Goal: Task Accomplishment & Management: Complete application form

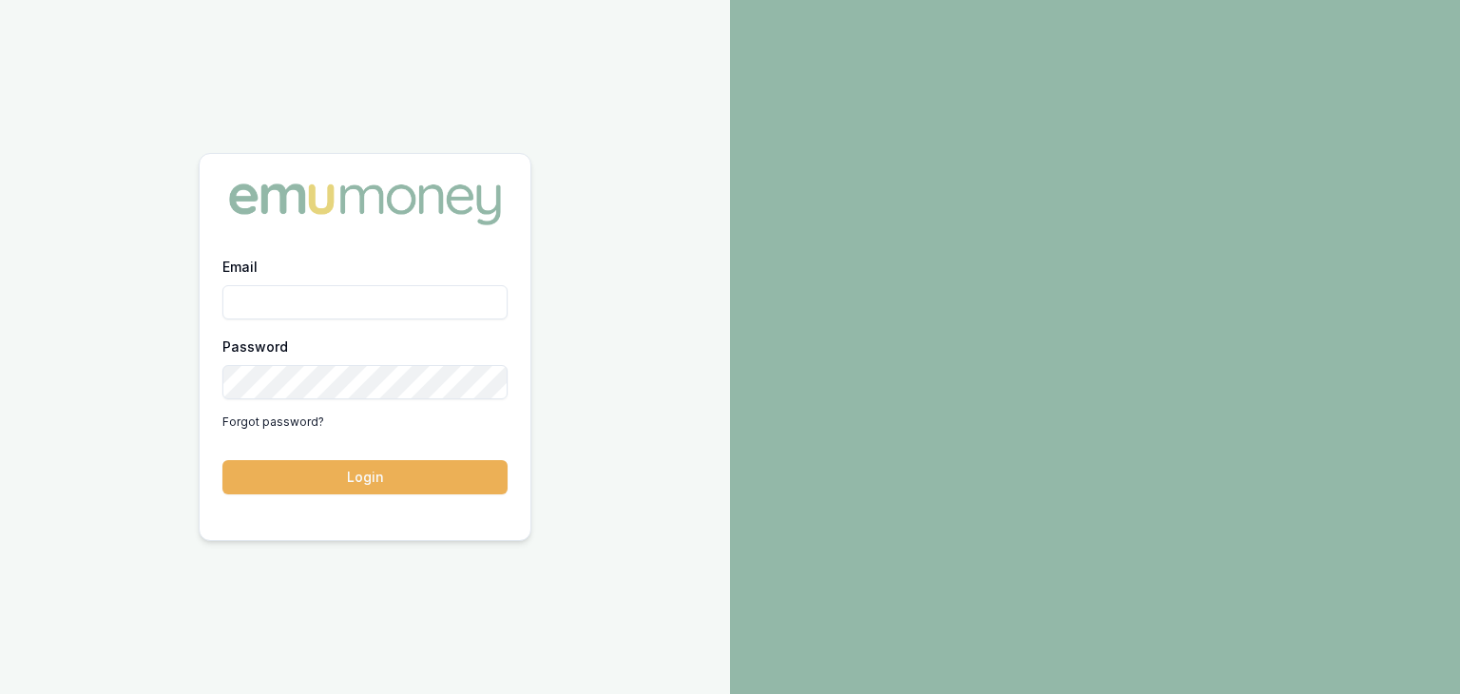
click at [331, 308] on input "Email" at bounding box center [364, 302] width 285 height 34
type input "pinkesh.patel@emumoney.com.au"
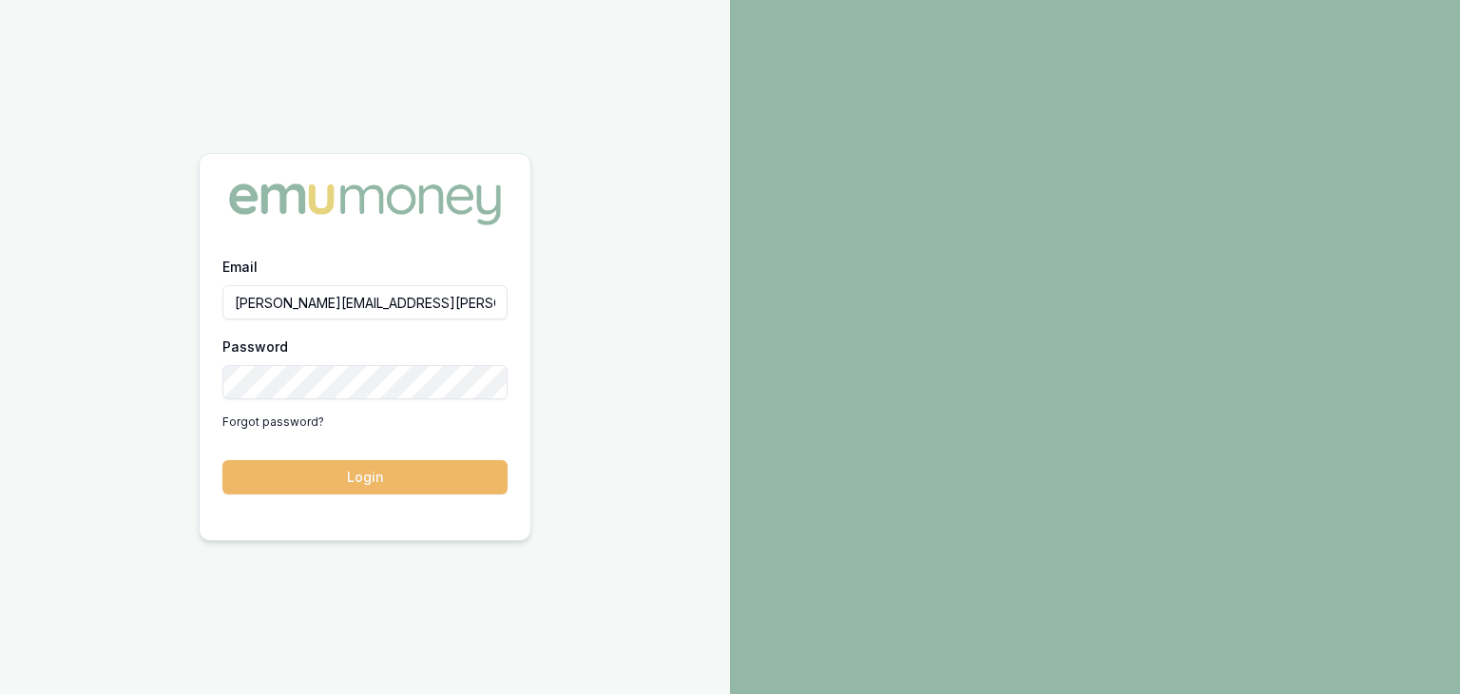
click at [305, 474] on button "Login" at bounding box center [364, 477] width 285 height 34
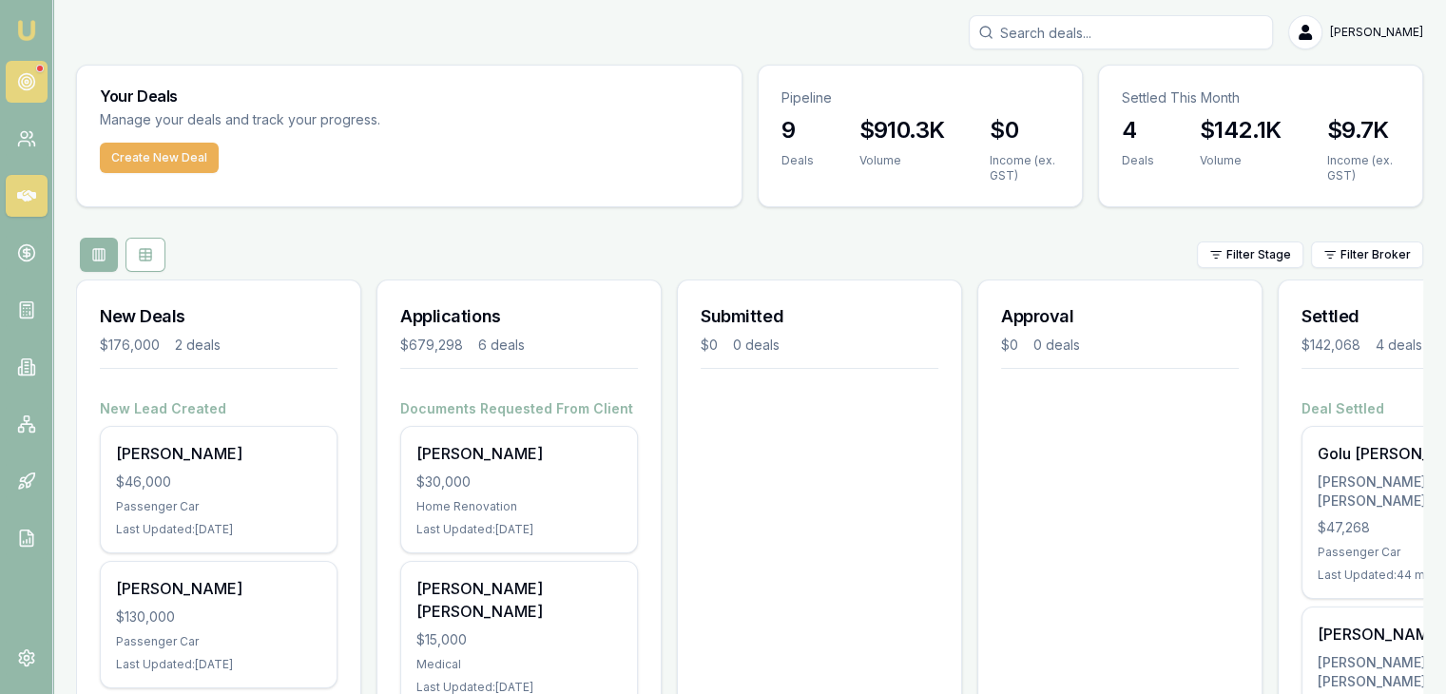
click at [31, 77] on circle at bounding box center [26, 82] width 16 height 16
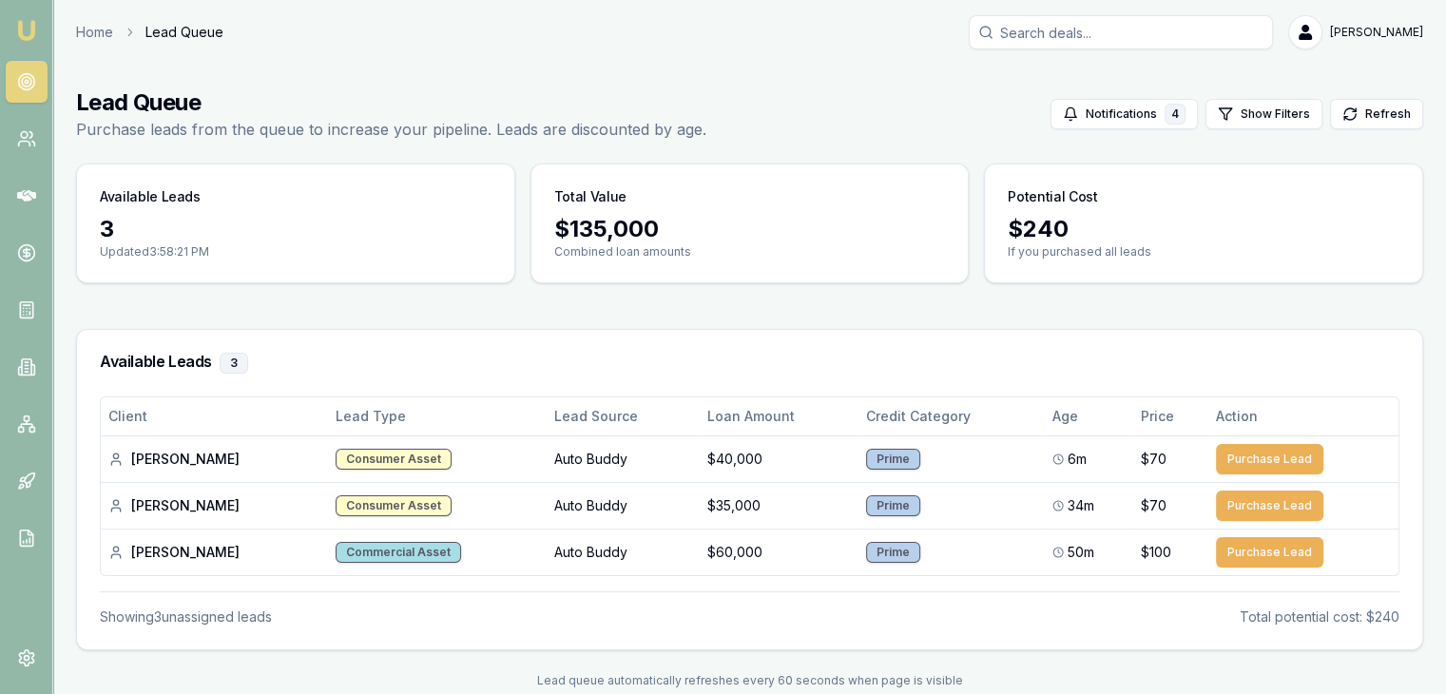
click at [23, 31] on img at bounding box center [26, 30] width 23 height 23
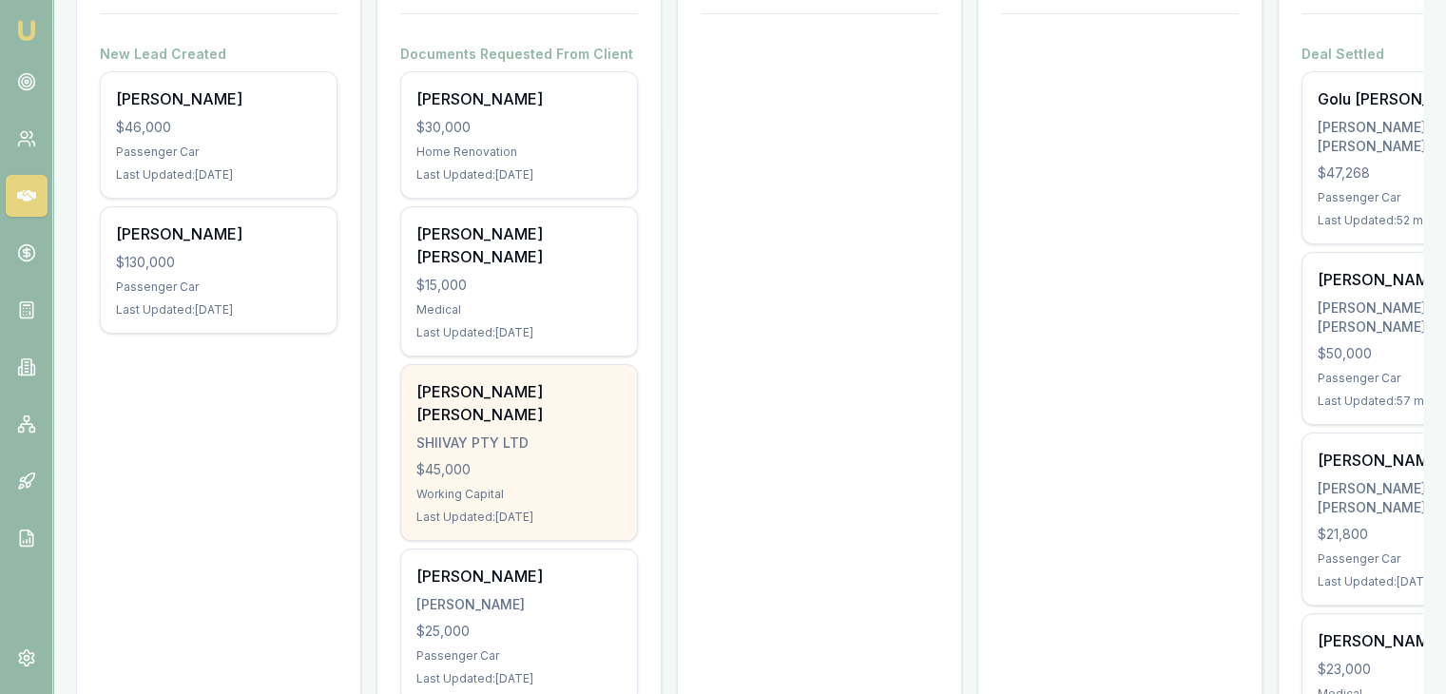
scroll to position [380, 0]
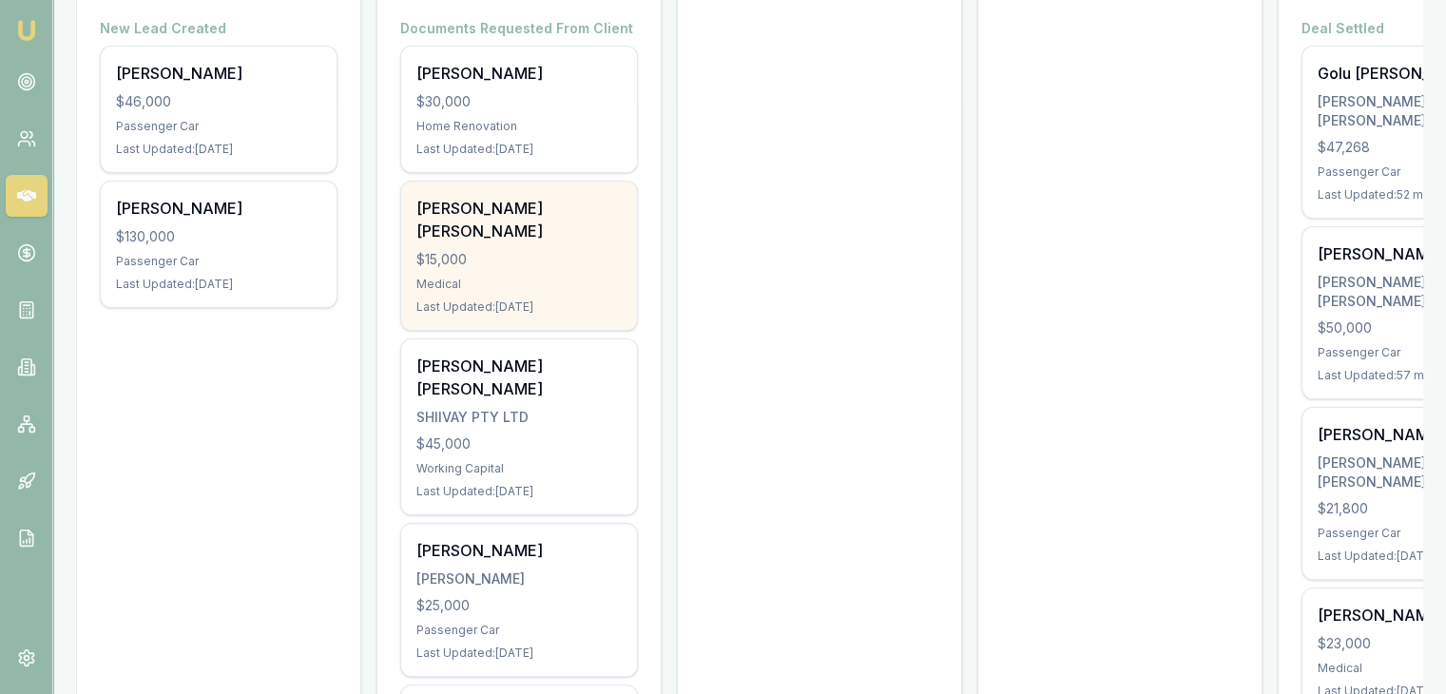
click at [527, 211] on div "Tejashkumar Kanubhai Patel" at bounding box center [518, 220] width 205 height 46
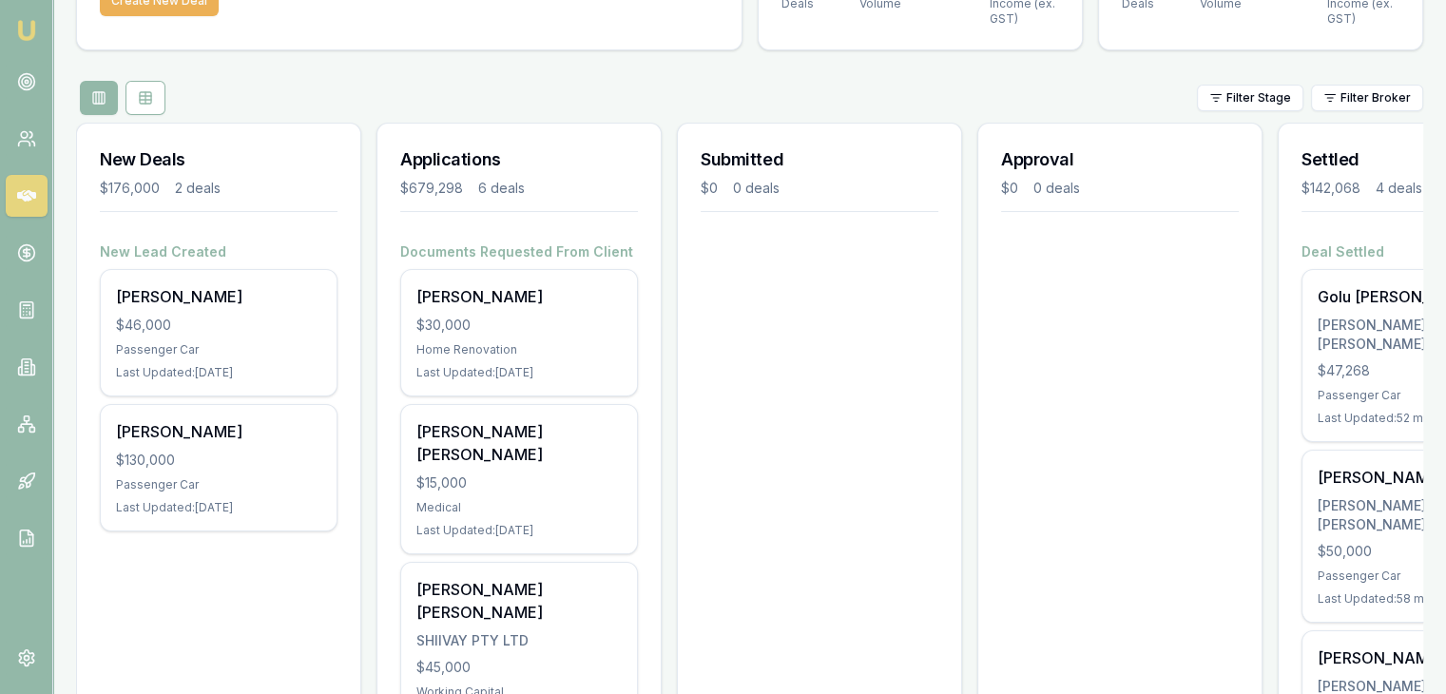
scroll to position [0, 0]
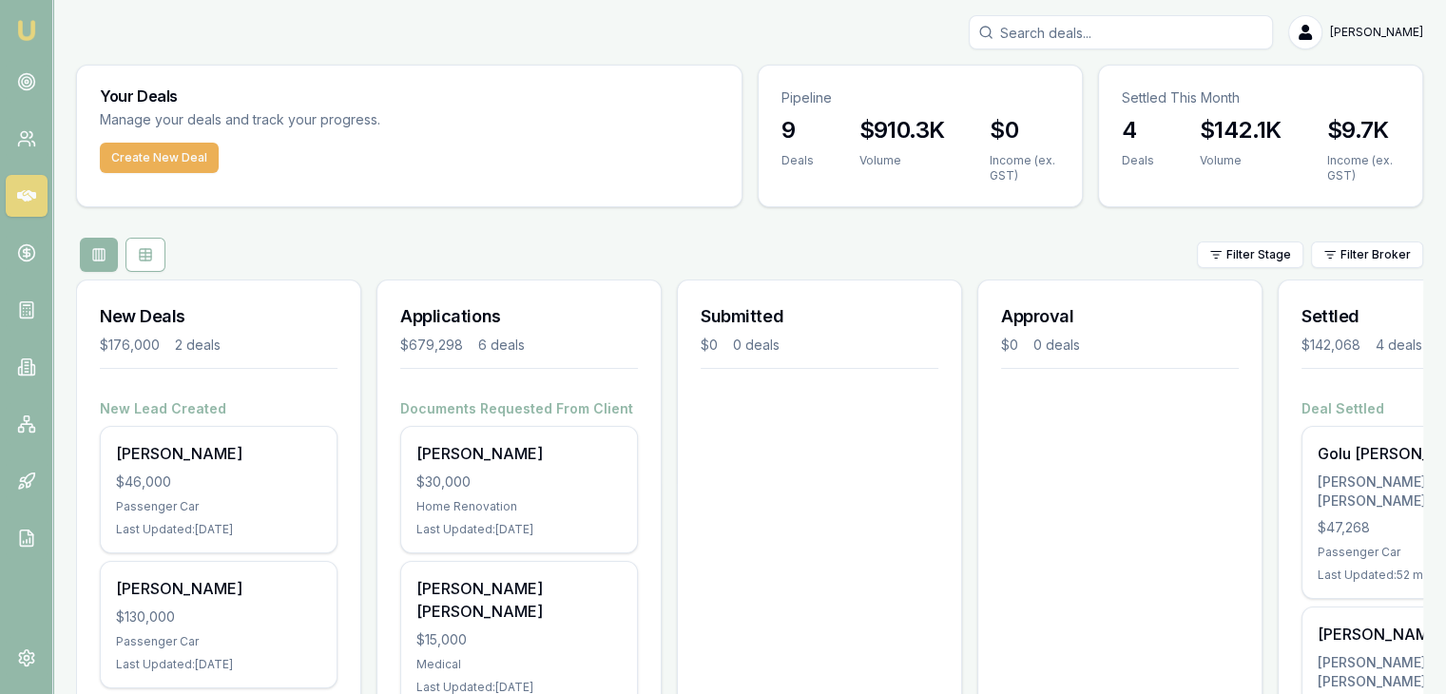
click at [28, 25] on img at bounding box center [26, 30] width 23 height 23
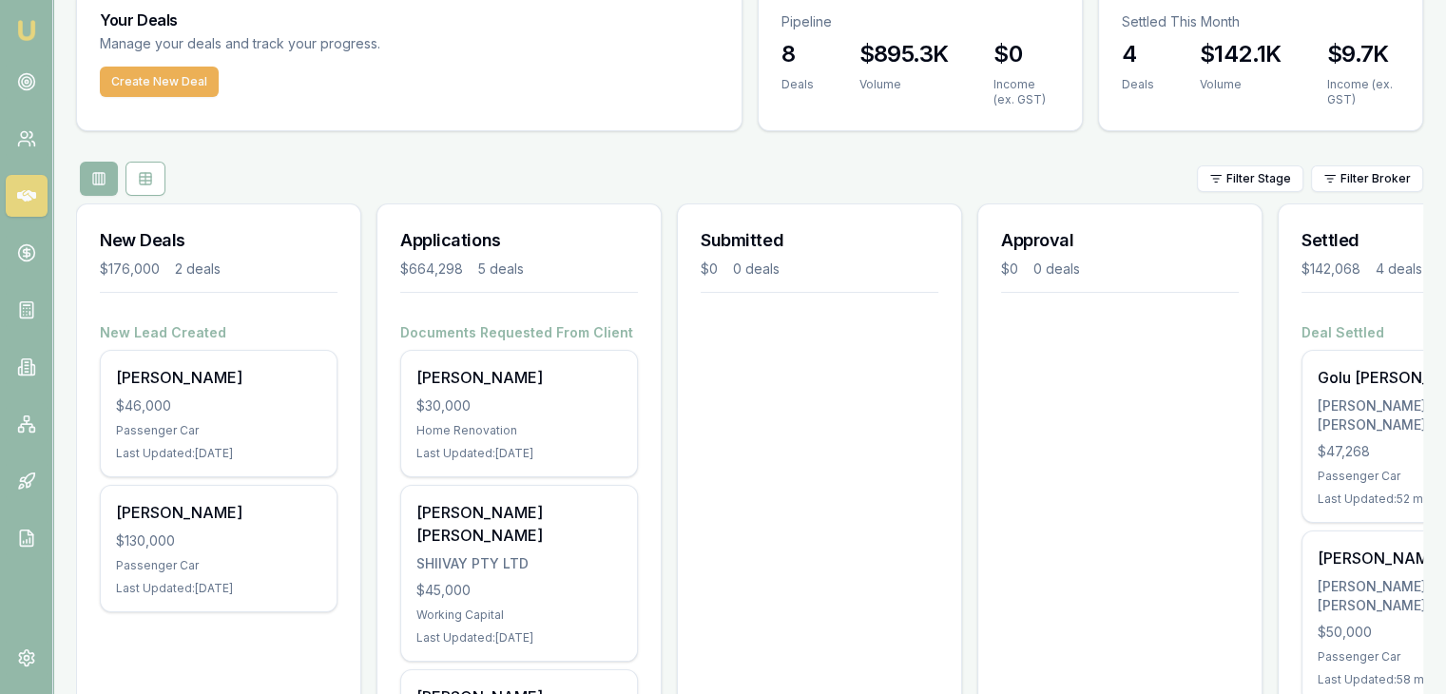
scroll to position [190, 0]
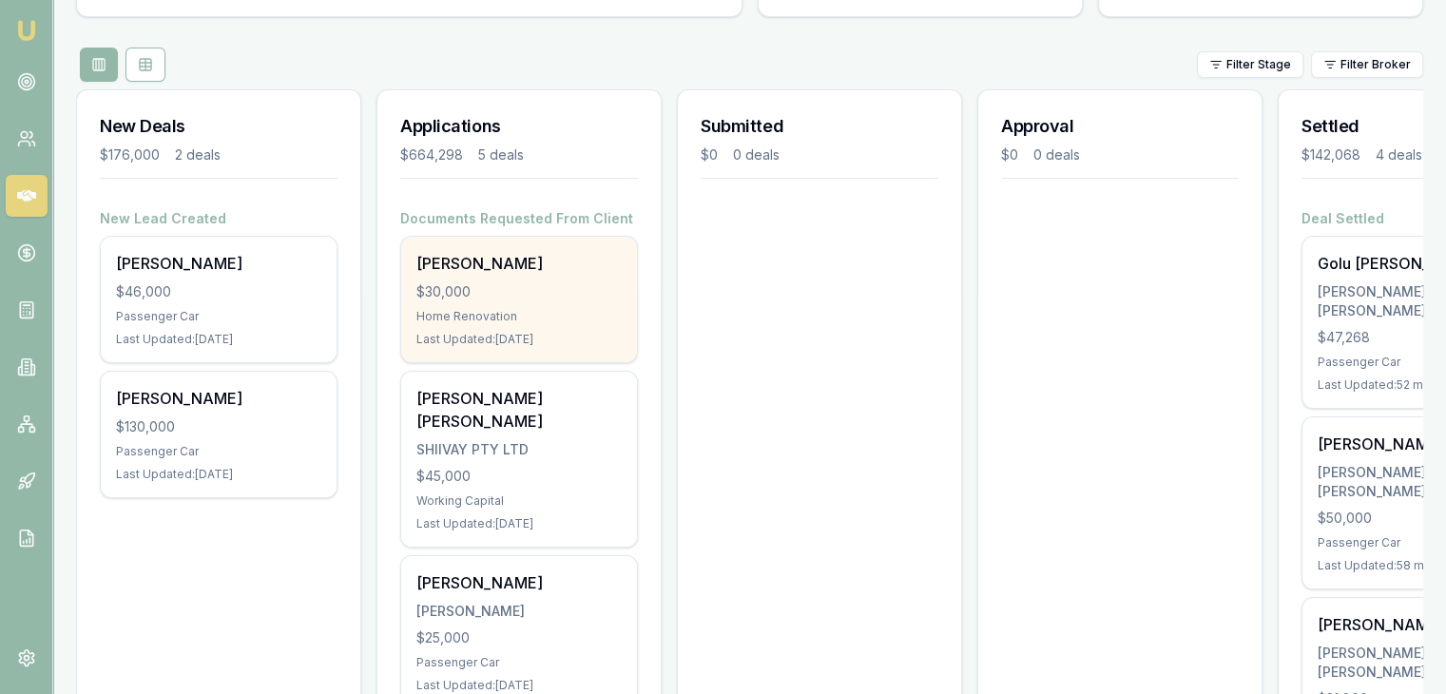
click at [506, 299] on div "$30,000" at bounding box center [518, 291] width 205 height 19
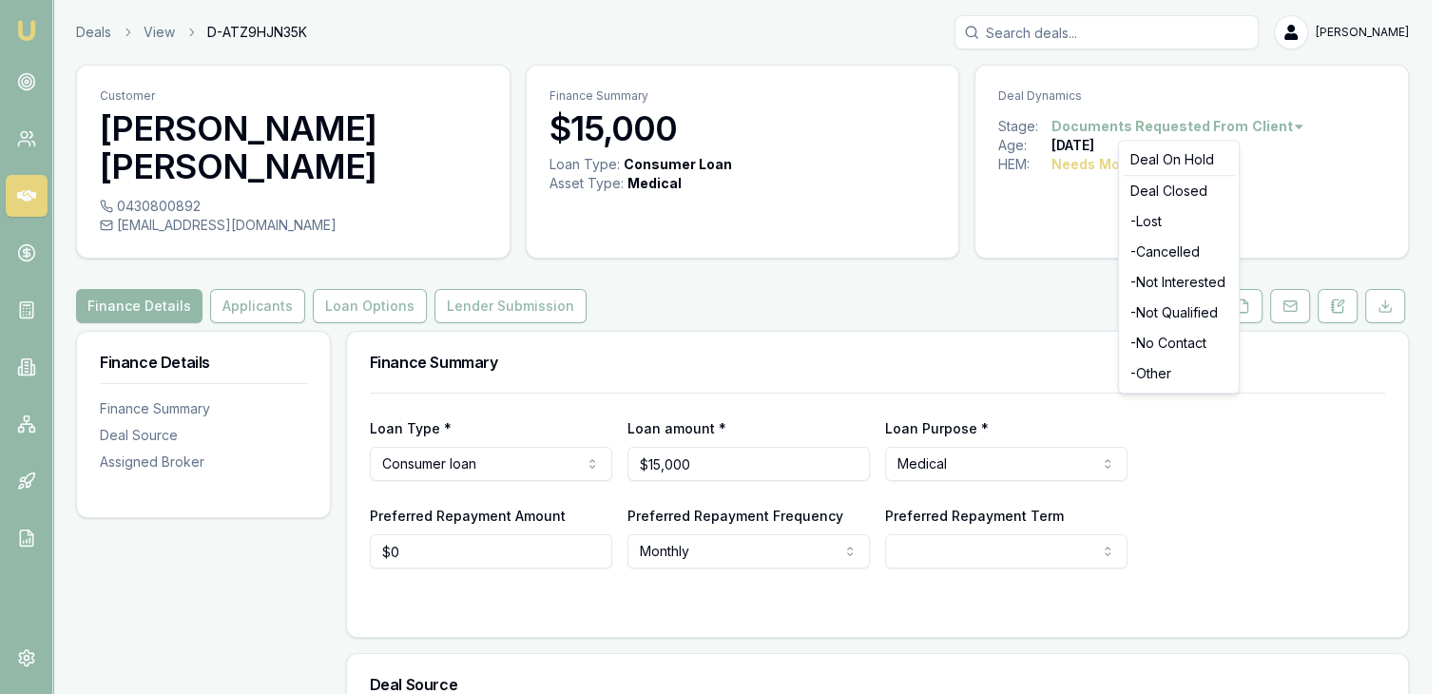
click at [1255, 127] on html "Emu Broker Deals View D-ATZ9HJN35K Pinkesh Patel Toggle Menu Customer Tejashkum…" at bounding box center [723, 347] width 1446 height 694
click at [1156, 317] on div "- Not Qualified" at bounding box center [1179, 313] width 112 height 30
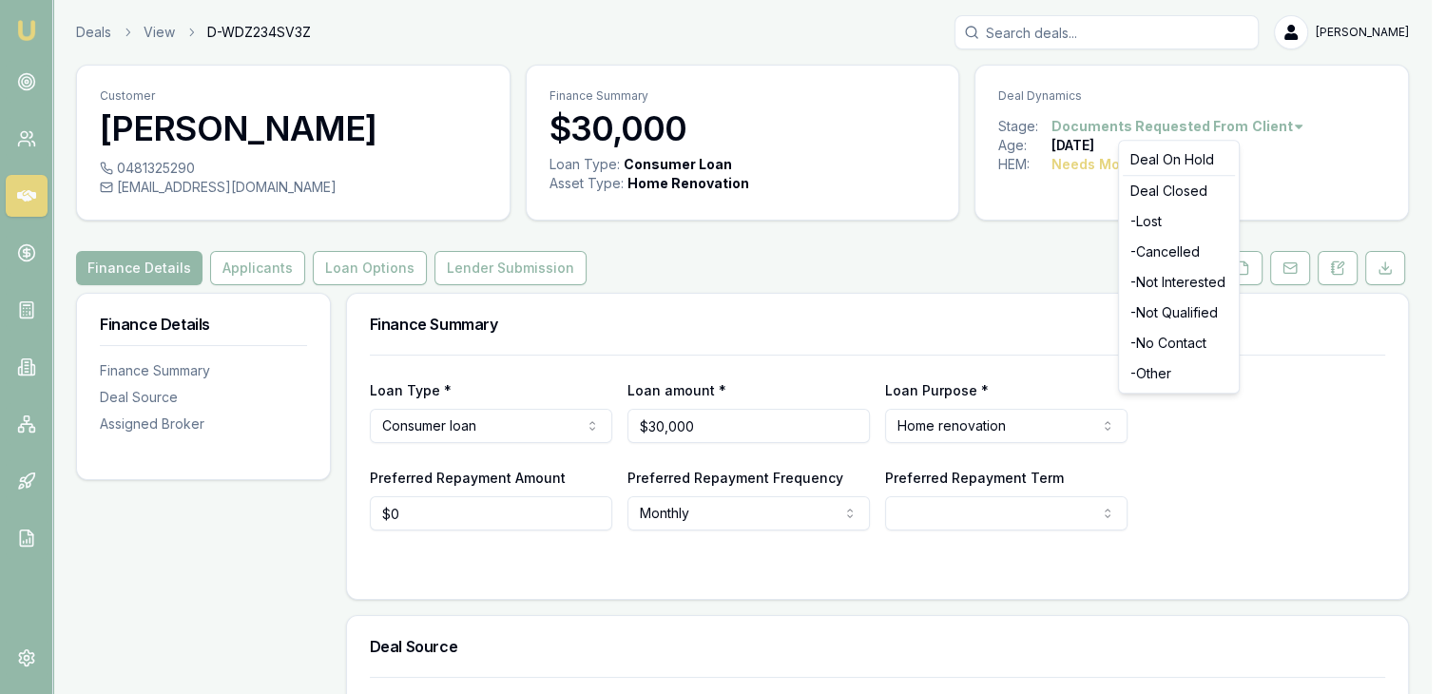
click at [1151, 125] on html "Emu Broker Deals View D-WDZ234SV3Z [PERSON_NAME] Toggle Menu Customer Swityben …" at bounding box center [723, 347] width 1446 height 694
click at [1162, 313] on div "- Not Qualified" at bounding box center [1179, 313] width 112 height 30
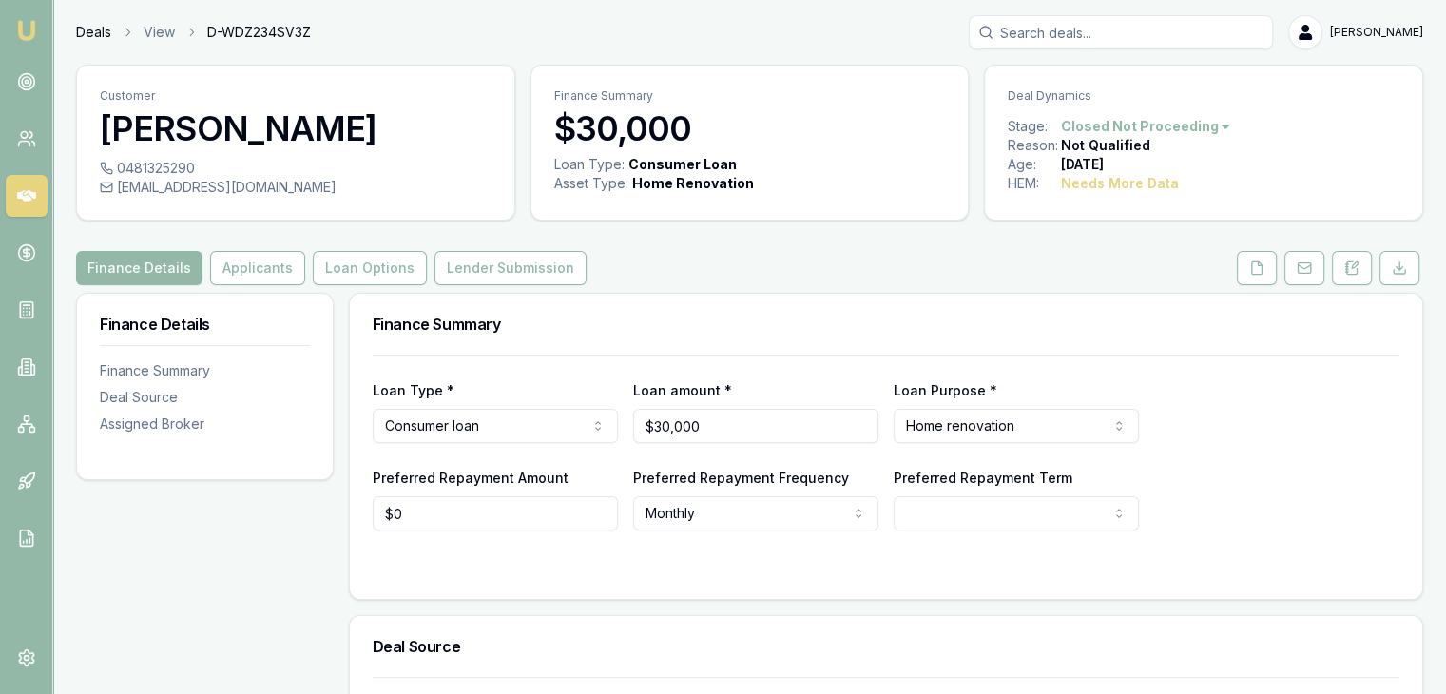
click at [83, 30] on link "Deals" at bounding box center [93, 32] width 35 height 19
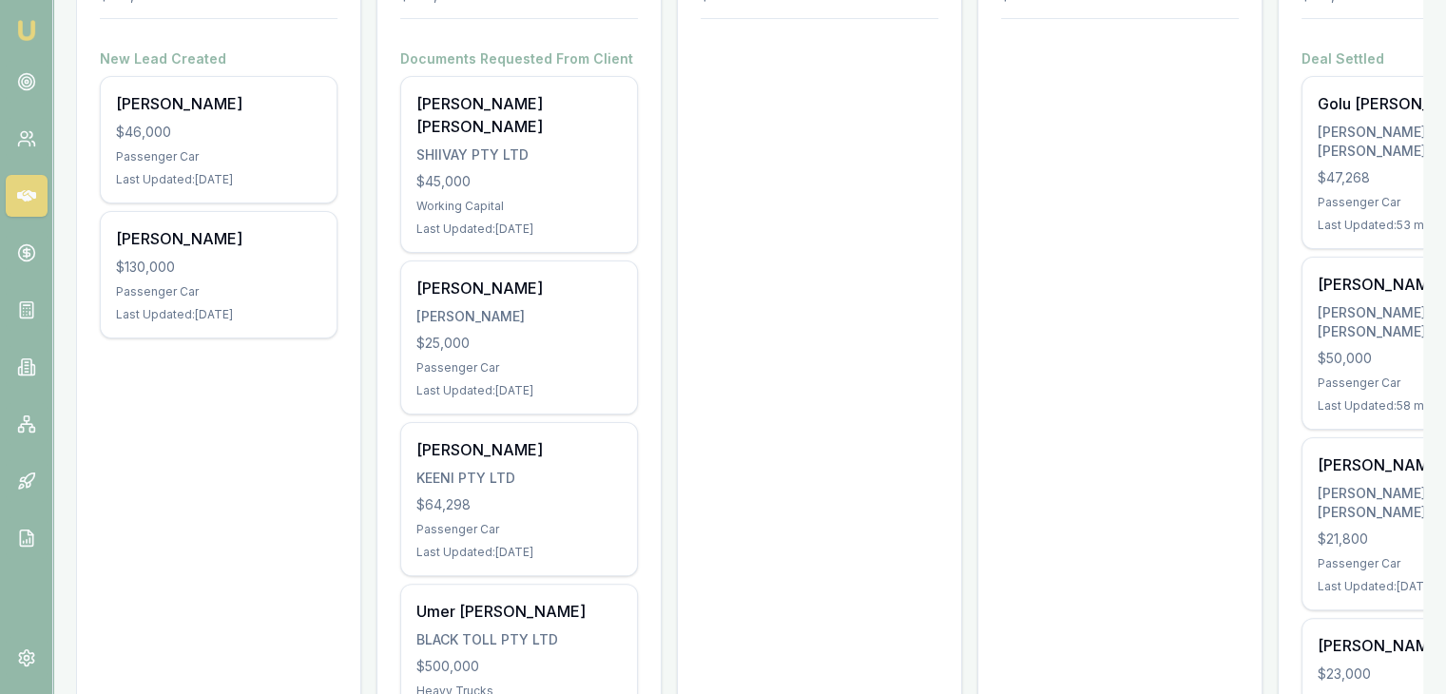
scroll to position [380, 0]
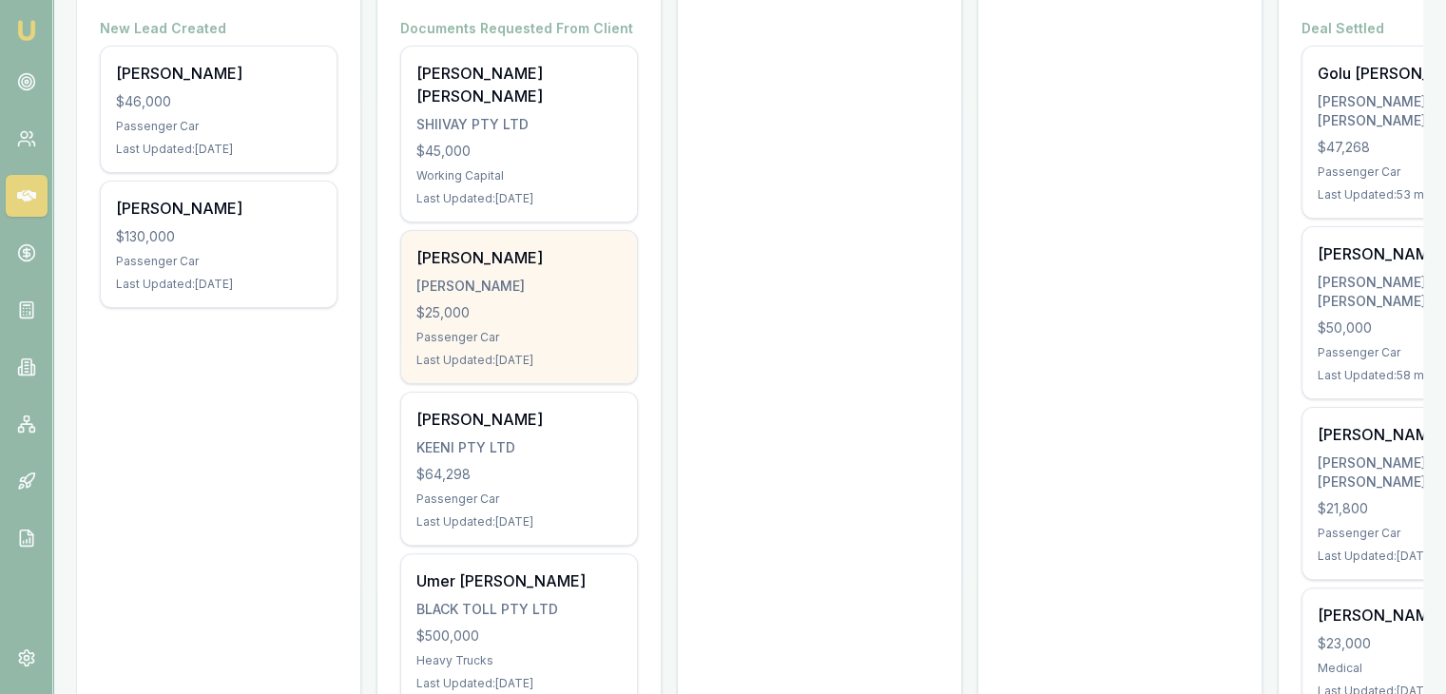
click at [483, 320] on div "[PERSON_NAME] [PERSON_NAME] $25,000 Passenger Car Last Updated: [DATE]" at bounding box center [519, 307] width 236 height 152
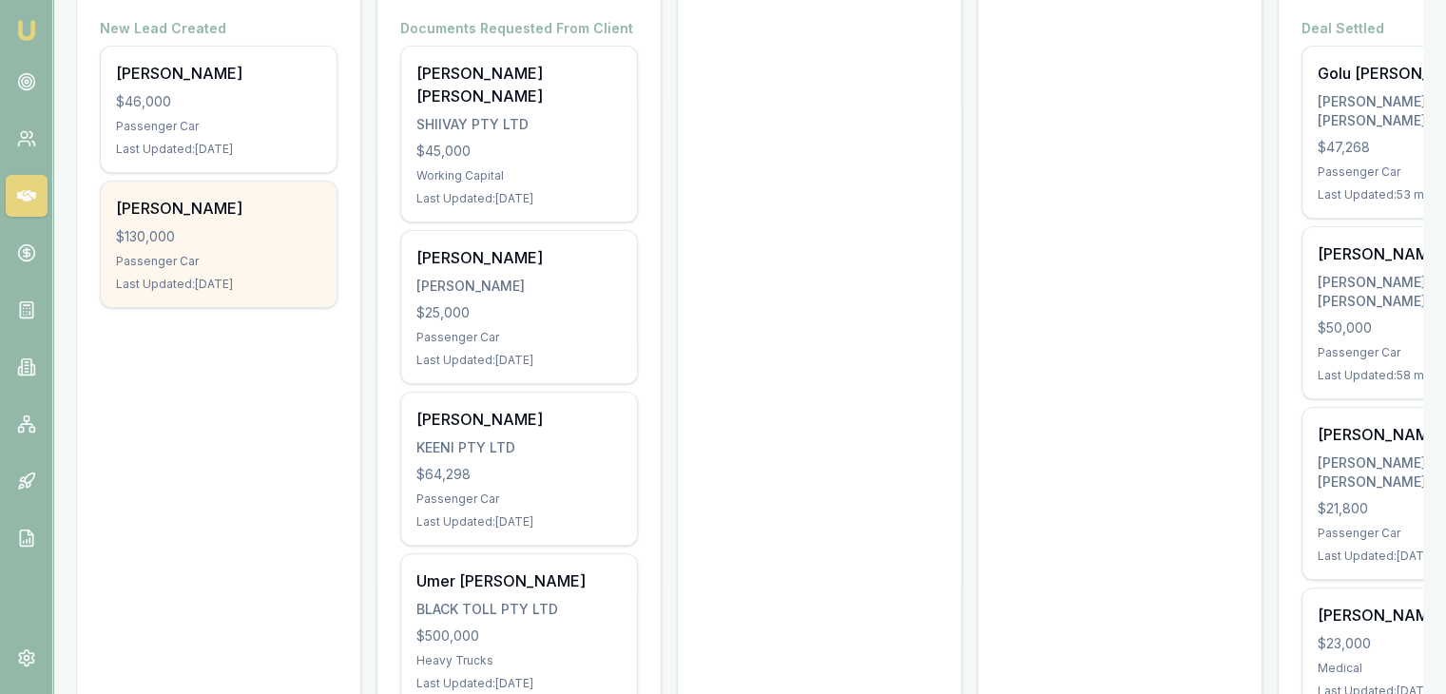
click at [180, 221] on div "[PERSON_NAME] $130,000 Passenger Car Last Updated: [DATE]" at bounding box center [219, 244] width 236 height 125
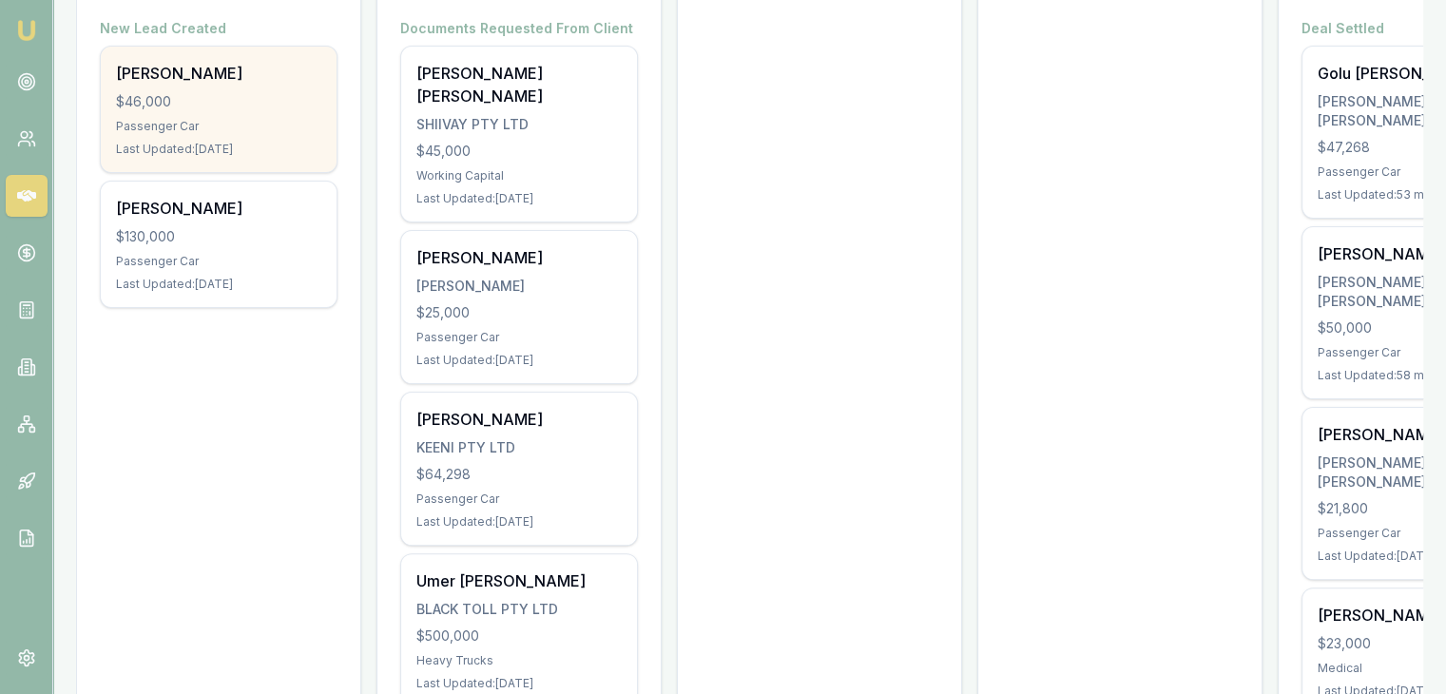
click at [194, 151] on div "Last Updated: 2 days ago" at bounding box center [218, 149] width 205 height 15
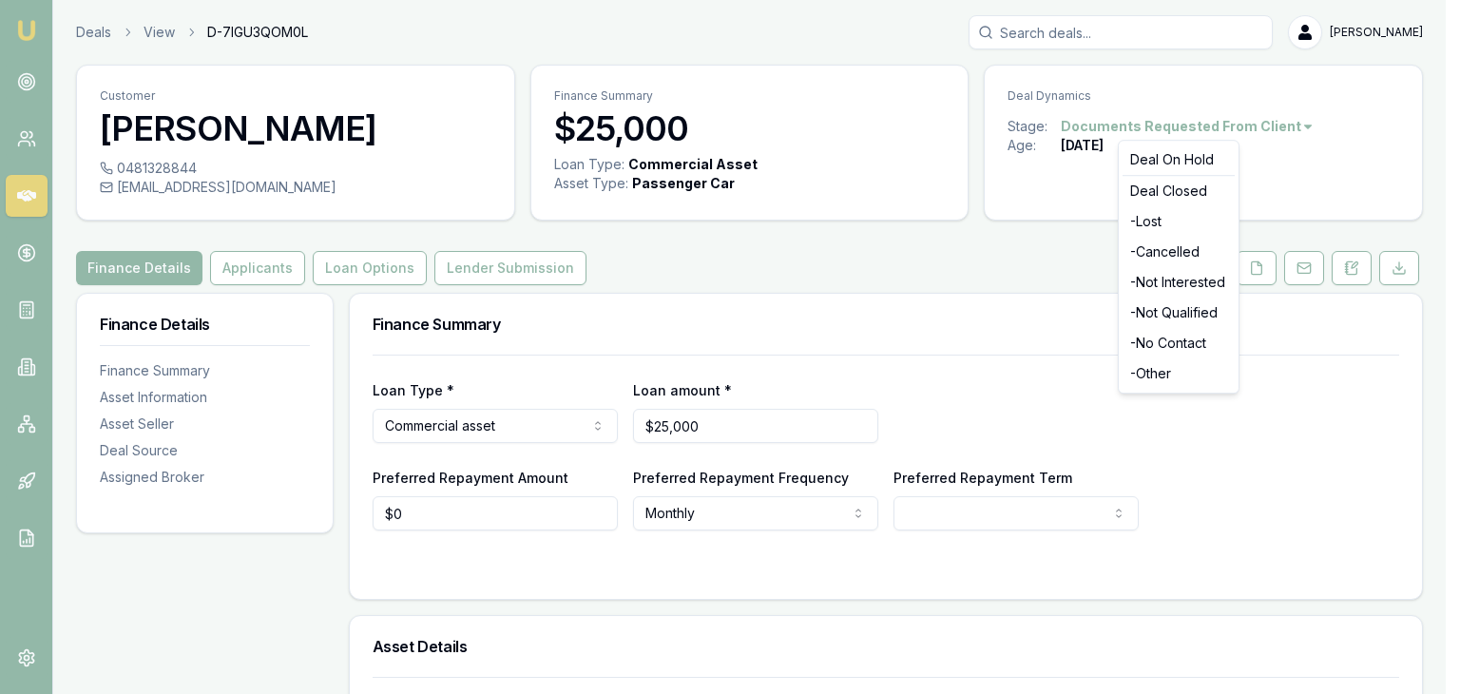
click at [1093, 127] on html "Emu Broker Deals View D-7IGU3QOM0L [PERSON_NAME] Toggle Menu Customer [PERSON_N…" at bounding box center [730, 347] width 1460 height 694
click at [1165, 286] on div "- Not Interested" at bounding box center [1179, 282] width 112 height 30
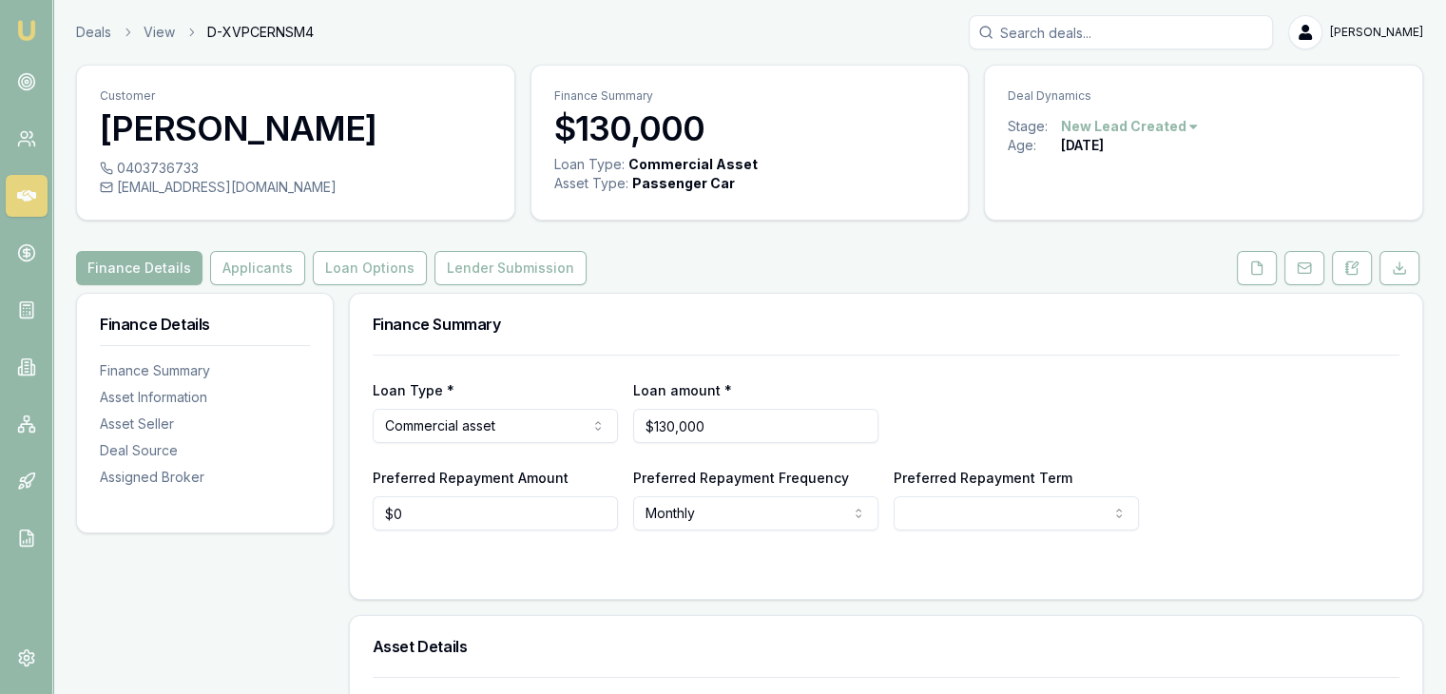
click at [1114, 126] on html "Emu Broker Deals View D-XVPCERNSM4 Pinkesh Patel Toggle Menu Customer David Bor…" at bounding box center [723, 347] width 1446 height 694
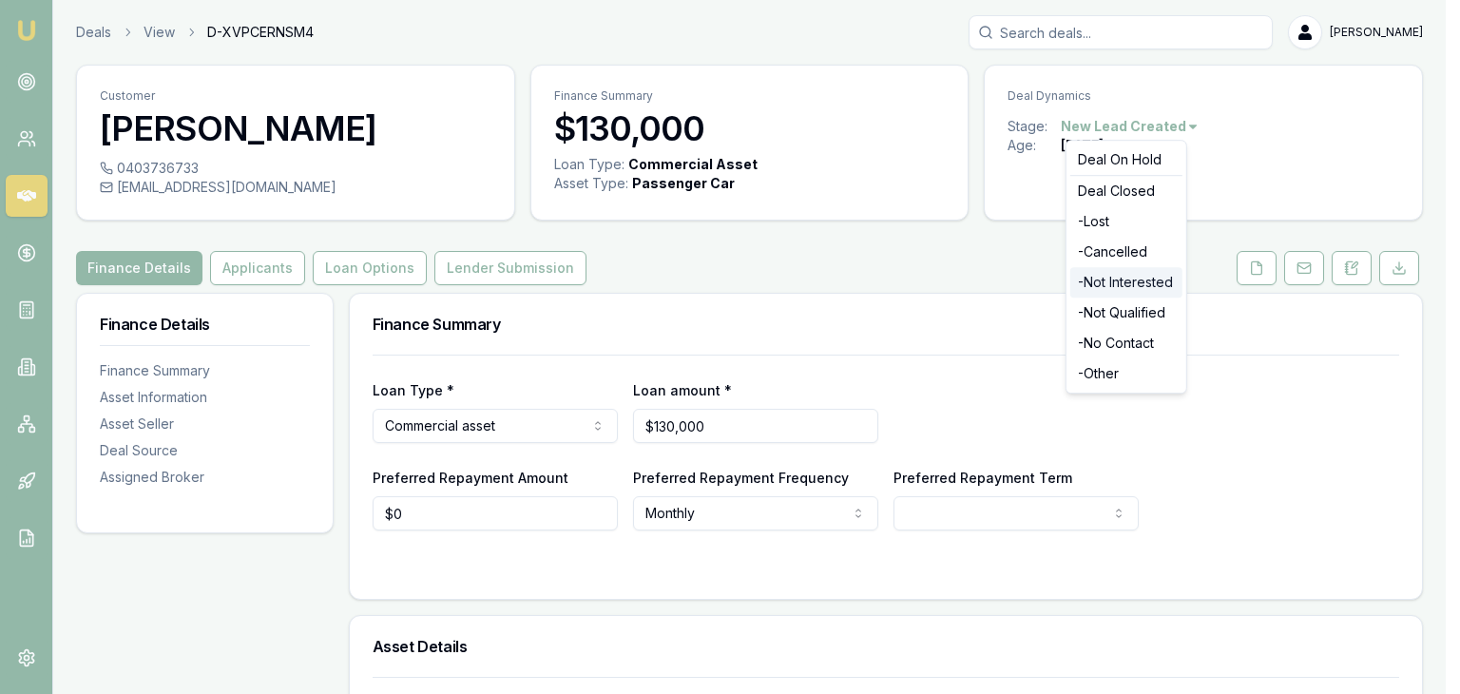
click at [1104, 288] on div "- Not Interested" at bounding box center [1126, 282] width 112 height 30
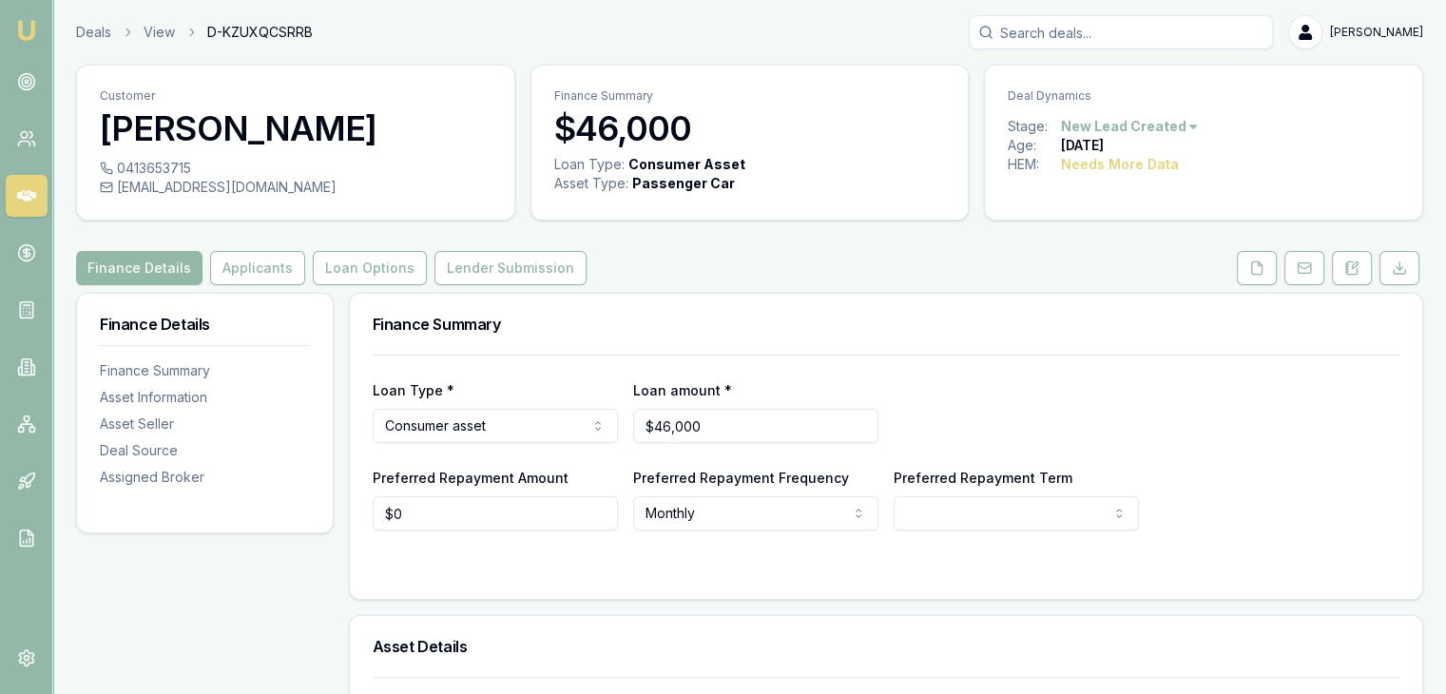
click at [78, 19] on div "Deals View D-KZUXQCSRRB Pinkesh Patel" at bounding box center [749, 32] width 1347 height 34
click at [81, 33] on link "Deals" at bounding box center [93, 32] width 35 height 19
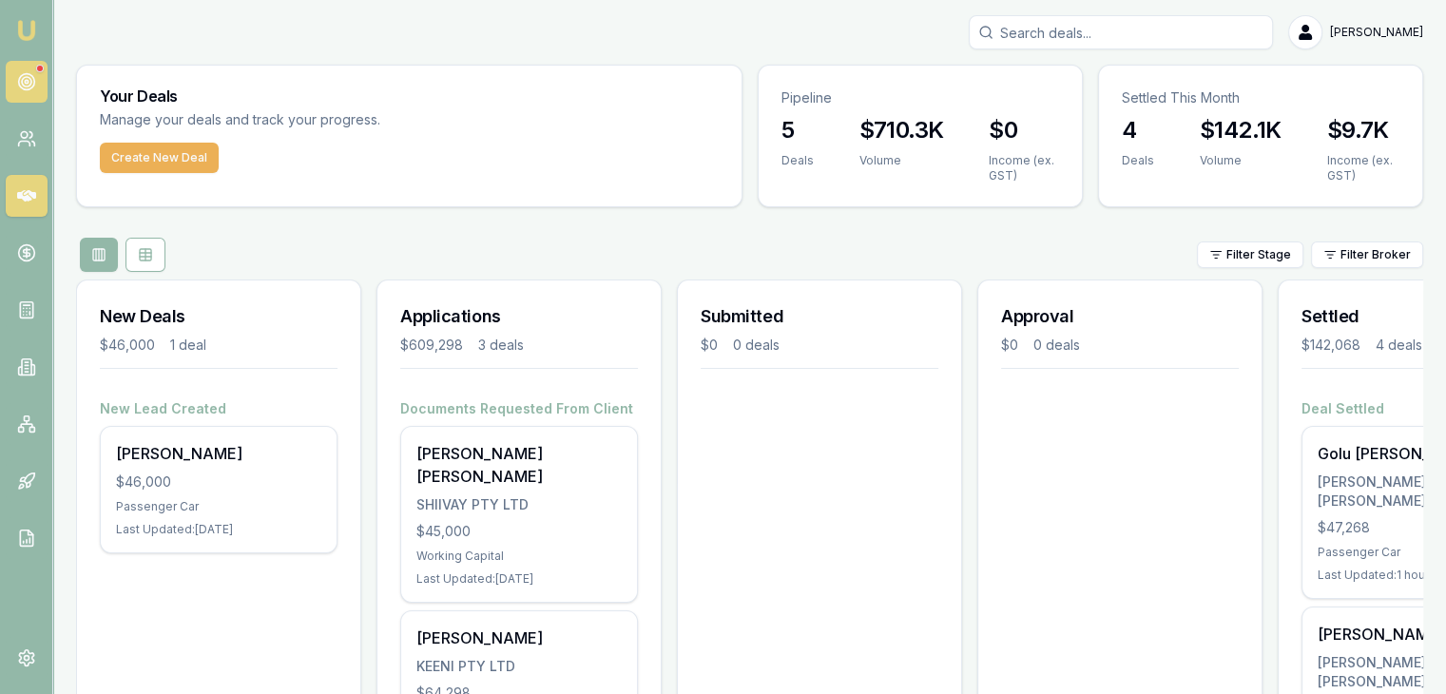
click at [34, 72] on icon at bounding box center [26, 81] width 19 height 19
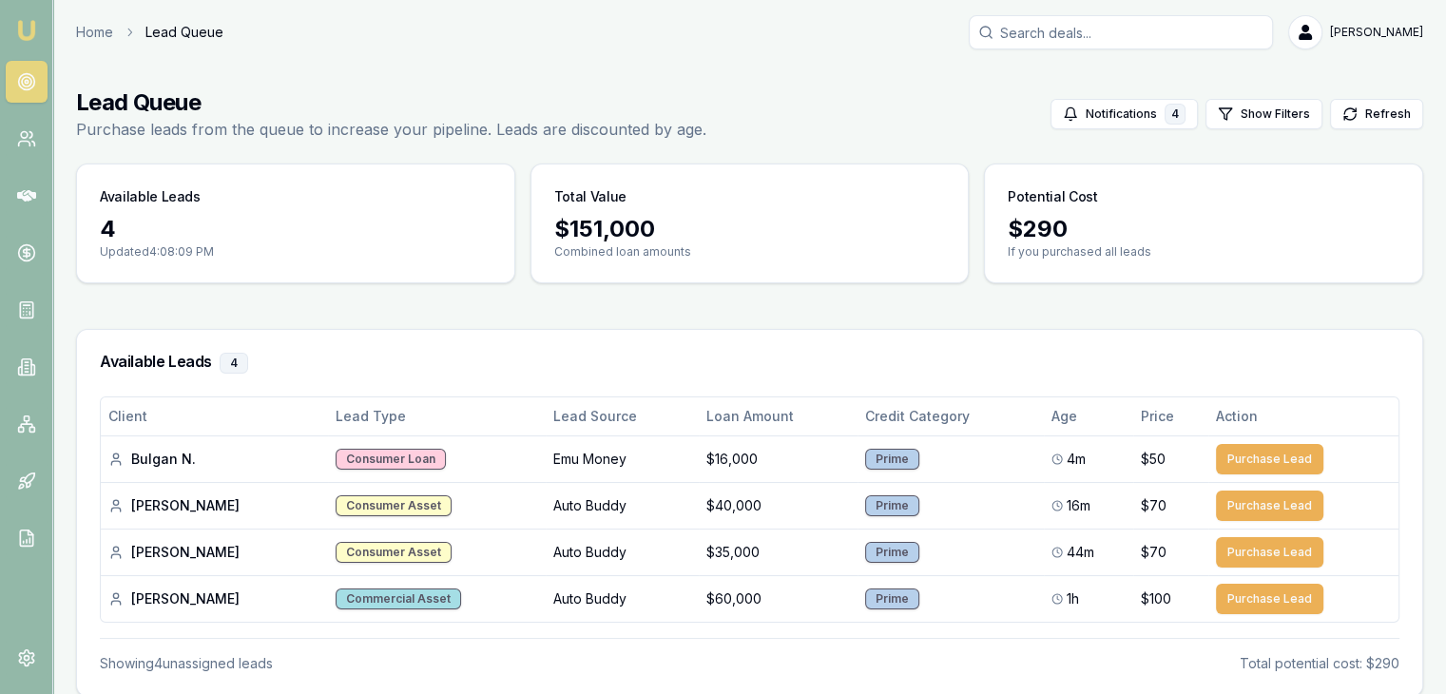
click at [34, 21] on img at bounding box center [26, 30] width 23 height 23
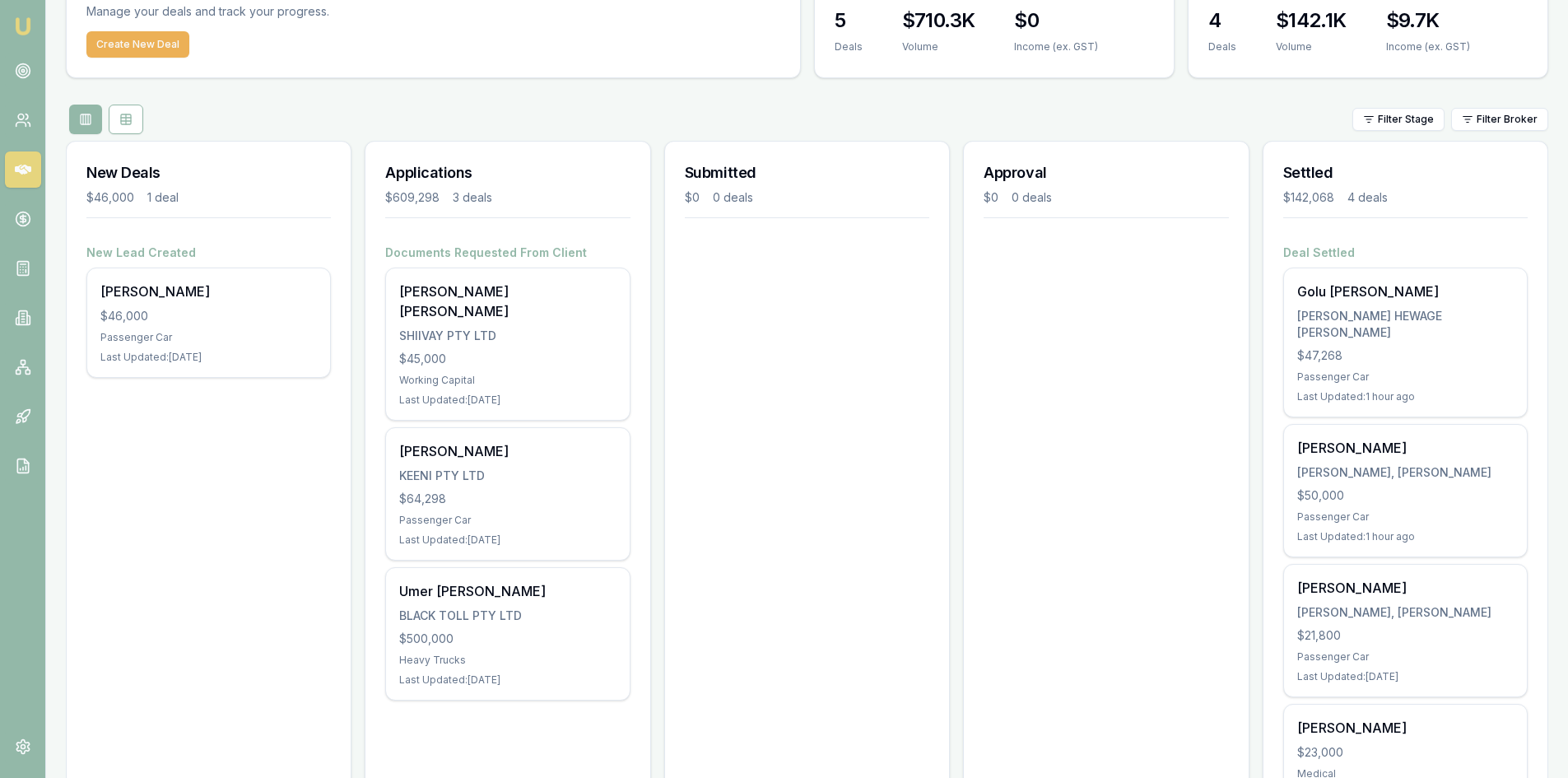
scroll to position [175, 0]
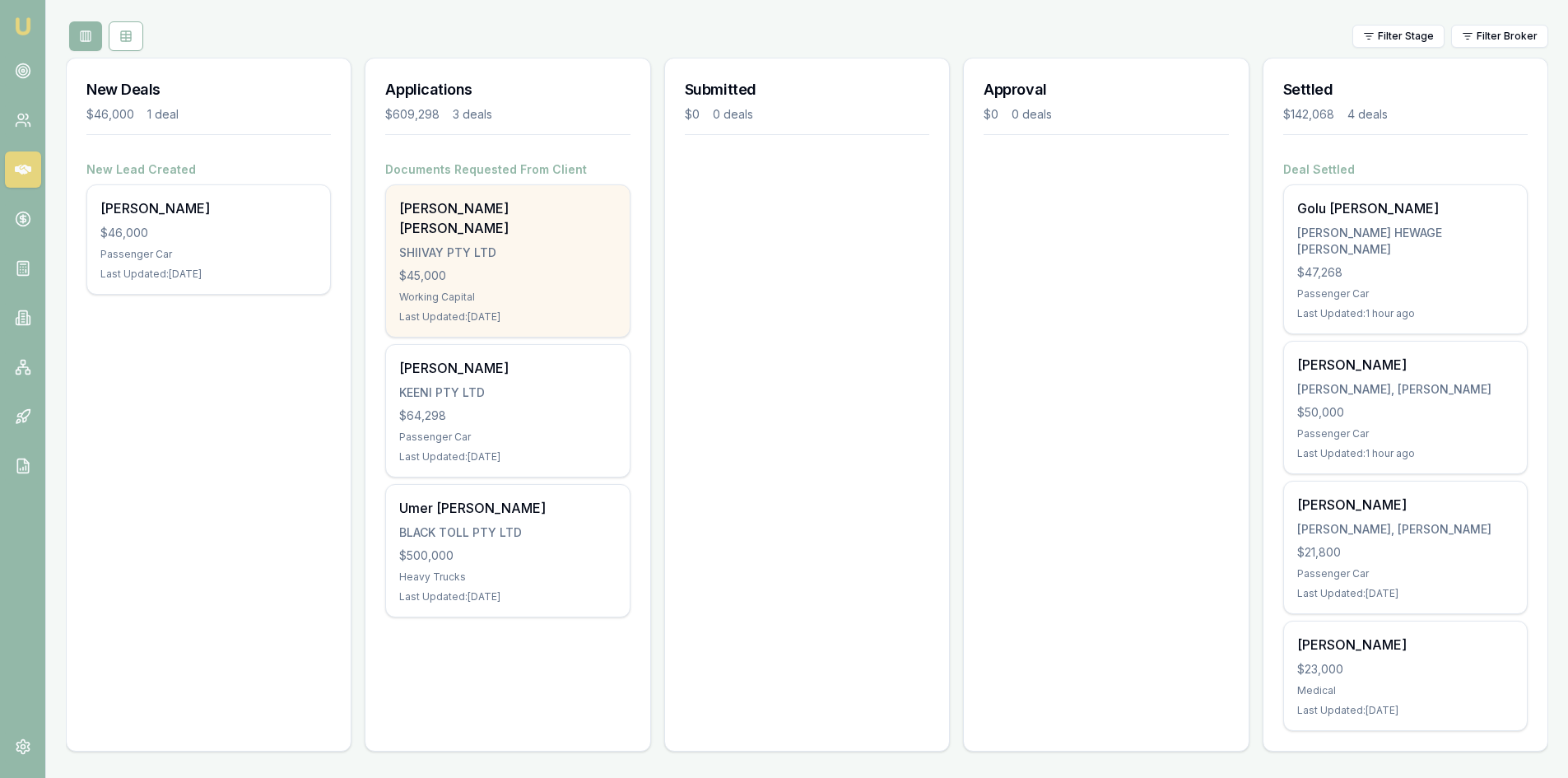
click at [491, 244] on div "SHIIVAY PTY LTD" at bounding box center [507, 252] width 216 height 16
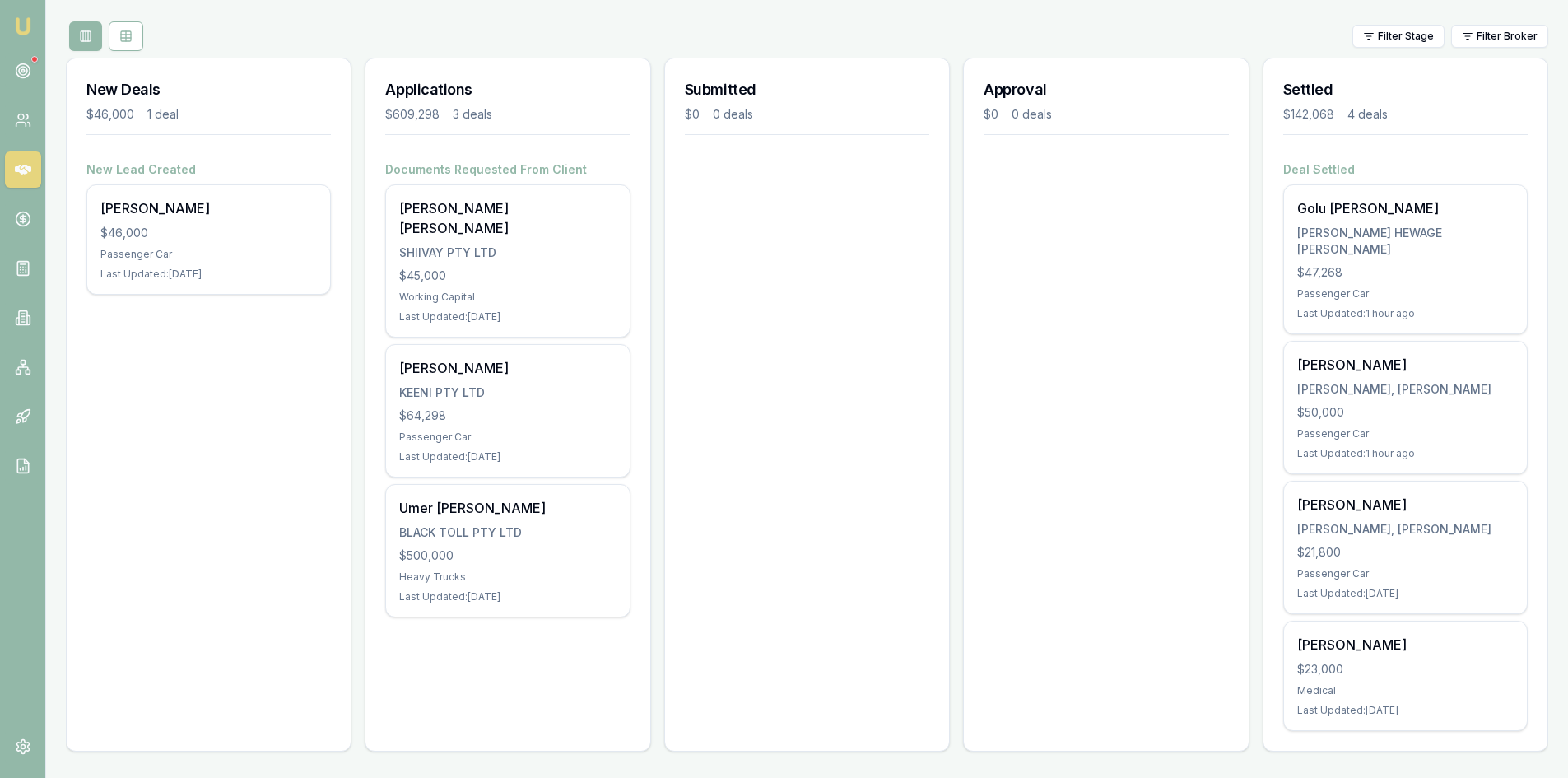
click at [10, 29] on link "Emu Broker" at bounding box center [23, 26] width 26 height 26
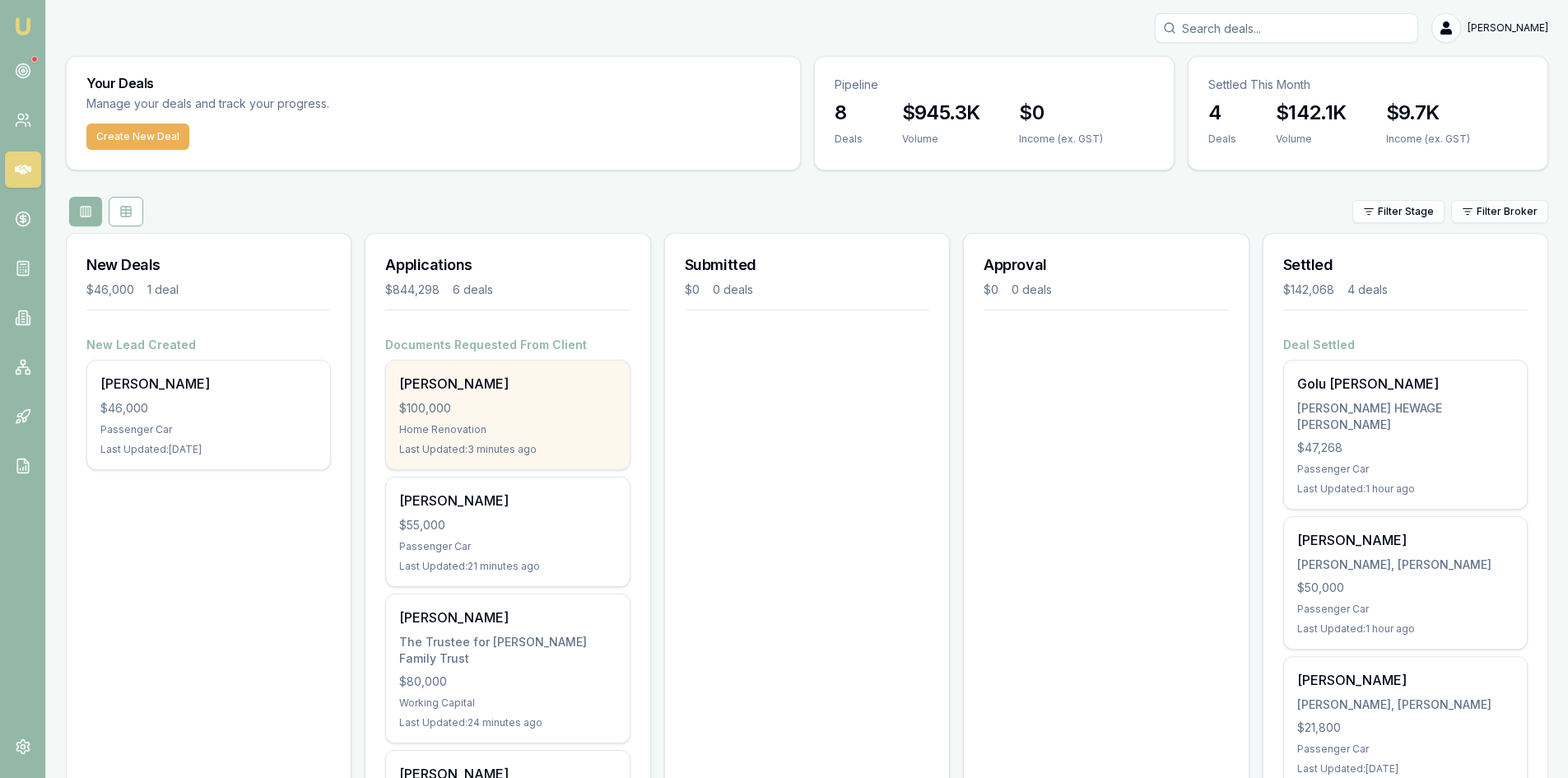
click at [520, 421] on div "Sivajikumar Vangapandu $100,000 Home Renovation Last Updated: 3 minutes ago" at bounding box center [507, 414] width 242 height 108
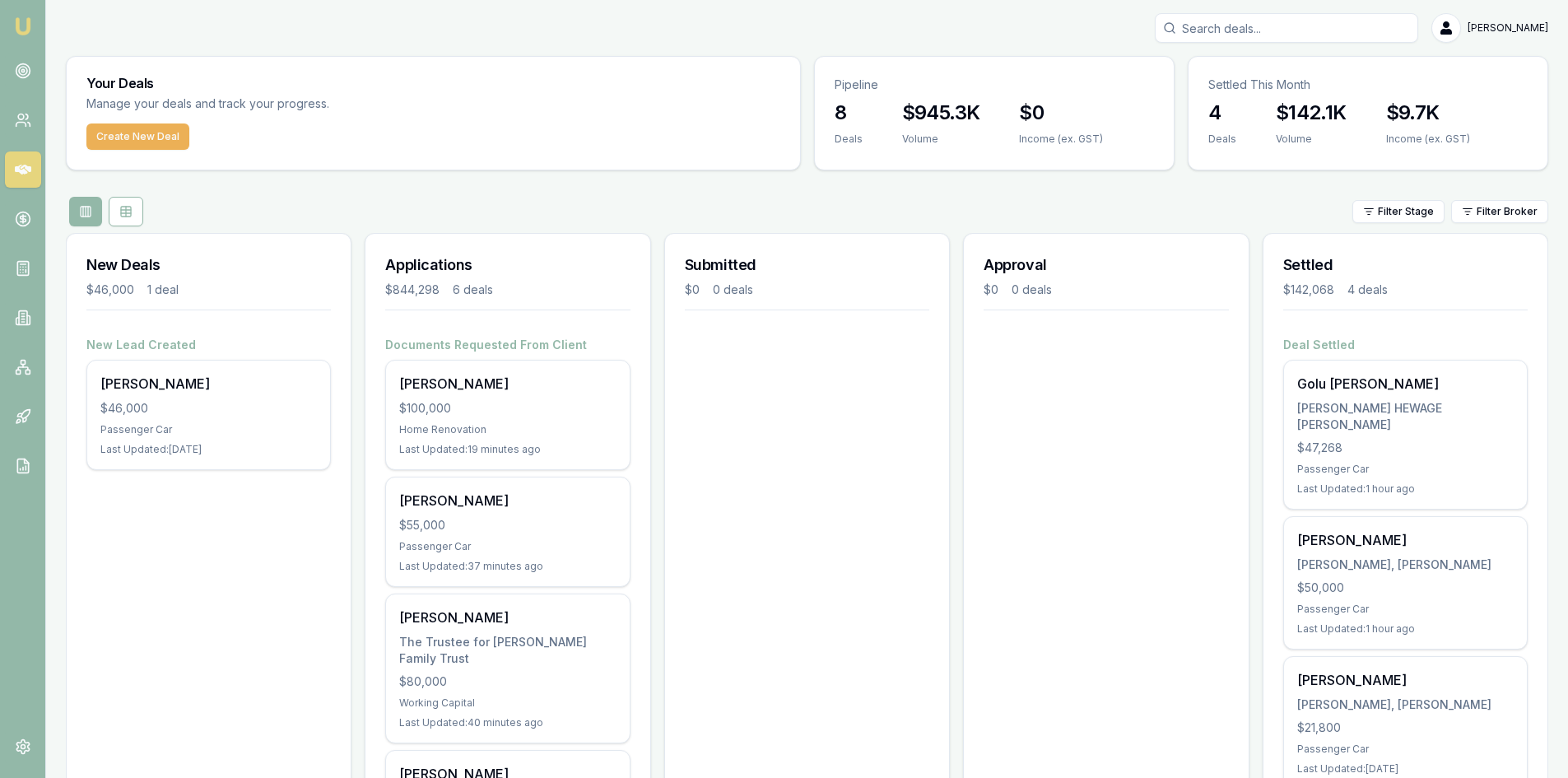
click at [11, 22] on link "Emu Broker" at bounding box center [23, 26] width 26 height 26
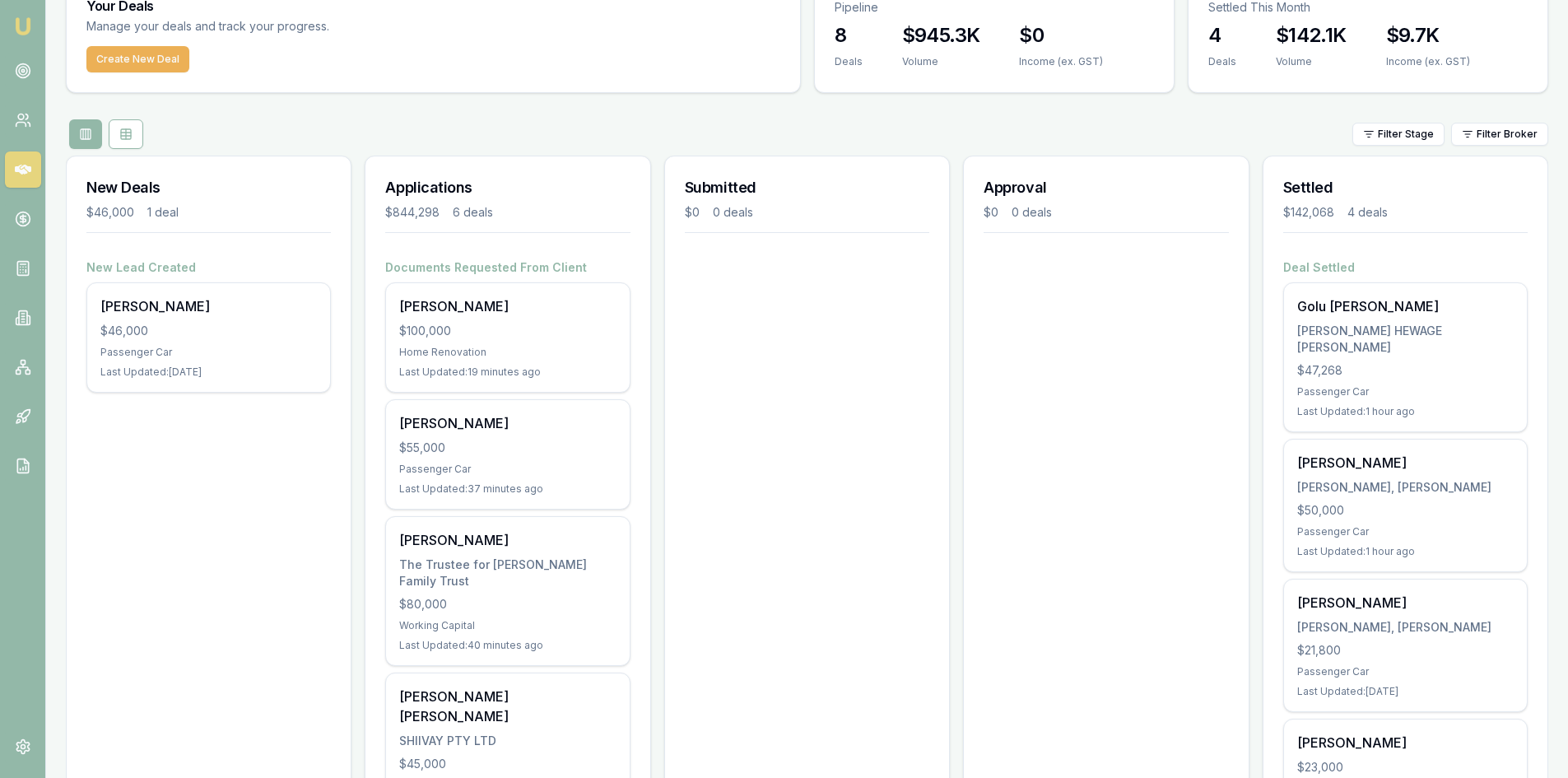
scroll to position [165, 0]
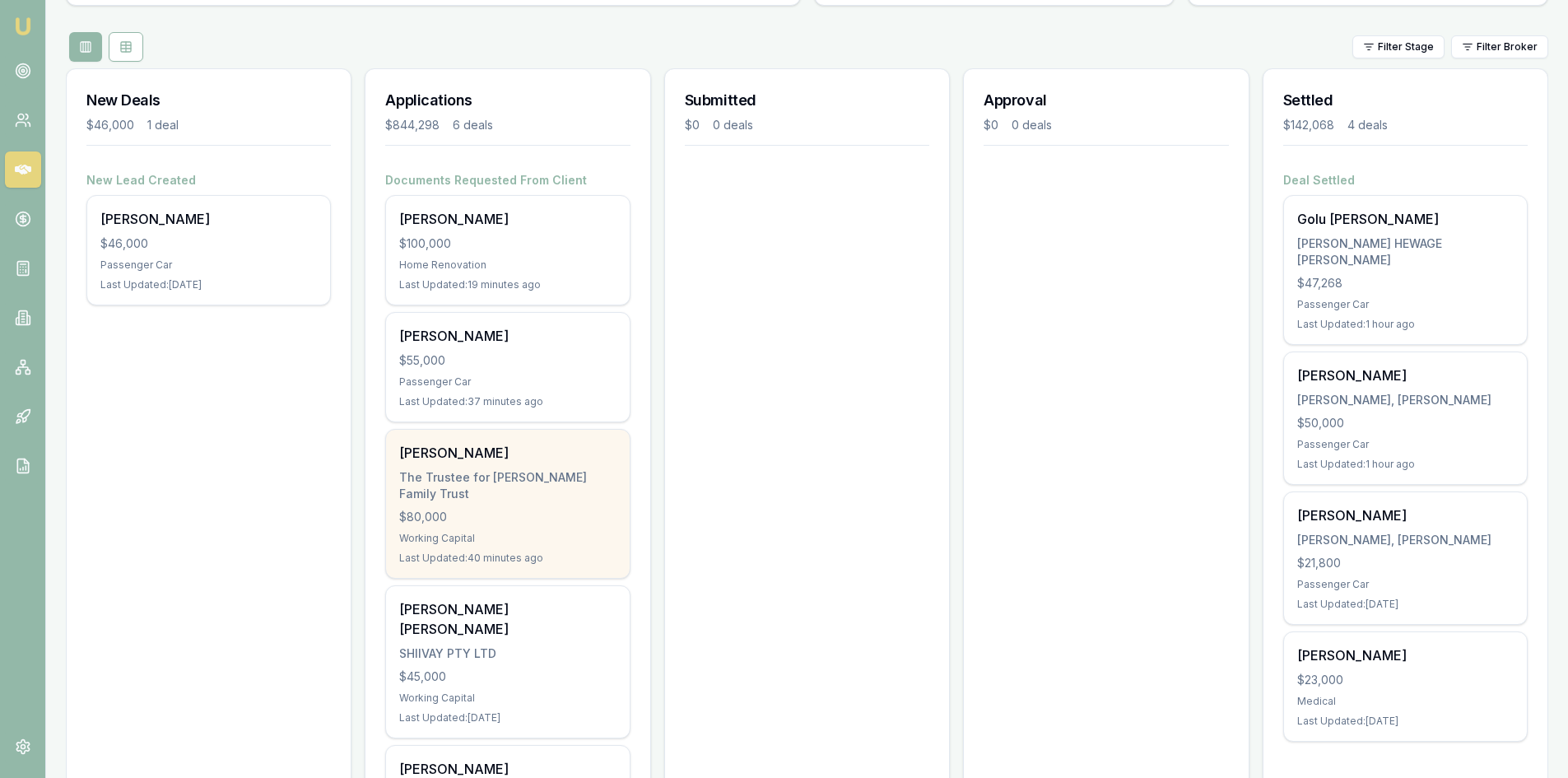
click at [461, 483] on div "The Trustee for Heni Family Trust" at bounding box center [507, 486] width 216 height 33
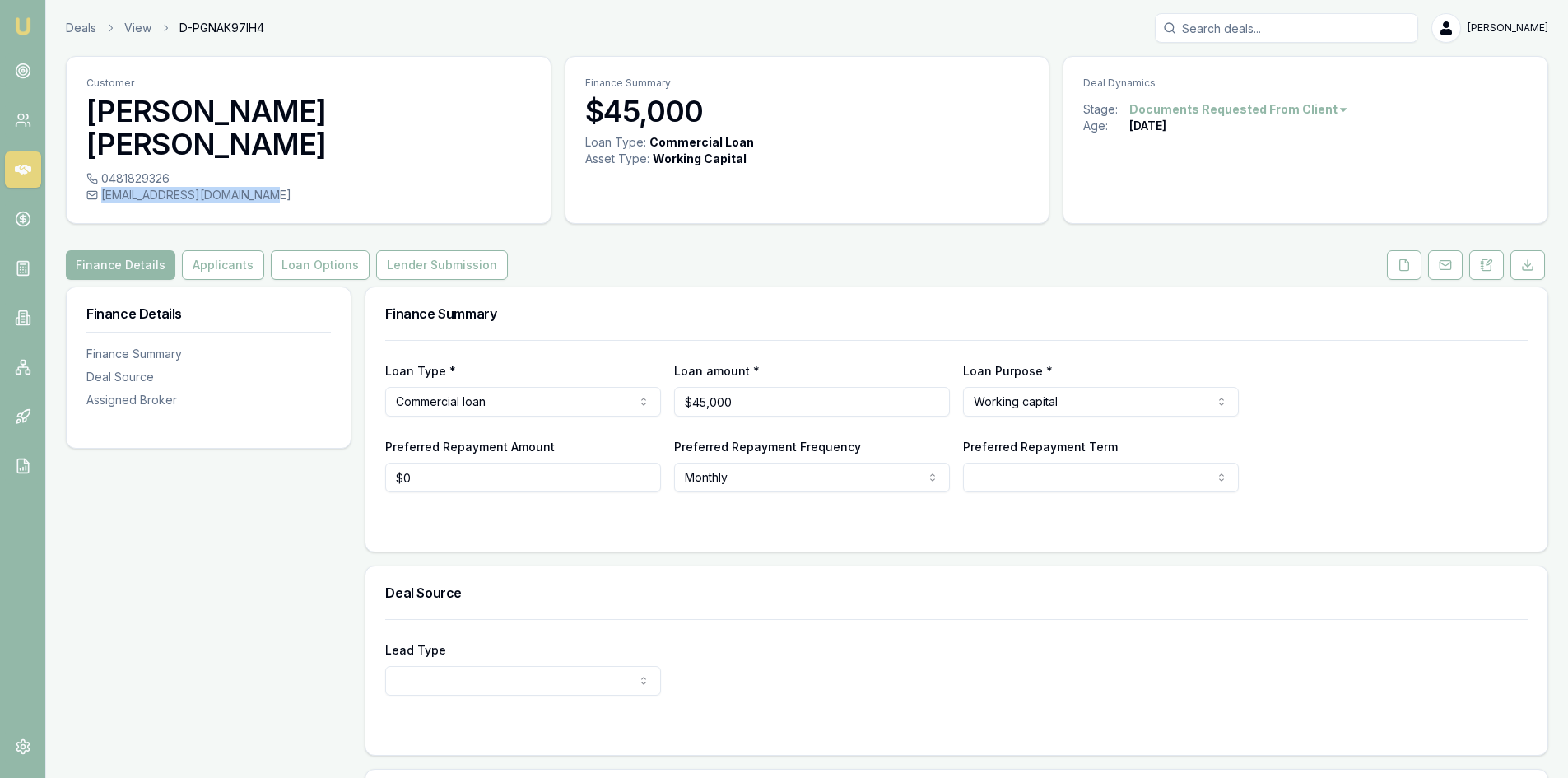
drag, startPoint x: 102, startPoint y: 162, endPoint x: 267, endPoint y: 161, distance: 165.0
click at [267, 187] on div "[EMAIL_ADDRESS][DOMAIN_NAME]" at bounding box center [308, 195] width 444 height 16
copy div "[EMAIL_ADDRESS][DOMAIN_NAME]"
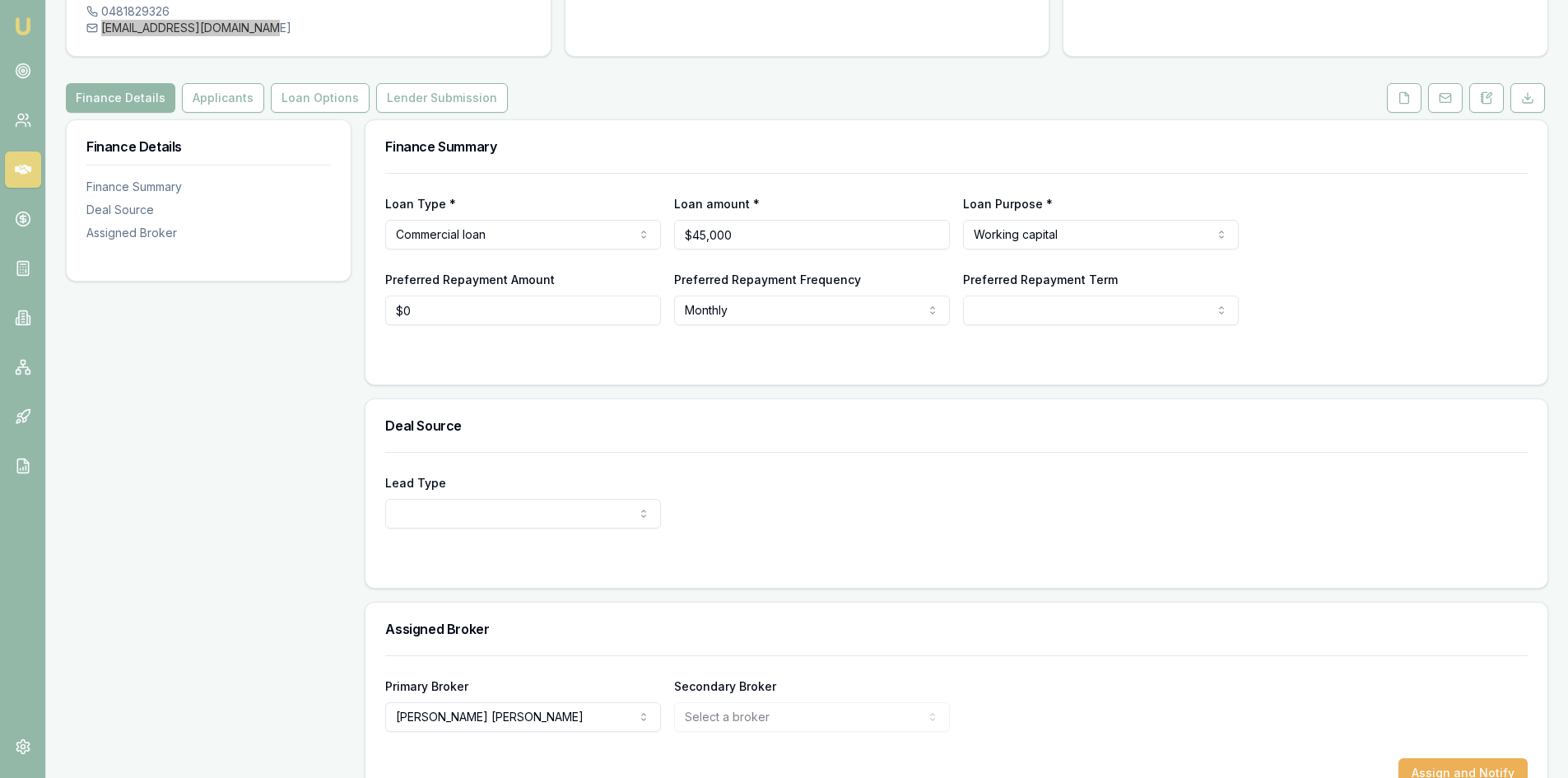
scroll to position [178, 0]
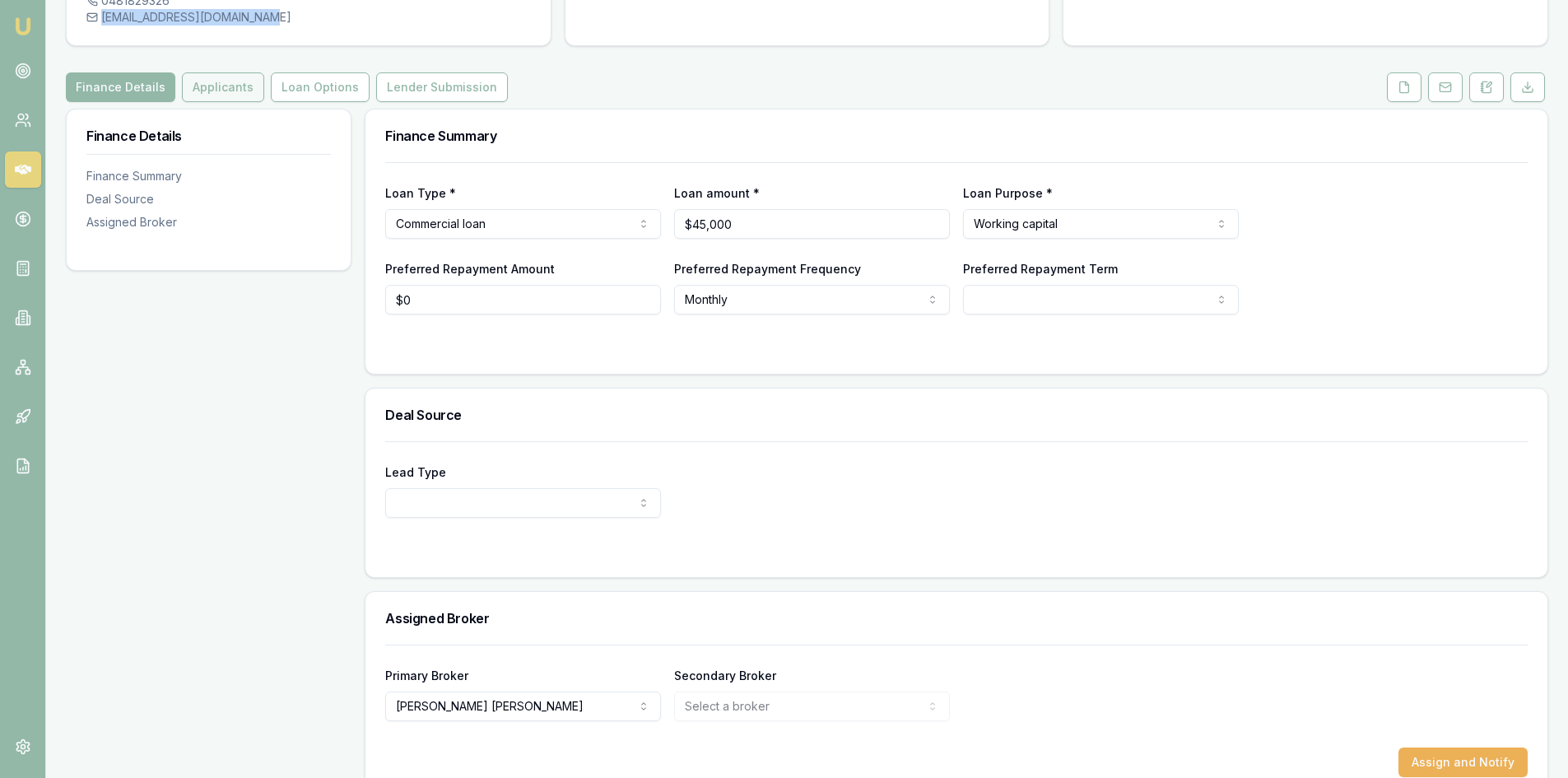
click at [223, 73] on button "Applicants" at bounding box center [223, 88] width 82 height 29
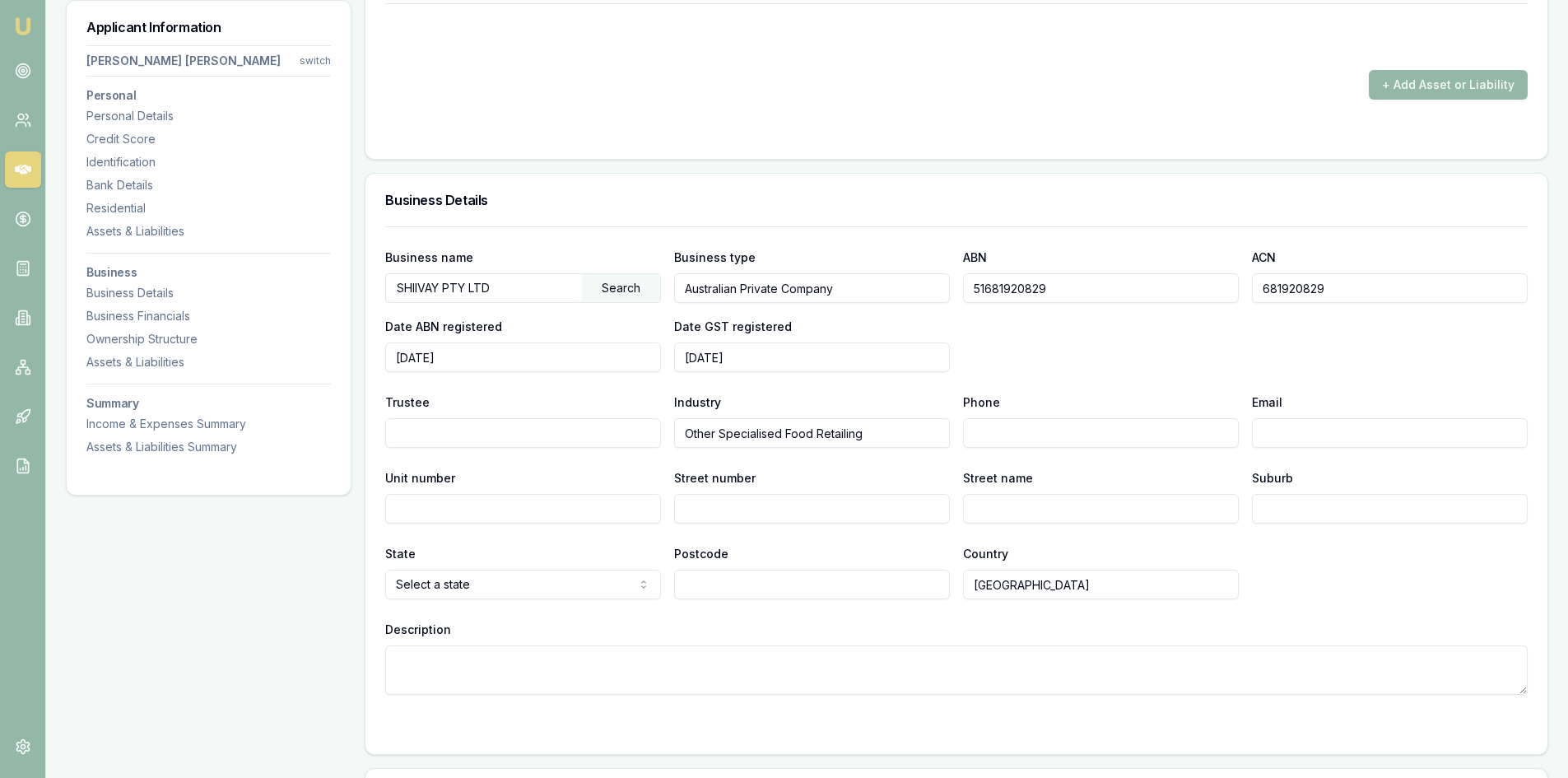
scroll to position [2141, 0]
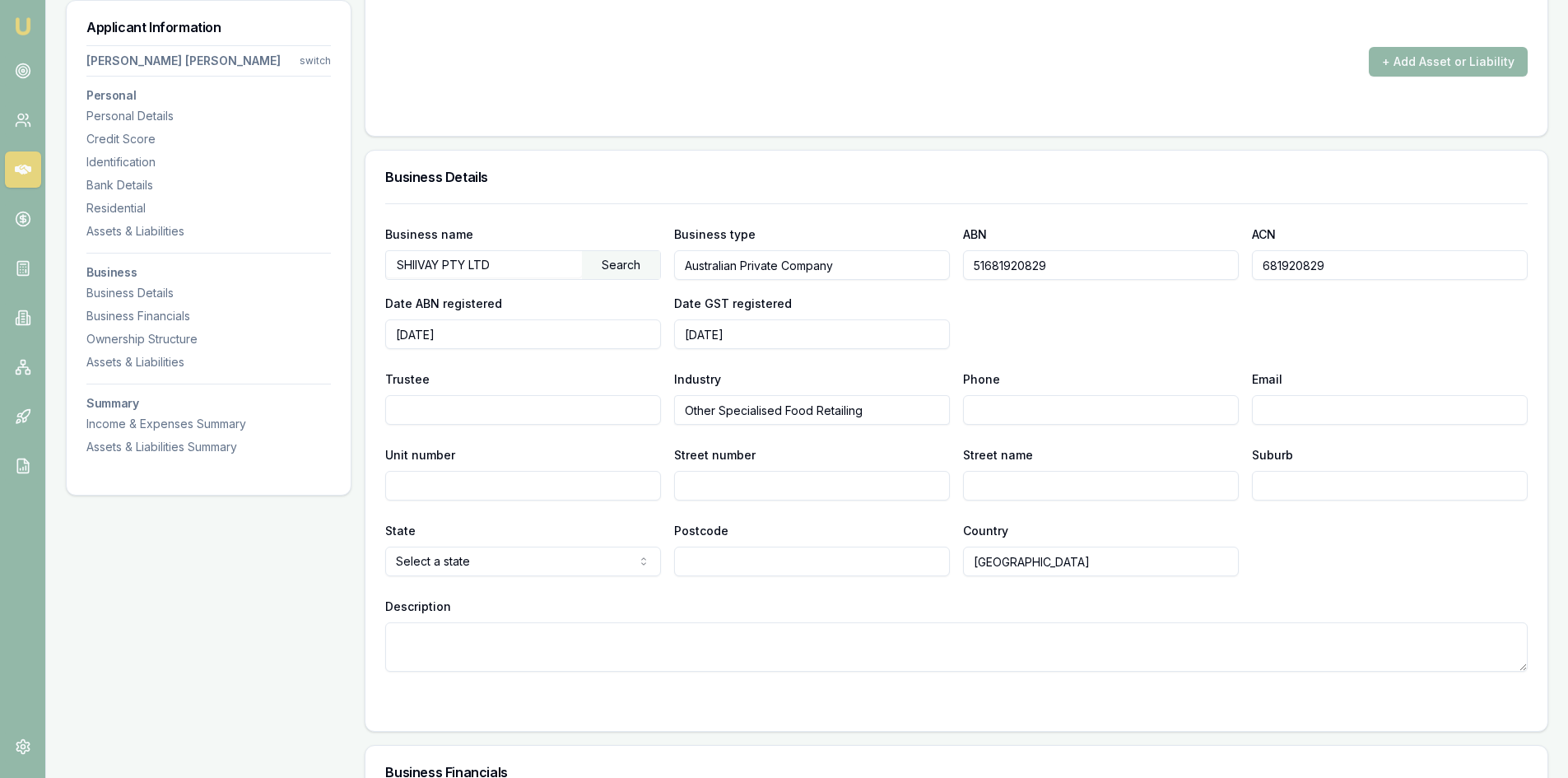
drag, startPoint x: 968, startPoint y: 230, endPoint x: 1156, endPoint y: 210, distance: 189.1
click at [1156, 224] on div "ABN 51681920829" at bounding box center [1100, 252] width 275 height 56
drag, startPoint x: 9, startPoint y: 29, endPoint x: 17, endPoint y: 29, distance: 8.0
click at [17, 29] on nav "Emu Broker" at bounding box center [23, 249] width 45 height 497
click at [17, 29] on img at bounding box center [23, 26] width 20 height 20
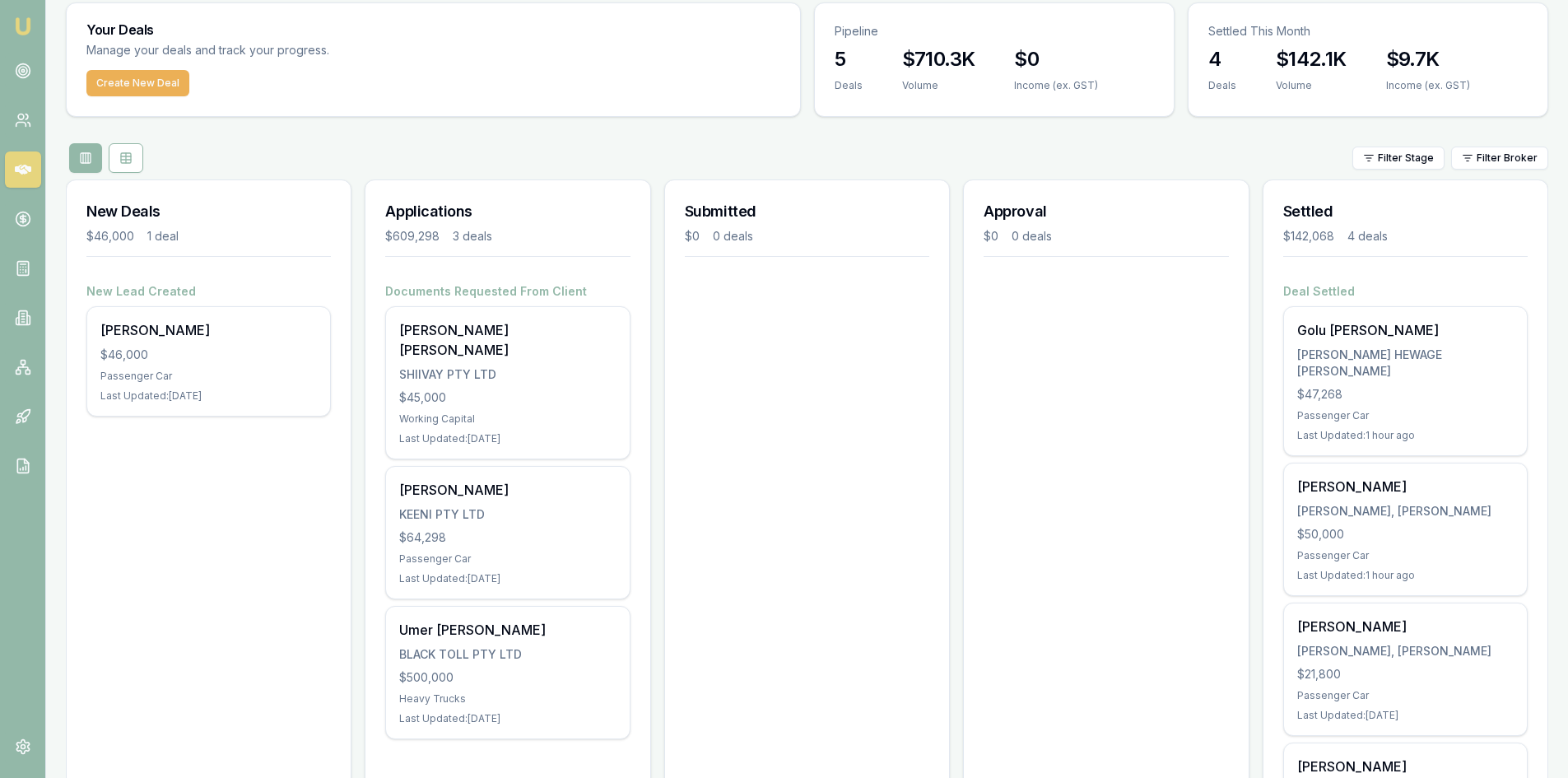
scroll to position [82, 0]
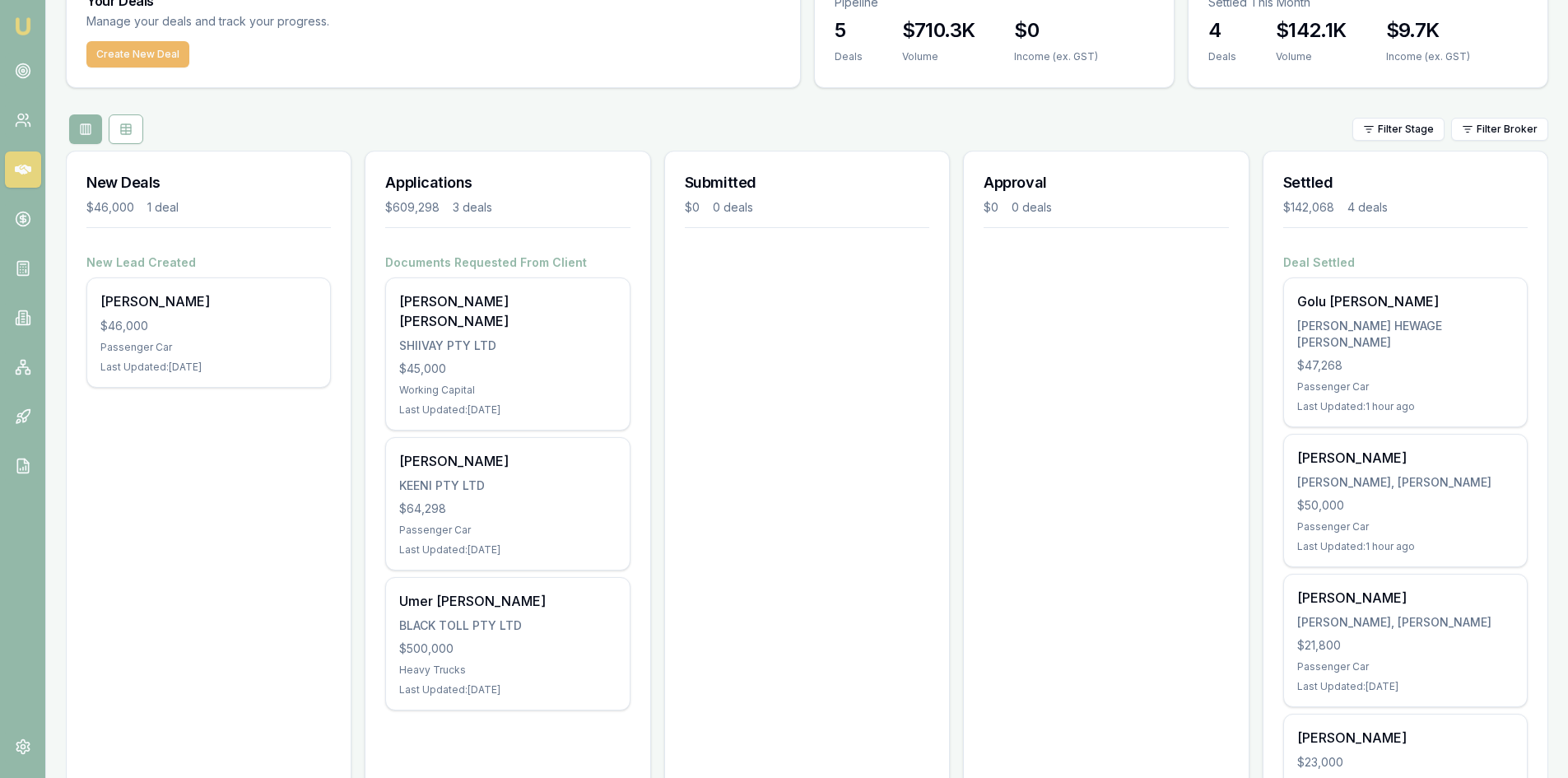
click at [108, 55] on button "Create New Deal" at bounding box center [138, 55] width 103 height 26
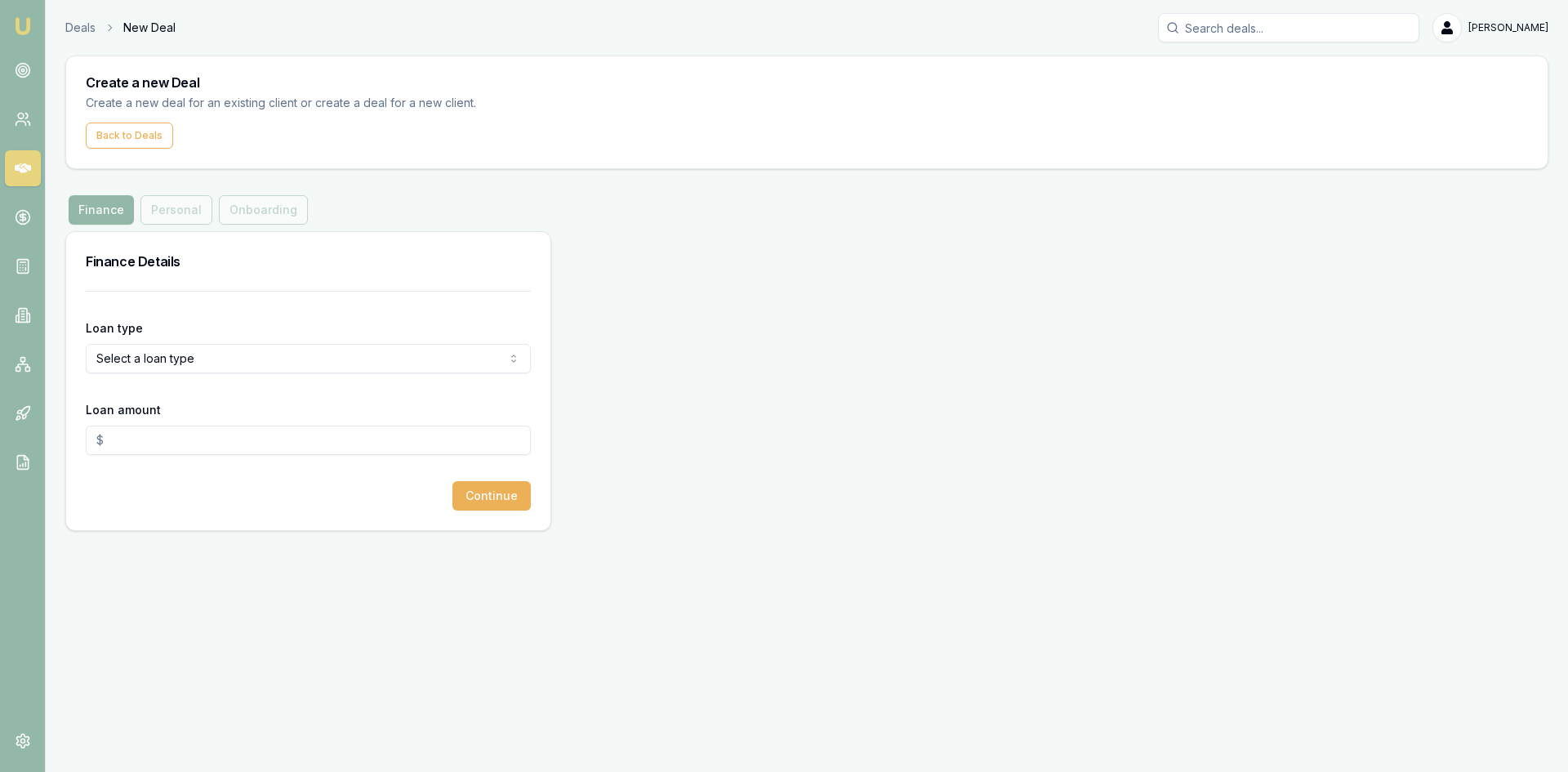
click at [212, 347] on html "Emu Broker Deals New Deal Pinkesh Patel Toggle Menu Create a new Deal Create a …" at bounding box center [784, 386] width 1568 height 772
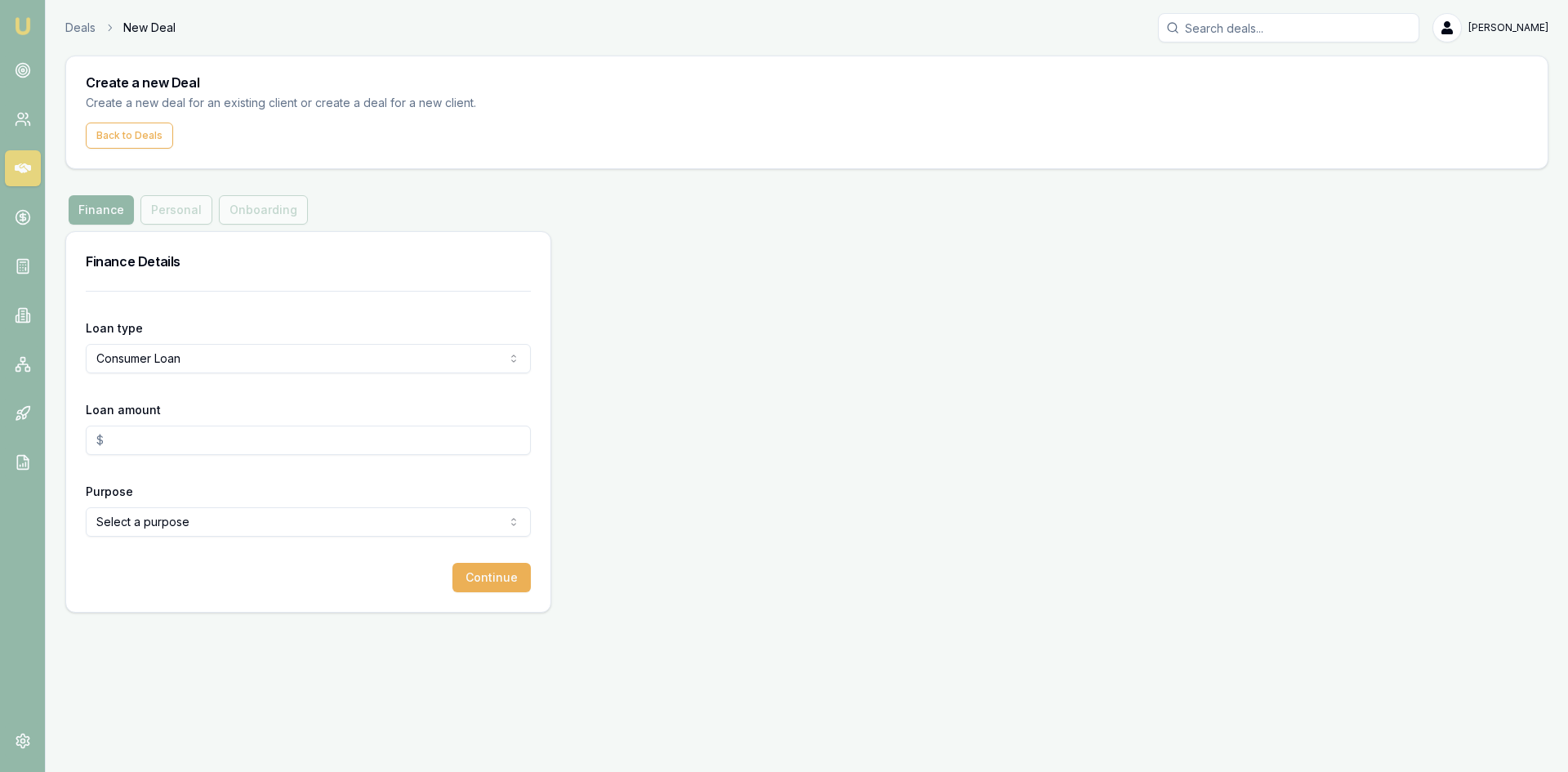
click at [168, 360] on html "Emu Broker Deals New Deal Pinkesh Patel Toggle Menu Create a new Deal Create a …" at bounding box center [784, 386] width 1568 height 772
select select "COMMERCIAL_LOAN"
click at [144, 434] on input "Loan amount" at bounding box center [308, 440] width 445 height 29
type input "1"
type input "8"
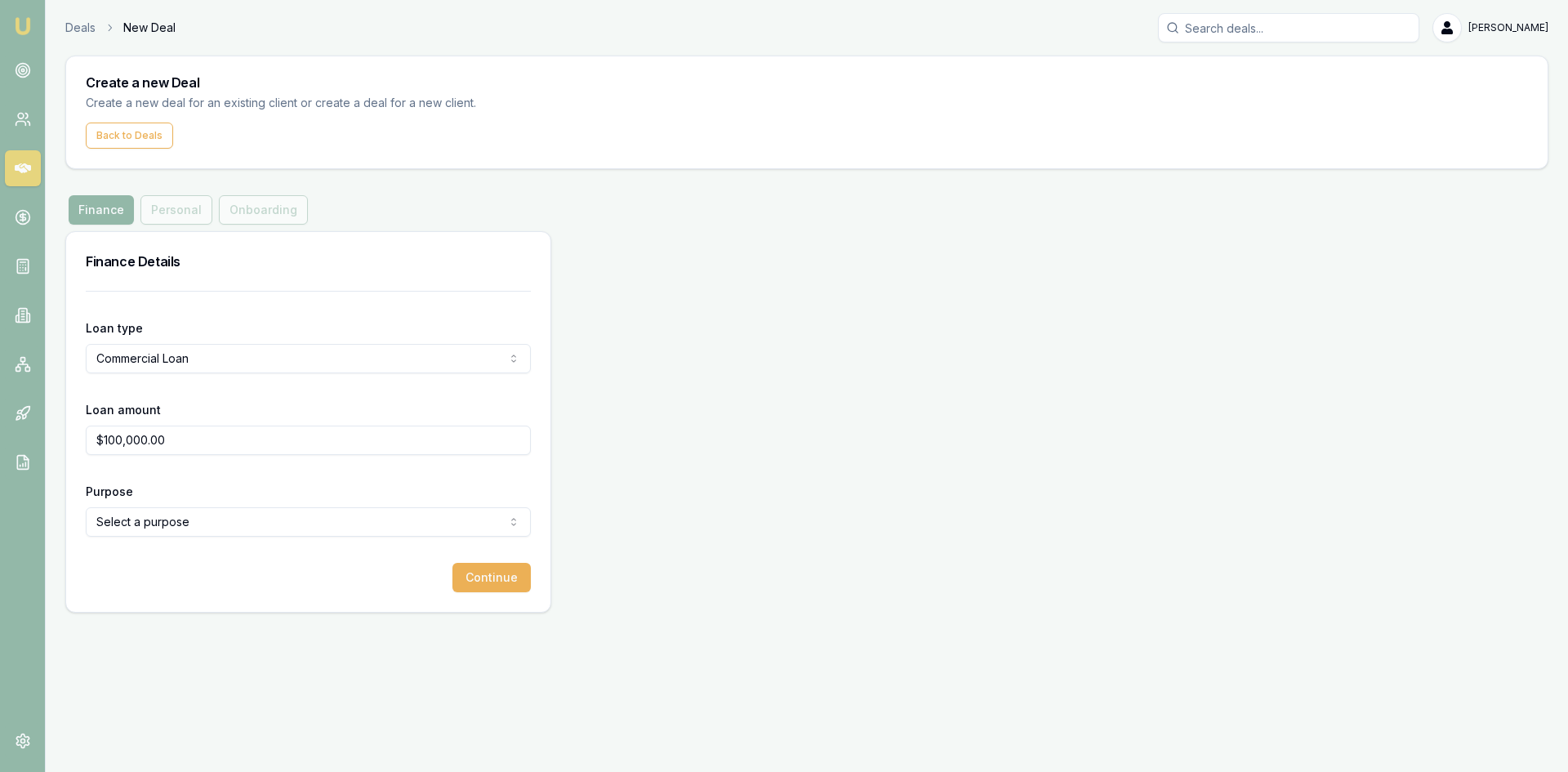
click at [176, 496] on div "Purpose Select a purpose Investing In Growth Working Capital Buying Or Hiring E…" at bounding box center [308, 509] width 445 height 56
click at [198, 436] on input "$100,000.00" at bounding box center [308, 440] width 445 height 29
type input "1"
type input "$80,000.00"
click at [242, 501] on div "Purpose Select a purpose Investing In Growth Working Capital Buying Or Hiring E…" at bounding box center [308, 509] width 445 height 56
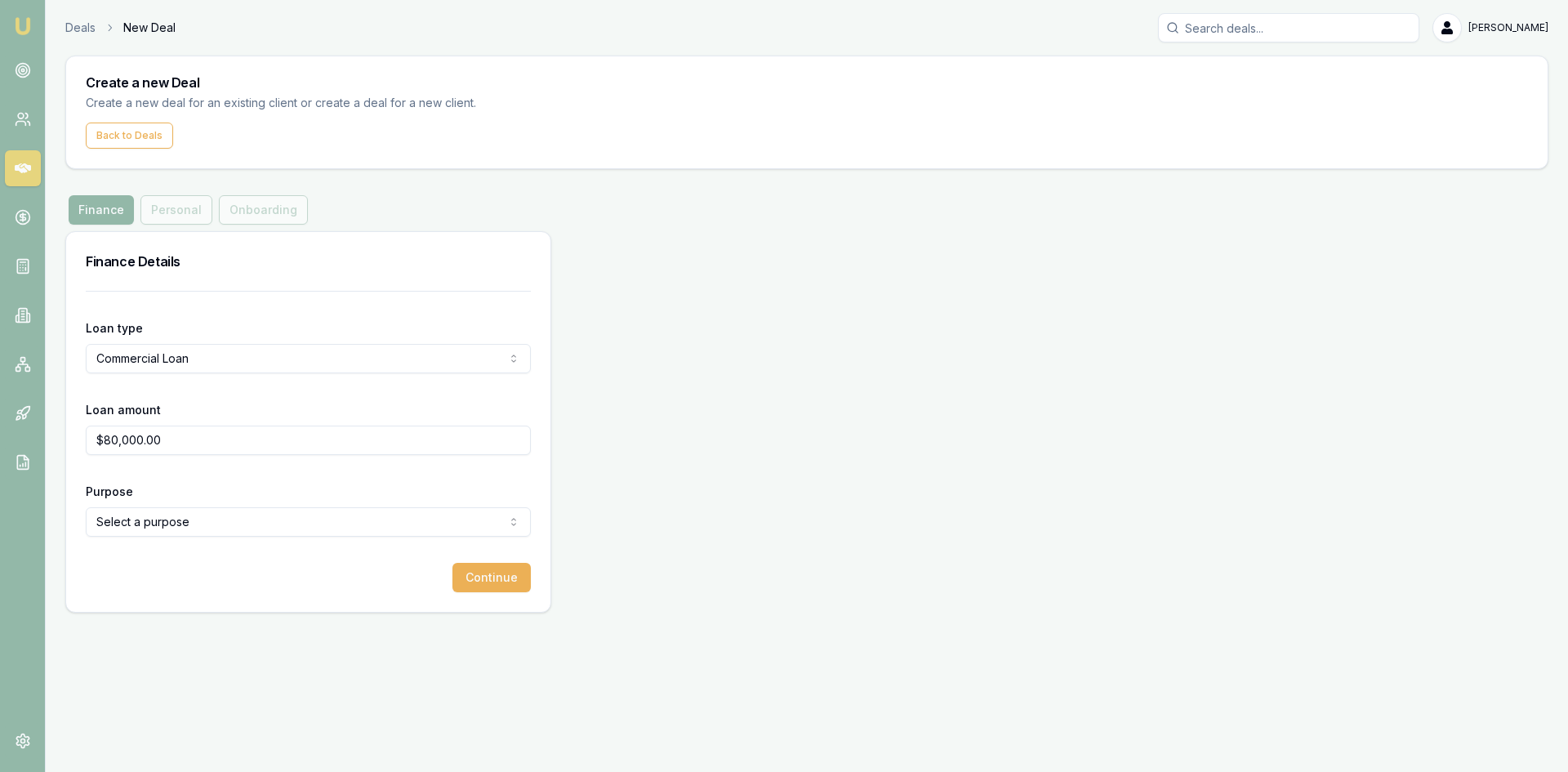
click at [232, 512] on html "Emu Broker Deals New Deal Pinkesh Patel Toggle Menu Create a new Deal Create a …" at bounding box center [784, 386] width 1568 height 772
select select "WORKING_CAPITAL"
drag, startPoint x: 200, startPoint y: 285, endPoint x: 202, endPoint y: 296, distance: 11.2
click at [473, 575] on button "Continue" at bounding box center [491, 578] width 78 height 29
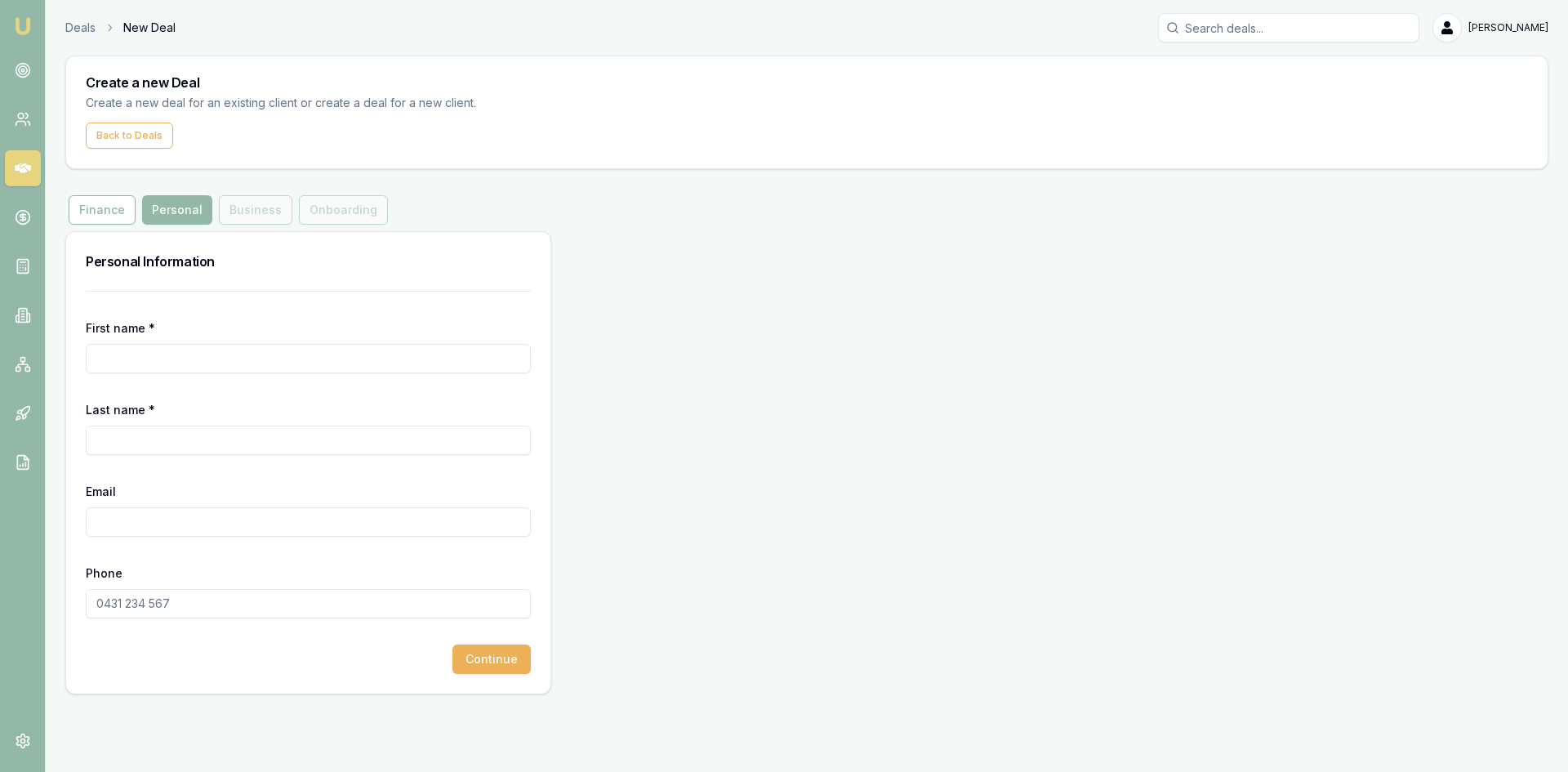
click at [259, 356] on input "First name *" at bounding box center [308, 358] width 445 height 29
type input "Hiral"
type input "P"
type input "Shah"
type input "Shahhiral90@gmail.com"
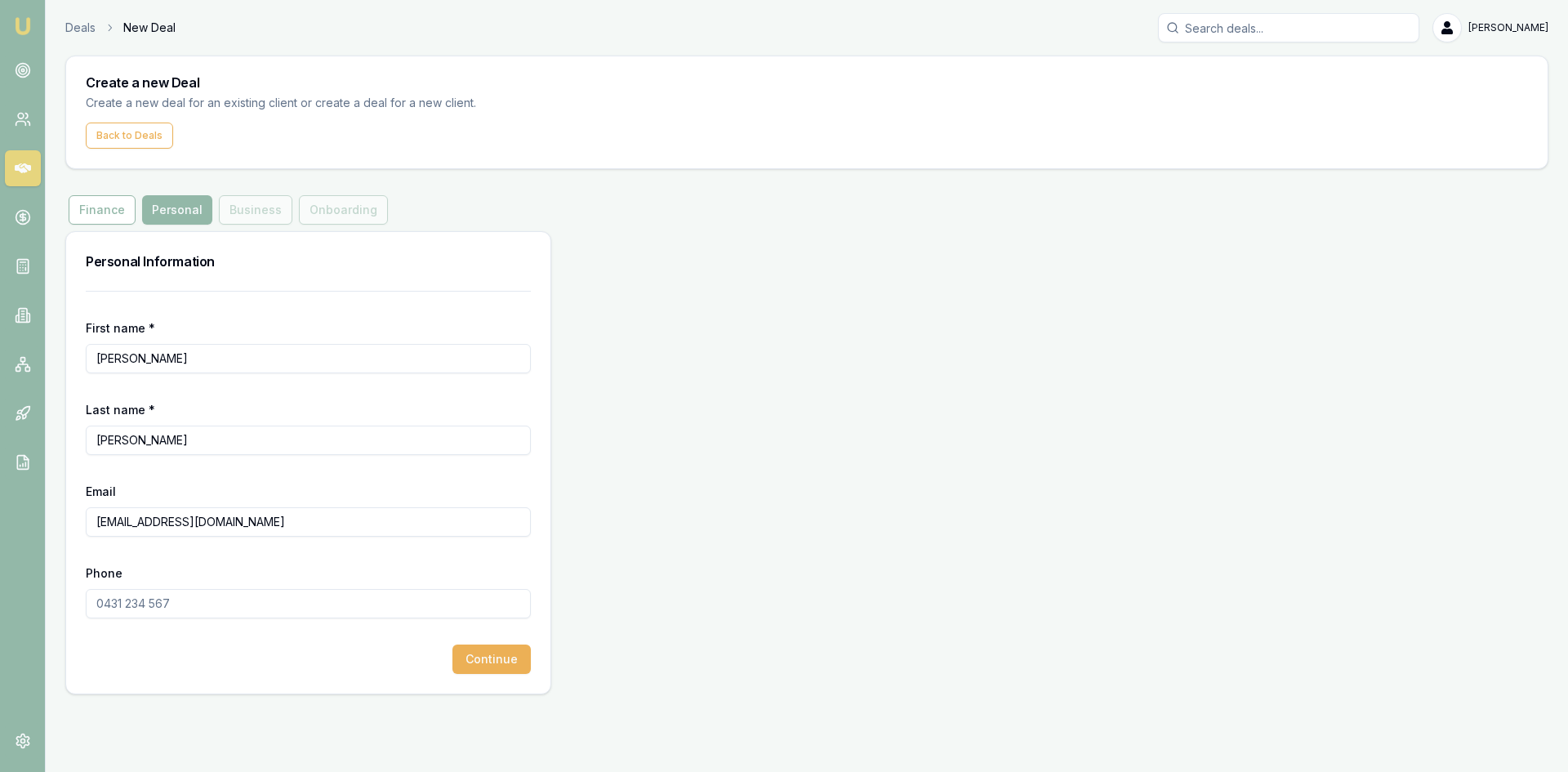
click at [289, 604] on input "Phone" at bounding box center [308, 604] width 445 height 29
type input "0404 987 896"
click at [296, 669] on div "Continue" at bounding box center [308, 659] width 445 height 29
click at [522, 656] on button "Continue" at bounding box center [491, 659] width 78 height 29
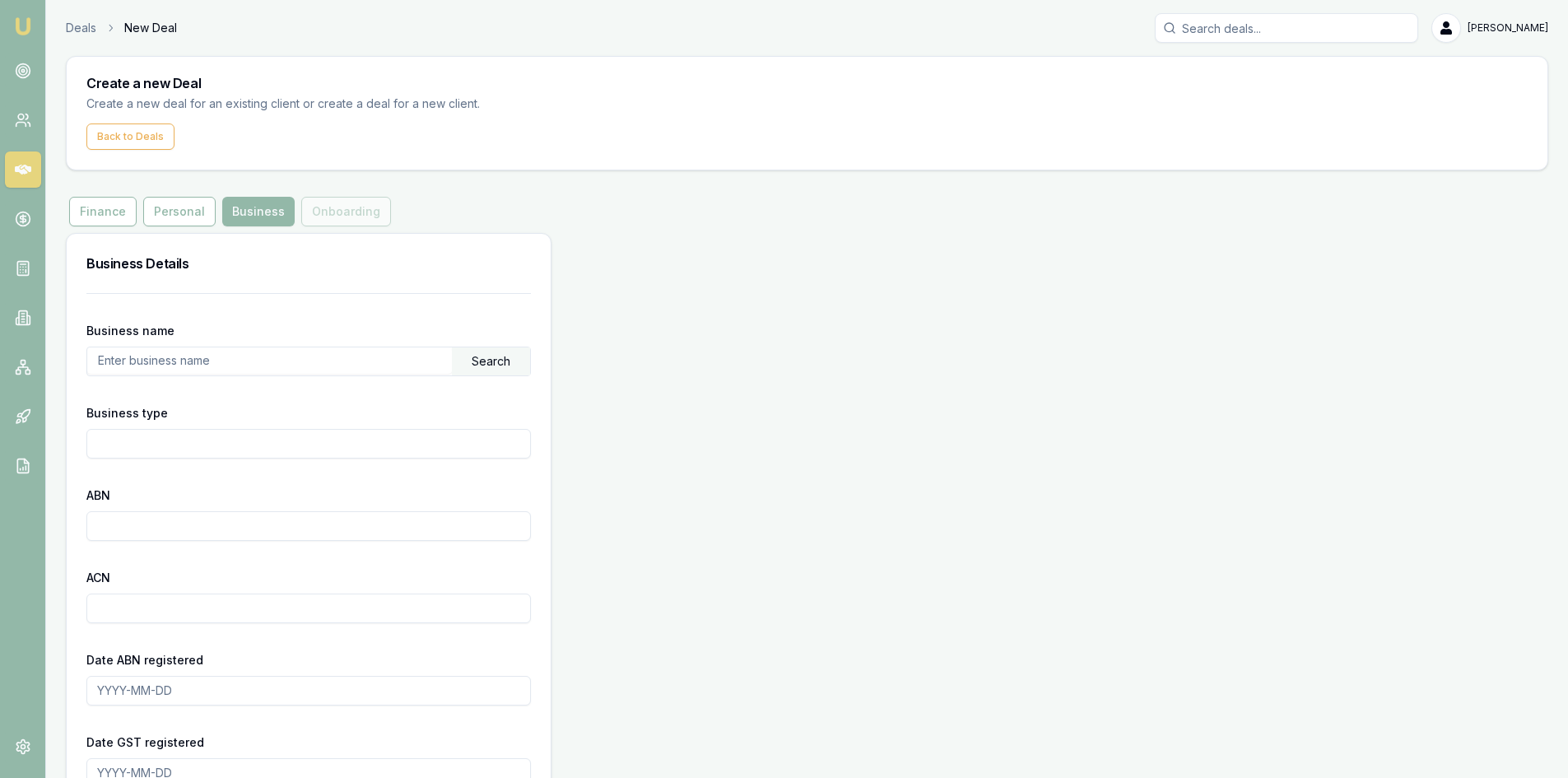
click at [189, 358] on input "text" at bounding box center [269, 360] width 365 height 26
click at [486, 369] on div "Search" at bounding box center [491, 361] width 78 height 28
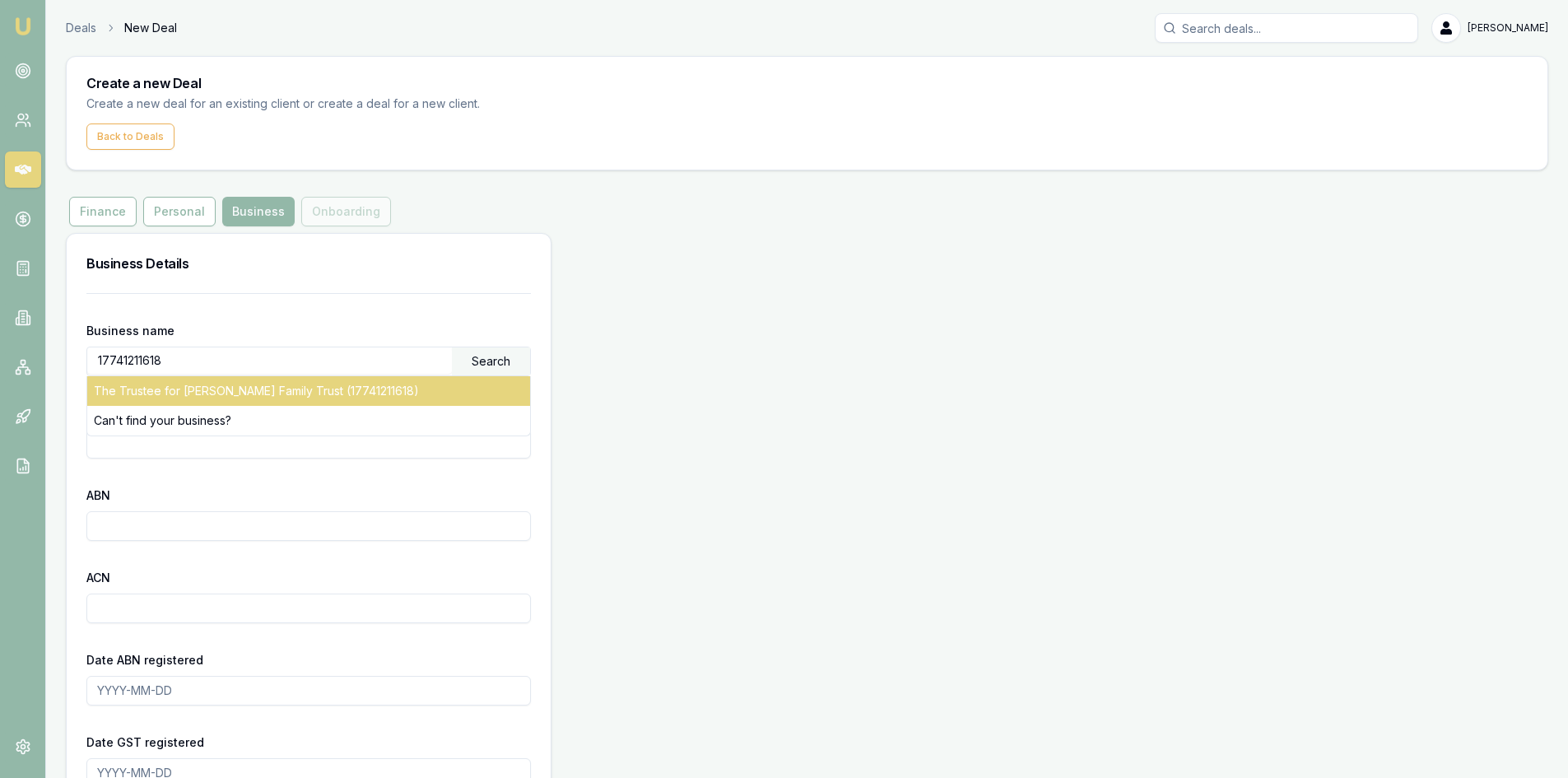
click at [265, 393] on div "The Trustee for Heni Family Trust (17741211618)" at bounding box center [308, 391] width 442 height 29
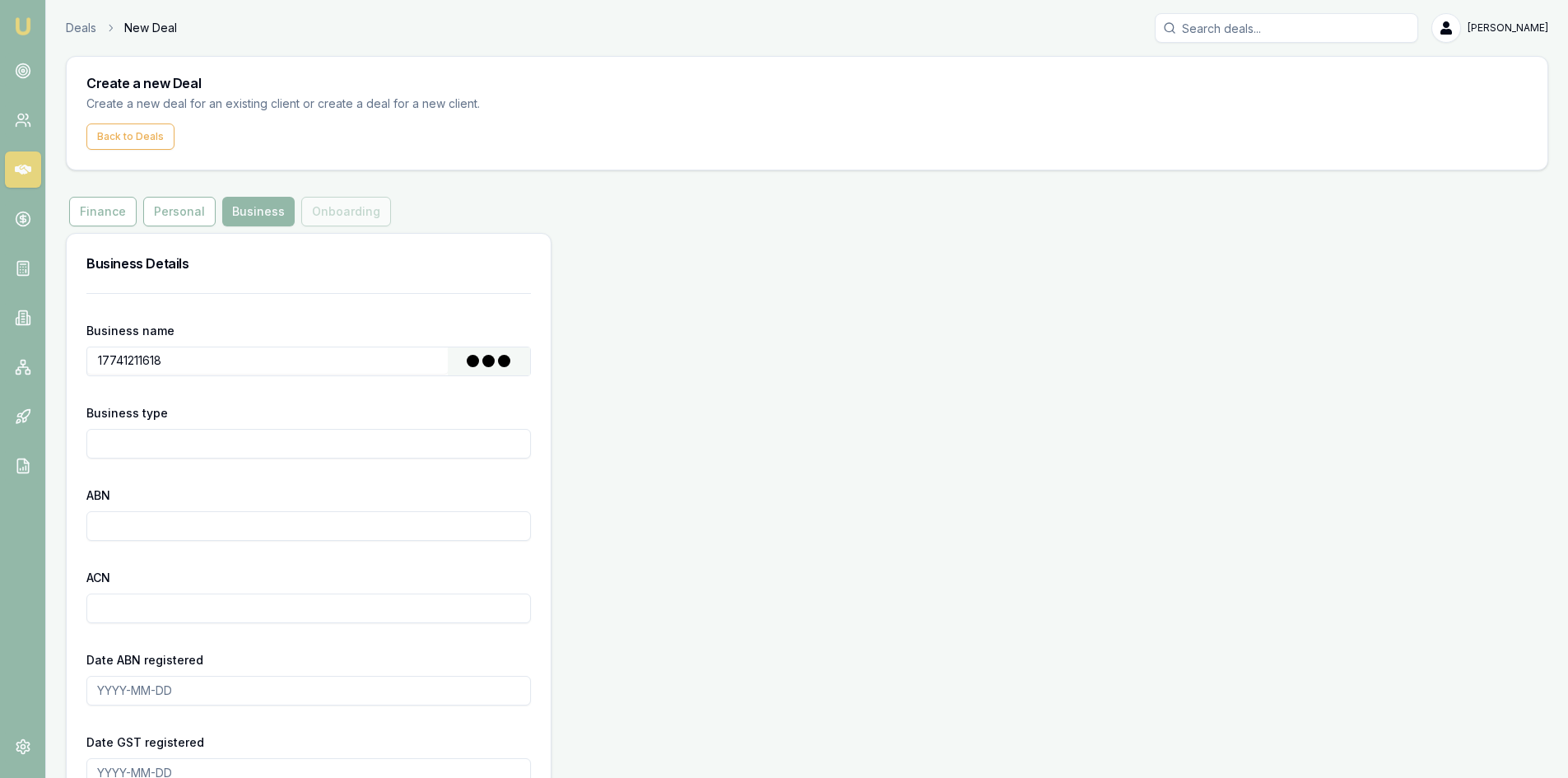
type input "The Trustee for Heni Family Trust"
type input "Discretionary Trading Trust"
type input "17741211618"
type input "2017-09-08"
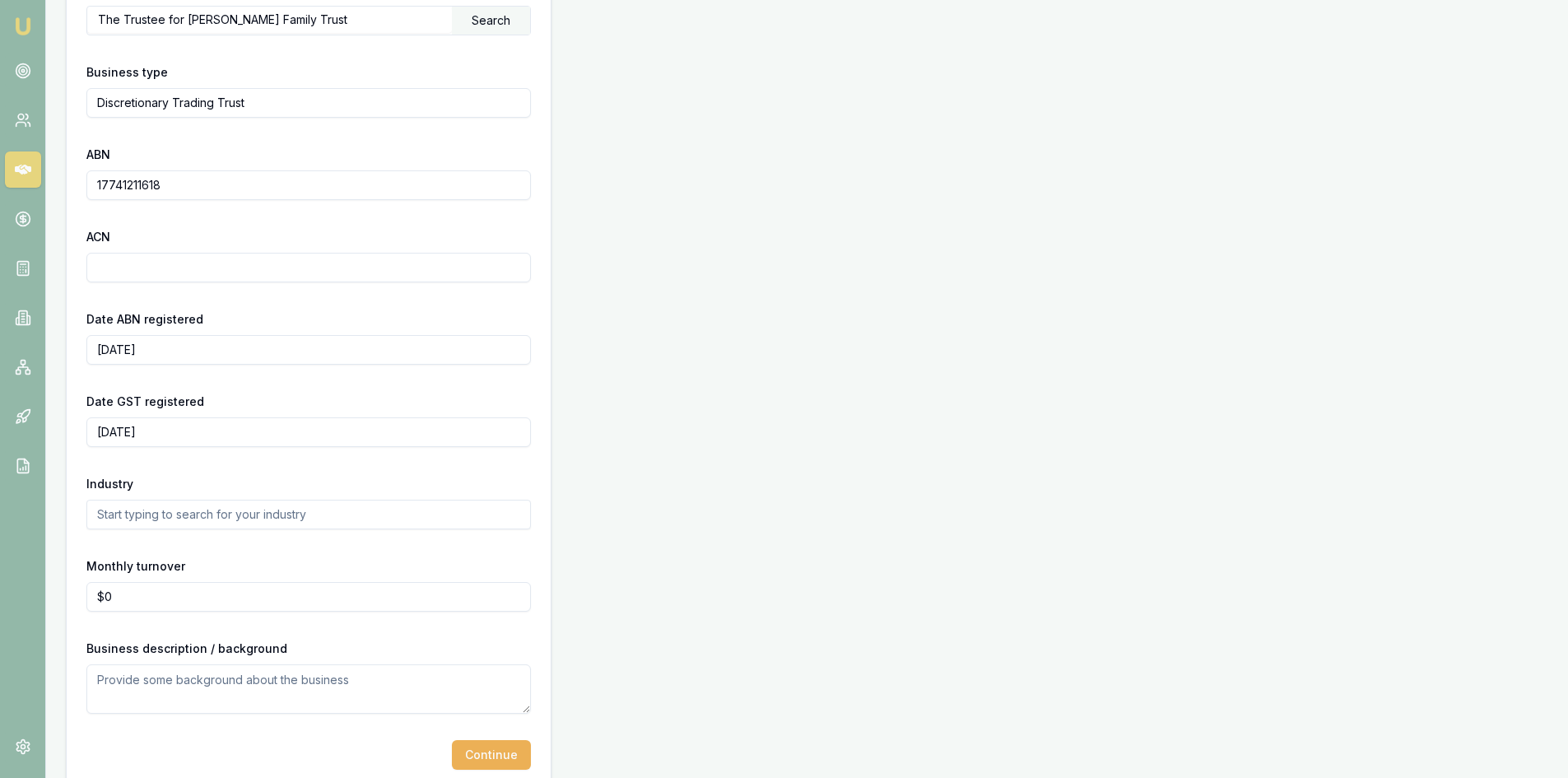
scroll to position [366, 0]
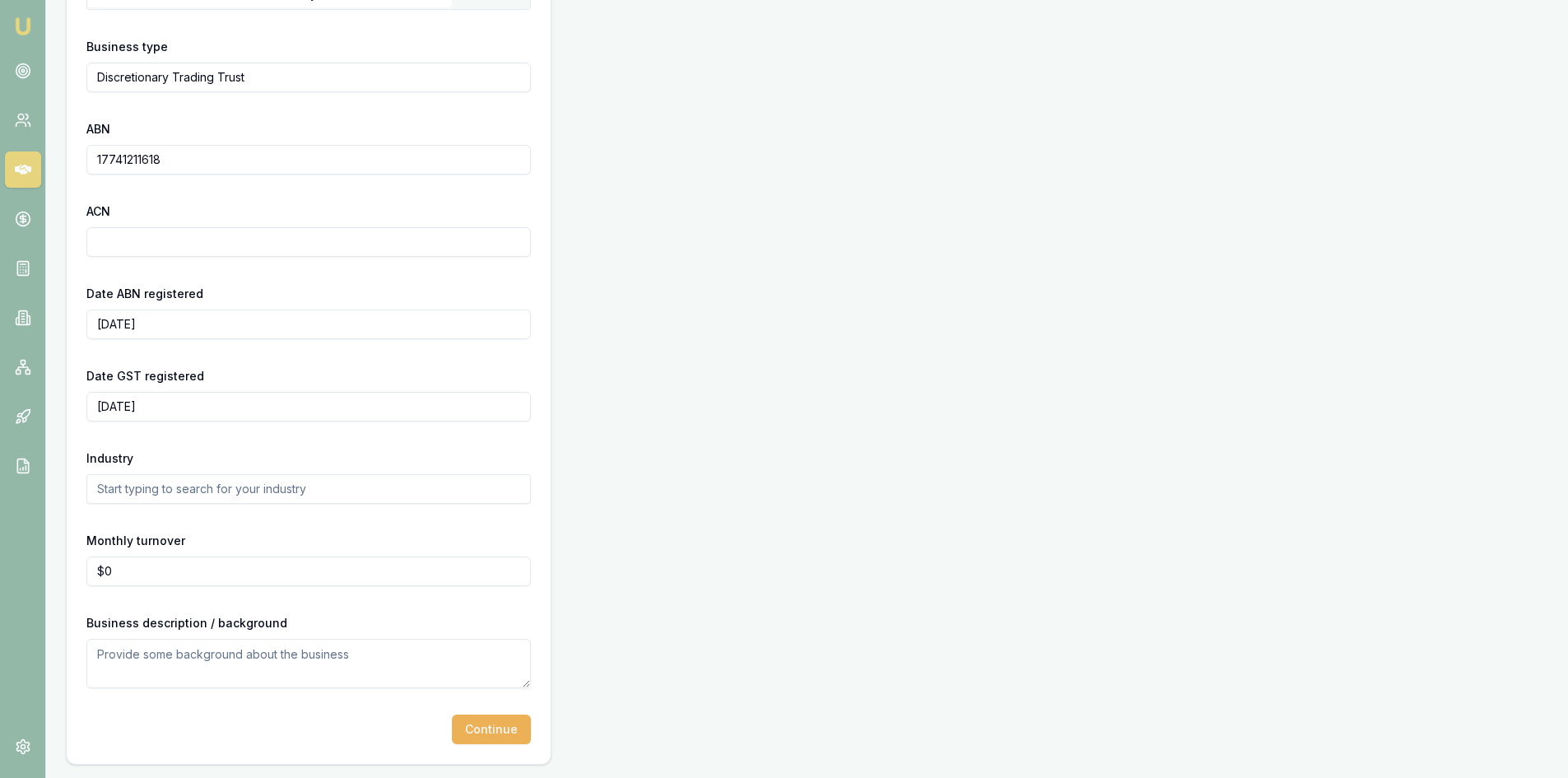
type input "0"
click at [139, 577] on input "0" at bounding box center [308, 572] width 444 height 29
type input "$350,000"
click at [292, 524] on form "Business name The Trustee for Heni Family Trust Search Business type Discretion…" at bounding box center [308, 335] width 444 height 818
click at [489, 729] on button "Continue" at bounding box center [491, 729] width 79 height 29
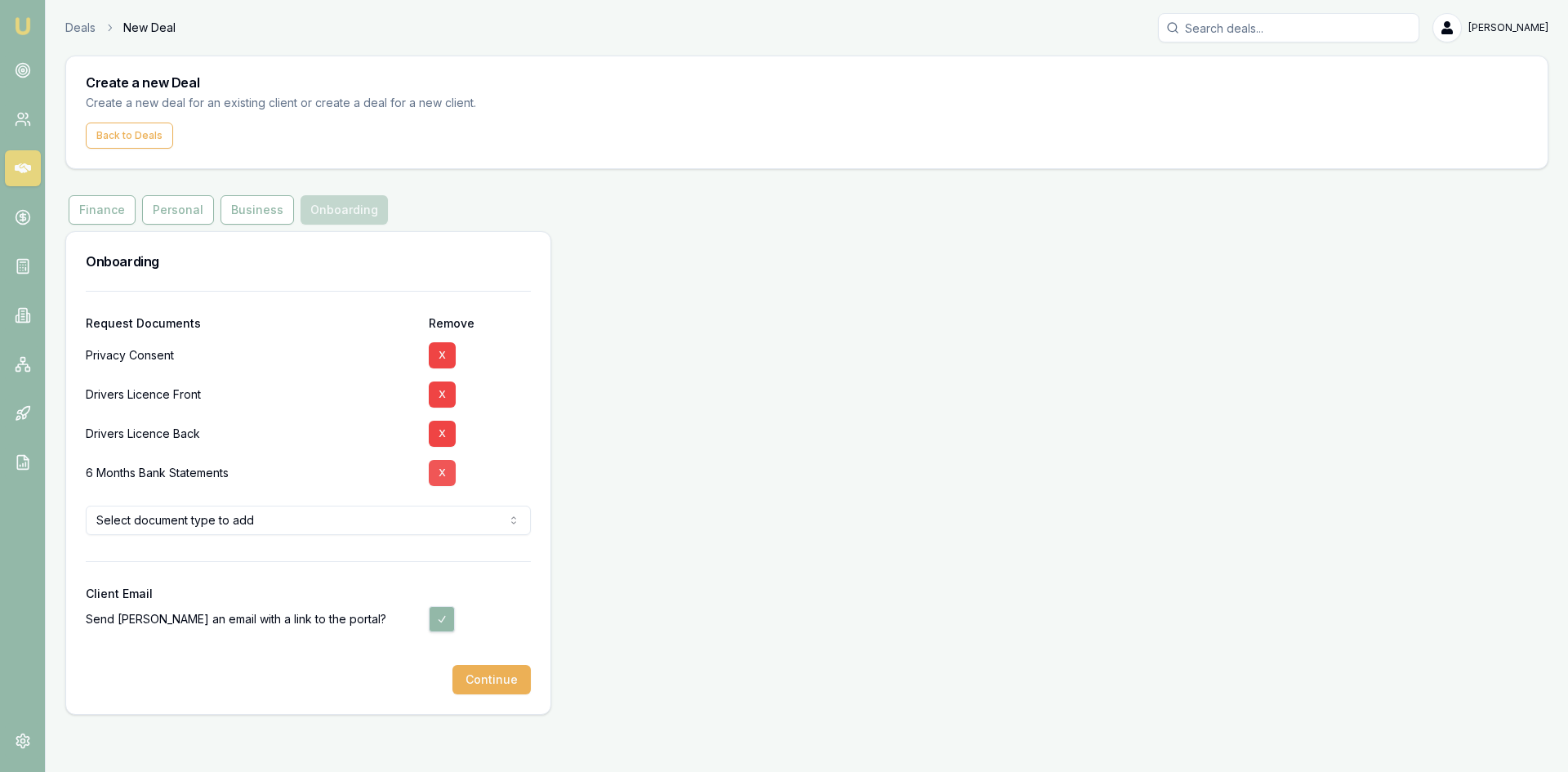
click at [437, 475] on button "X" at bounding box center [442, 473] width 27 height 26
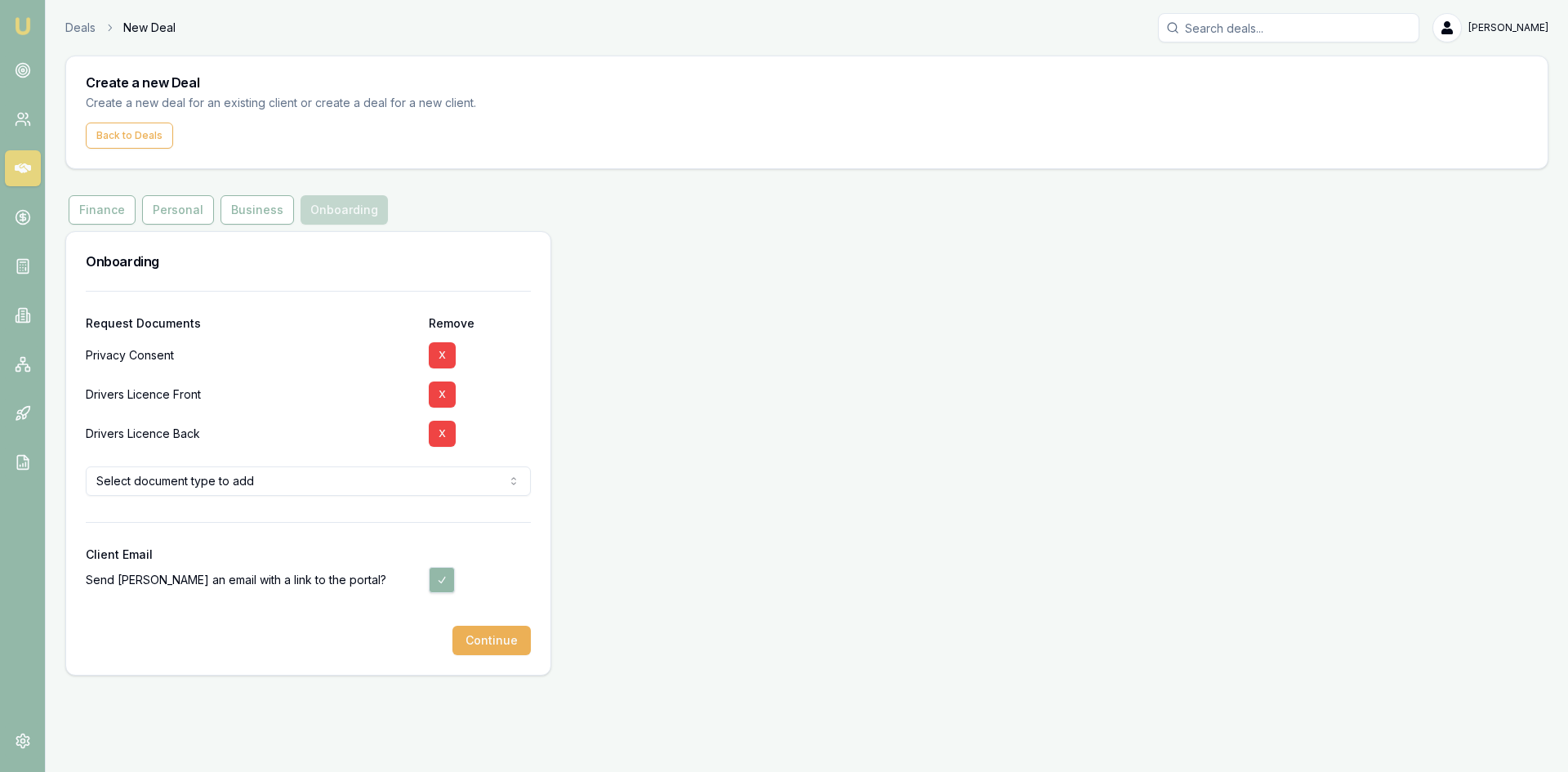
click at [492, 650] on button "Continue" at bounding box center [491, 640] width 78 height 29
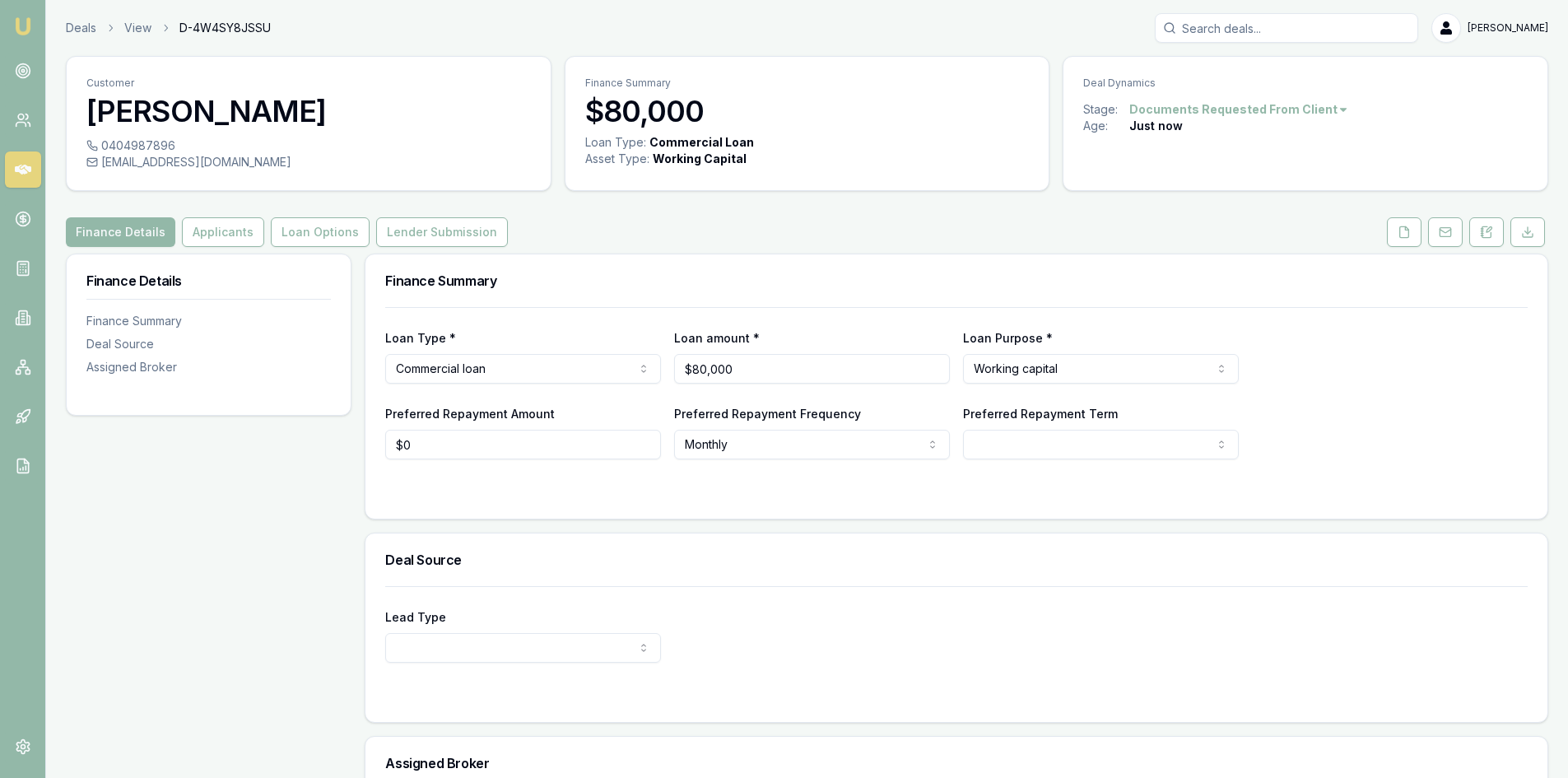
click at [15, 27] on img at bounding box center [23, 26] width 20 height 20
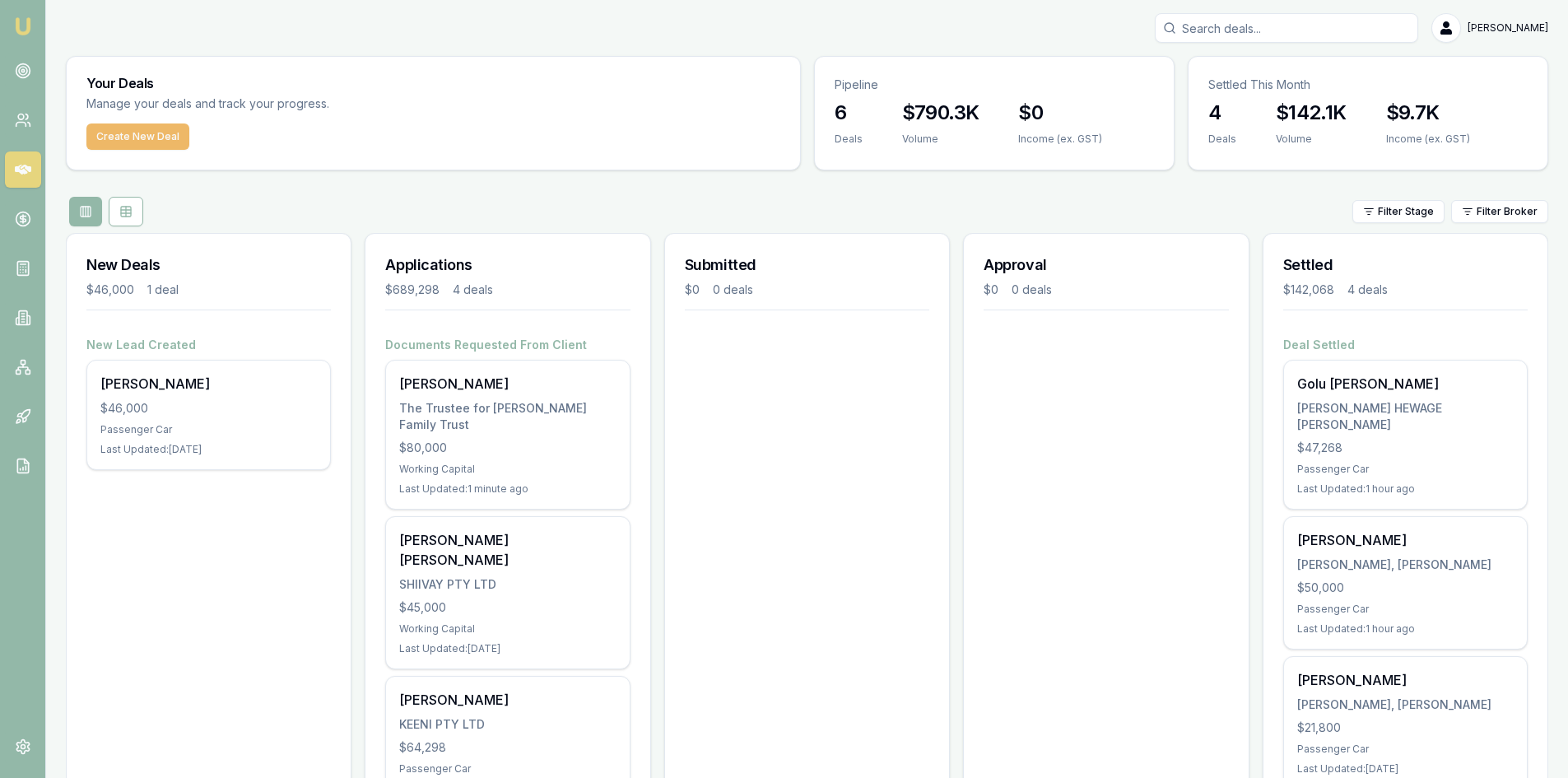
click at [105, 143] on button "Create New Deal" at bounding box center [138, 137] width 103 height 26
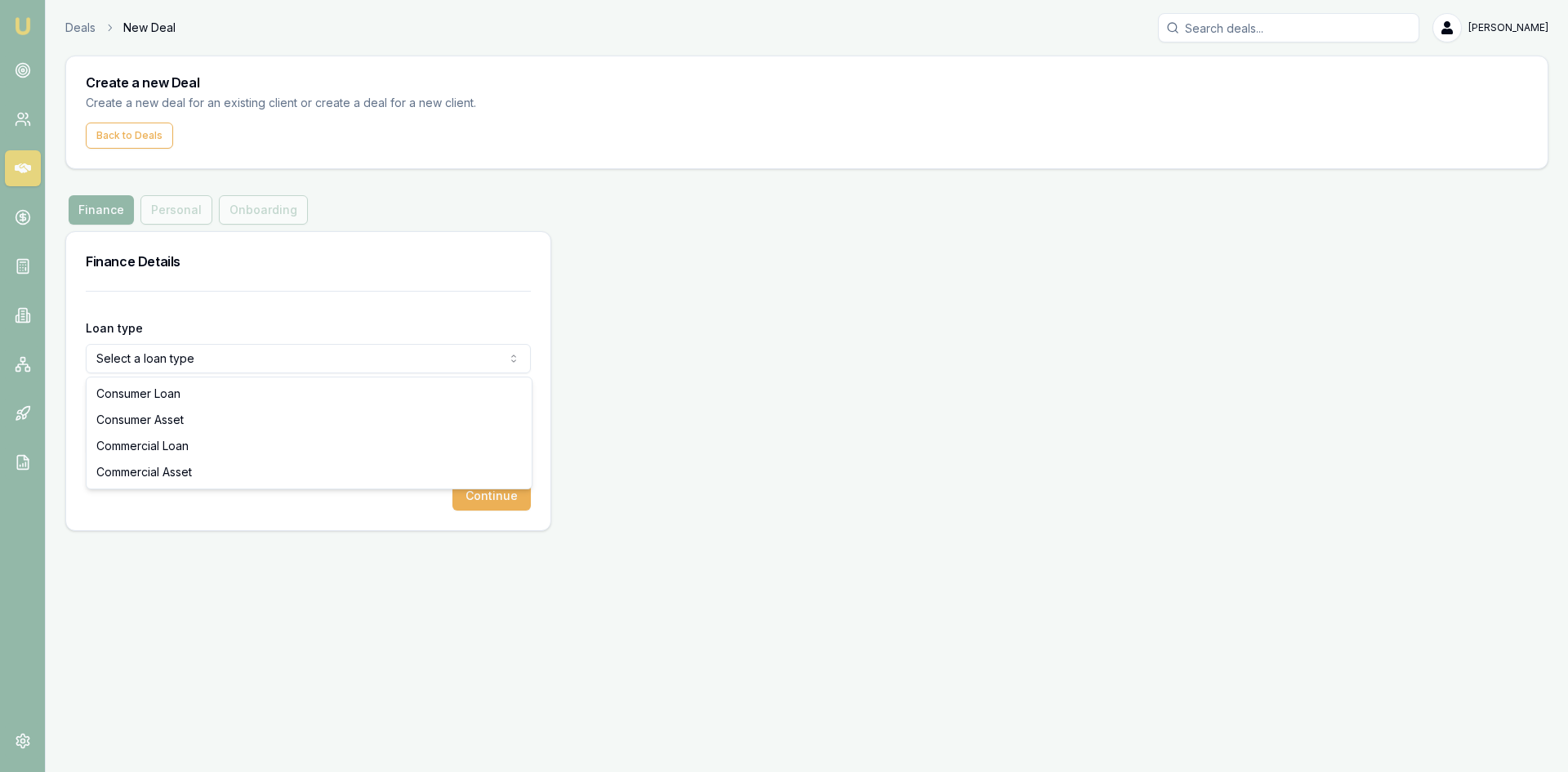
click at [143, 358] on html "Emu Broker Deals New Deal Pinkesh Patel Toggle Menu Create a new Deal Create a …" at bounding box center [784, 386] width 1568 height 772
select select "CONSUMER_ASSET"
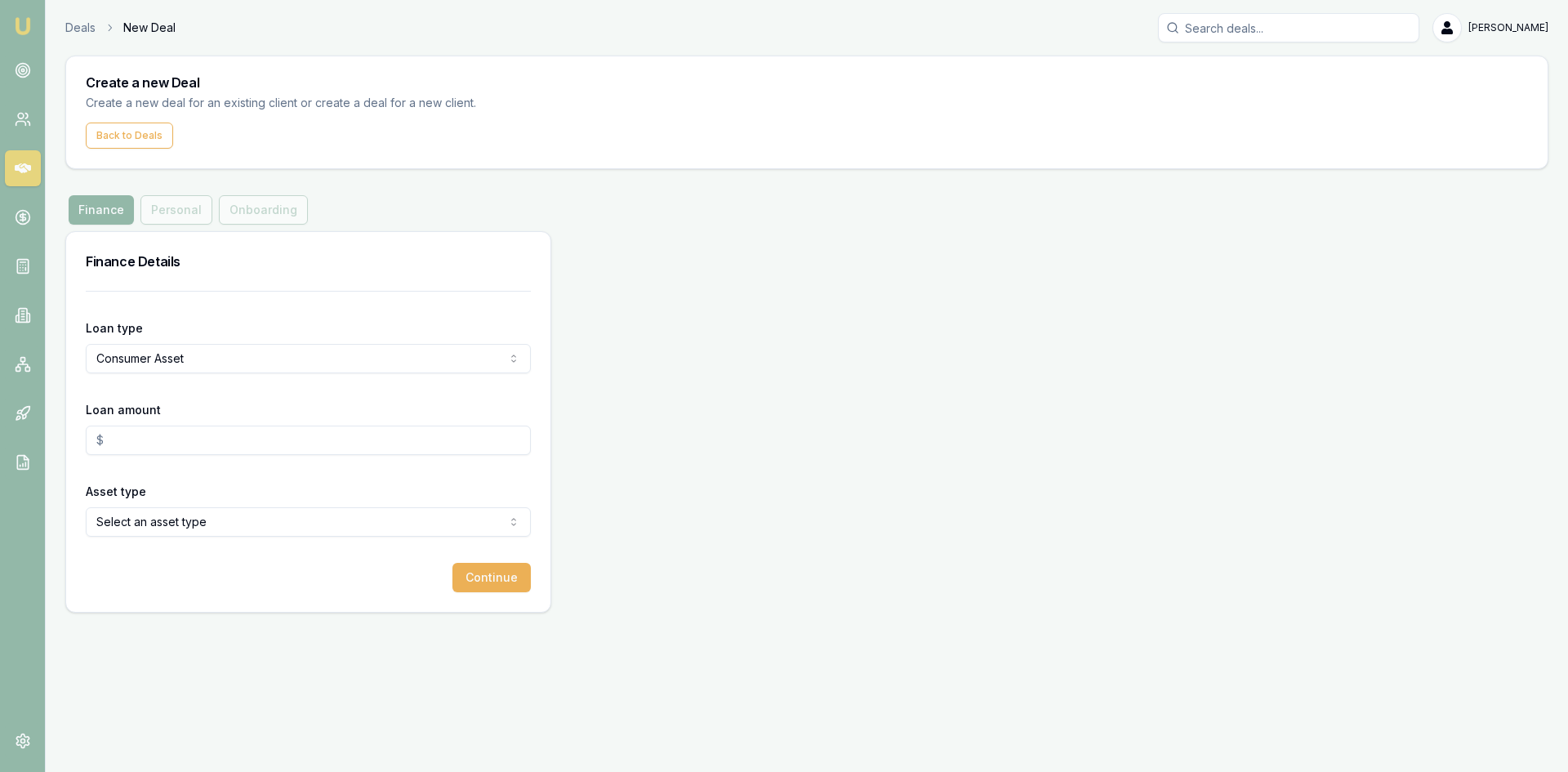
click at [128, 433] on input "Loan amount" at bounding box center [308, 440] width 445 height 29
type input "6"
type input "$55,000.00"
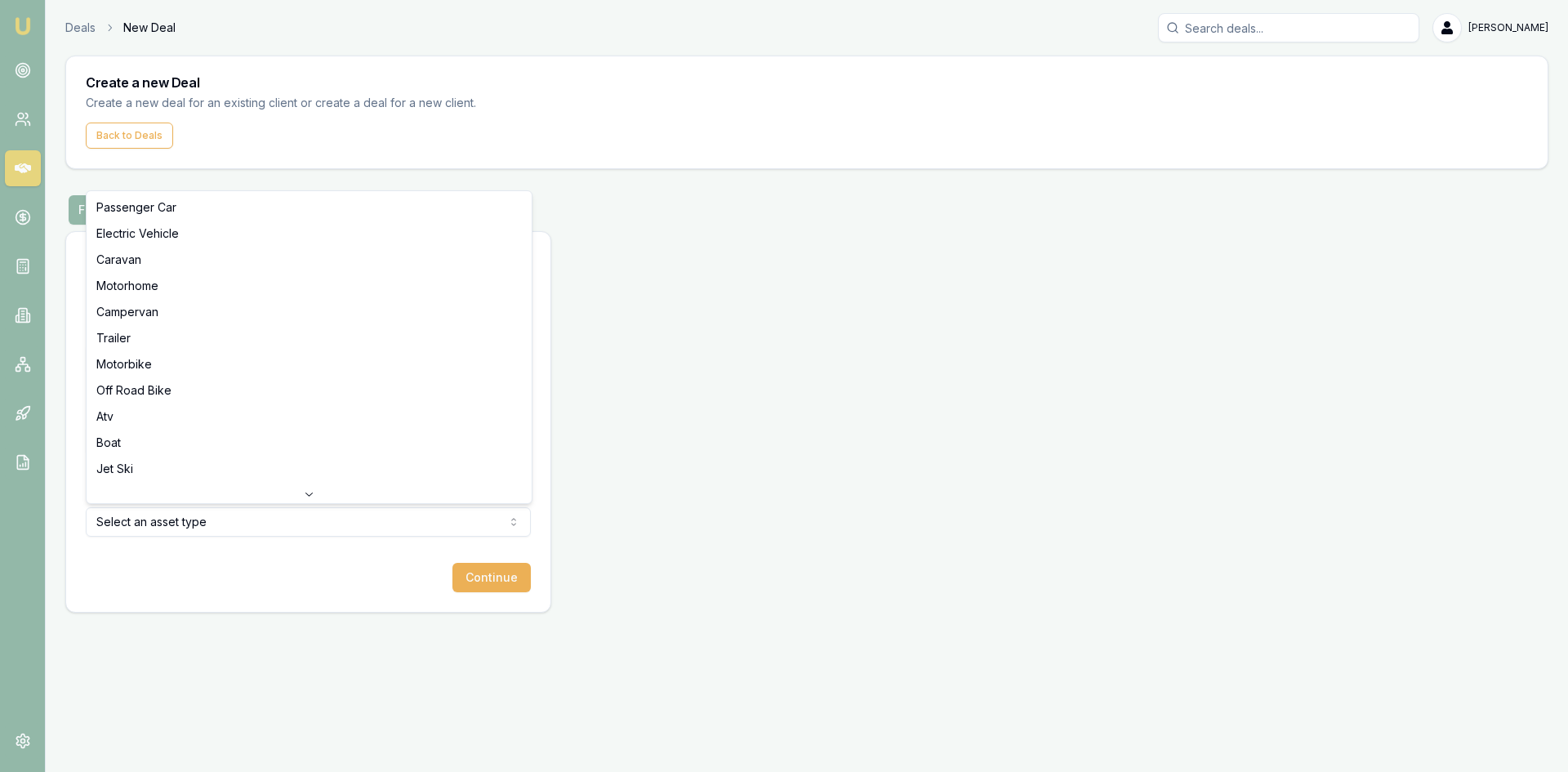
click at [159, 520] on html "Emu Broker Deals New Deal Pinkesh Patel Toggle Menu Create a new Deal Create a …" at bounding box center [784, 386] width 1568 height 772
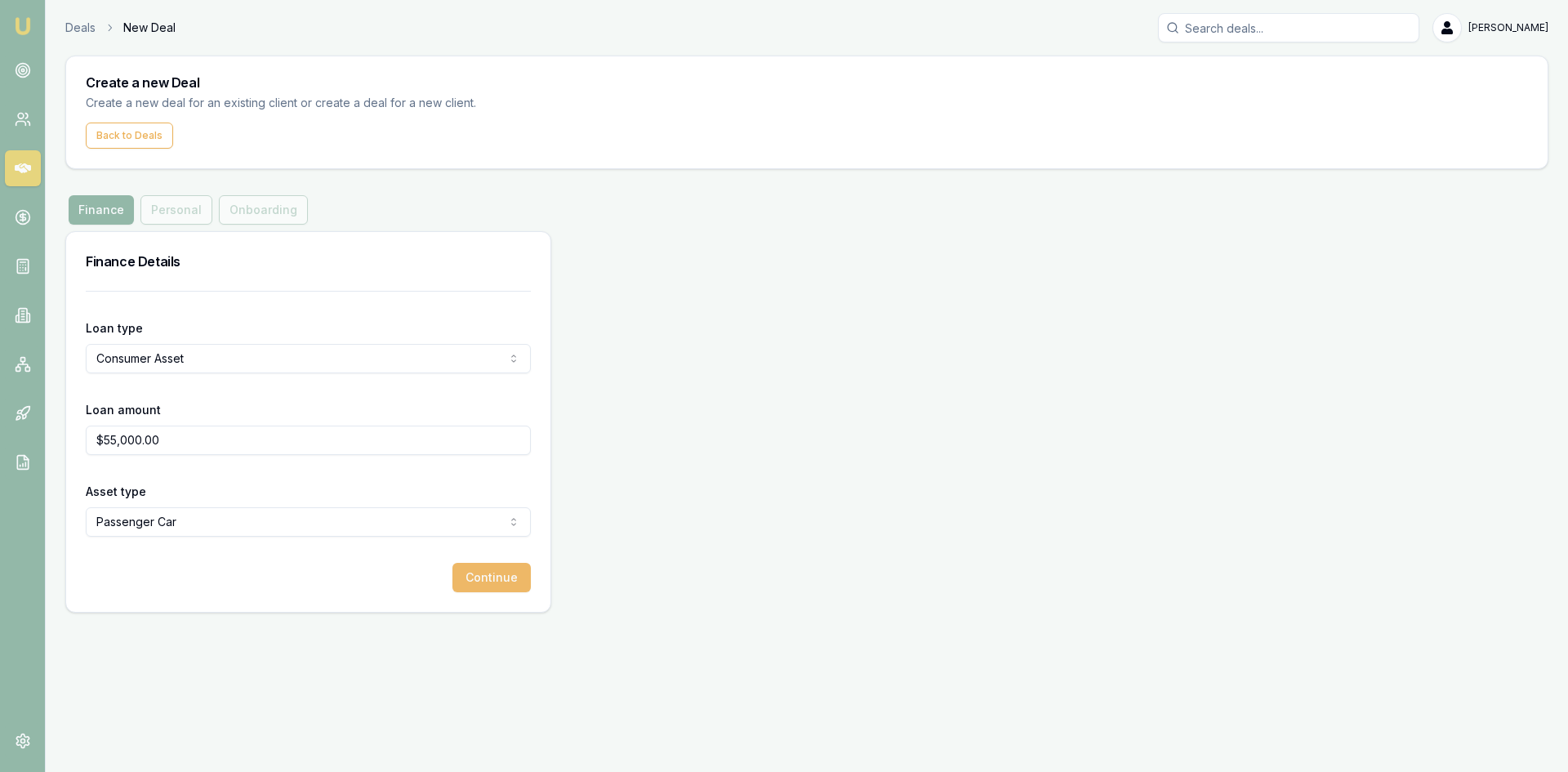
click at [491, 577] on button "Continue" at bounding box center [491, 578] width 78 height 29
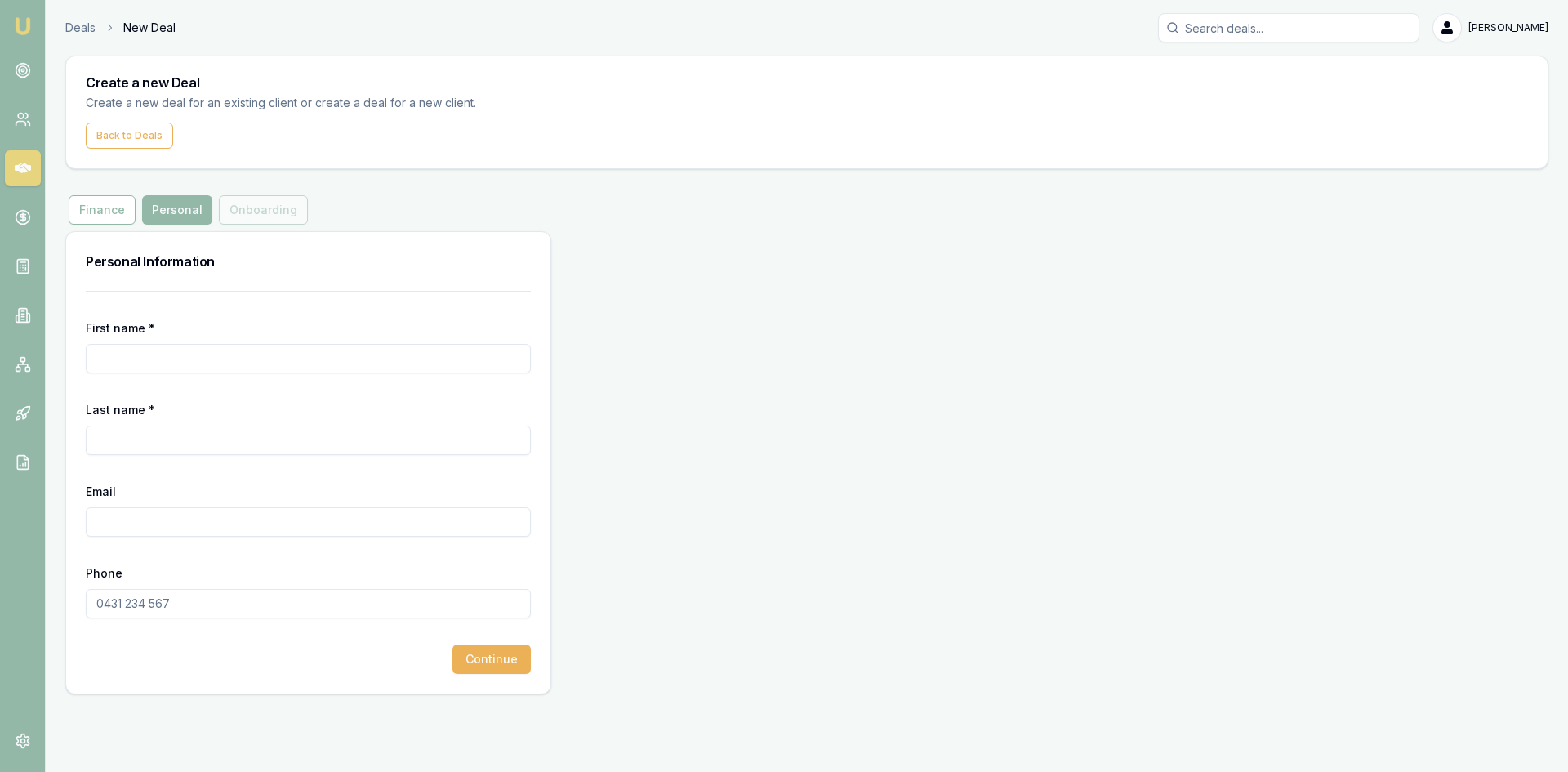
click at [239, 358] on input "First name *" at bounding box center [308, 358] width 445 height 29
type input "Arpita"
type input "Shah"
type input "A"
click at [170, 525] on input "A" at bounding box center [308, 522] width 445 height 29
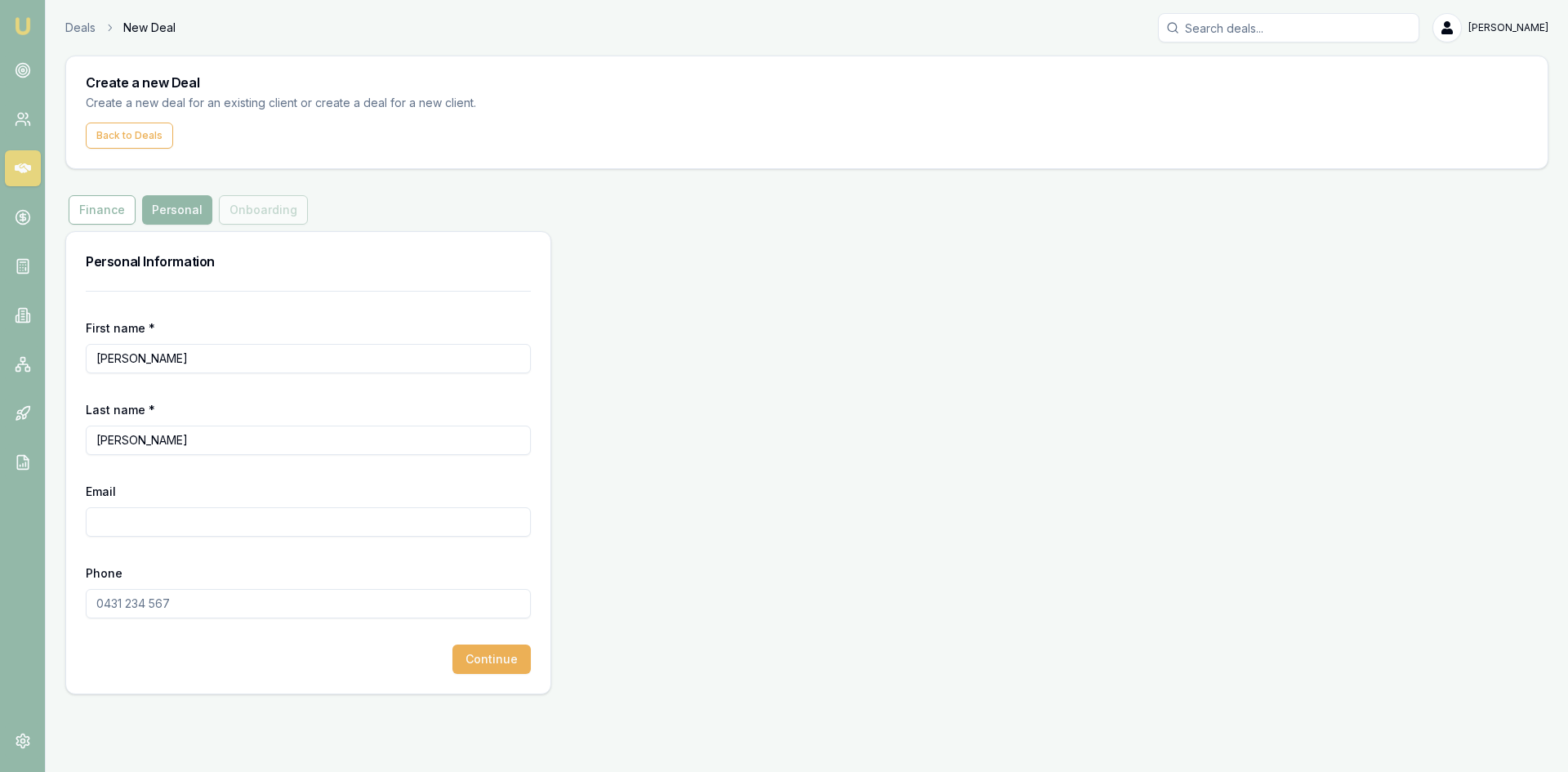
paste input "arpitashah.arp@gmail.com"
type input "arpitashah.arp@gmail.com"
click at [149, 616] on input "Phone" at bounding box center [308, 604] width 445 height 29
type input "0411 122 542"
click at [505, 665] on button "Continue" at bounding box center [491, 659] width 78 height 29
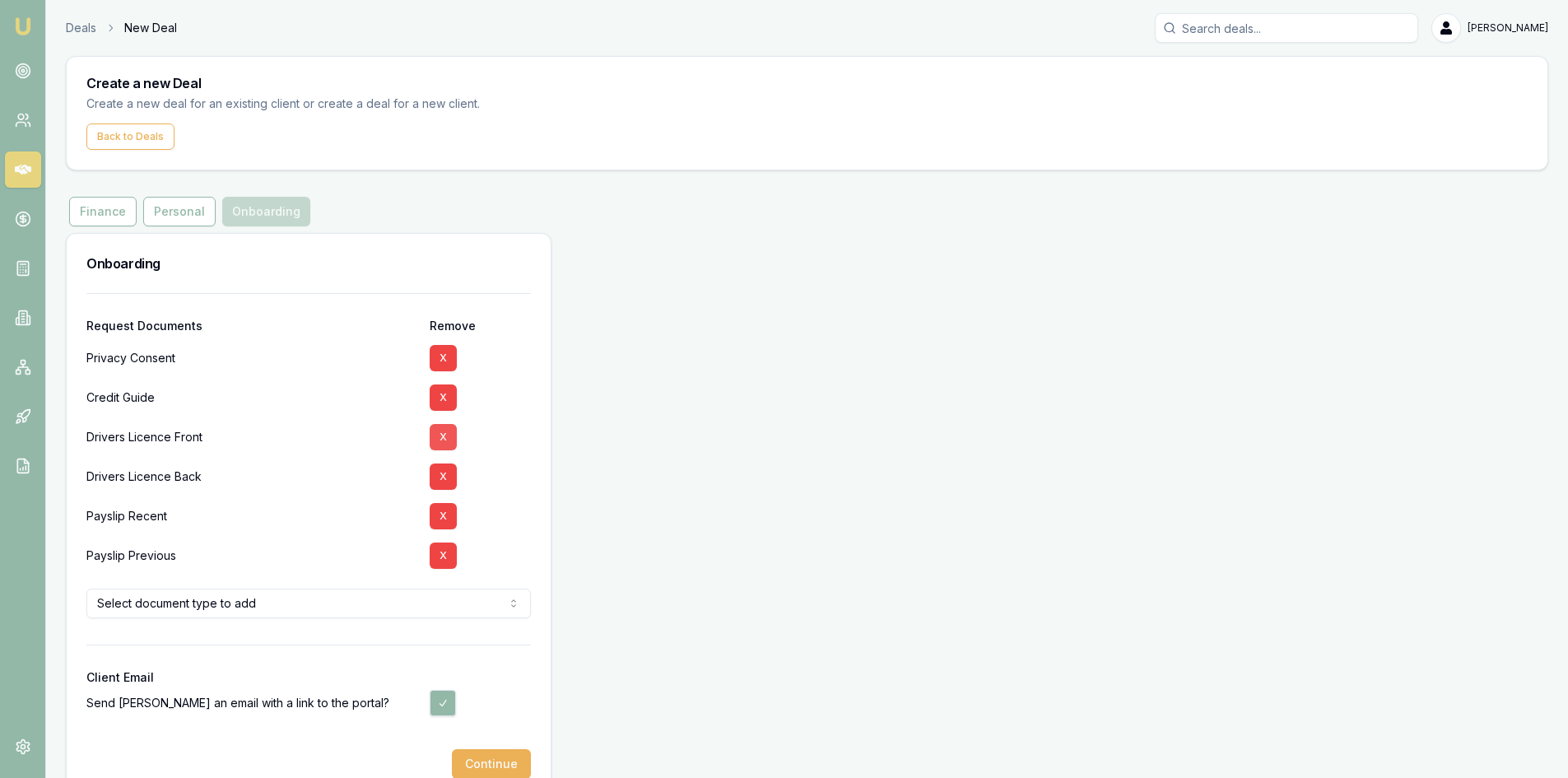
click at [435, 436] on button "X" at bounding box center [442, 438] width 27 height 26
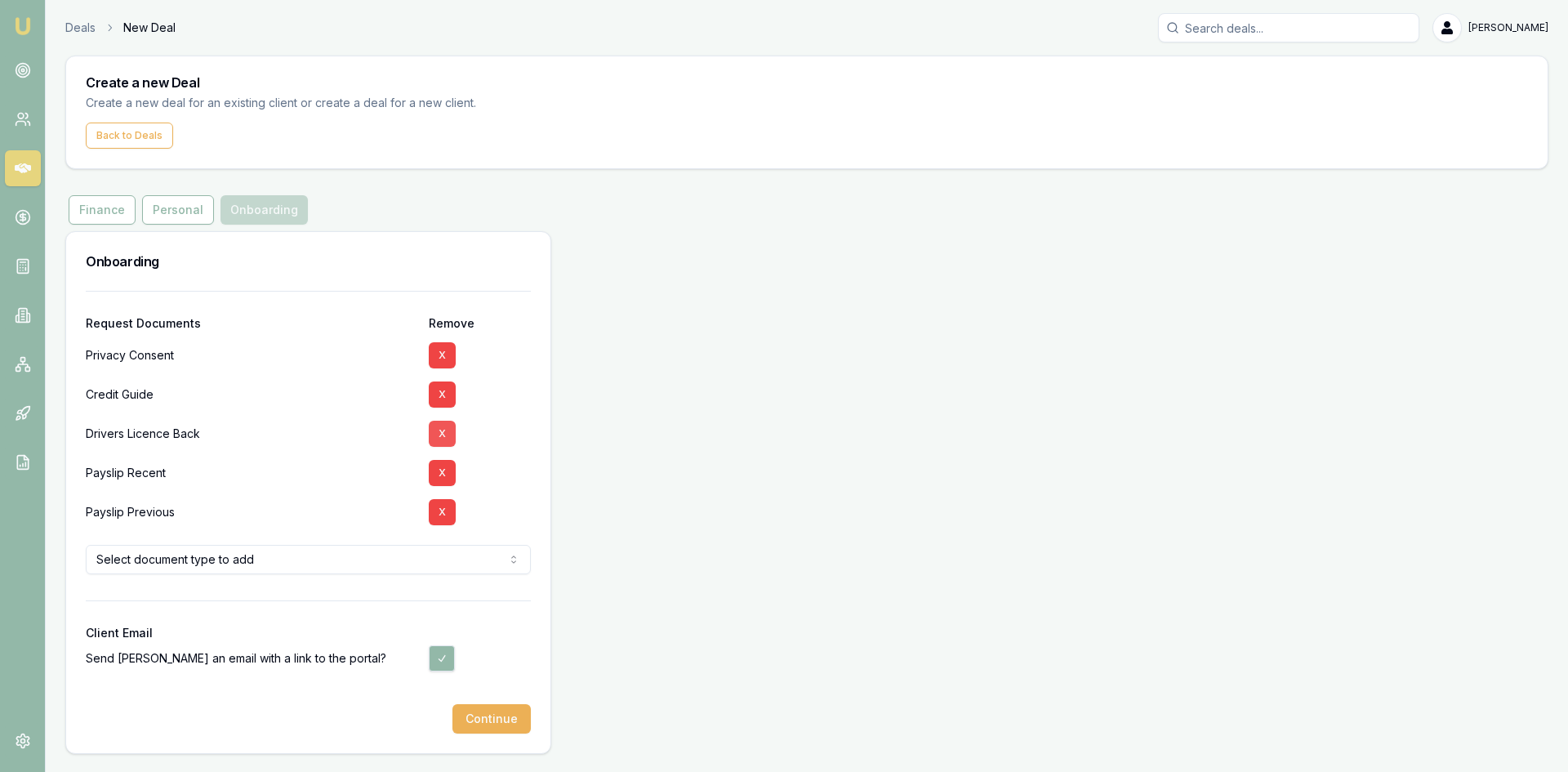
click at [437, 438] on button "X" at bounding box center [442, 434] width 27 height 26
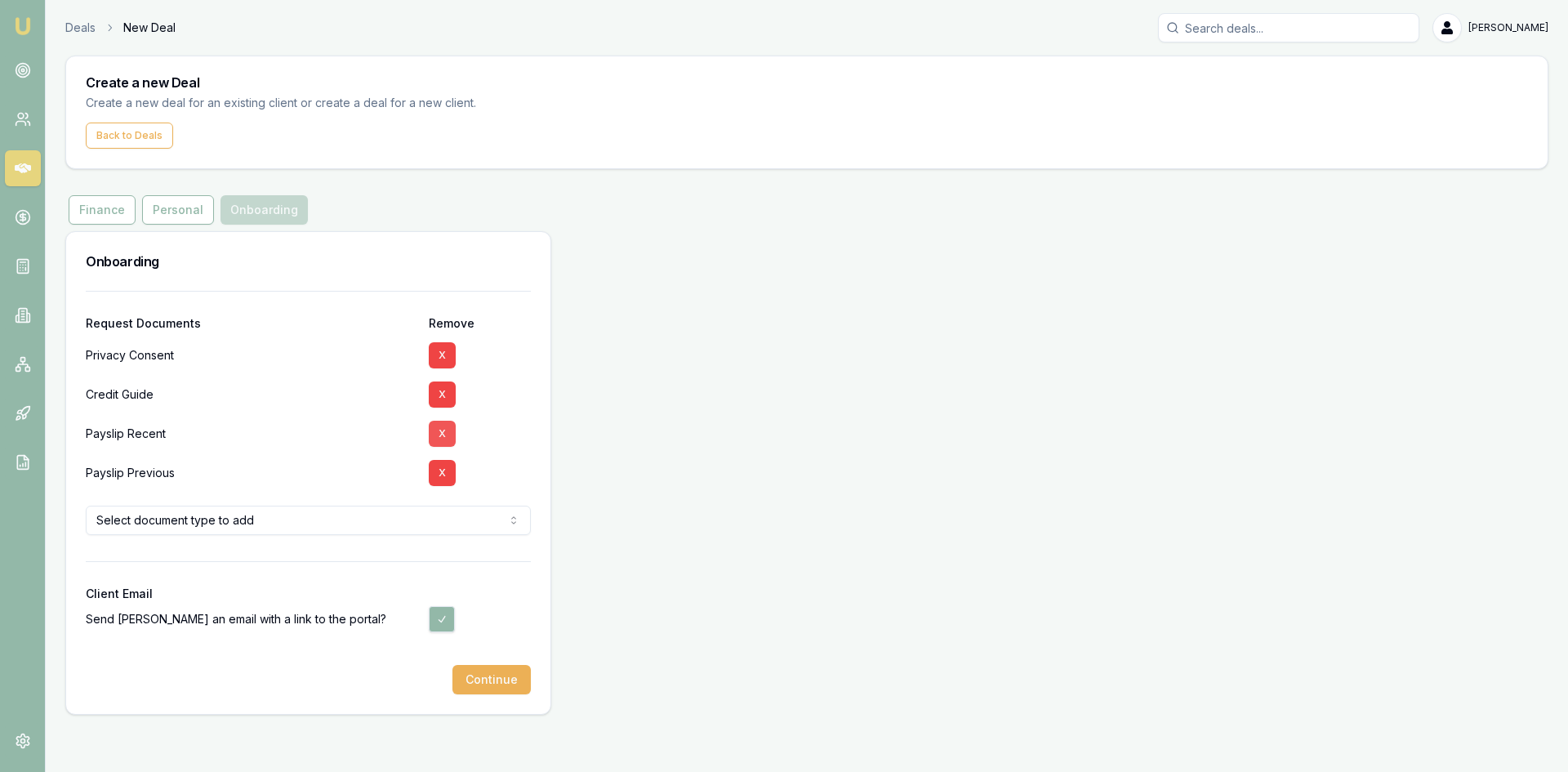
click at [440, 443] on button "X" at bounding box center [442, 434] width 27 height 26
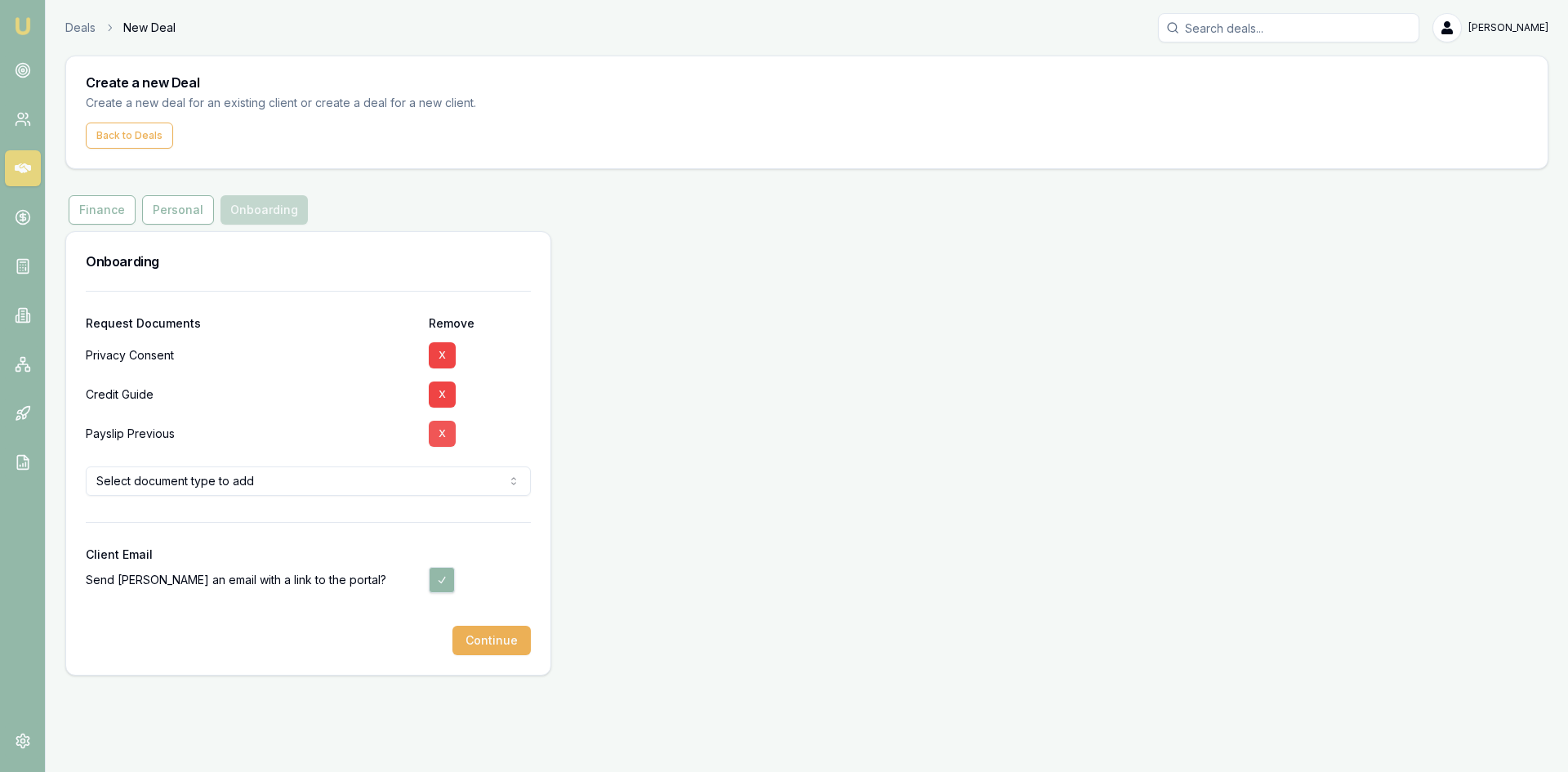
click at [440, 442] on button "X" at bounding box center [442, 434] width 27 height 26
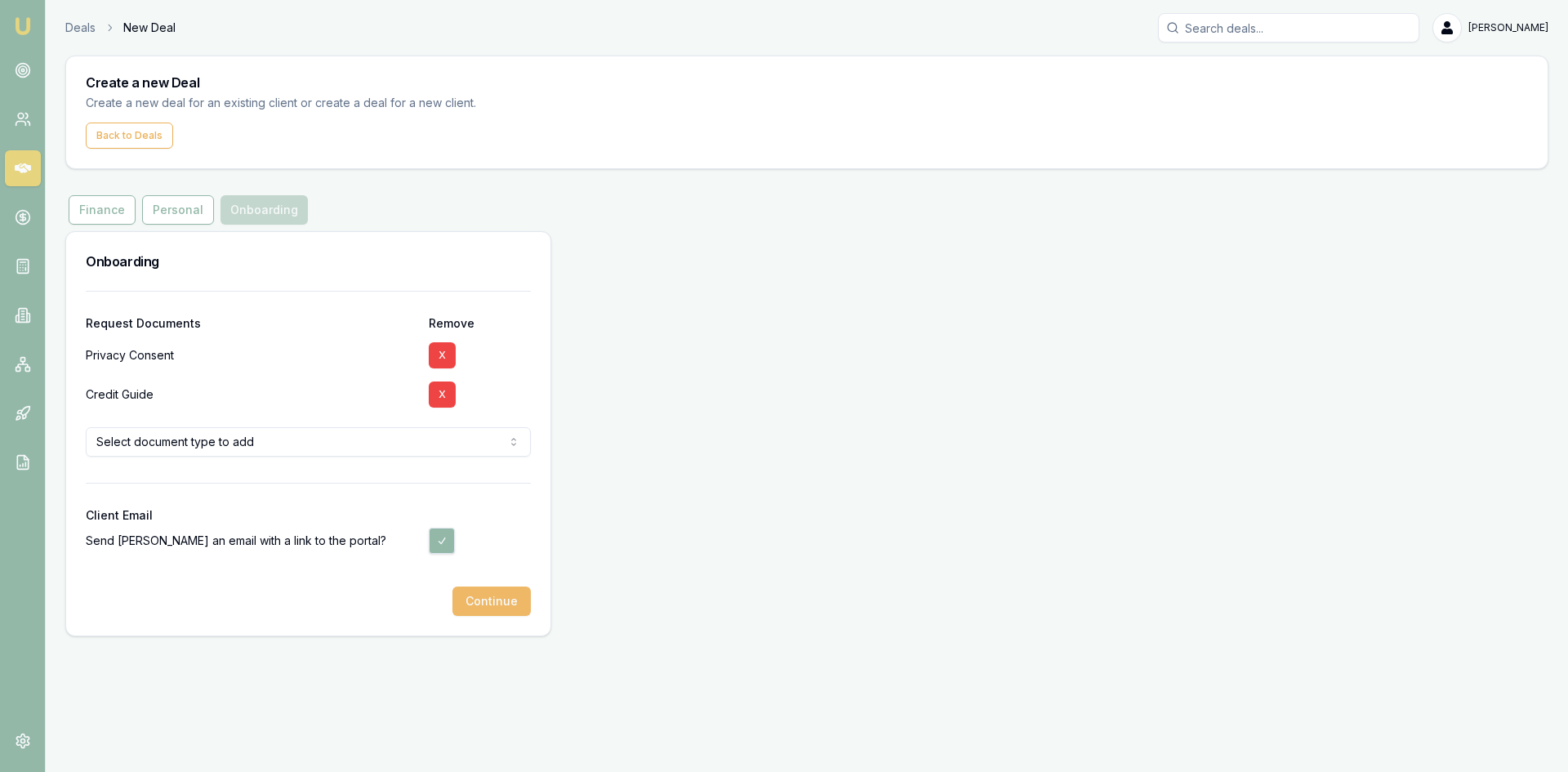
click at [501, 600] on button "Continue" at bounding box center [491, 601] width 78 height 29
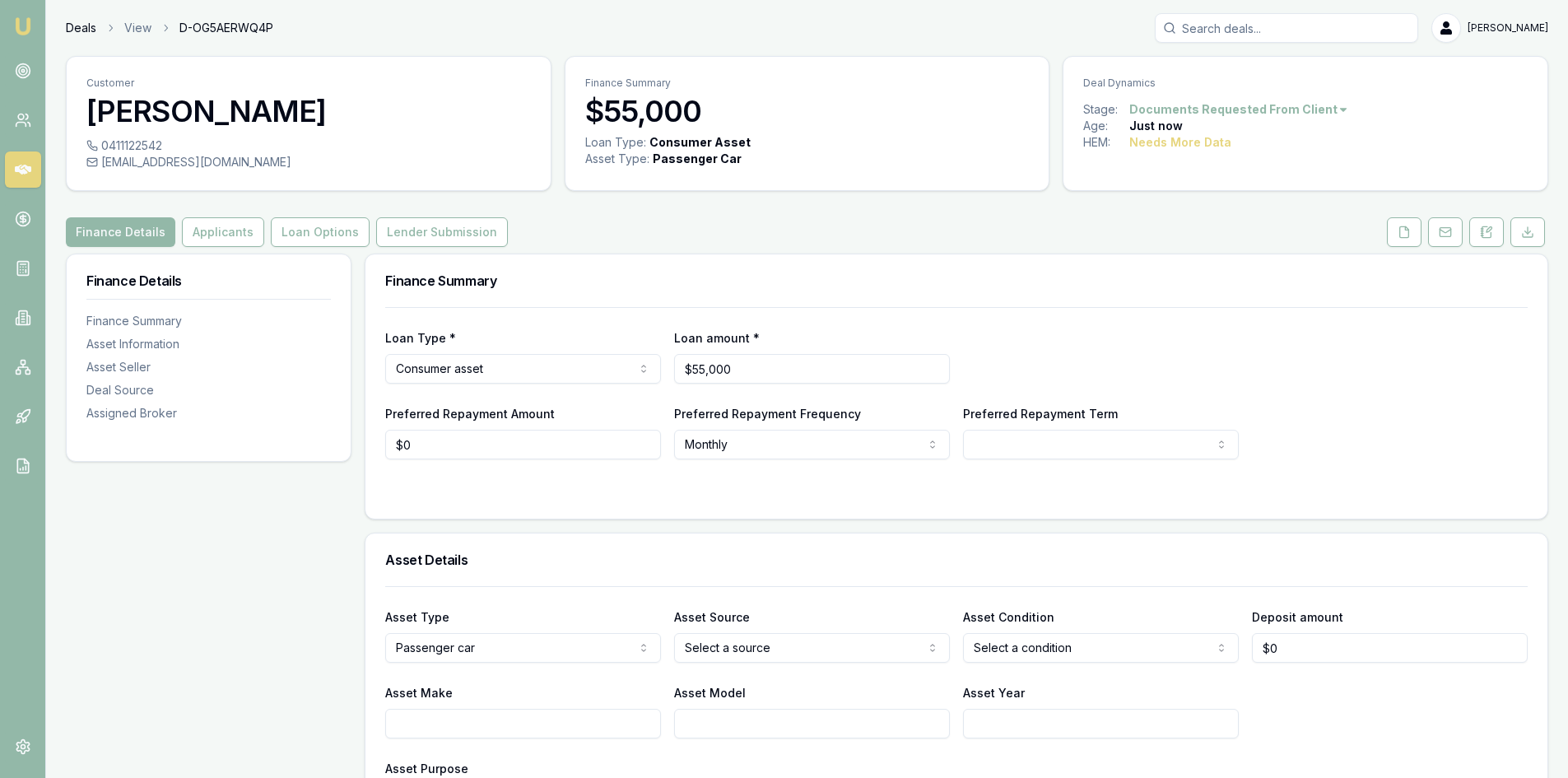
click at [81, 26] on link "Deals" at bounding box center [81, 28] width 30 height 16
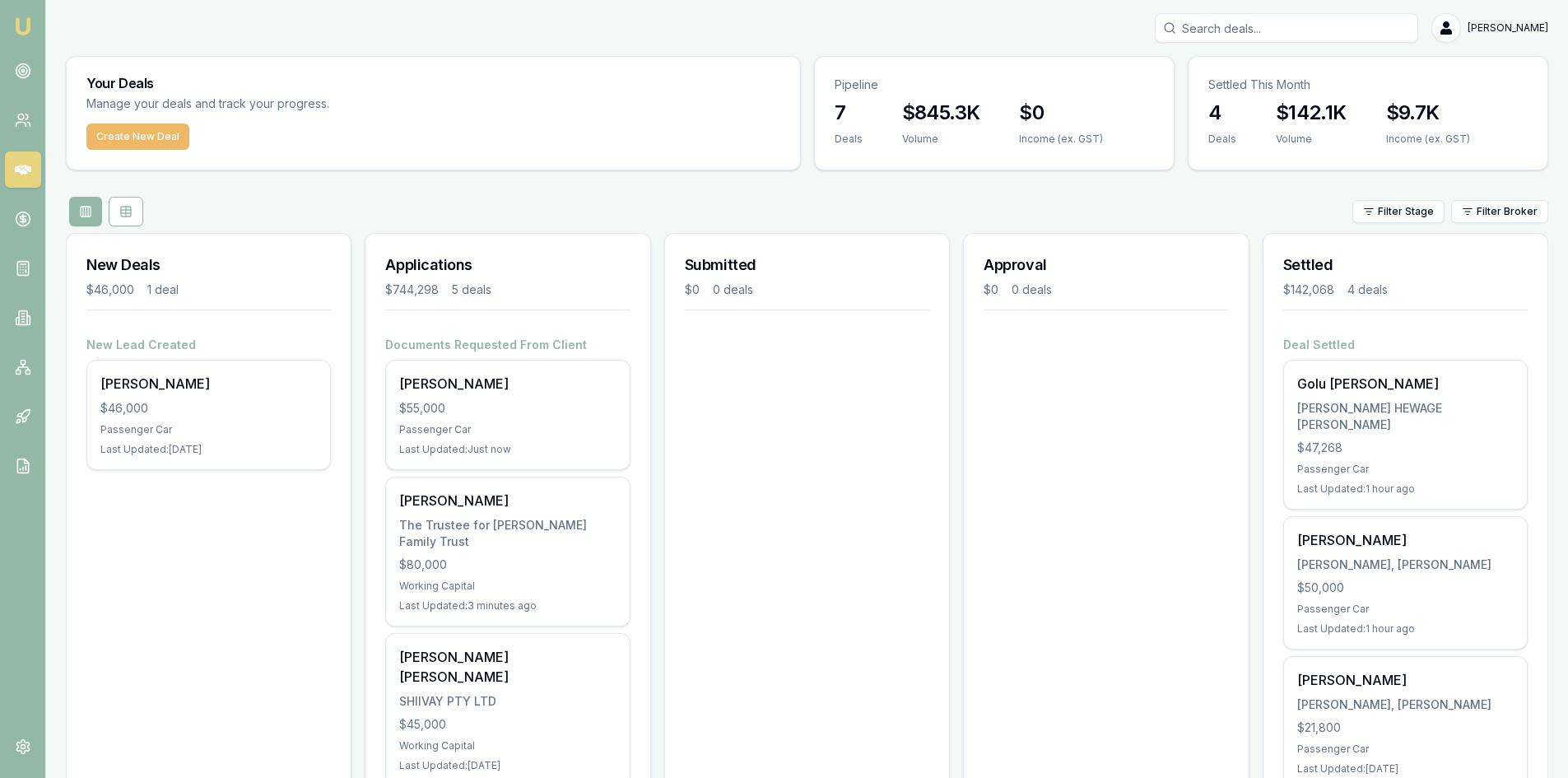
click at [124, 125] on button "Create New Deal" at bounding box center [138, 137] width 103 height 26
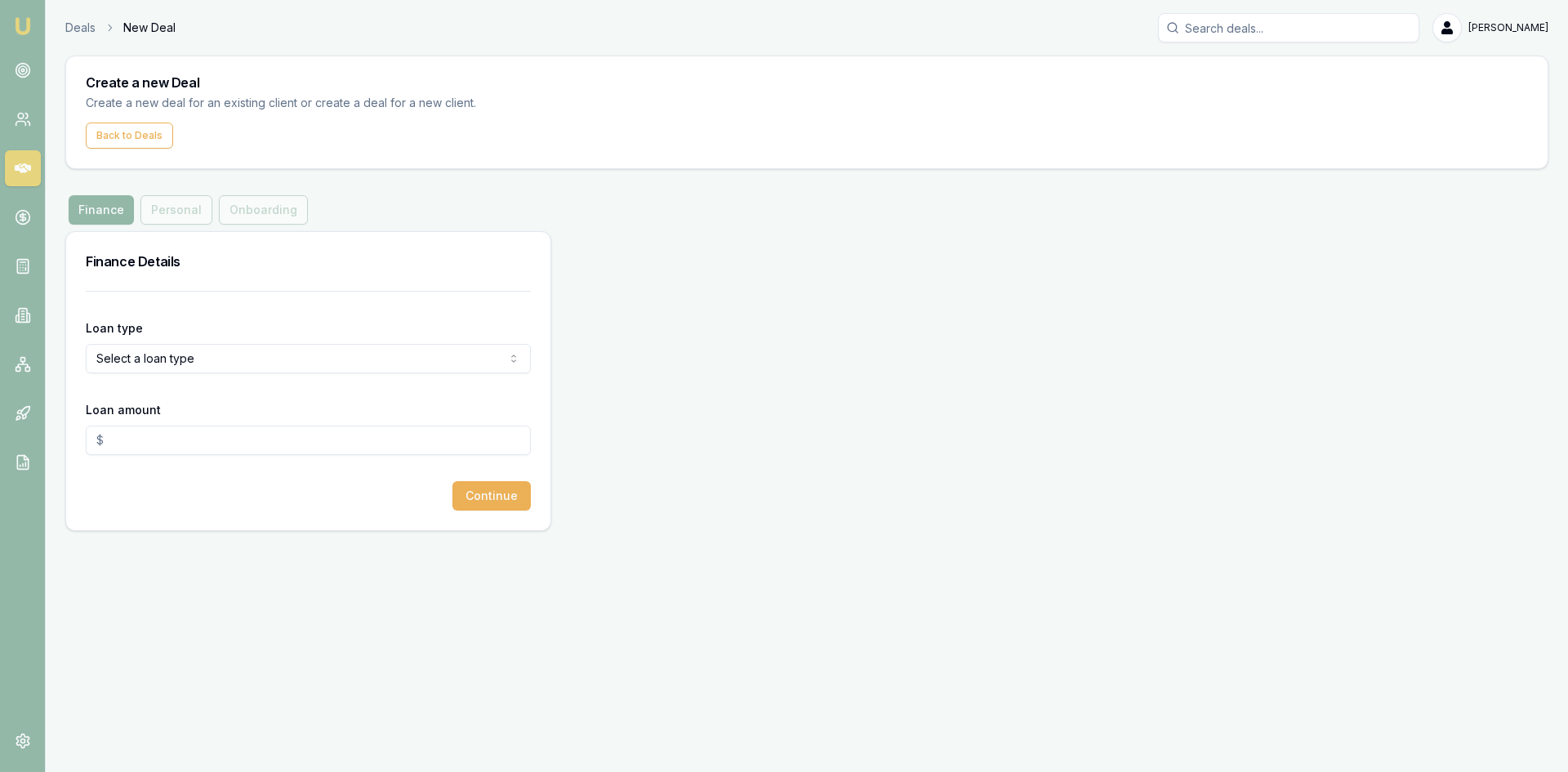
click at [162, 355] on html "Emu Broker Deals New Deal Pinkesh Patel Toggle Menu Create a new Deal Create a …" at bounding box center [784, 386] width 1568 height 772
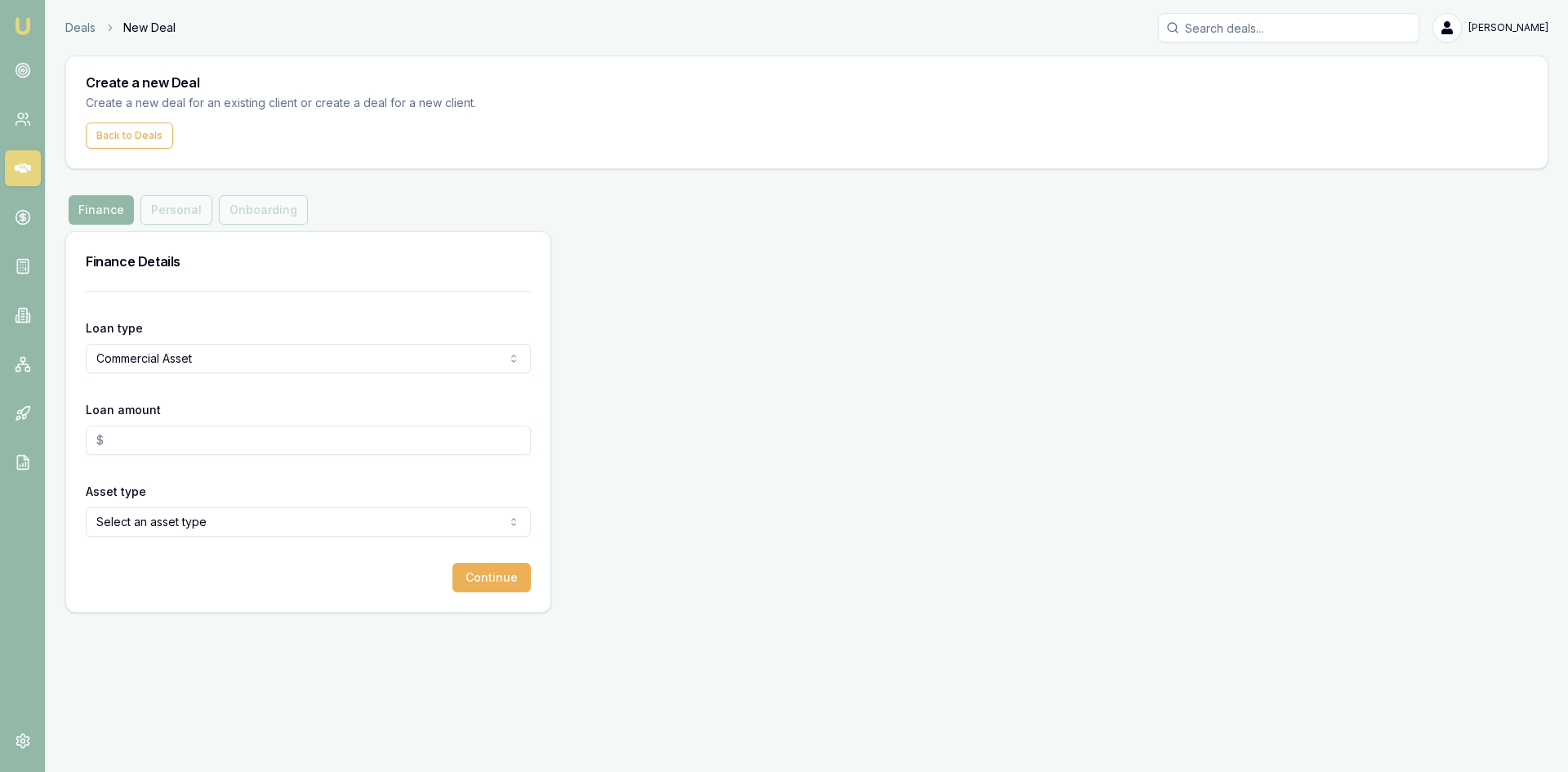
click at [174, 364] on html "Emu Broker Deals New Deal Pinkesh Patel Toggle Menu Create a new Deal Create a …" at bounding box center [784, 386] width 1568 height 772
select select "COMMERCIAL_LOAN"
click at [131, 454] on input "Loan amount" at bounding box center [308, 440] width 445 height 29
type input "$50,000.00"
click at [160, 519] on html "Emu Broker Deals New Deal Pinkesh Patel Toggle Menu Create a new Deal Create a …" at bounding box center [784, 386] width 1568 height 772
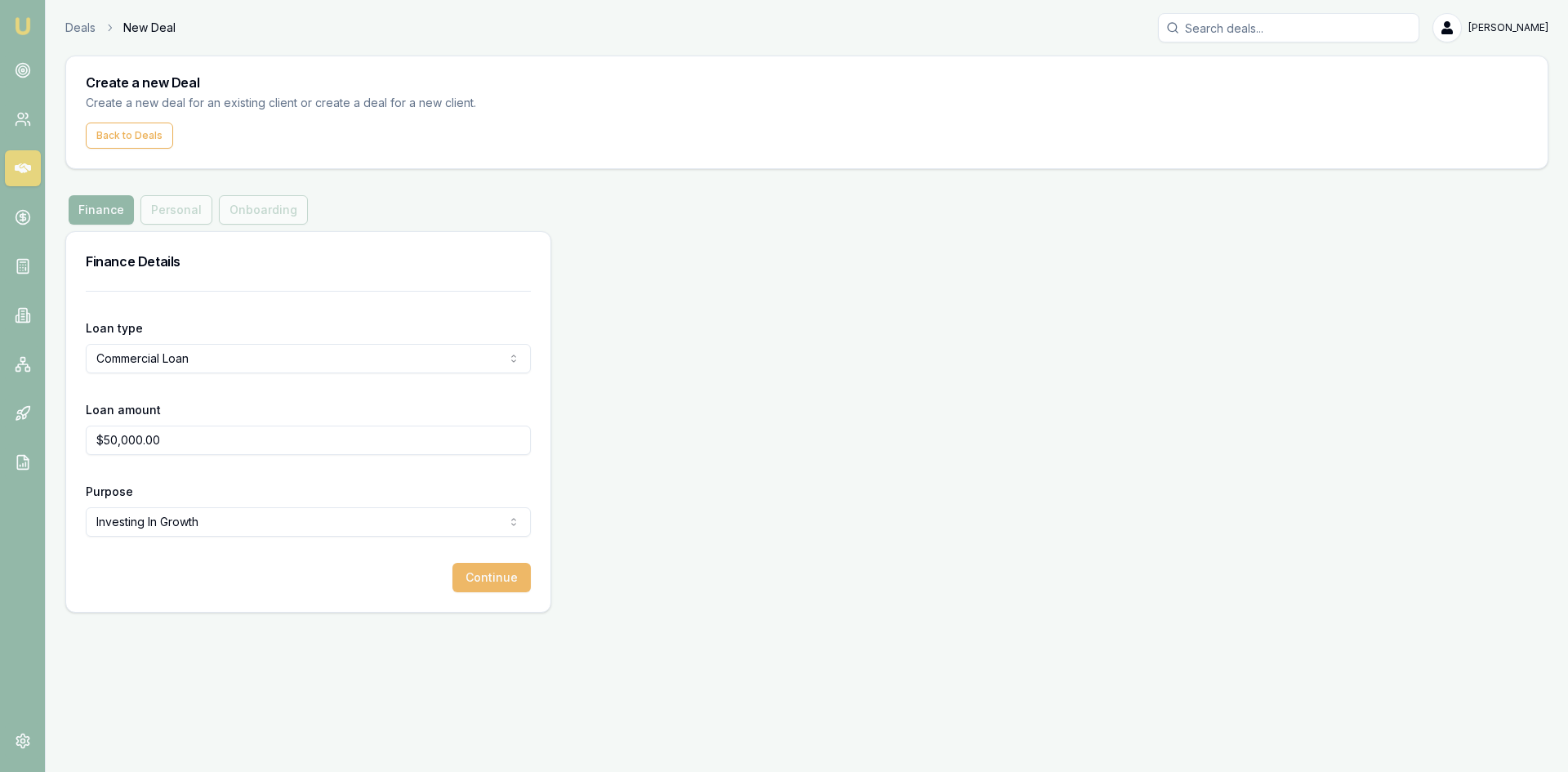
click at [502, 576] on button "Continue" at bounding box center [491, 578] width 78 height 29
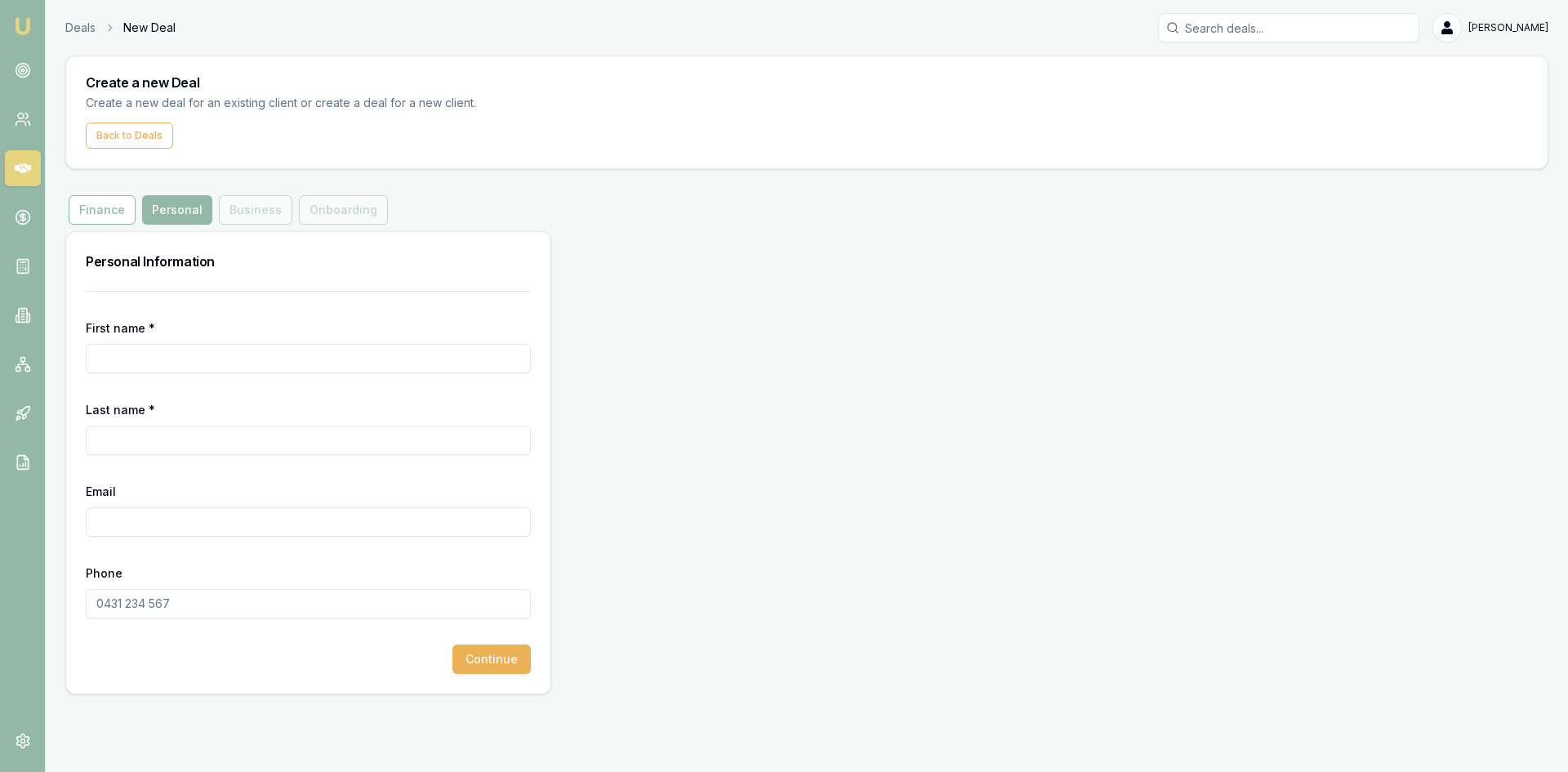
click at [237, 353] on input "First name *" at bounding box center [308, 358] width 445 height 29
type input "0"
click at [209, 357] on input "First name *" at bounding box center [308, 358] width 445 height 29
click at [21, 28] on img at bounding box center [22, 26] width 20 height 20
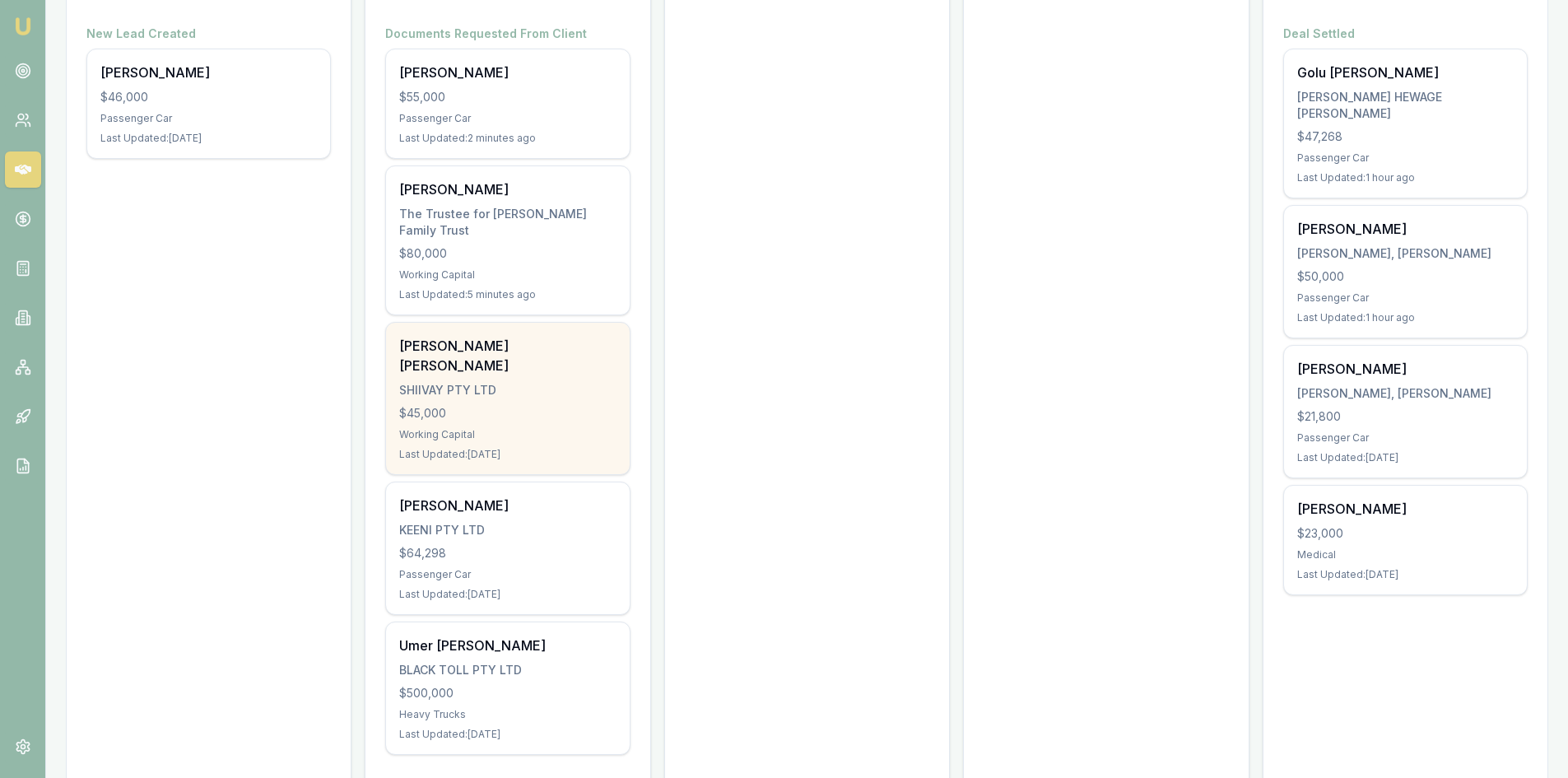
scroll to position [312, 0]
click at [452, 427] on div "Working Capital" at bounding box center [507, 433] width 216 height 13
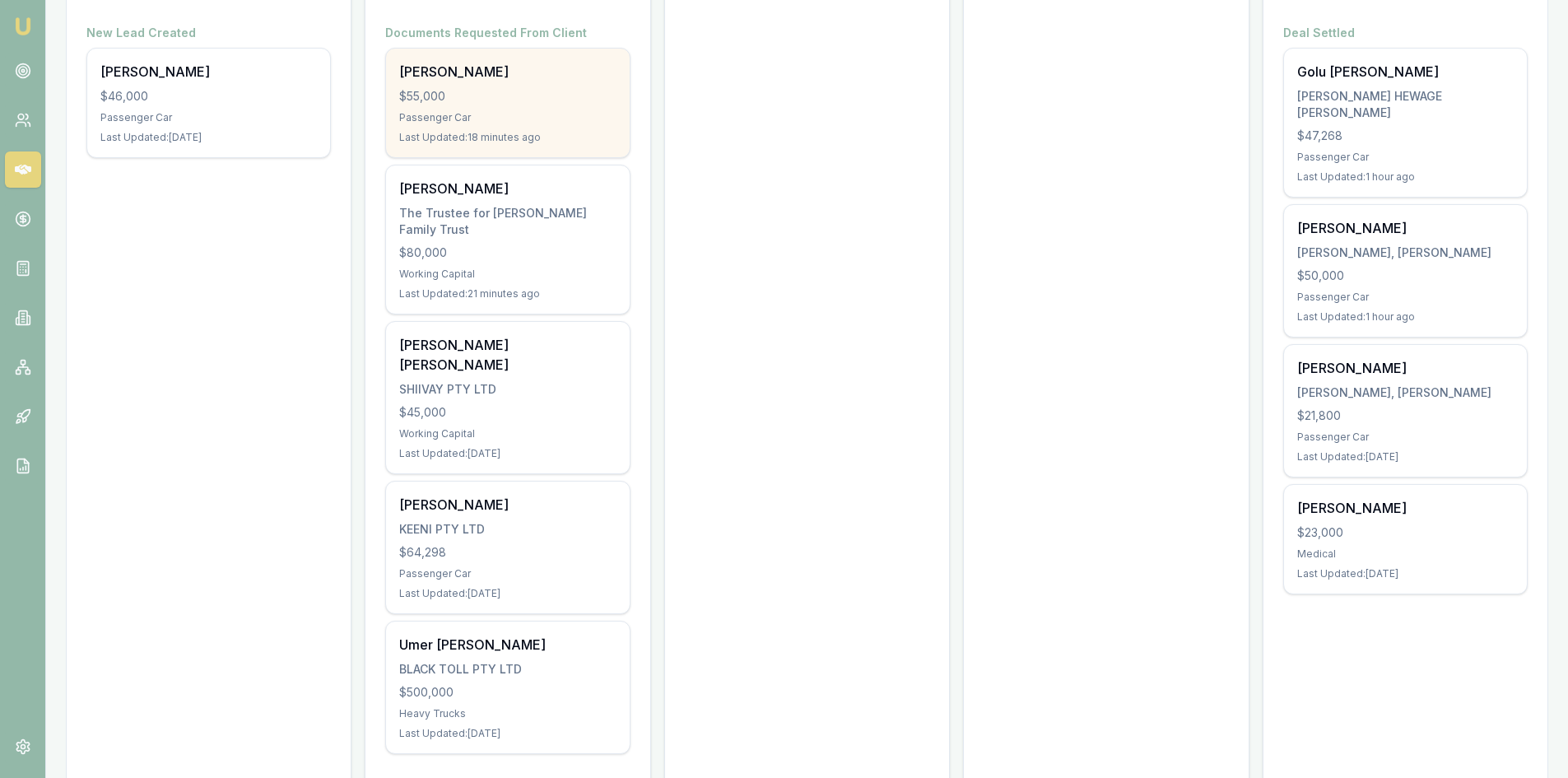
click at [507, 111] on div "Passenger Car" at bounding box center [507, 117] width 216 height 13
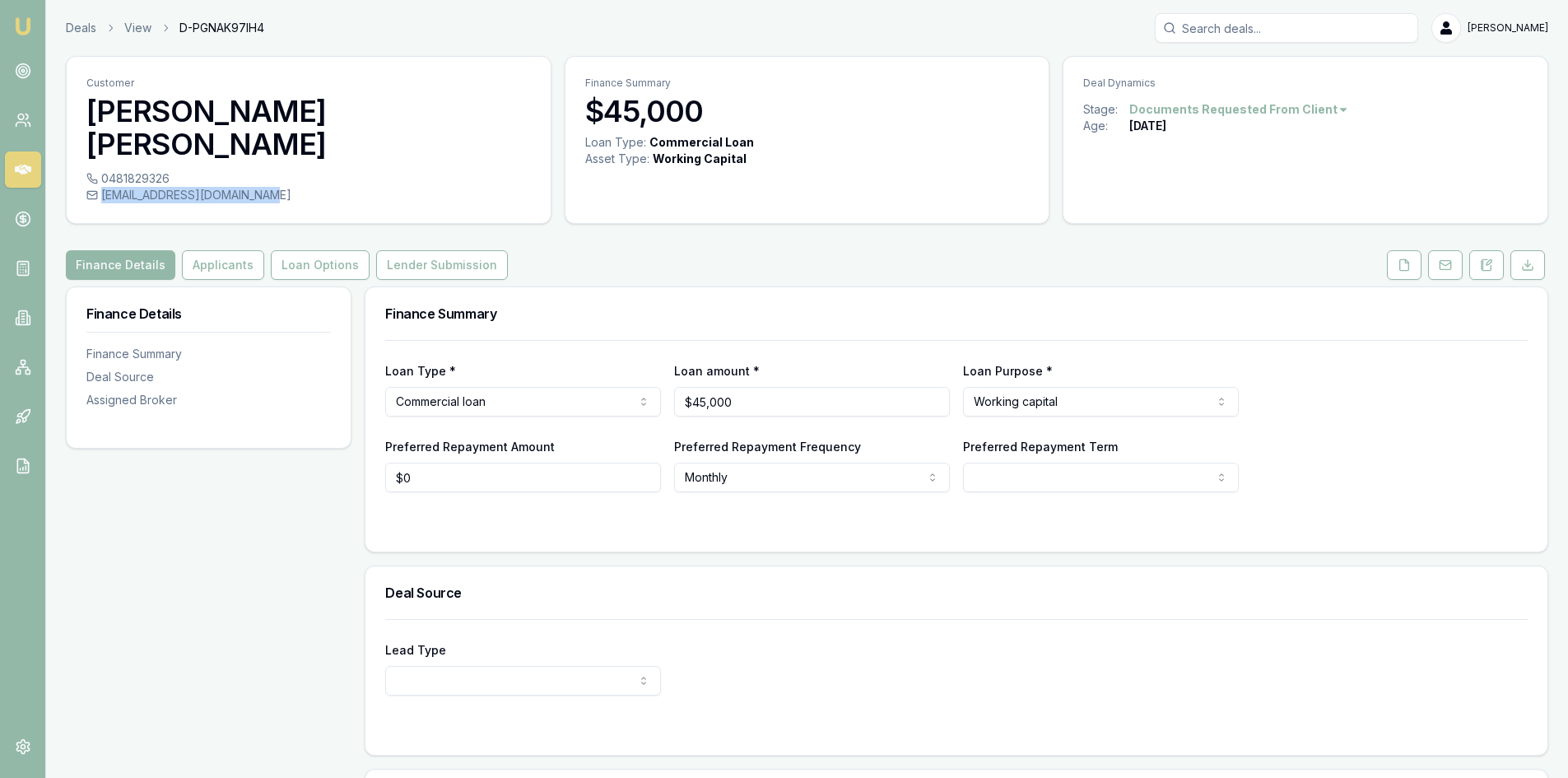
drag, startPoint x: 104, startPoint y: 159, endPoint x: 265, endPoint y: 160, distance: 161.0
click at [265, 187] on div "[EMAIL_ADDRESS][DOMAIN_NAME]" at bounding box center [308, 195] width 444 height 16
copy div "[EMAIL_ADDRESS][DOMAIN_NAME]"
click at [210, 250] on button "Applicants" at bounding box center [223, 265] width 82 height 29
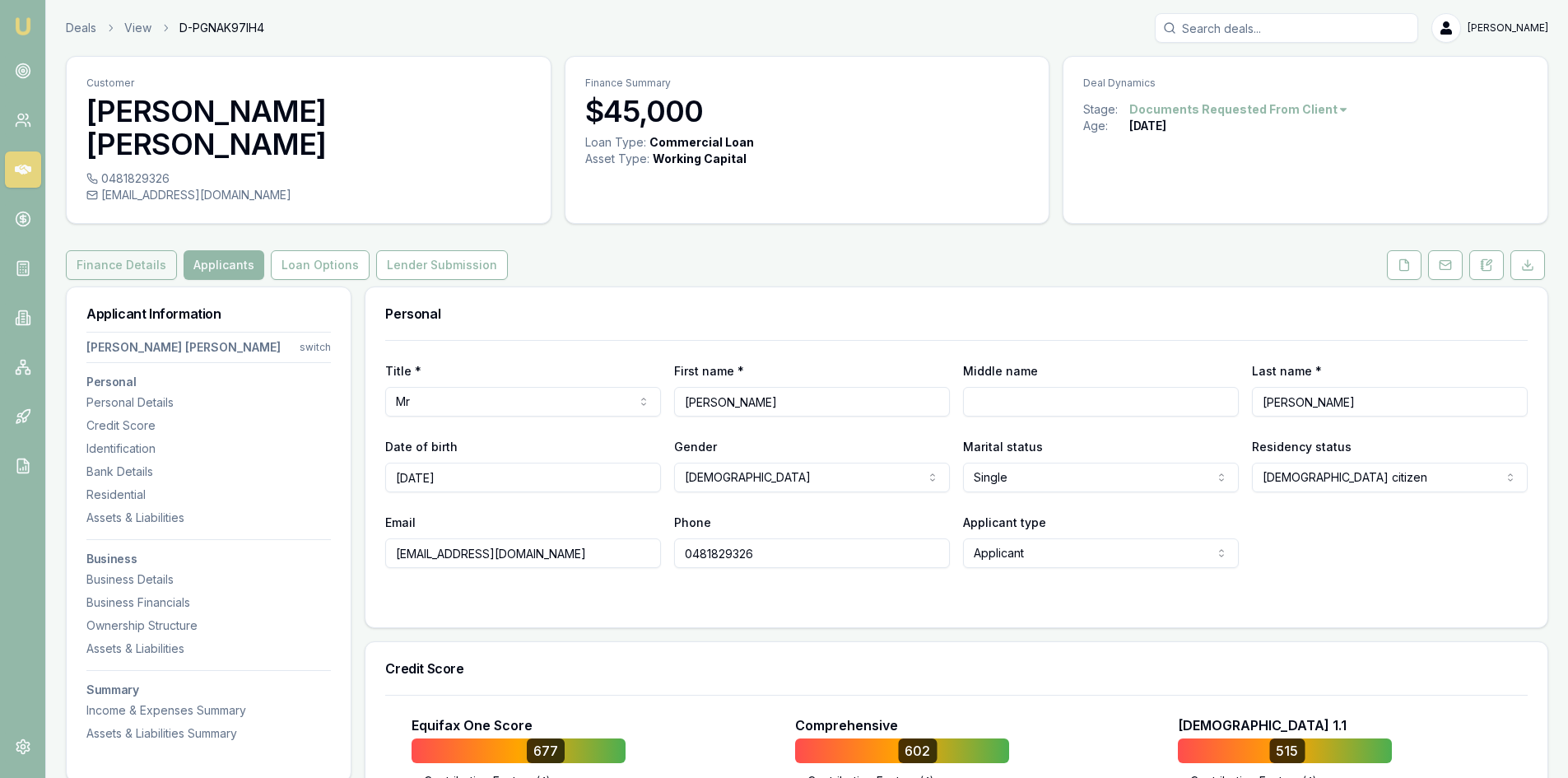
click at [102, 250] on button "Finance Details" at bounding box center [121, 265] width 111 height 29
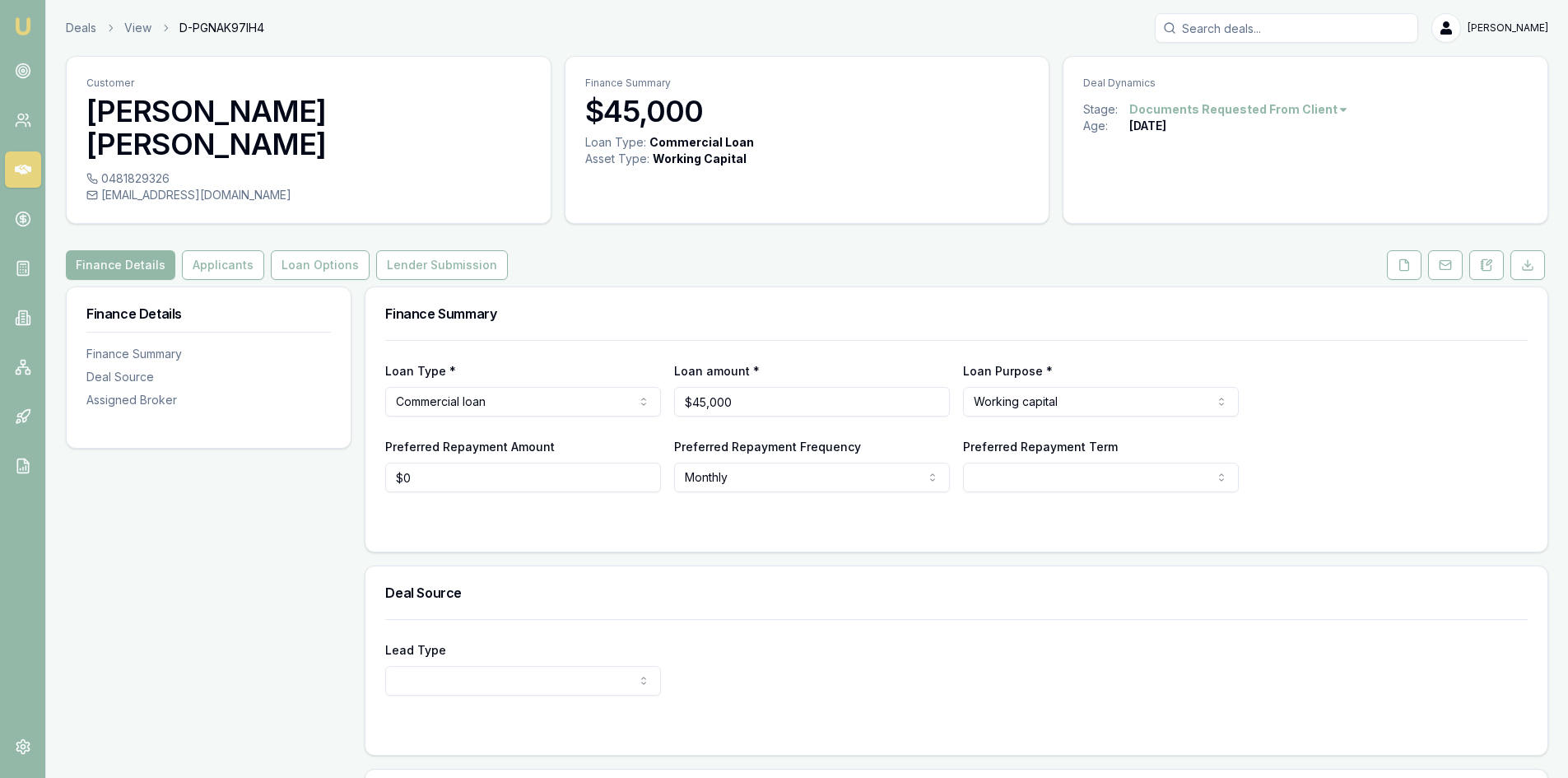
click at [17, 20] on img at bounding box center [23, 26] width 20 height 20
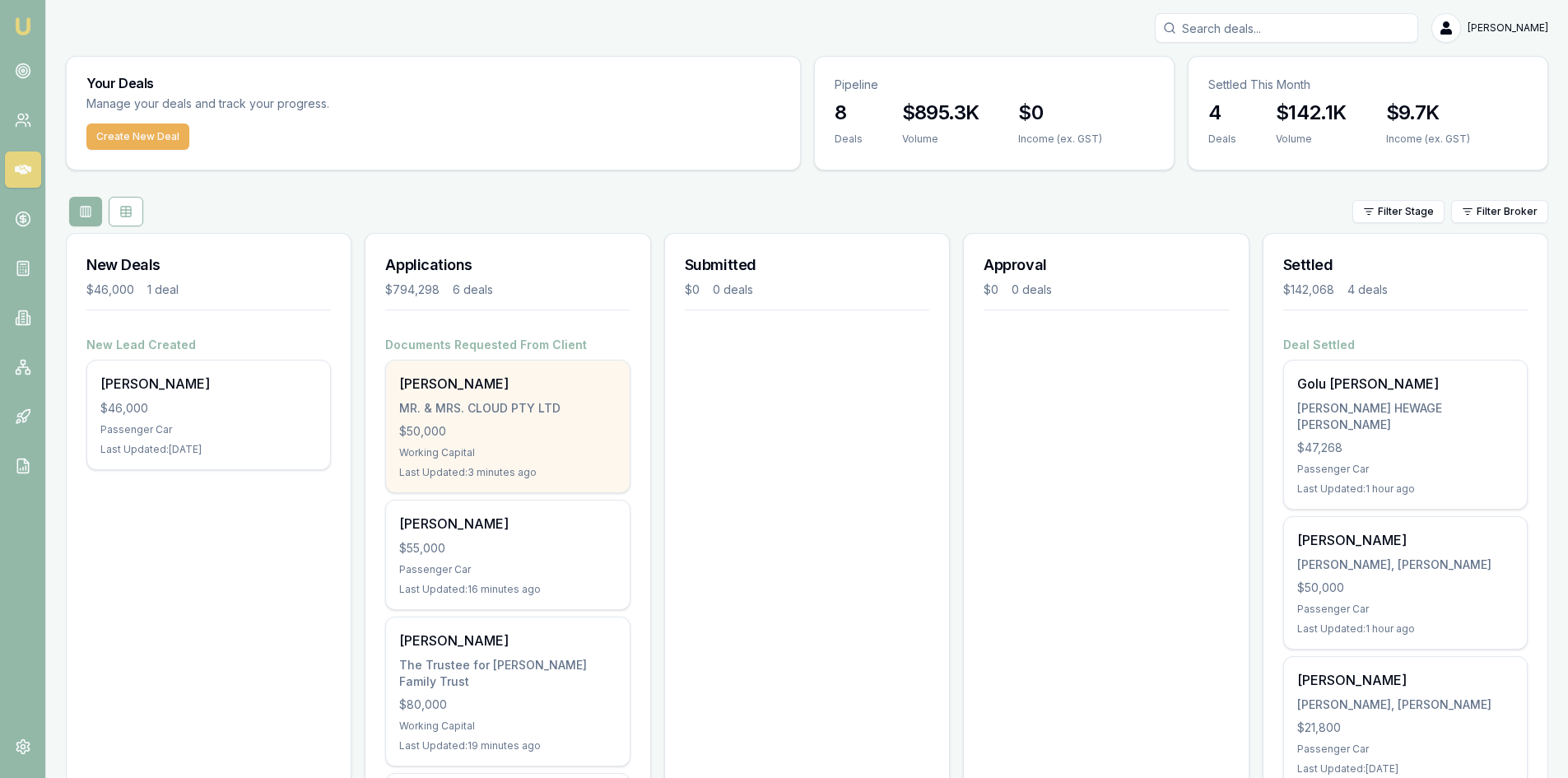
click at [527, 392] on div "[PERSON_NAME]" at bounding box center [507, 384] width 216 height 20
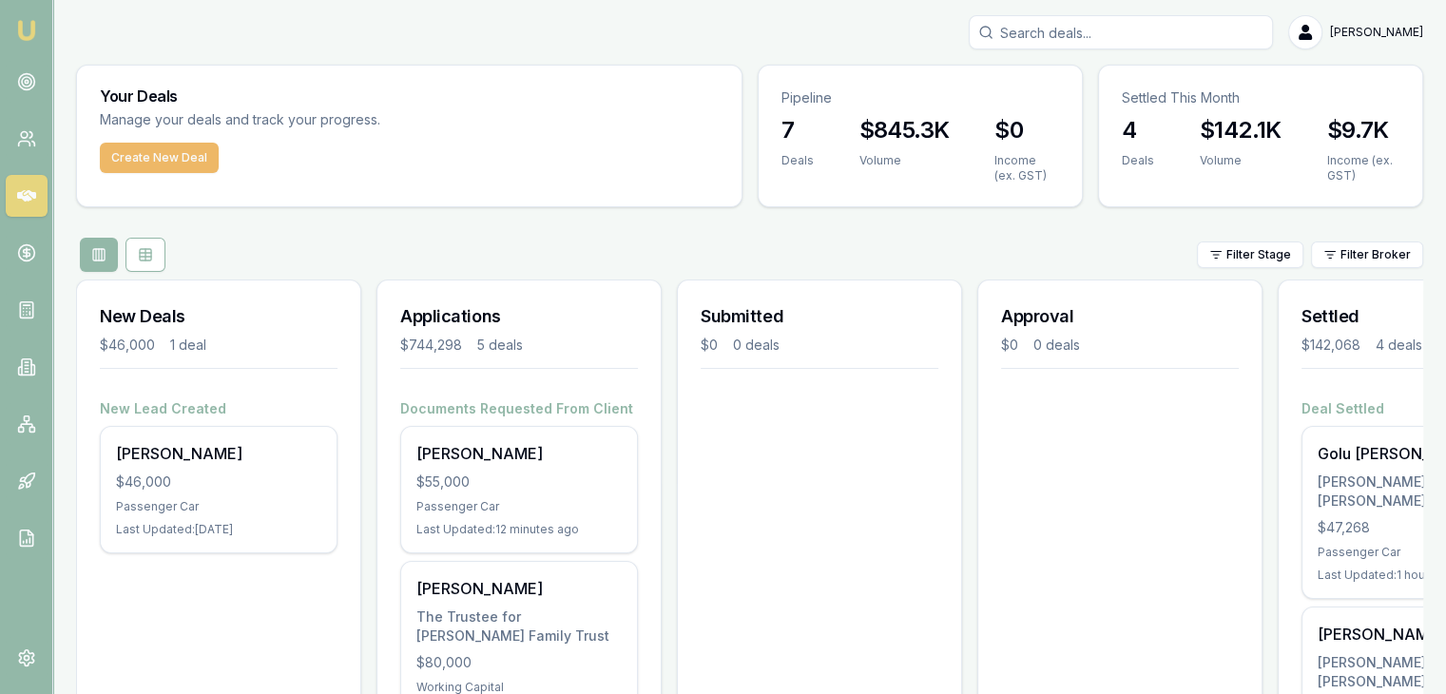
click at [116, 164] on button "Create New Deal" at bounding box center [159, 158] width 119 height 30
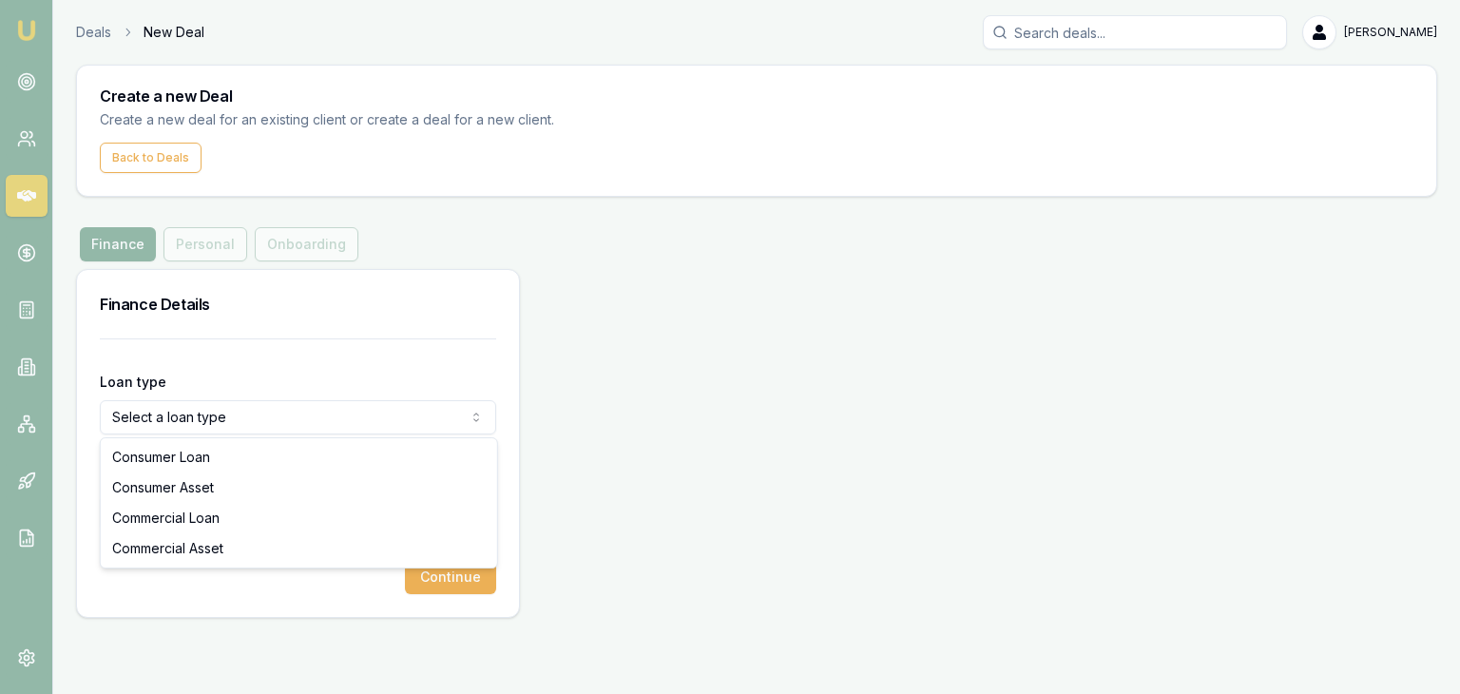
click at [205, 426] on html "Emu Broker Deals New Deal [PERSON_NAME] Toggle Menu Create a new Deal Create a …" at bounding box center [730, 347] width 1460 height 694
select select "COMMERCIAL_LOAN"
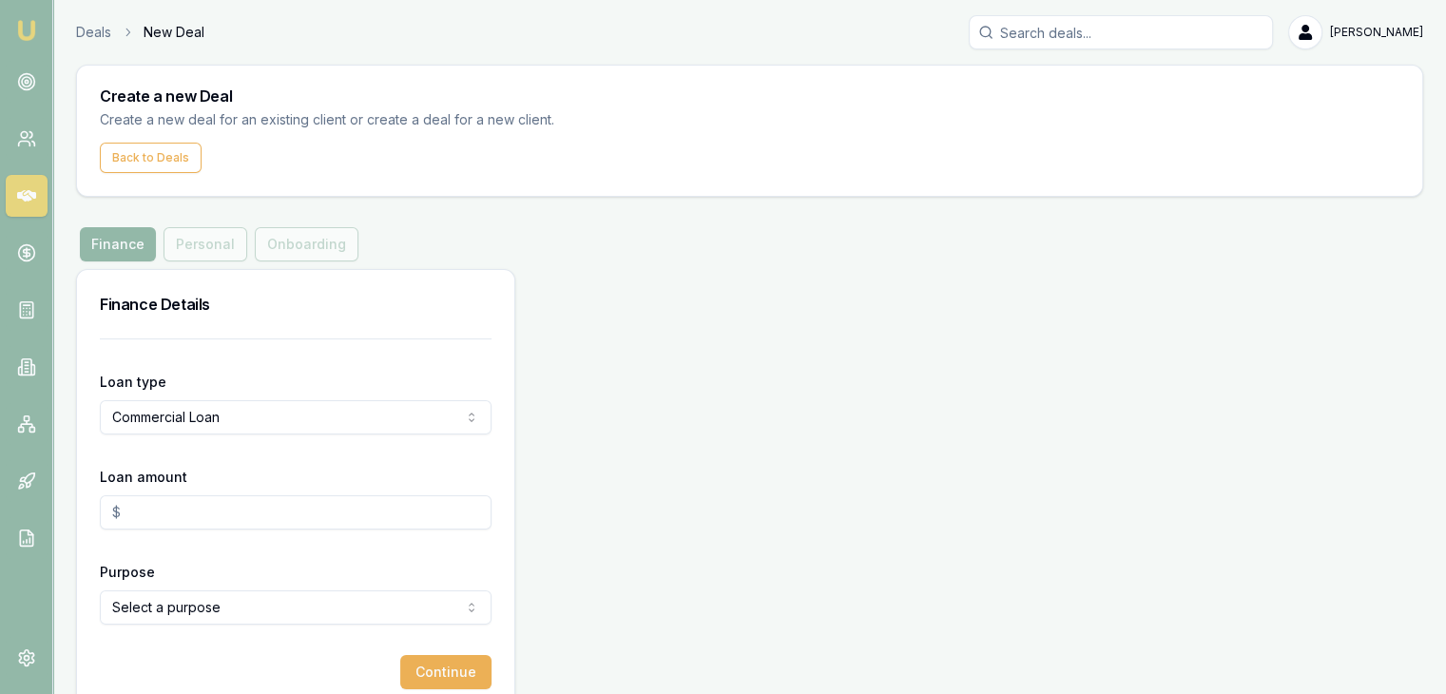
click at [195, 521] on input "Loan amount" at bounding box center [296, 512] width 392 height 34
type input "$50,000.00"
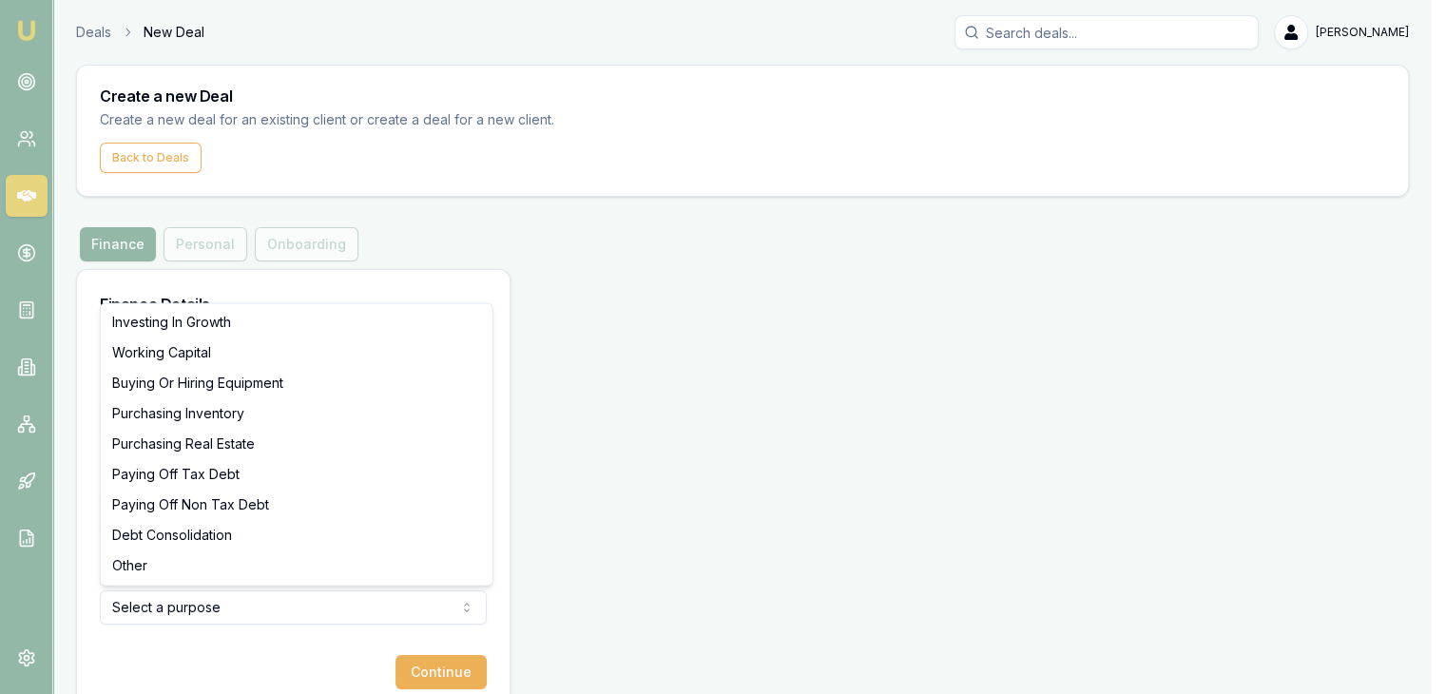
click at [164, 612] on html "Emu Broker Deals New Deal Pinkesh Patel Toggle Menu Create a new Deal Create a …" at bounding box center [723, 347] width 1446 height 694
select select "WORKING_CAPITAL"
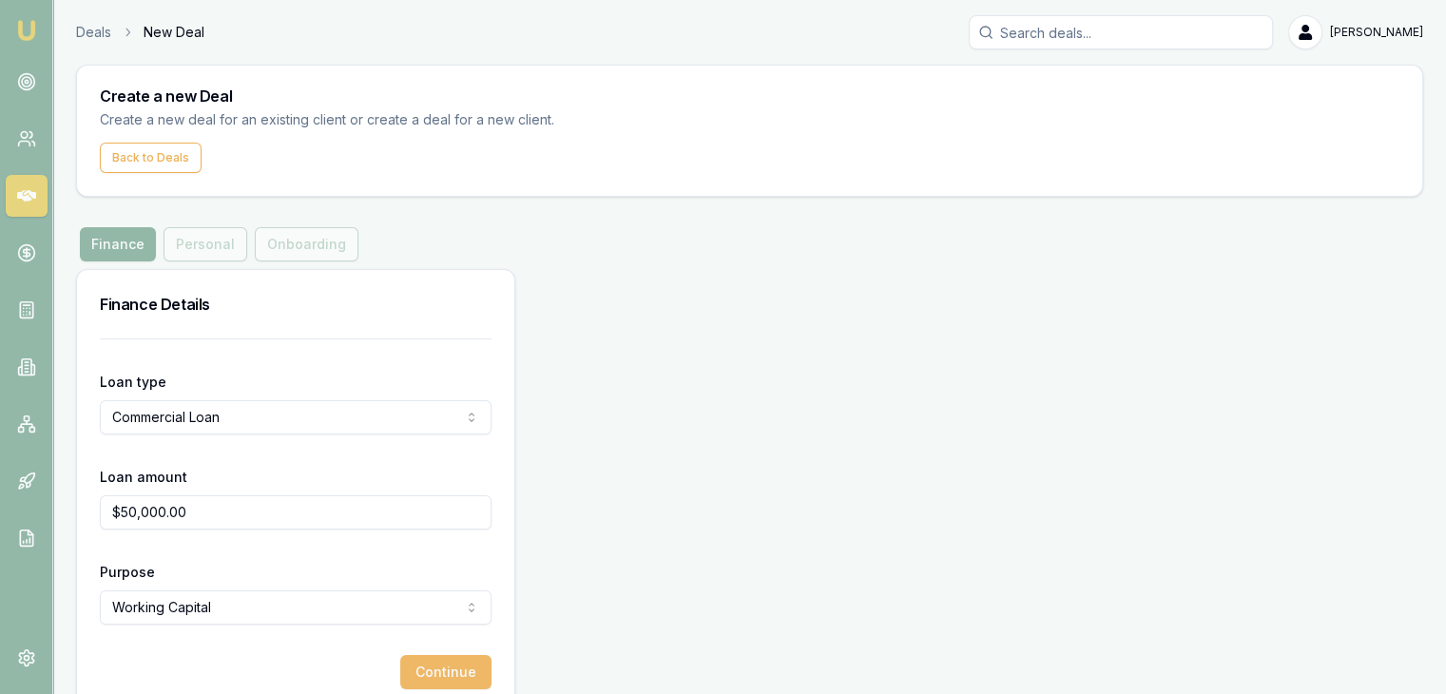
click at [448, 675] on button "Continue" at bounding box center [445, 672] width 91 height 34
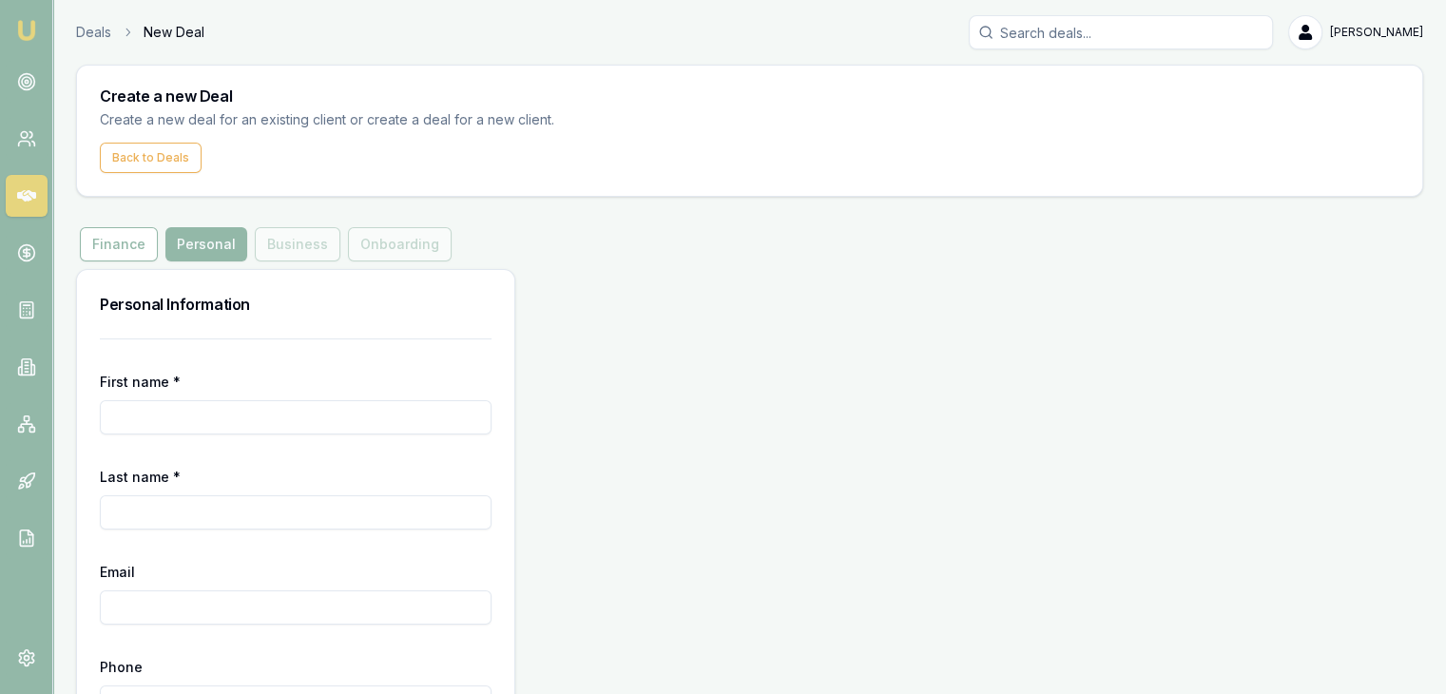
click at [305, 417] on input "First name *" at bounding box center [296, 417] width 392 height 34
type input "Sivajikumar"
type input "Vangapandu"
click at [200, 594] on input "Email" at bounding box center [296, 607] width 392 height 34
click at [118, 596] on input "Email" at bounding box center [296, 607] width 392 height 34
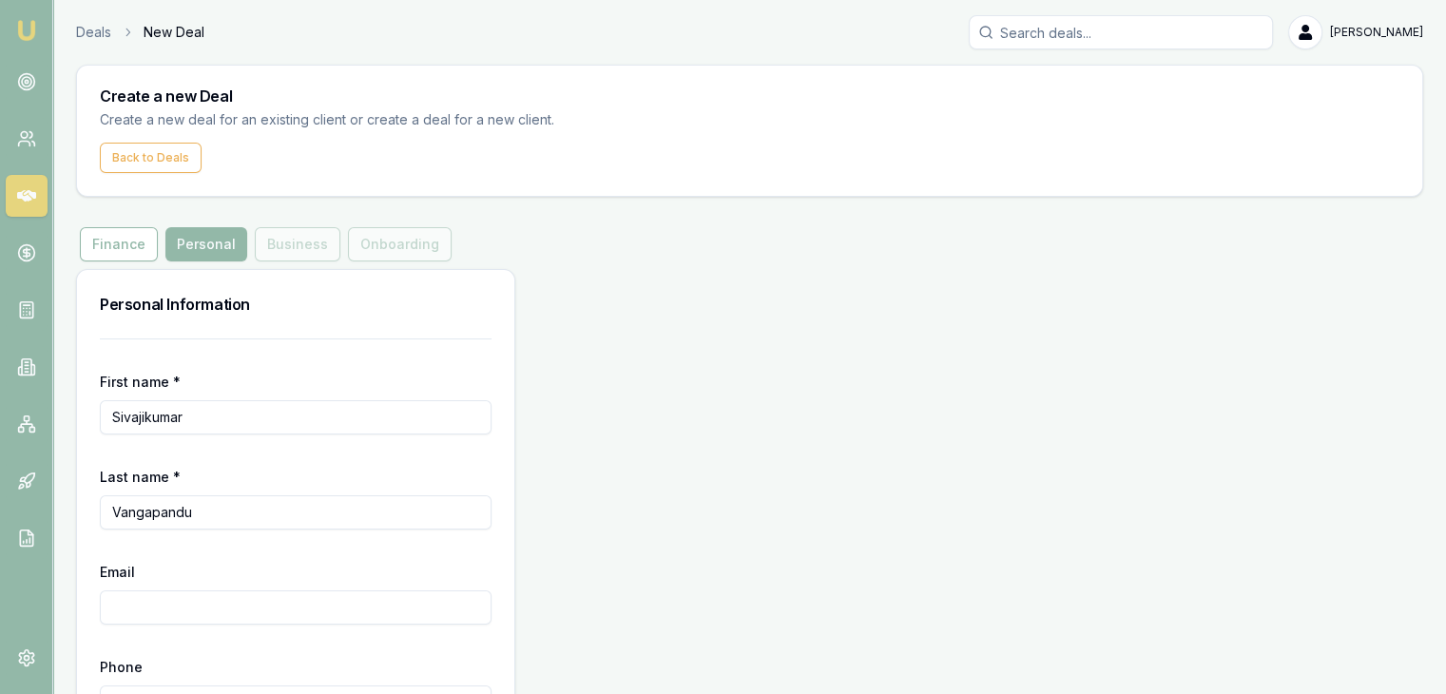
paste input "[EMAIL_ADDRESS][DOMAIN_NAME]"
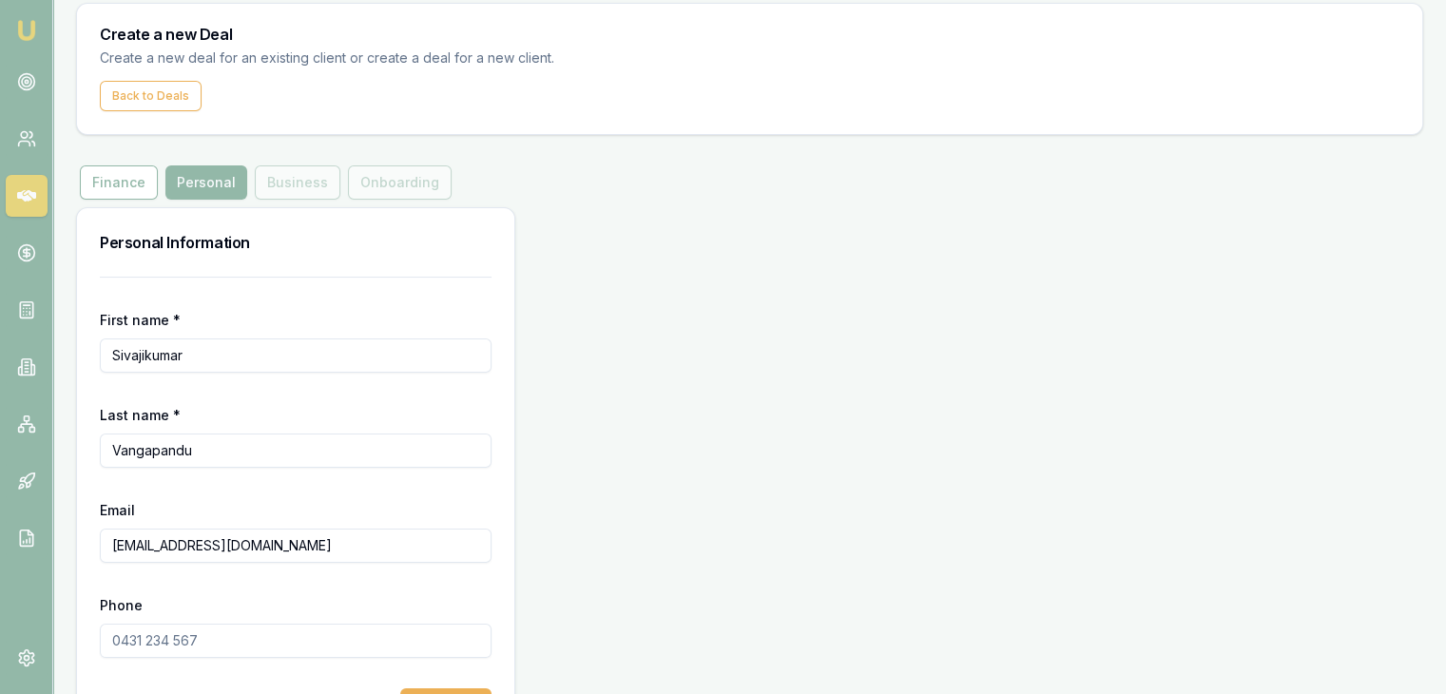
scroll to position [95, 0]
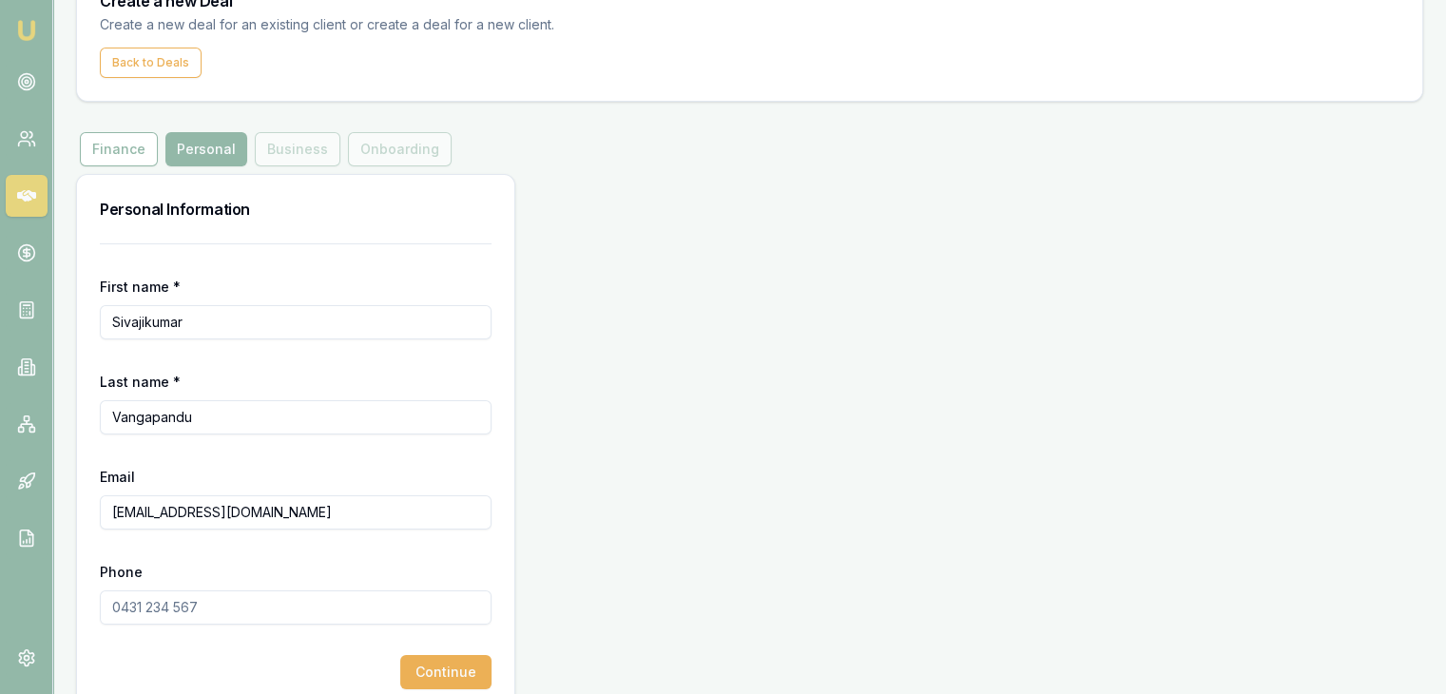
type input "[EMAIL_ADDRESS][DOMAIN_NAME]"
click at [138, 597] on input "Phone" at bounding box center [296, 607] width 392 height 34
type input "0469 393 220"
click at [423, 666] on button "Continue" at bounding box center [445, 672] width 91 height 34
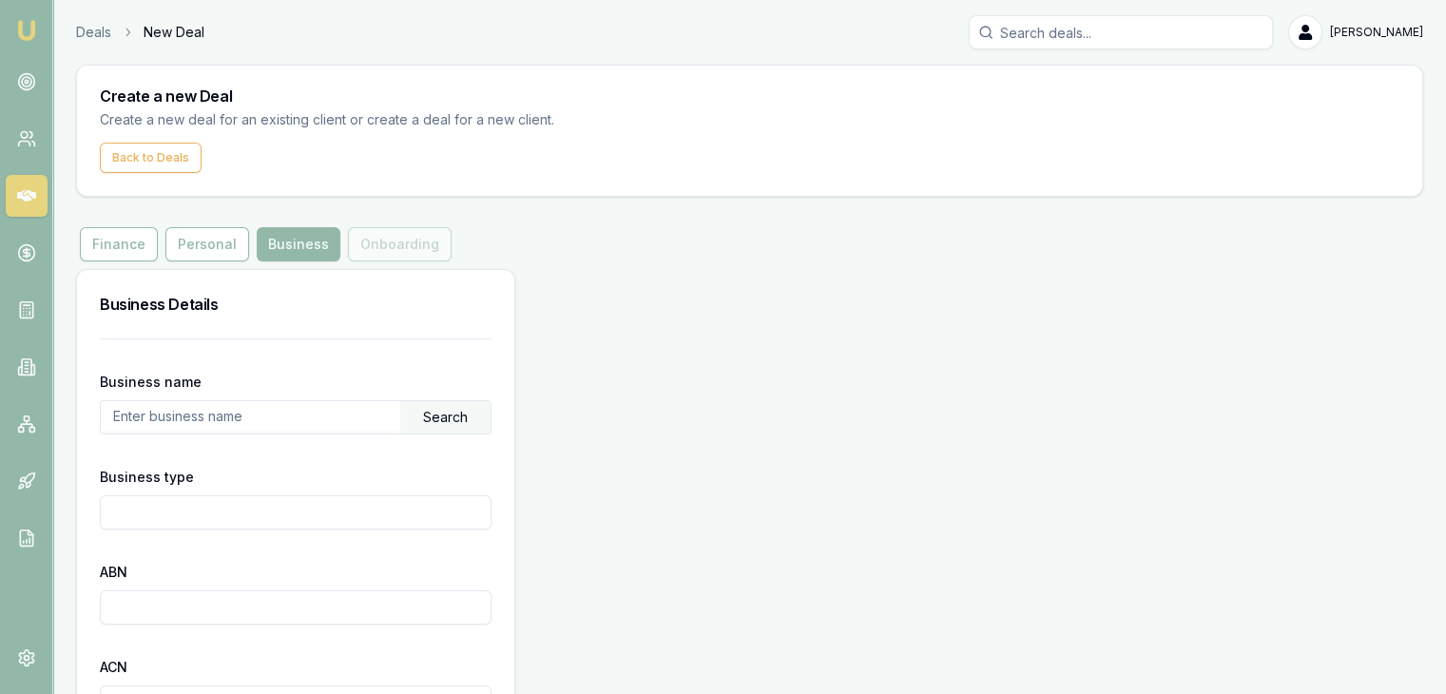
click at [194, 424] on input "text" at bounding box center [250, 416] width 299 height 30
click at [411, 419] on div "Search" at bounding box center [445, 417] width 90 height 32
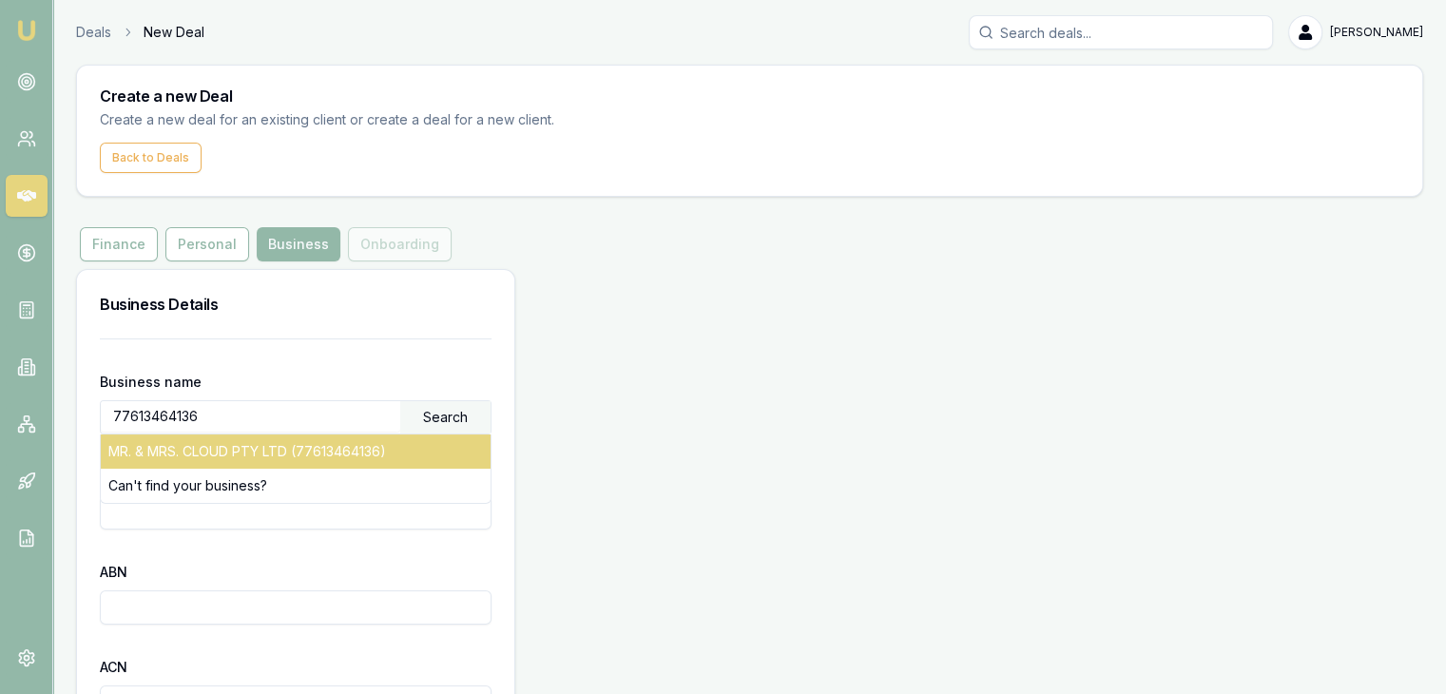
click at [394, 450] on div "MR. & MRS. CLOUD PTY LTD (77613464136)" at bounding box center [296, 451] width 390 height 34
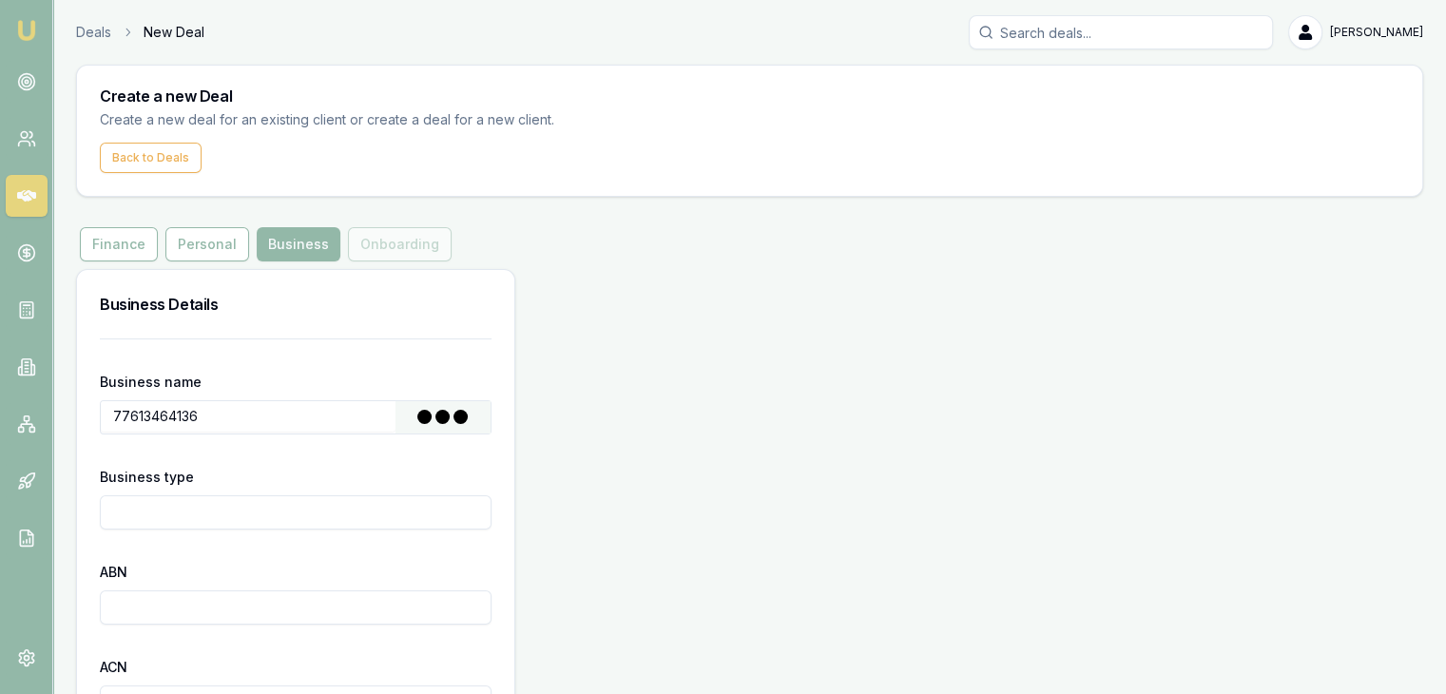
type input "MR. & MRS. CLOUD PTY LTD"
type input "Australian Private Company"
type input "77613464136"
type input "613464136"
type input "2016-07-05"
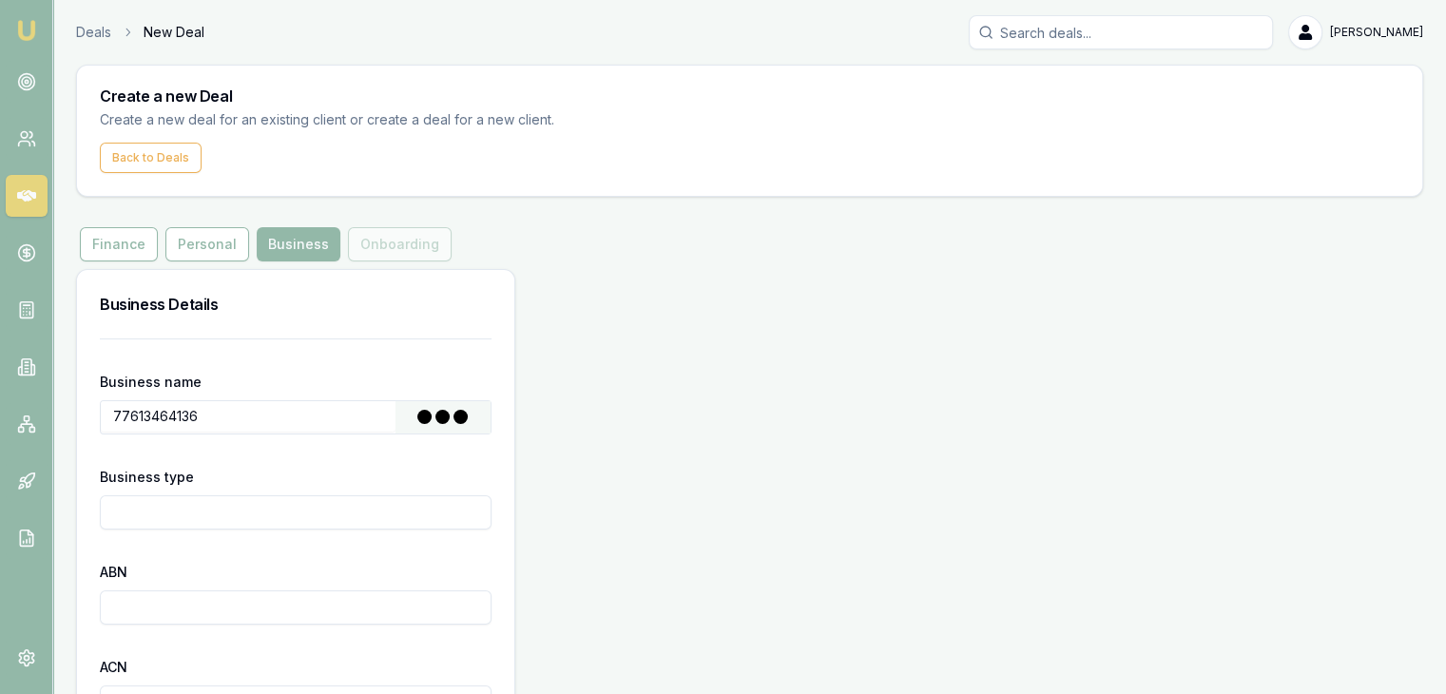
type input "2018-07-01"
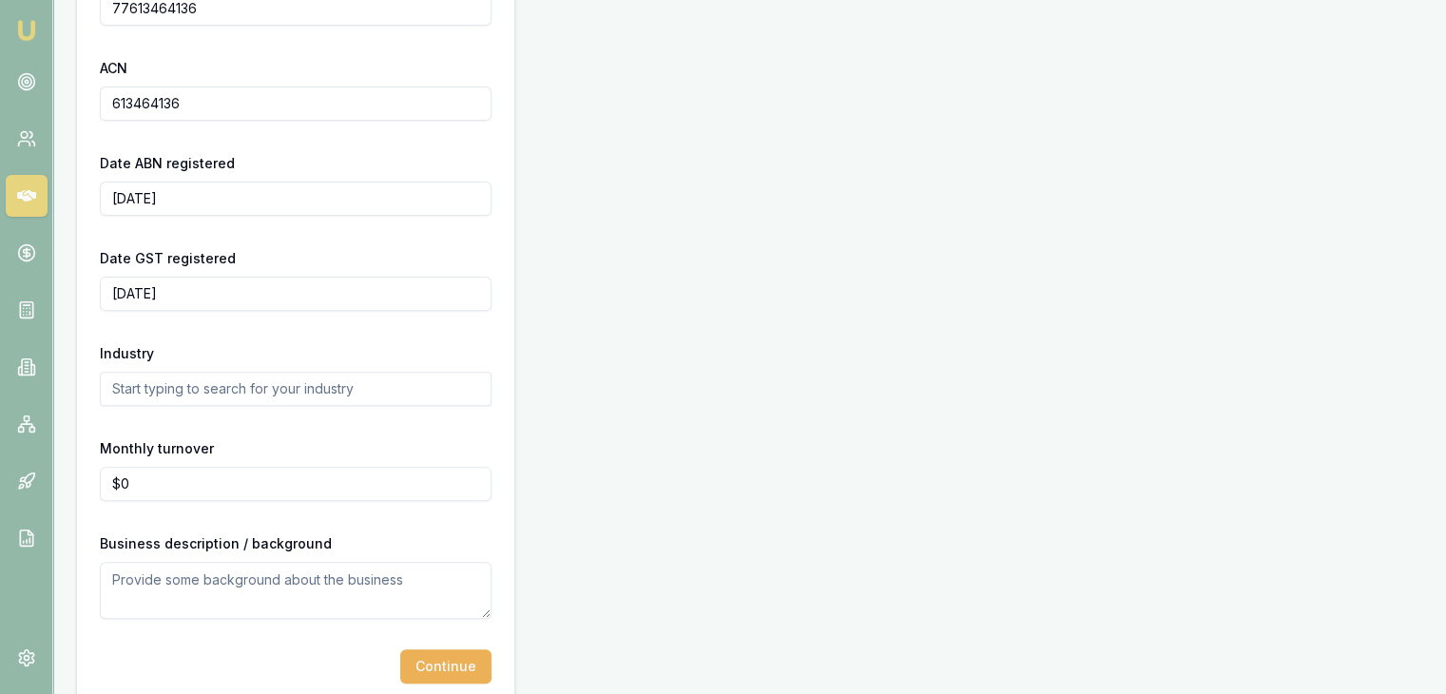
scroll to position [626, 0]
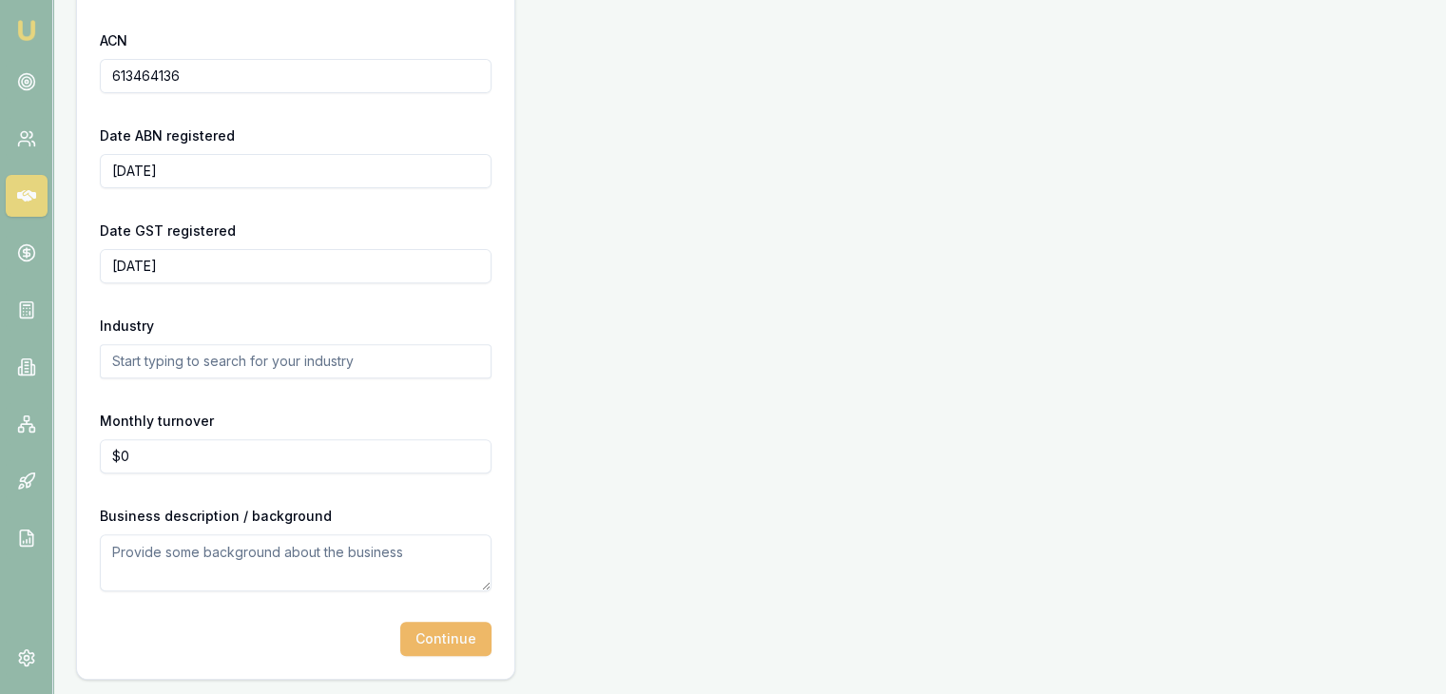
click at [435, 631] on button "Continue" at bounding box center [445, 639] width 91 height 34
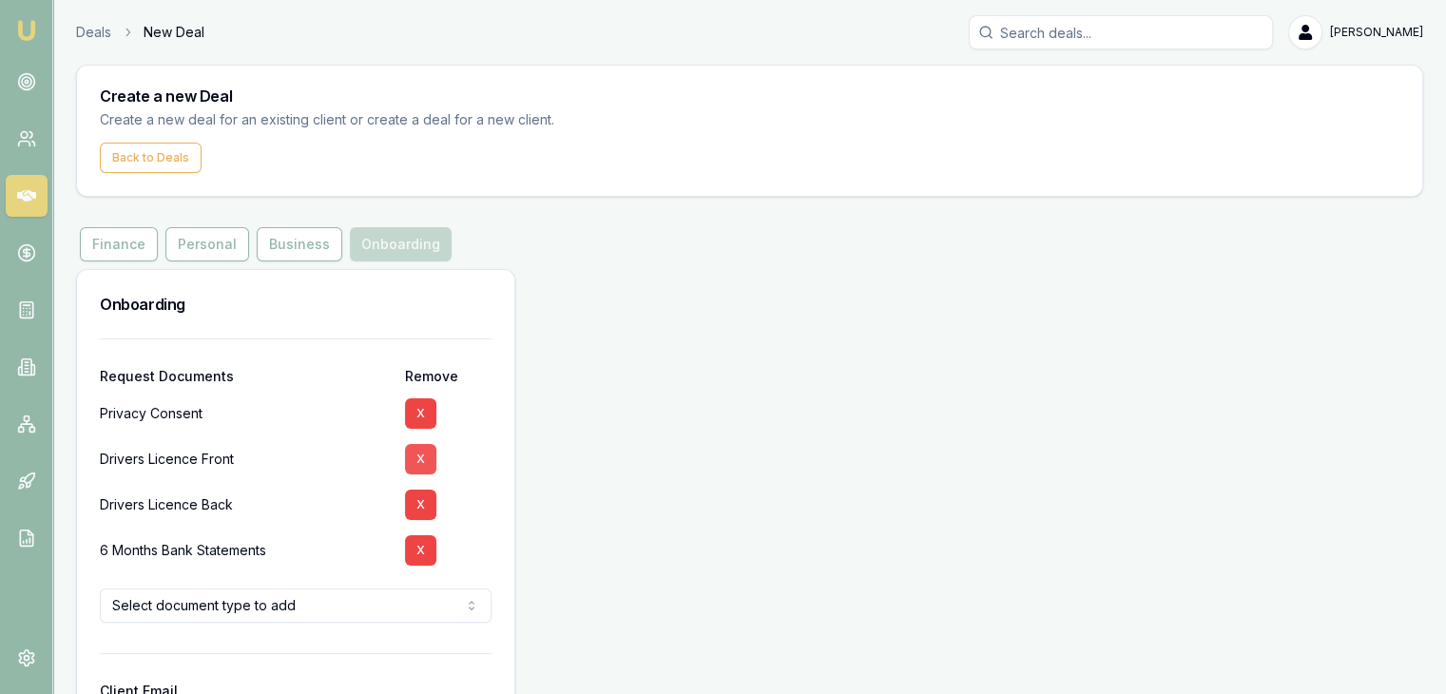
click at [421, 452] on button "X" at bounding box center [420, 459] width 31 height 30
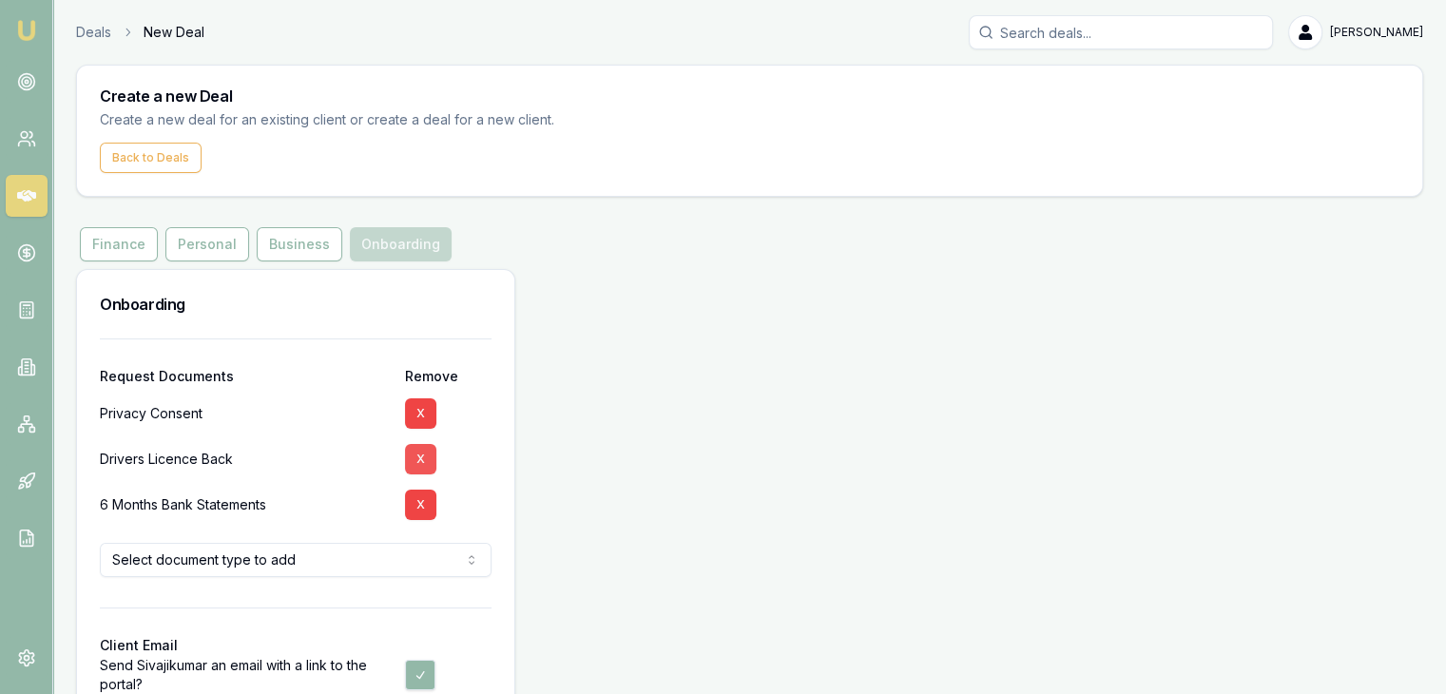
click at [417, 462] on button "X" at bounding box center [420, 459] width 31 height 30
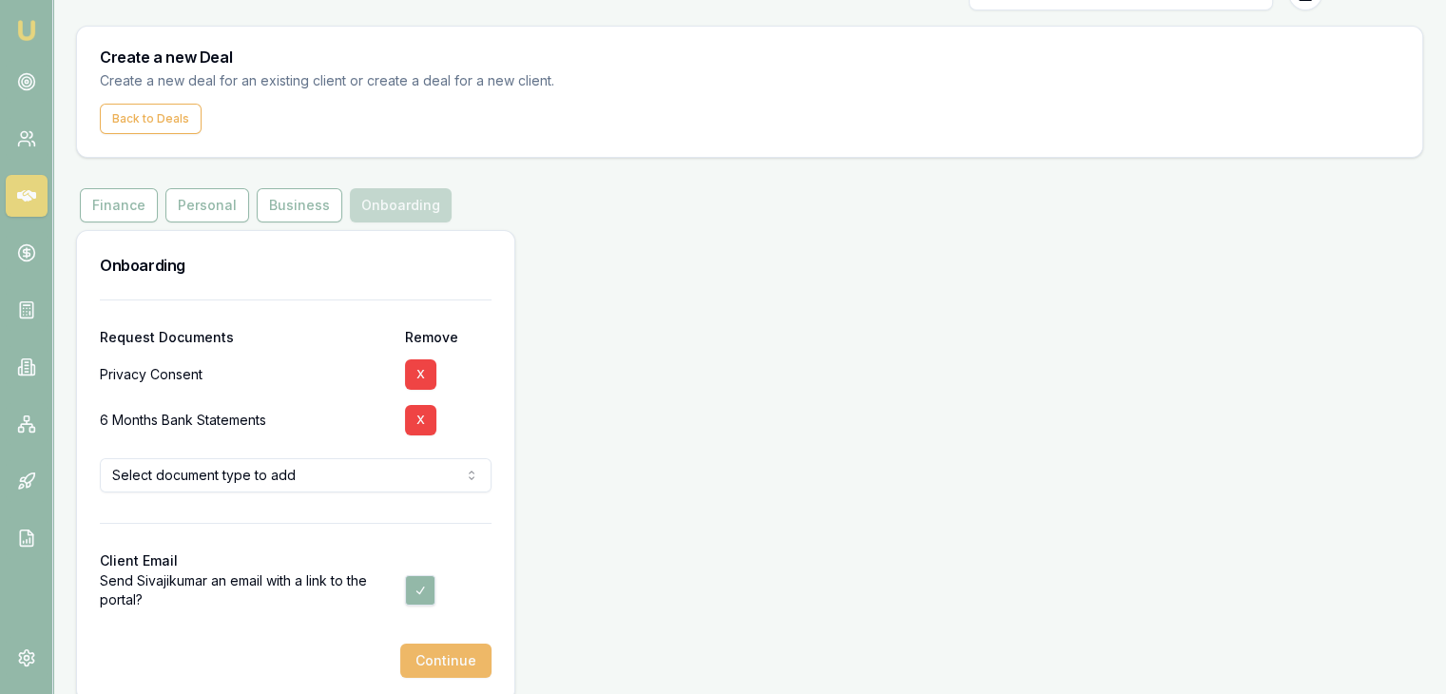
scroll to position [61, 0]
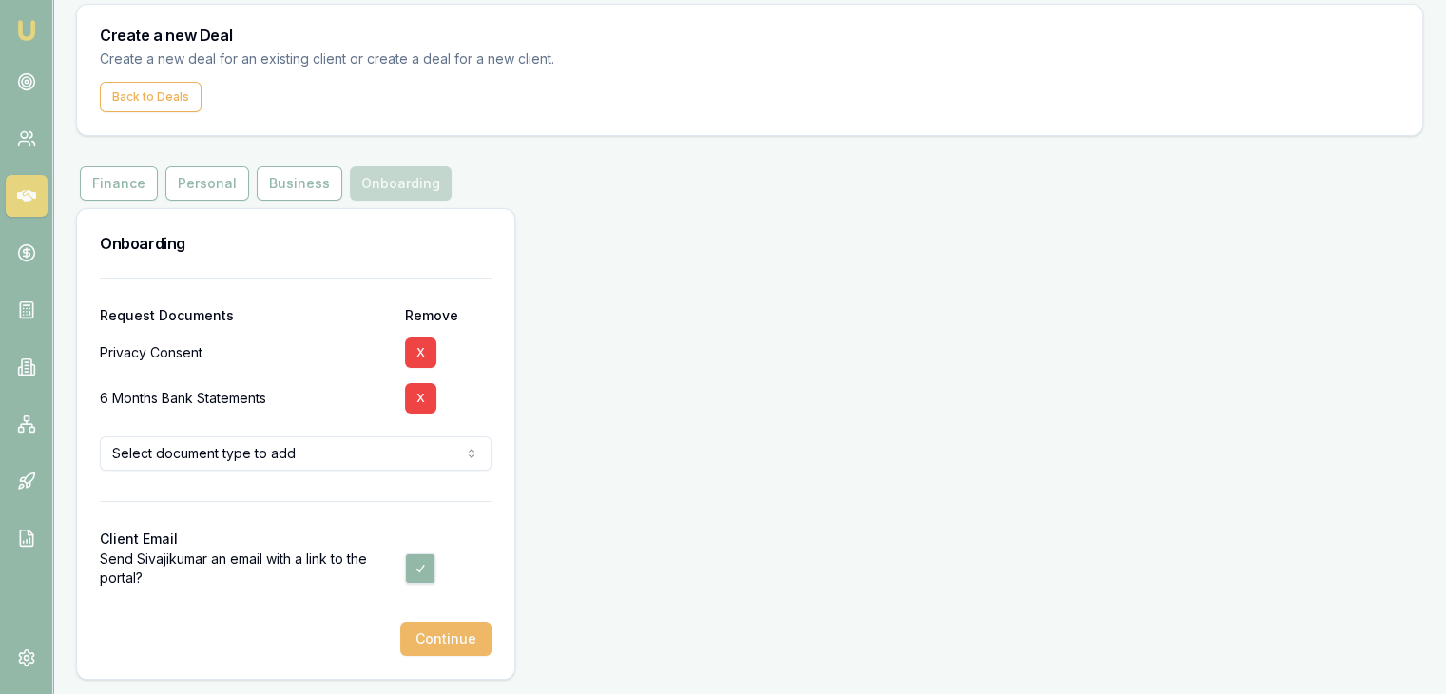
click at [447, 628] on button "Continue" at bounding box center [445, 639] width 91 height 34
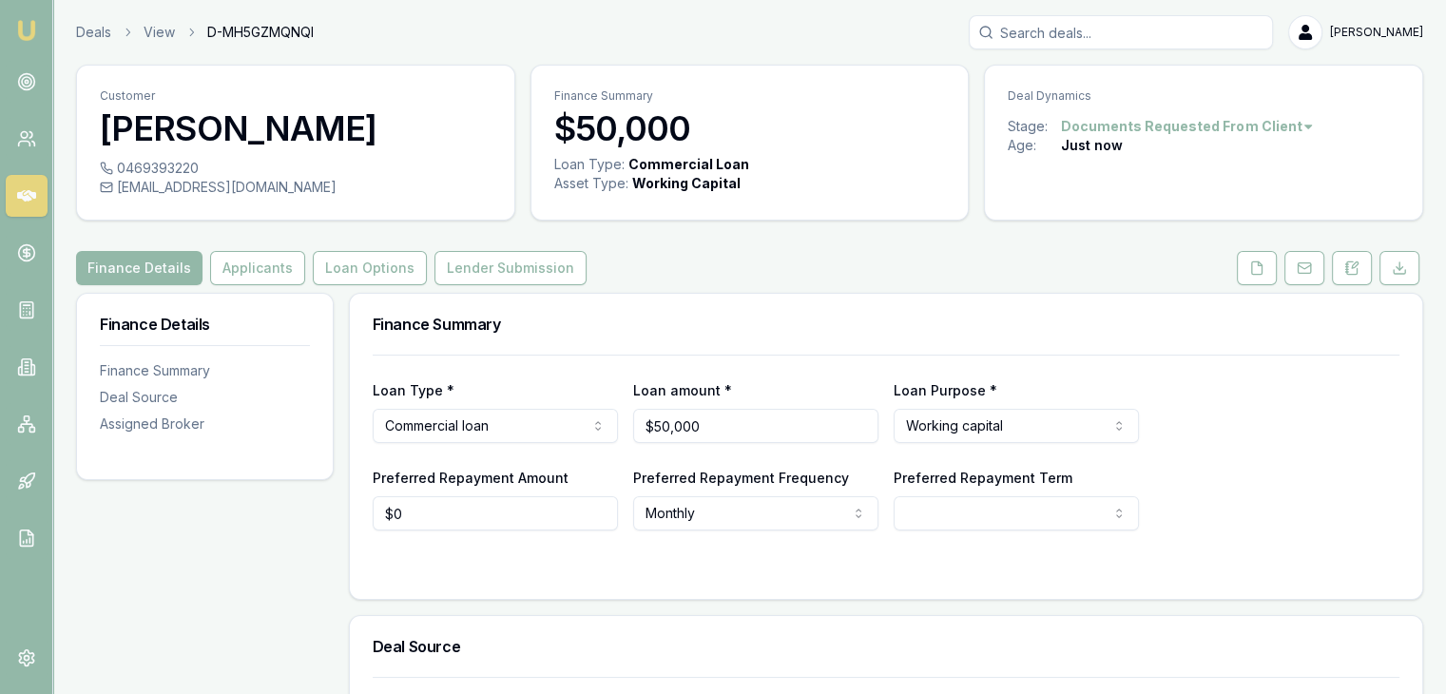
click at [27, 28] on img at bounding box center [26, 30] width 23 height 23
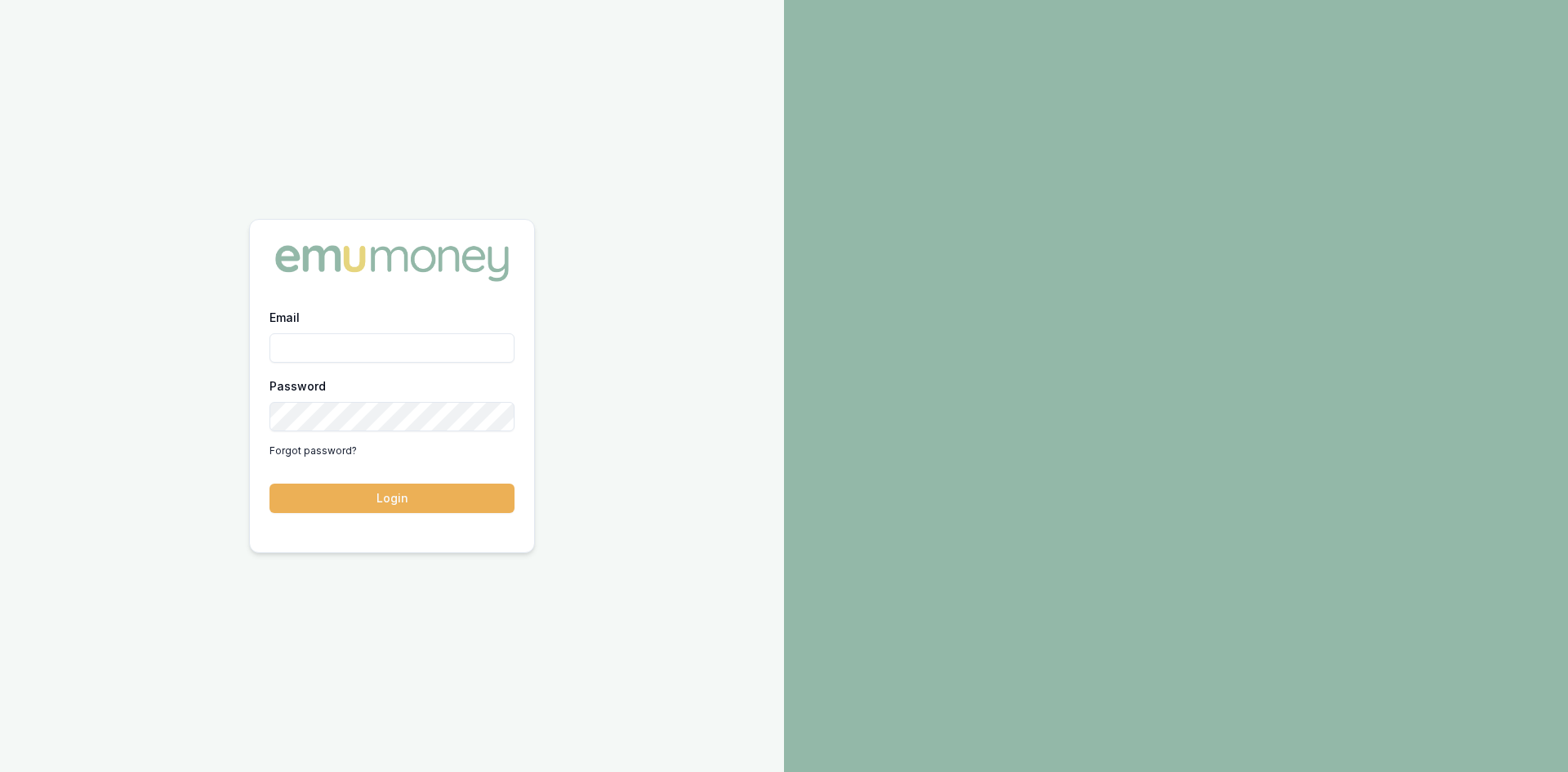
click at [302, 347] on input "Email" at bounding box center [392, 348] width 245 height 29
type input "[PERSON_NAME][EMAIL_ADDRESS][PERSON_NAME][DOMAIN_NAME]"
click at [460, 490] on button "Login" at bounding box center [392, 499] width 245 height 29
drag, startPoint x: 339, startPoint y: 486, endPoint x: 323, endPoint y: 479, distance: 17.5
click at [339, 484] on button "Login" at bounding box center [392, 499] width 245 height 29
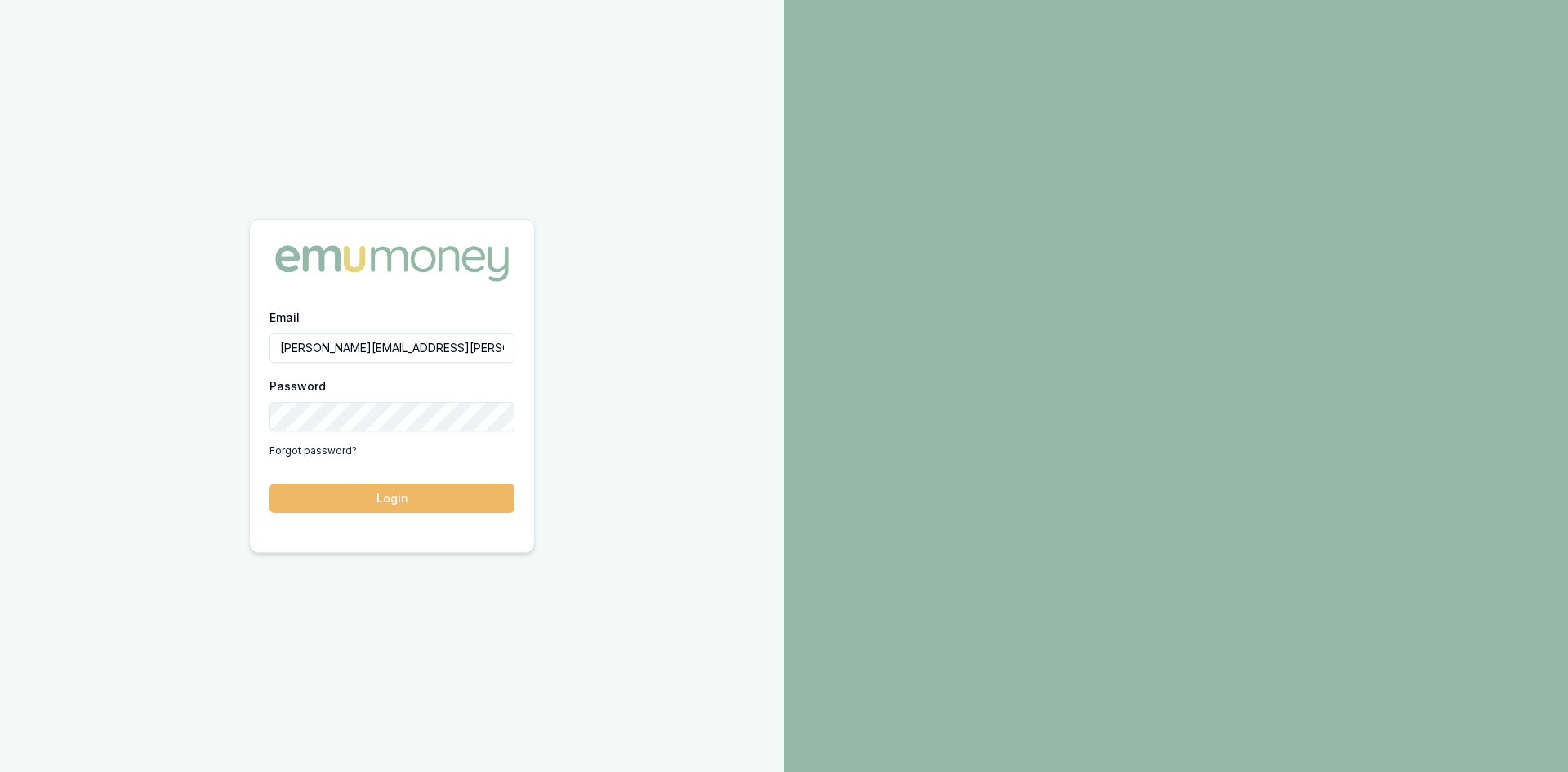
click at [337, 495] on button "Login" at bounding box center [392, 499] width 245 height 29
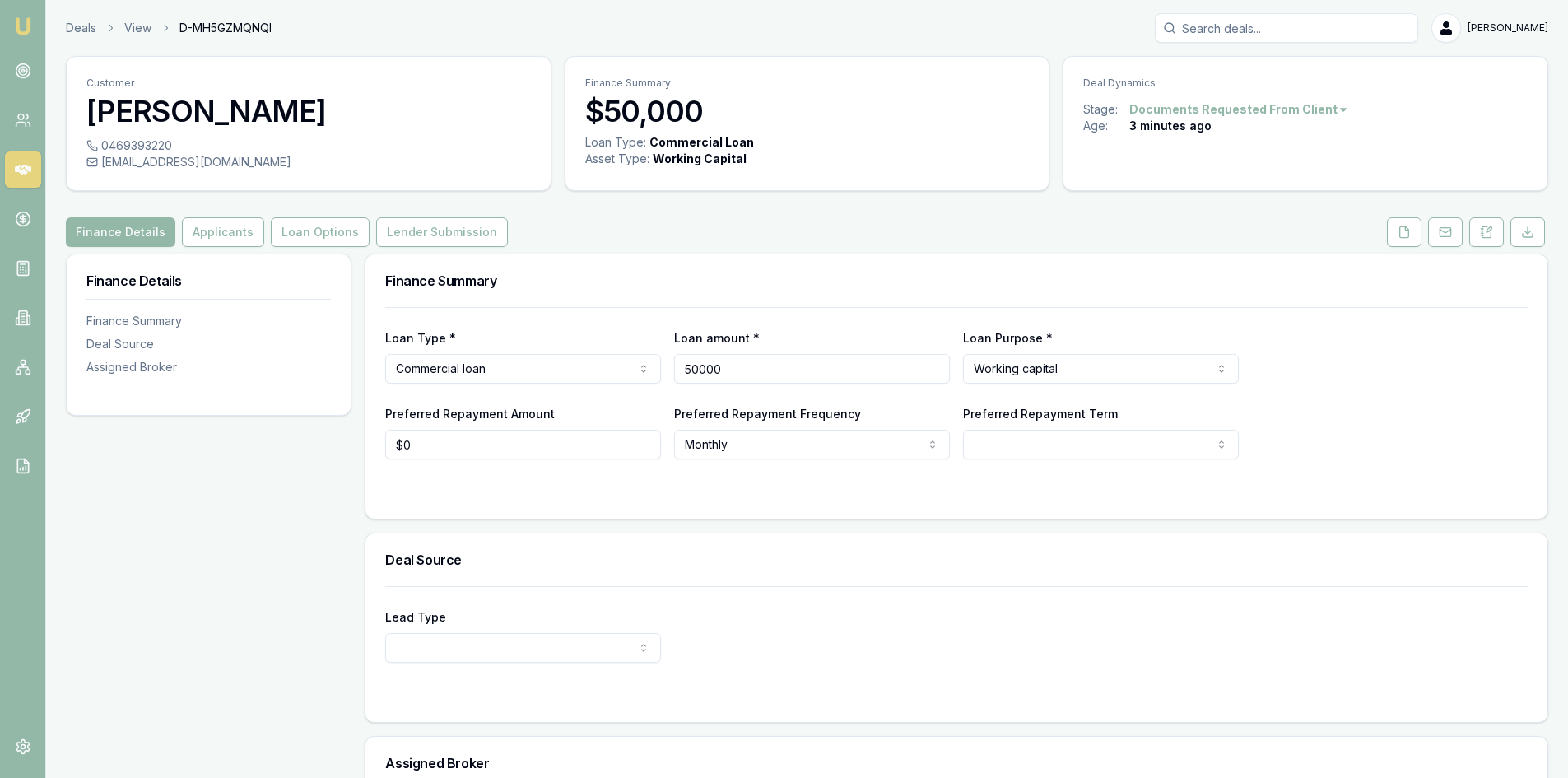
click at [752, 365] on input "50000" at bounding box center [811, 369] width 275 height 29
type input "5"
type input "$100,000"
drag, startPoint x: 834, startPoint y: 325, endPoint x: 843, endPoint y: 370, distance: 45.9
click at [837, 332] on div "Loan Type * Commercial loan Consumer loan Consumer asset Commercial loan Commer…" at bounding box center [956, 384] width 1142 height 152
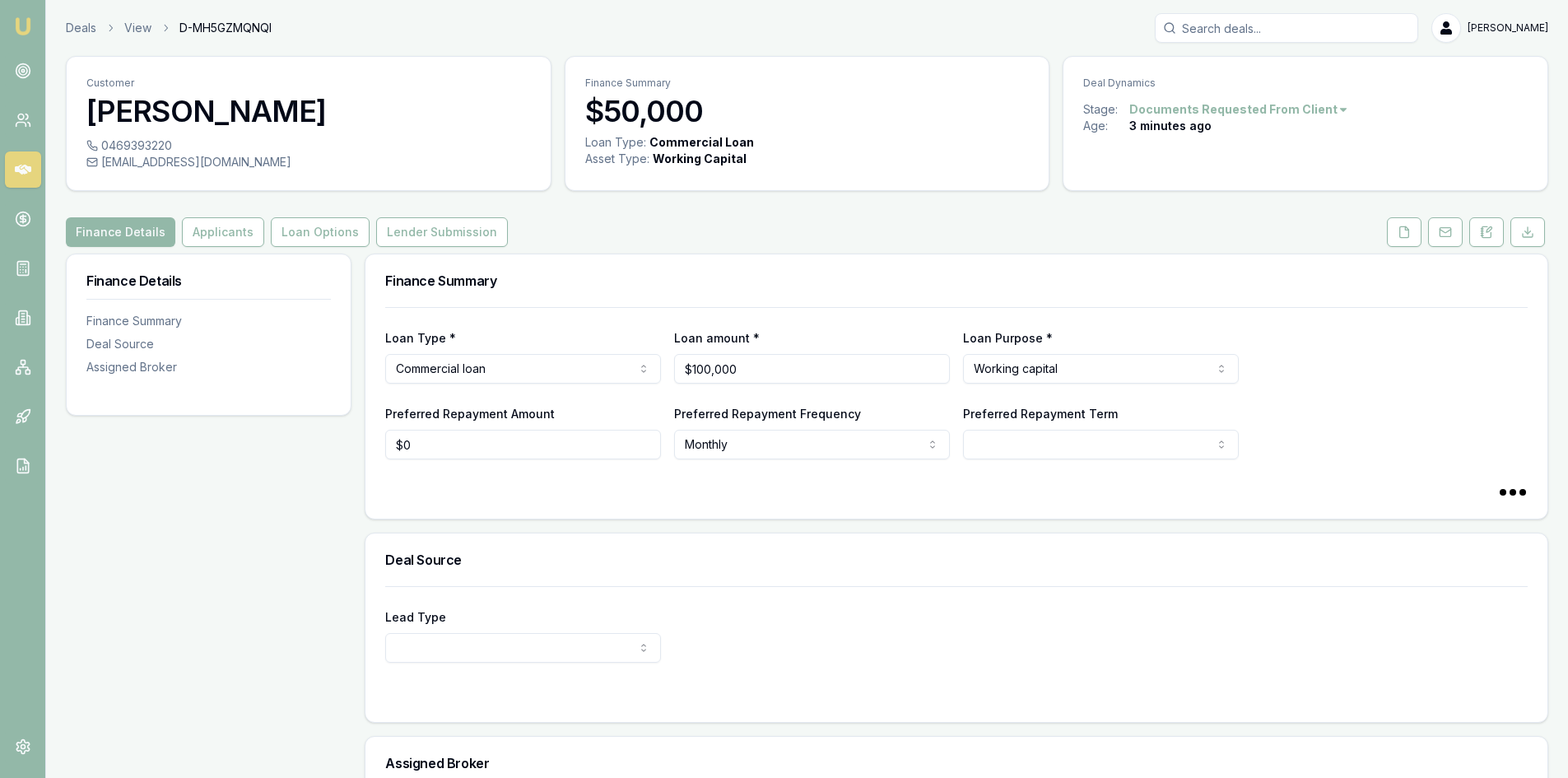
select select "60"
click at [225, 235] on button "Applicants" at bounding box center [223, 232] width 82 height 29
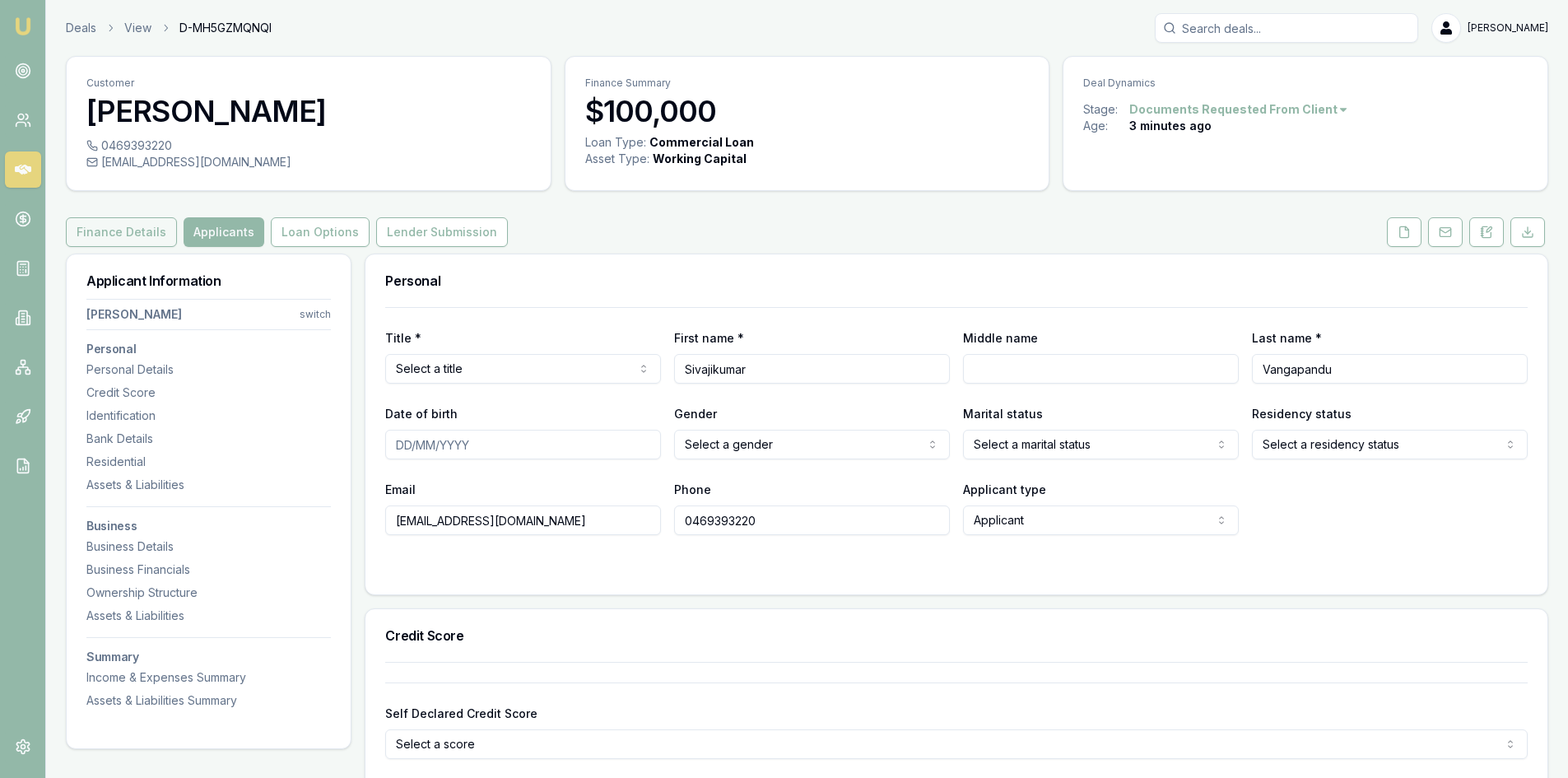
click at [119, 225] on button "Finance Details" at bounding box center [121, 232] width 111 height 29
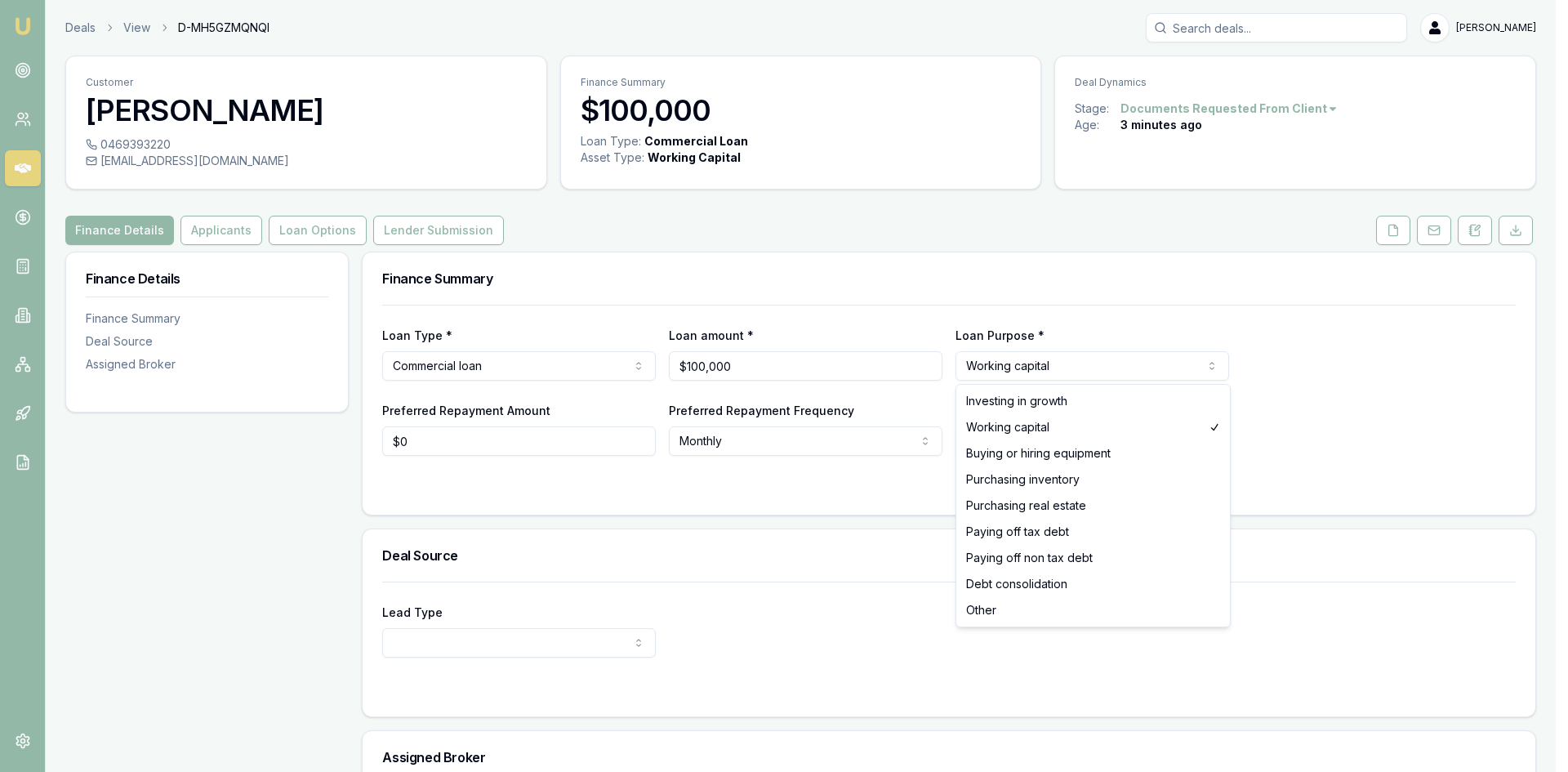
click at [1021, 365] on html "Emu Broker Deals View D-MH5GZMQNQI Pinkesh Patel Toggle Menu Customer Sivajikum…" at bounding box center [784, 386] width 1568 height 772
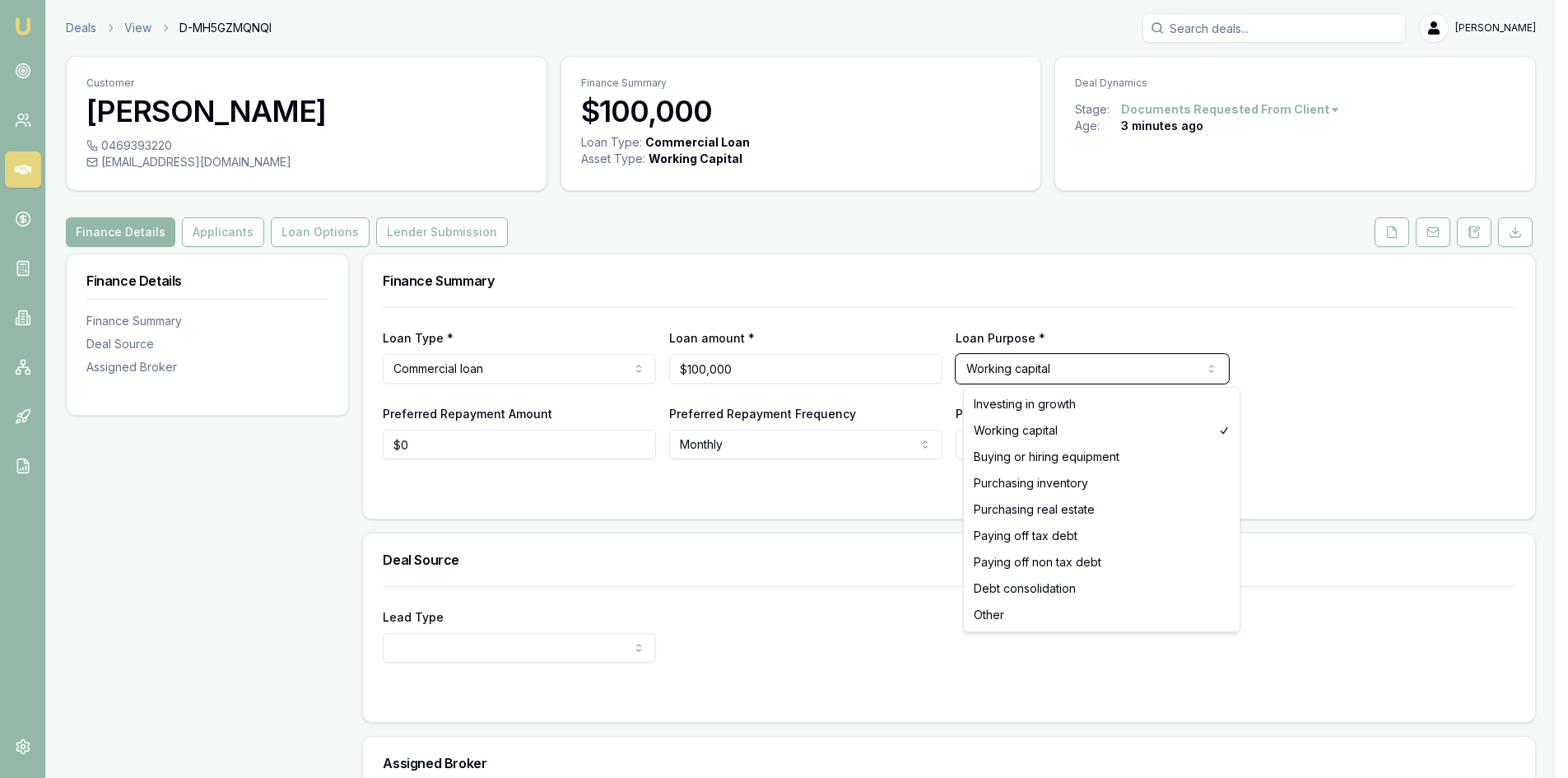
click at [525, 371] on html "Emu Broker Deals View D-MH5GZMQNQI Pinkesh Patel Toggle Menu Customer Sivajikum…" at bounding box center [784, 389] width 1568 height 778
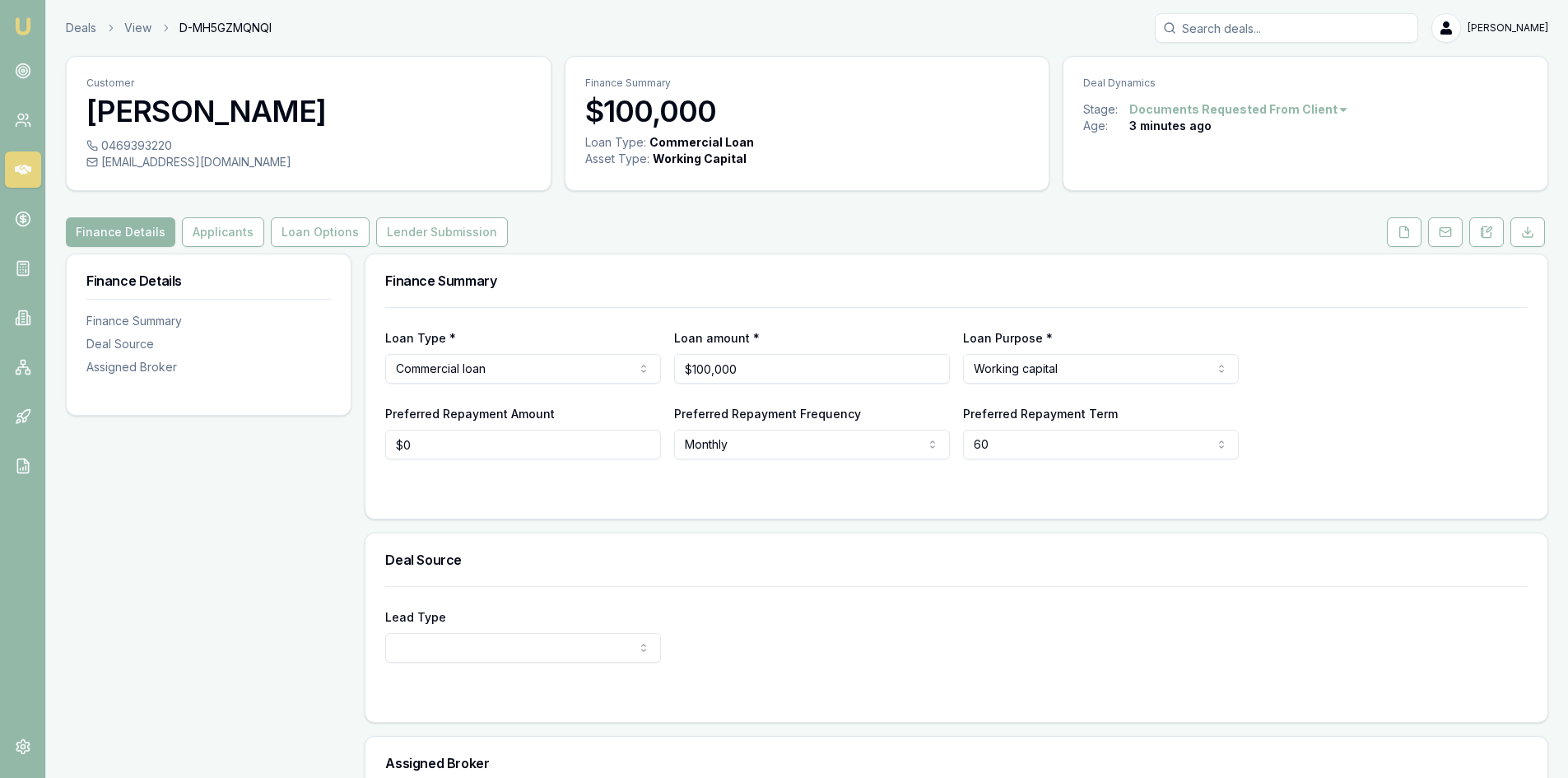
click at [525, 370] on html "Emu Broker Deals View D-MH5GZMQNQI Pinkesh Patel Toggle Menu Customer Sivajikum…" at bounding box center [784, 389] width 1568 height 778
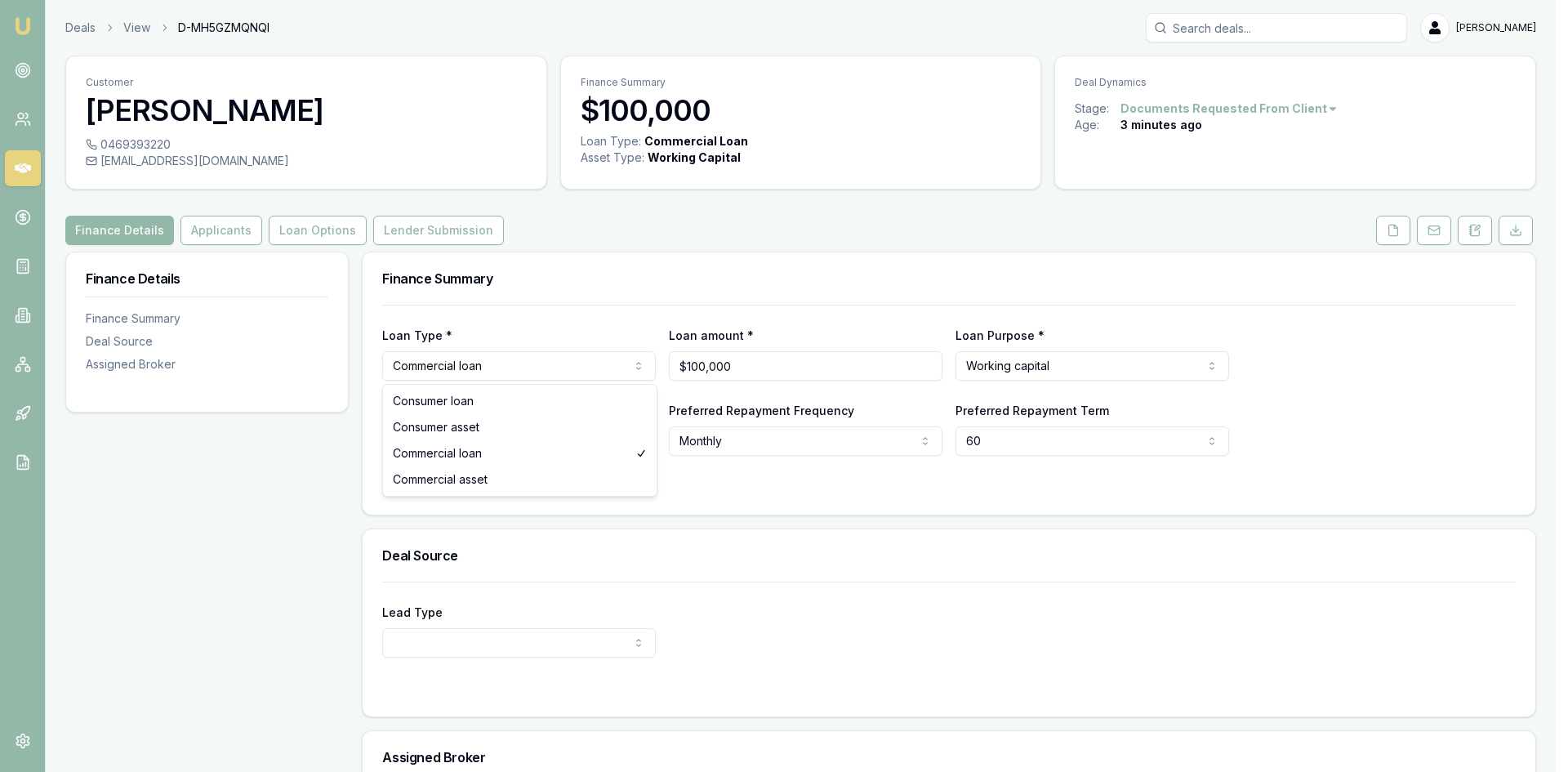
select select "CONSUMER_LOAN"
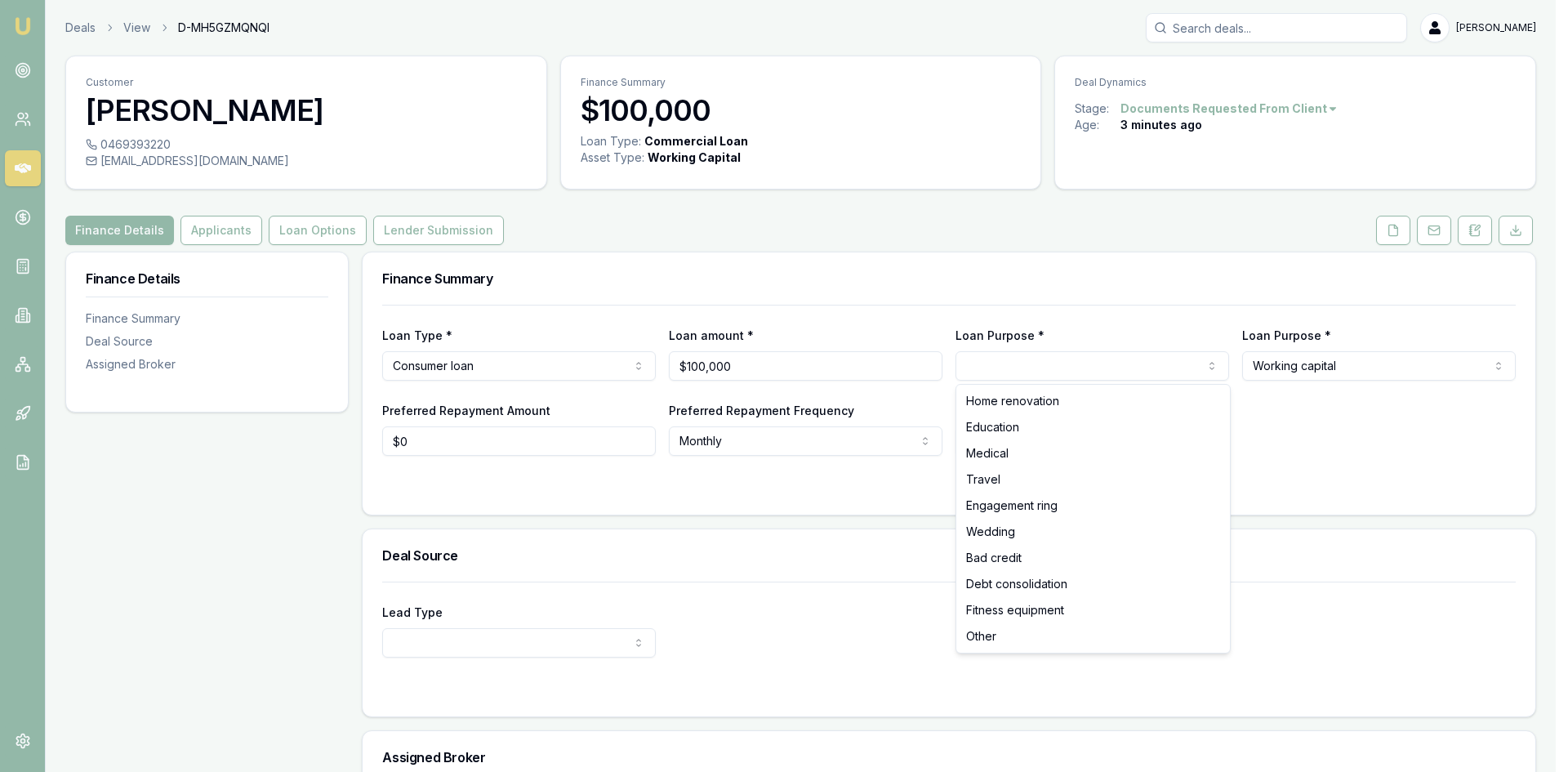
click at [1076, 366] on html "Emu Broker Deals View D-MH5GZMQNQI Pinkesh Patel Toggle Menu Customer Sivajikum…" at bounding box center [784, 386] width 1568 height 772
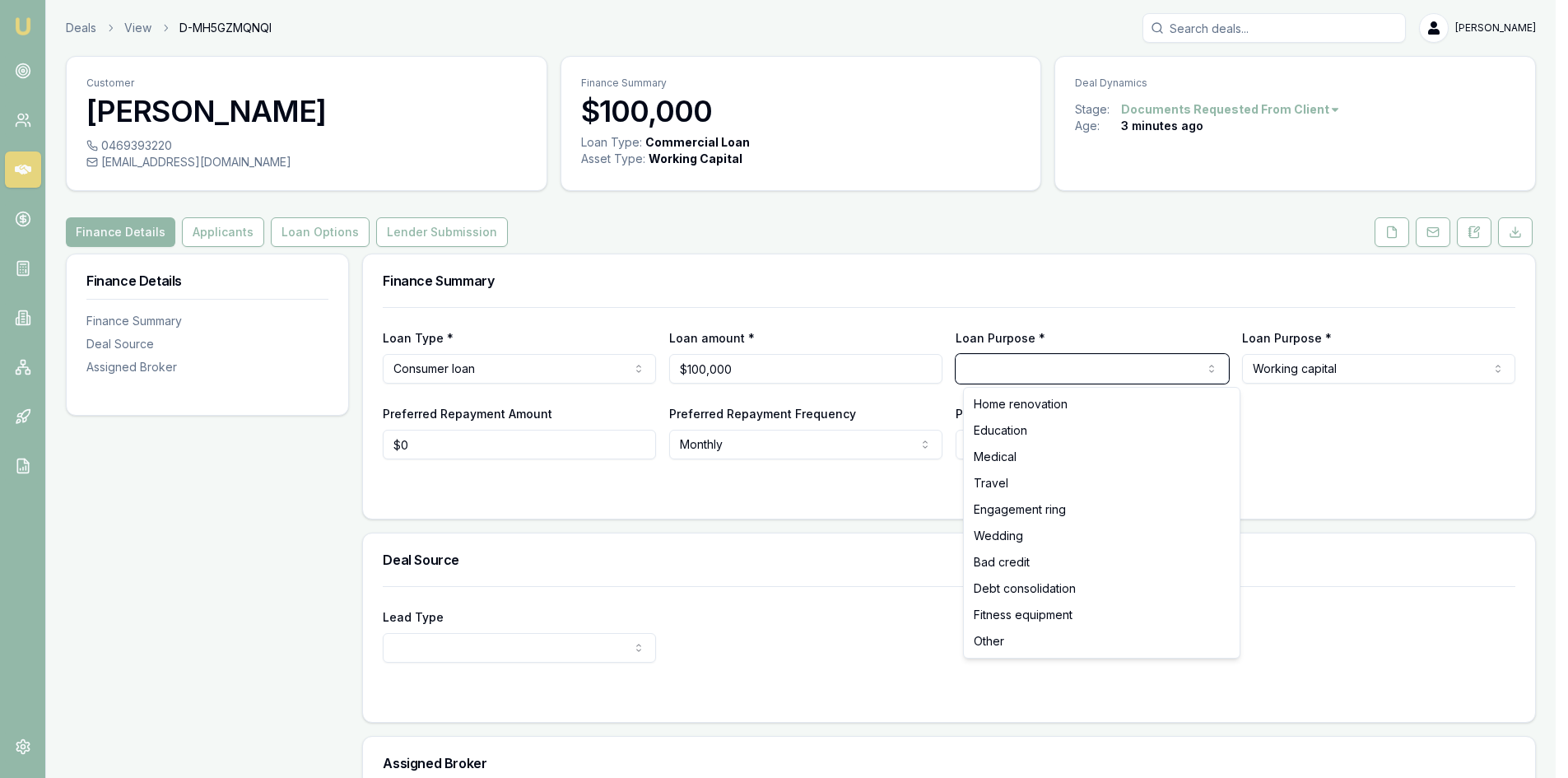
click at [590, 372] on html "Emu Broker Deals View D-MH5GZMQNQI Pinkesh Patel Toggle Menu Customer Sivajikum…" at bounding box center [784, 389] width 1568 height 778
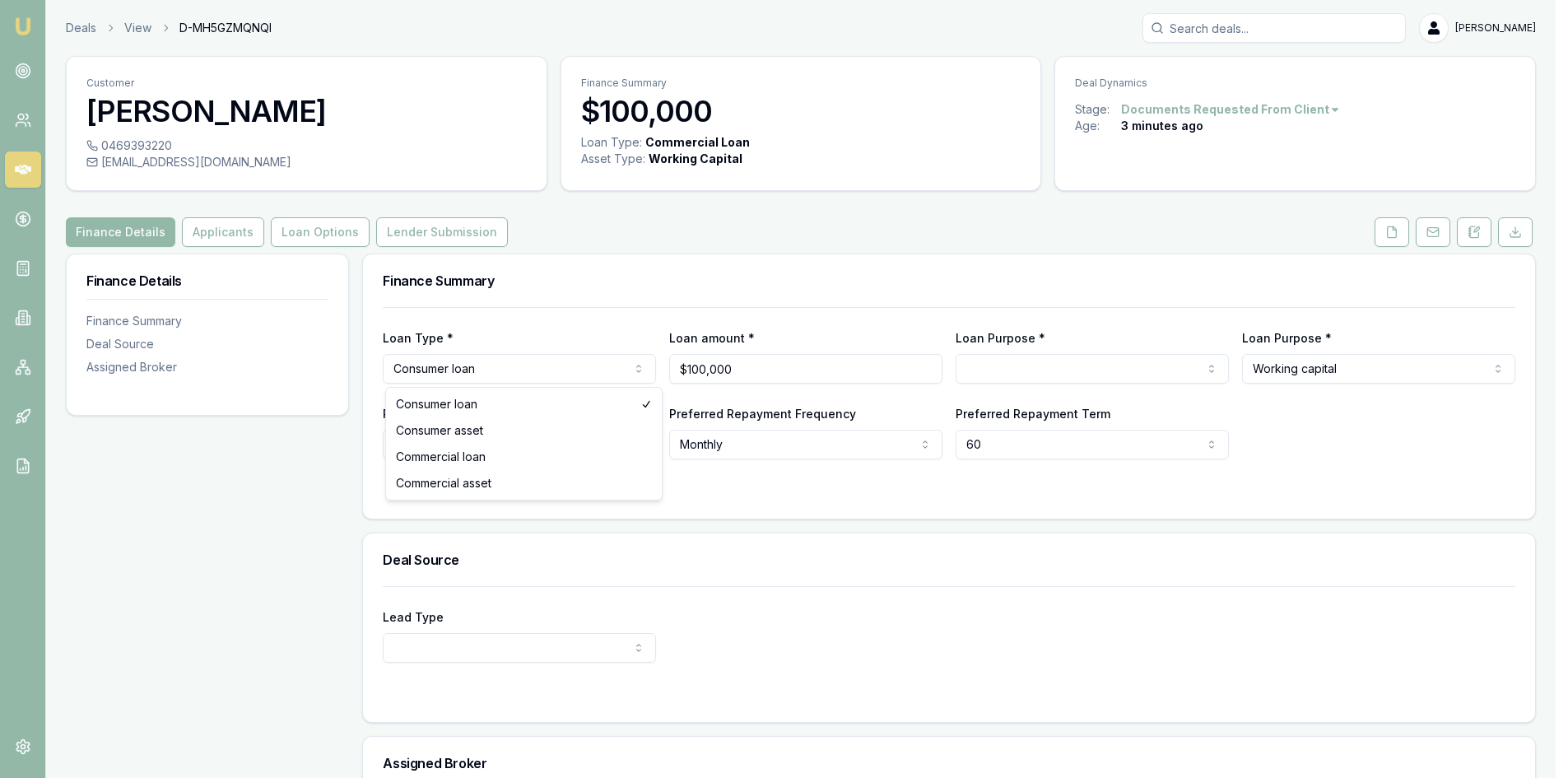
click at [590, 373] on html "Emu Broker Deals View D-MH5GZMQNQI Pinkesh Patel Toggle Menu Customer Sivajikum…" at bounding box center [784, 389] width 1568 height 778
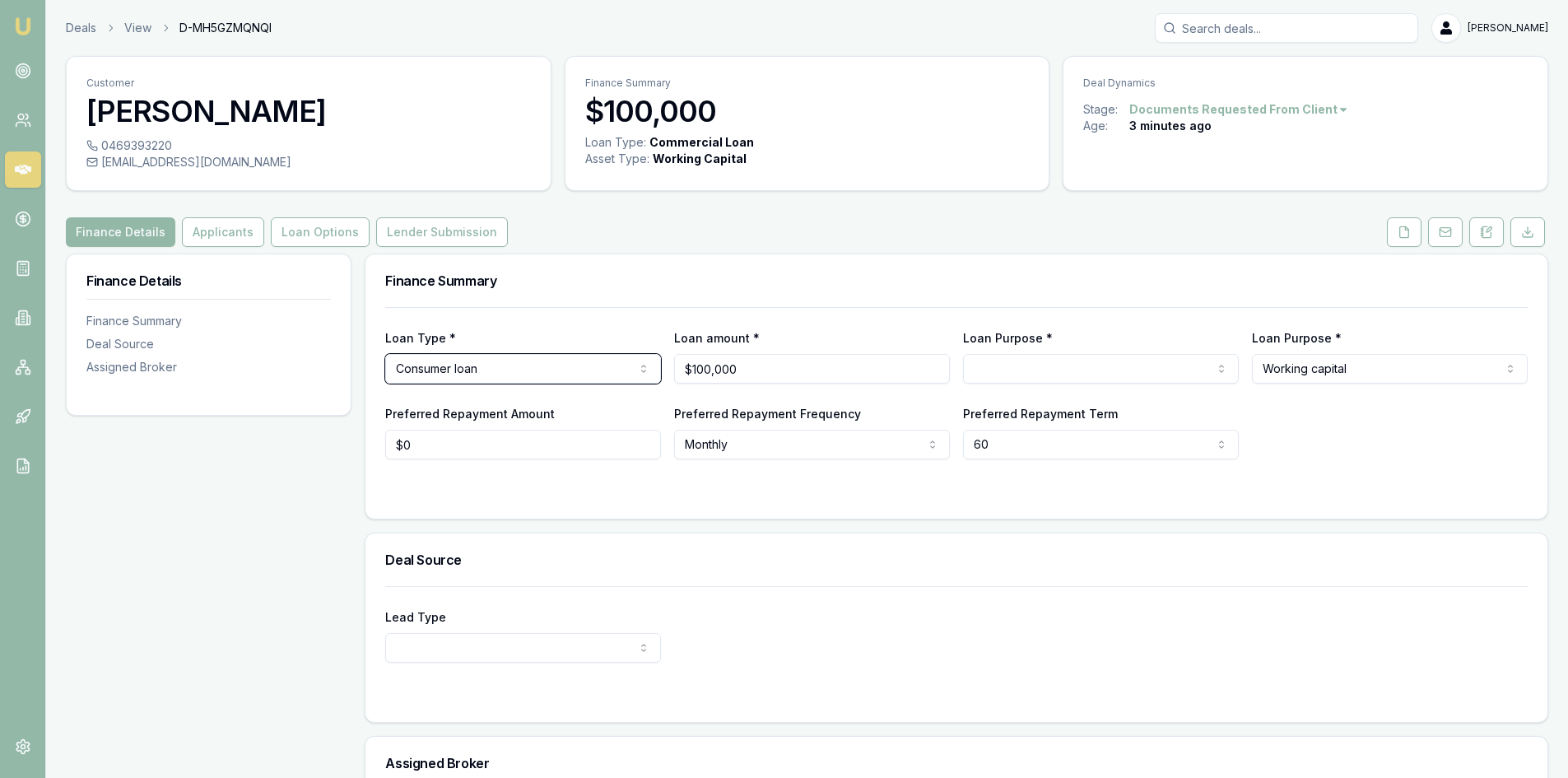
click at [1020, 369] on html "Emu Broker Deals View D-MH5GZMQNQI Pinkesh Patel Toggle Menu Customer Sivajikum…" at bounding box center [784, 389] width 1568 height 778
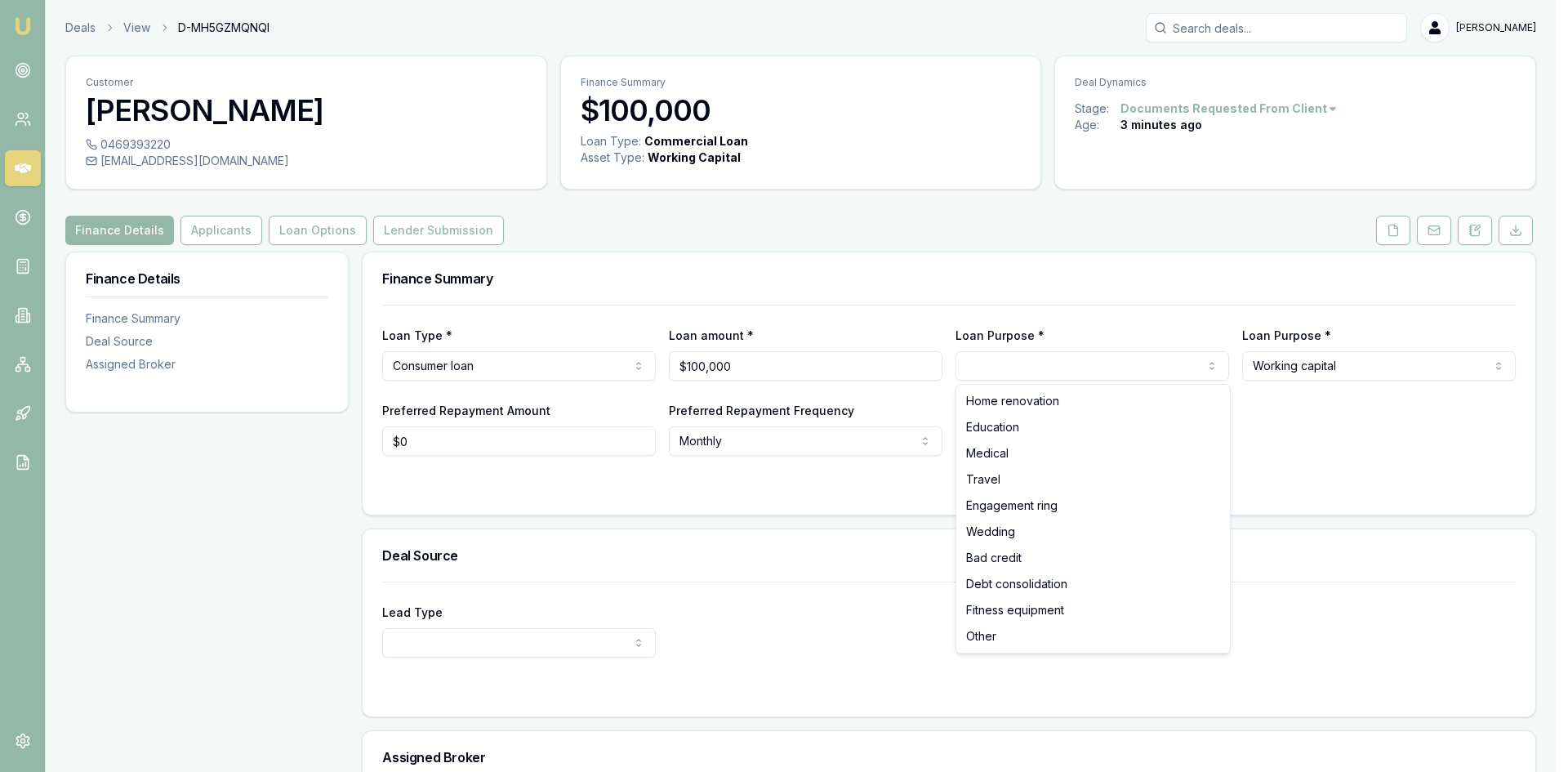
click at [1000, 359] on html "Emu Broker Deals View D-MH5GZMQNQI Pinkesh Patel Toggle Menu Customer Sivajikum…" at bounding box center [784, 386] width 1568 height 772
select select
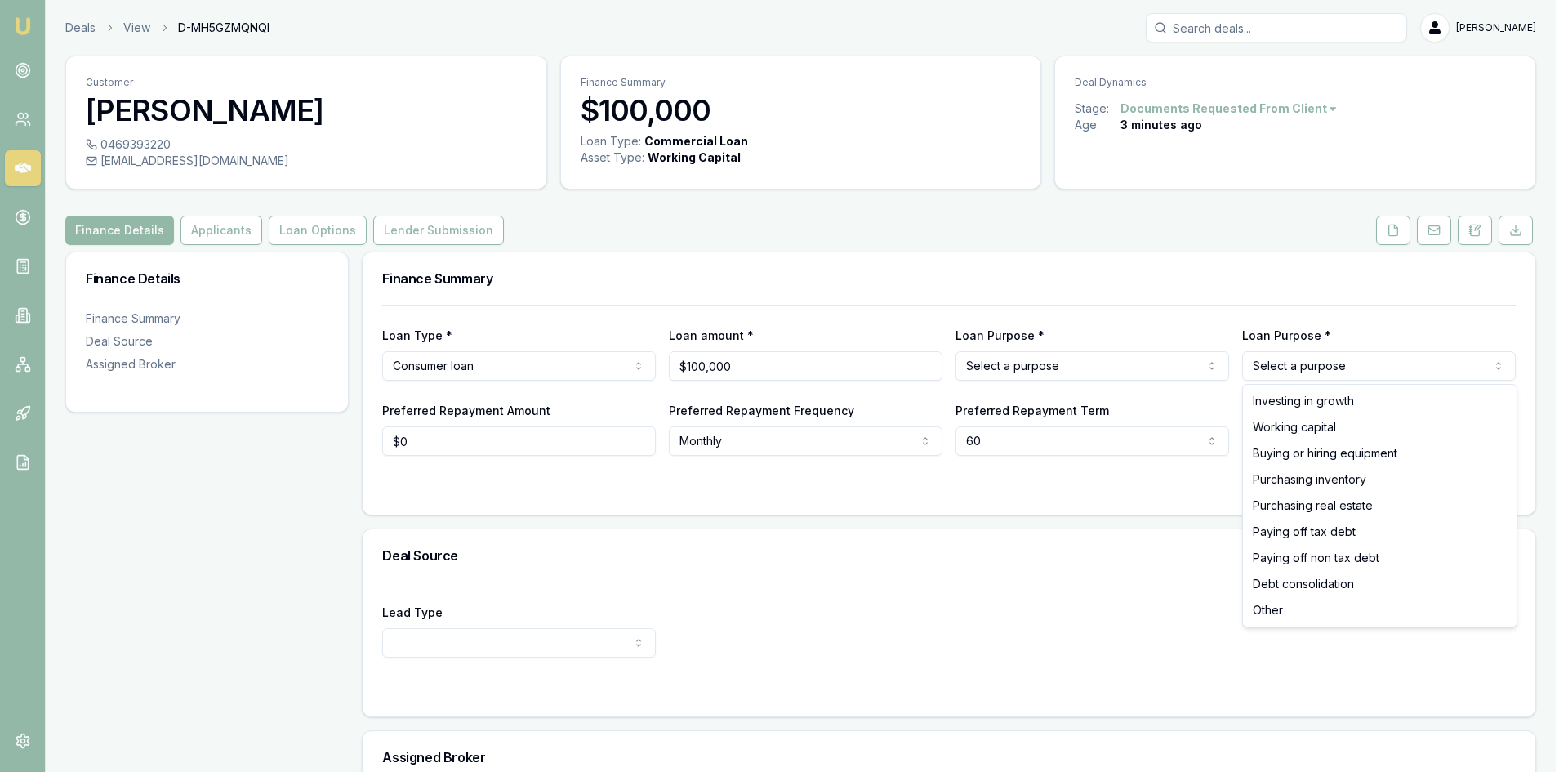
click at [1378, 373] on html "Emu Broker Deals View D-MH5GZMQNQI Pinkesh Patel Toggle Menu Customer Sivajikum…" at bounding box center [784, 386] width 1568 height 772
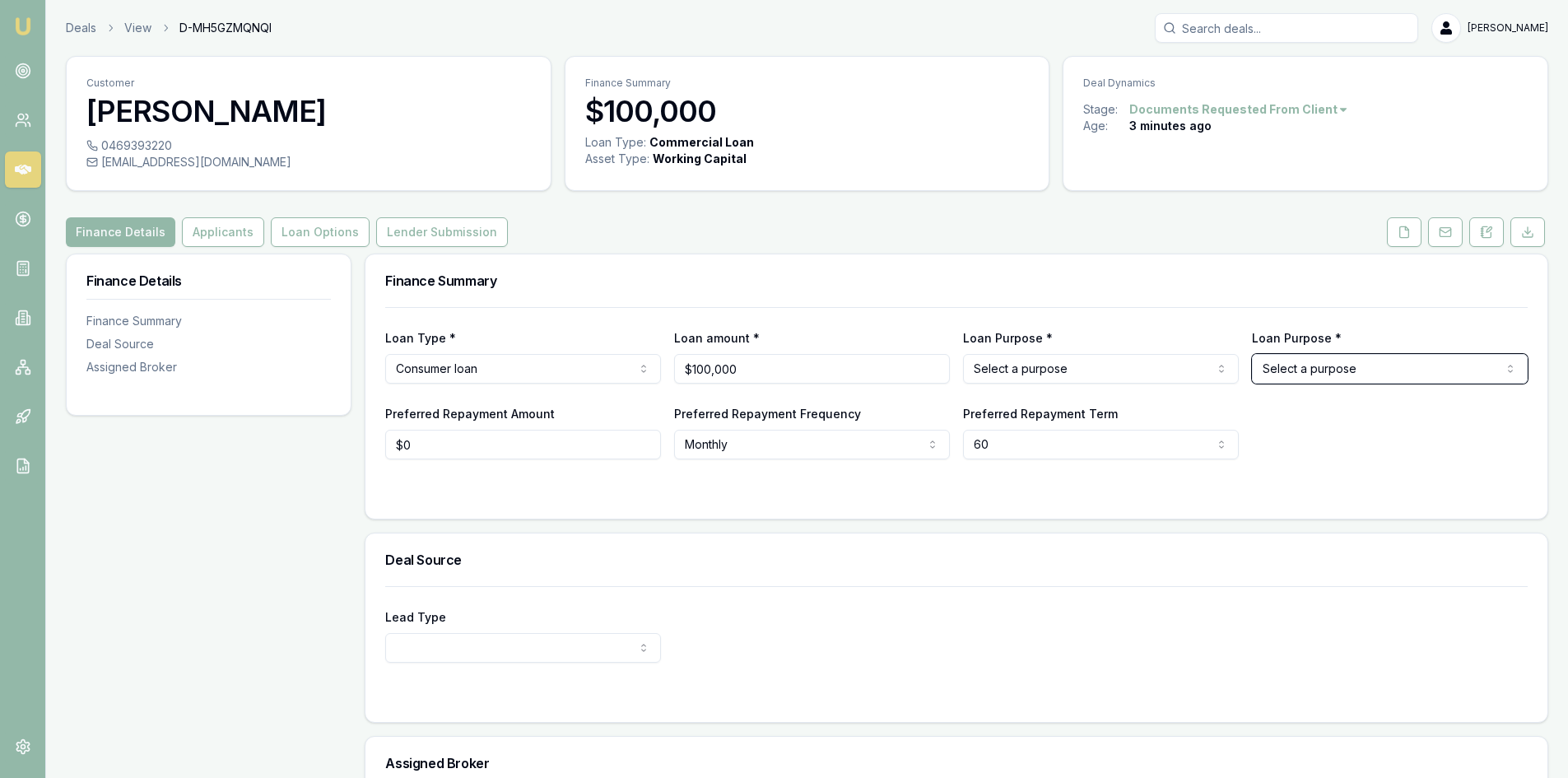
click at [852, 569] on html "Emu Broker Deals View D-MH5GZMQNQI Pinkesh Patel Toggle Menu Customer Sivajikum…" at bounding box center [784, 389] width 1568 height 778
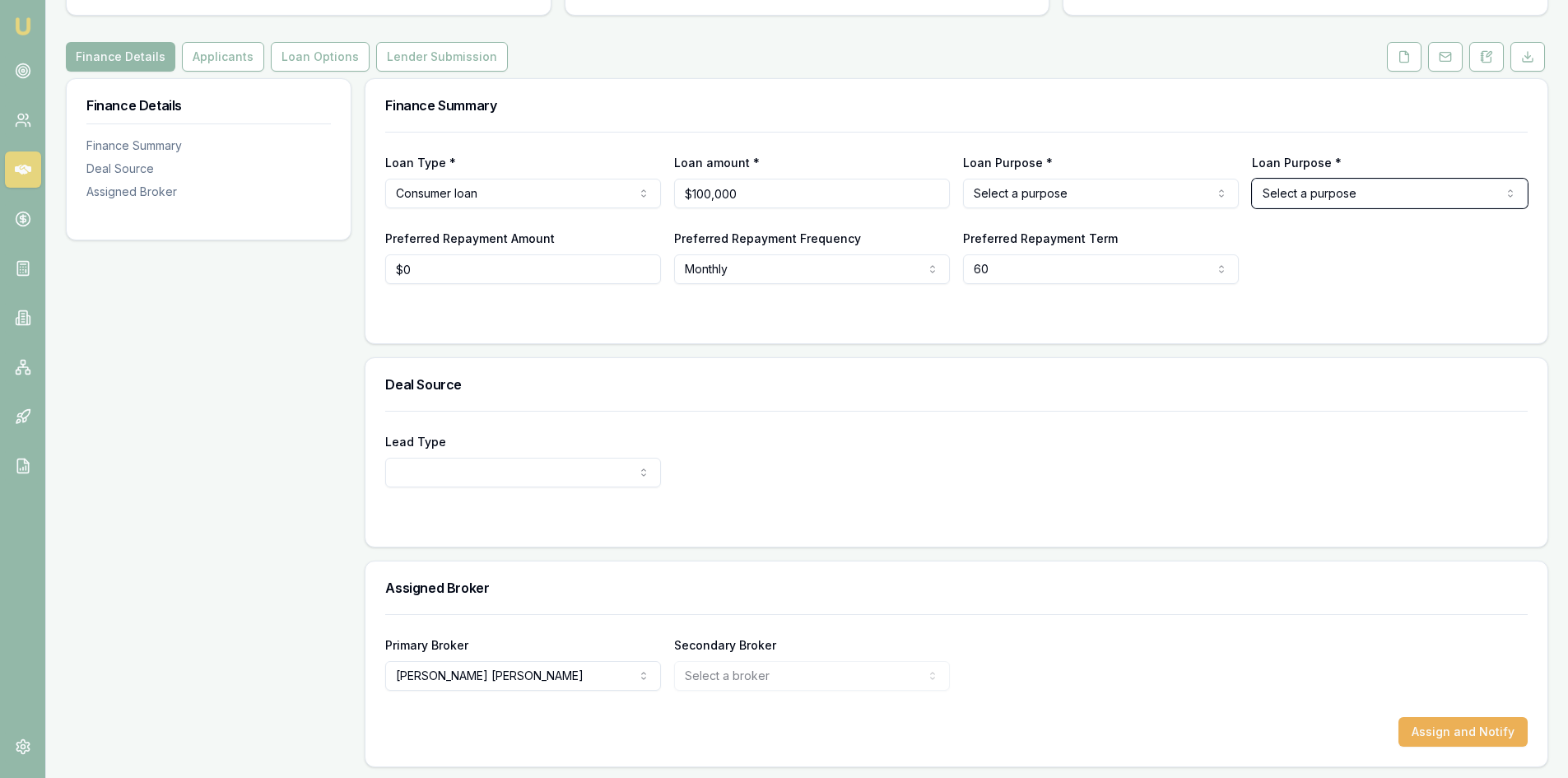
scroll to position [178, 0]
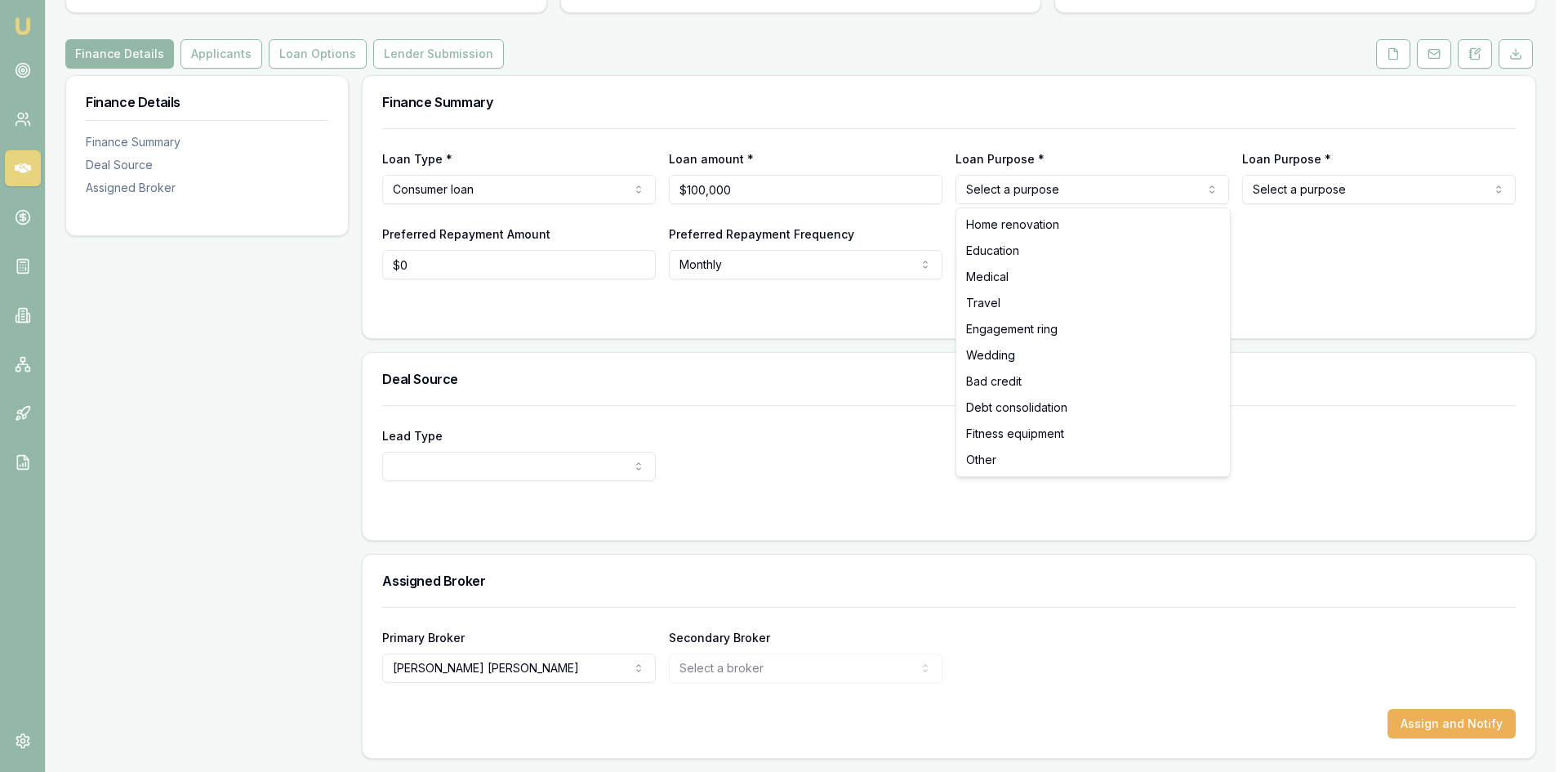
click at [1084, 183] on html "Emu Broker Deals View D-MH5GZMQNQI Pinkesh Patel Toggle Menu Customer Sivajikum…" at bounding box center [784, 210] width 1568 height 772
select select "HOME_RENOVATION"
select select
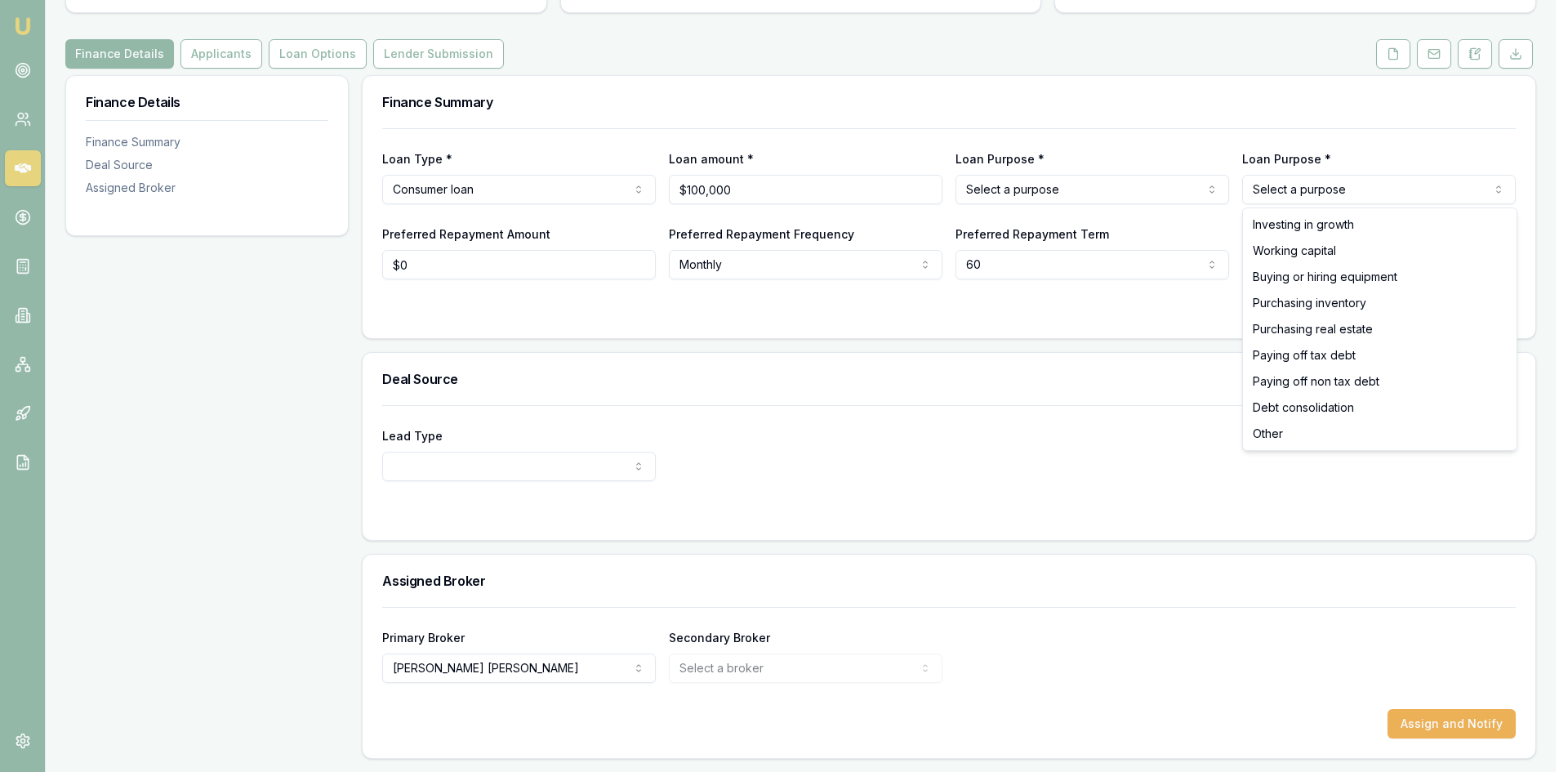
click at [1296, 189] on html "Emu Broker Deals View D-MH5GZMQNQI Pinkesh Patel Toggle Menu Customer Sivajikum…" at bounding box center [784, 210] width 1568 height 772
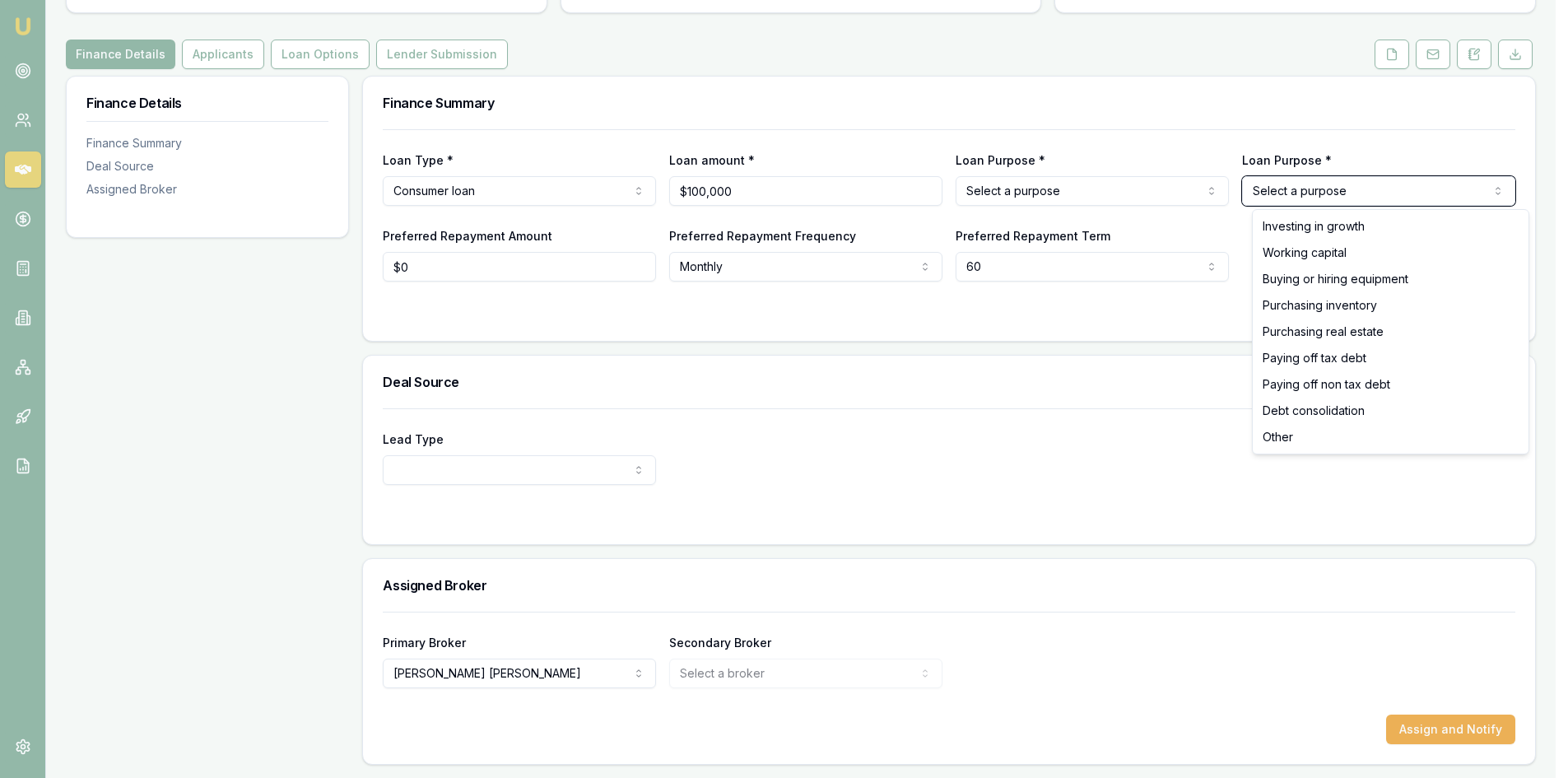
click at [621, 193] on html "Emu Broker Deals View D-MH5GZMQNQI Pinkesh Patel Toggle Menu Customer Sivajikum…" at bounding box center [784, 211] width 1568 height 778
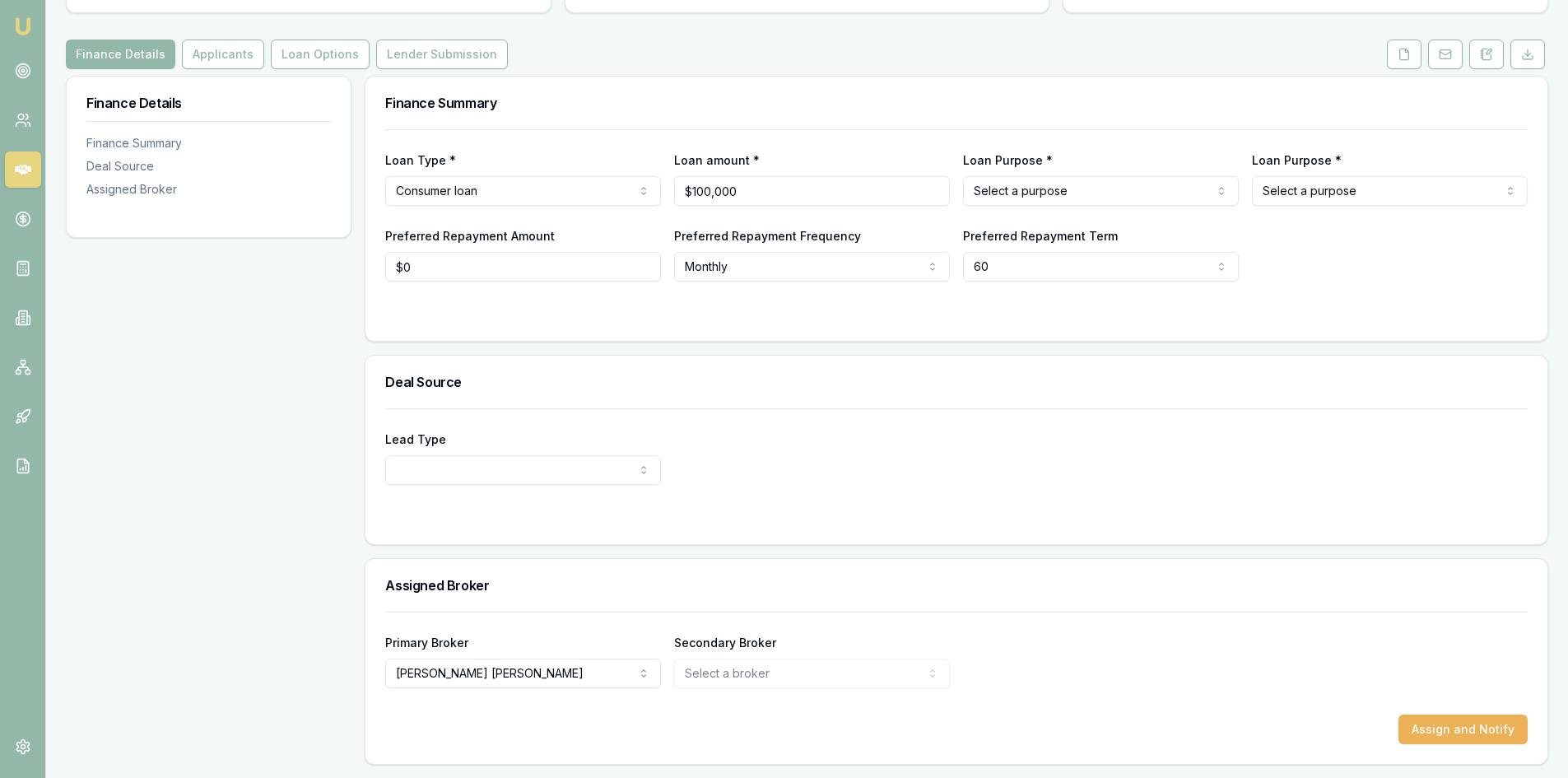
click at [1087, 192] on html "Emu Broker Deals View D-MH5GZMQNQI Pinkesh Patel Toggle Menu Customer Sivajikum…" at bounding box center [784, 211] width 1568 height 778
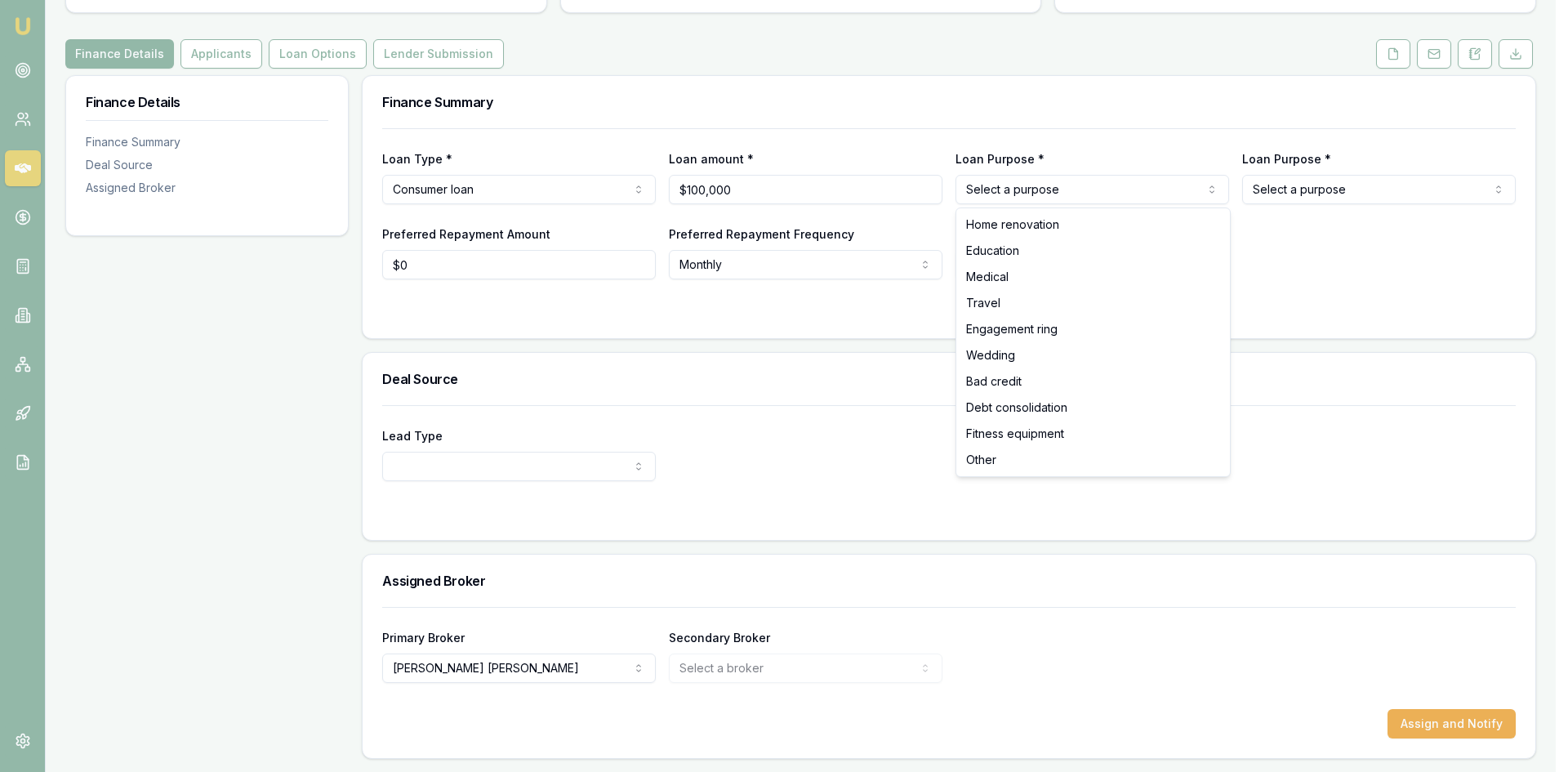
select select "HOME_RENOVATION"
select select
drag, startPoint x: 1034, startPoint y: 224, endPoint x: 1032, endPoint y: 232, distance: 8.2
select select
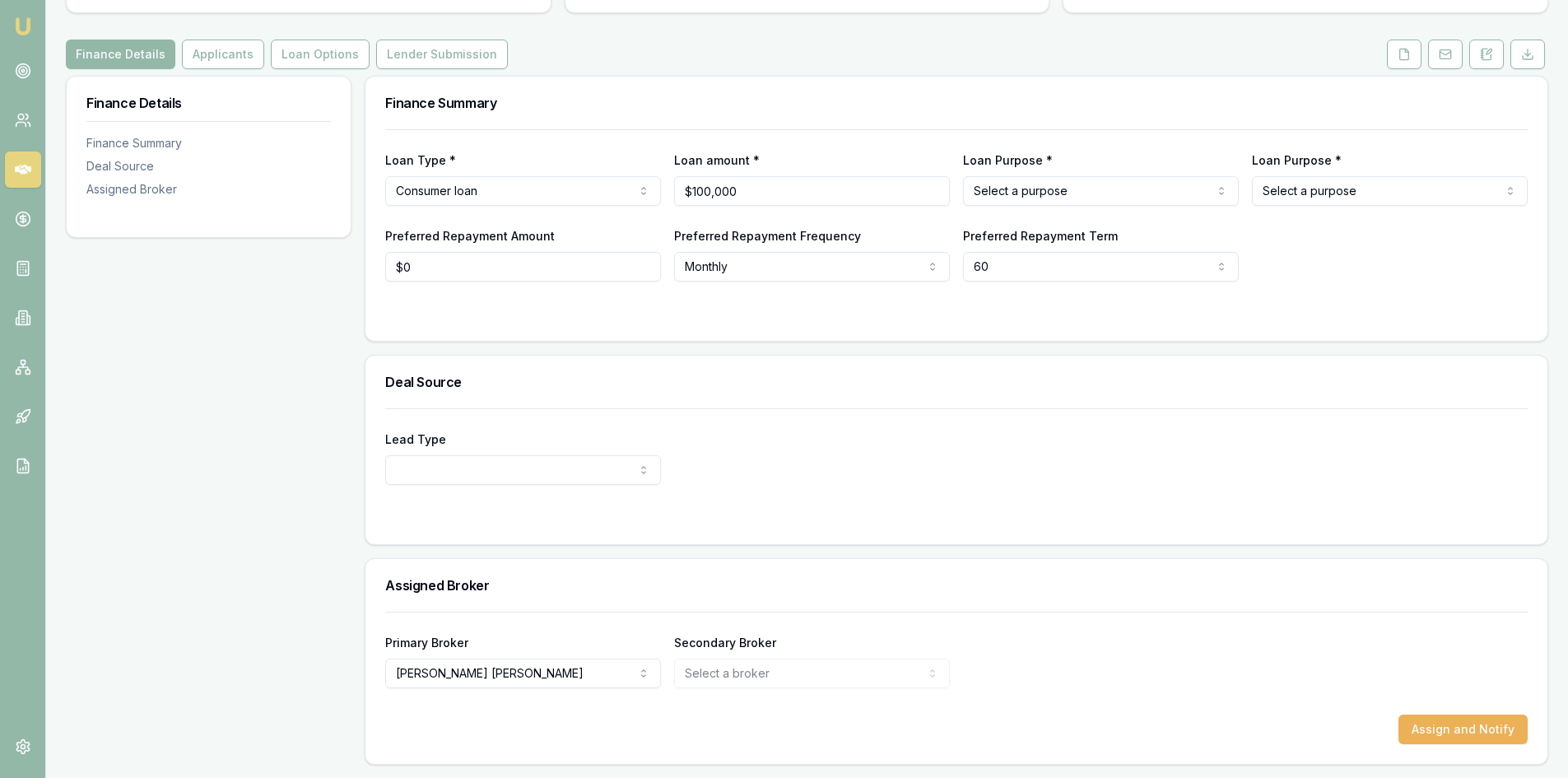
click at [940, 369] on div "Deal Source" at bounding box center [956, 382] width 1182 height 53
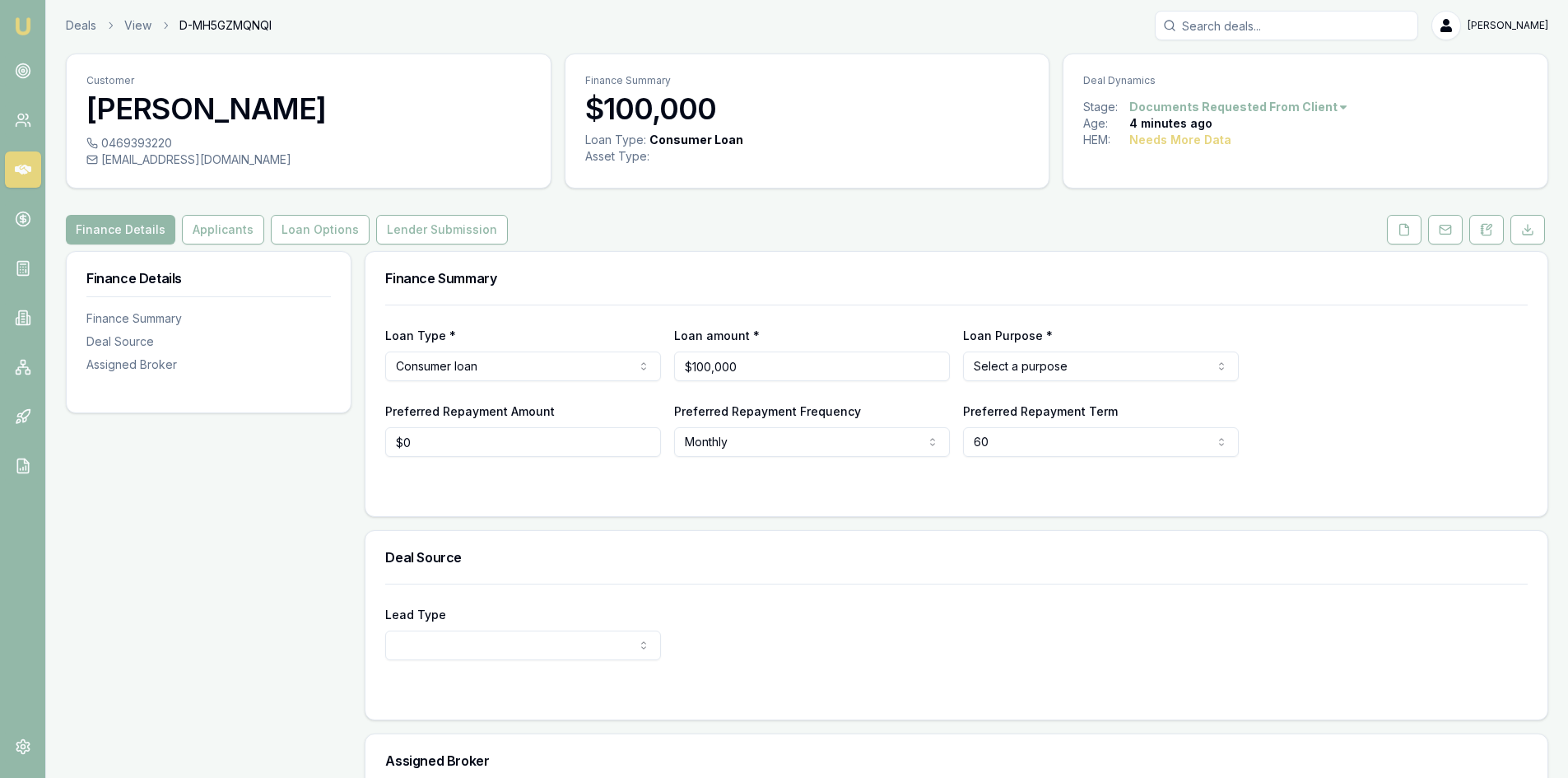
scroll to position [0, 0]
click at [74, 28] on link "Deals" at bounding box center [81, 28] width 30 height 16
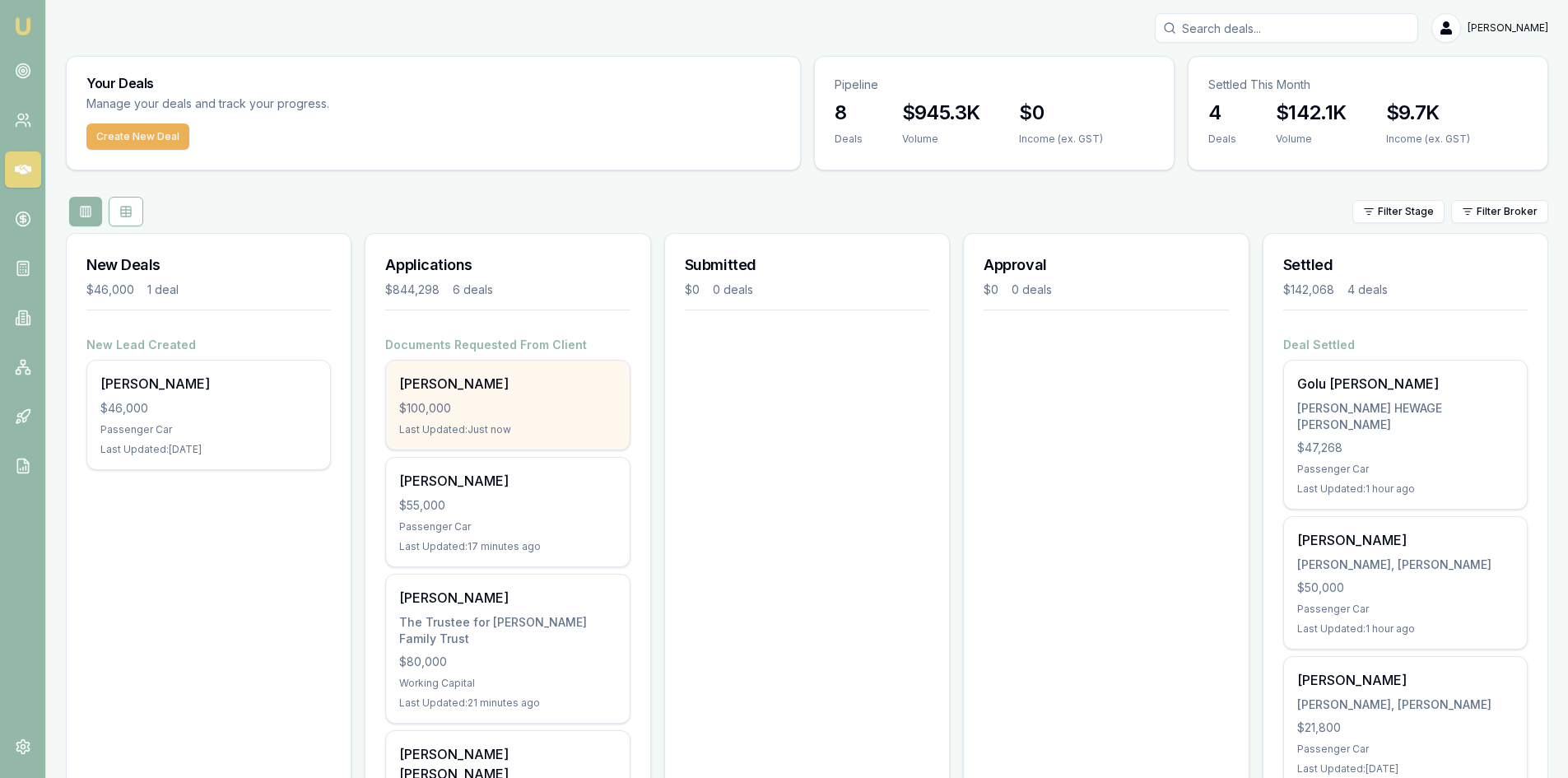
click at [456, 427] on div "Last Updated: Just now" at bounding box center [507, 430] width 216 height 13
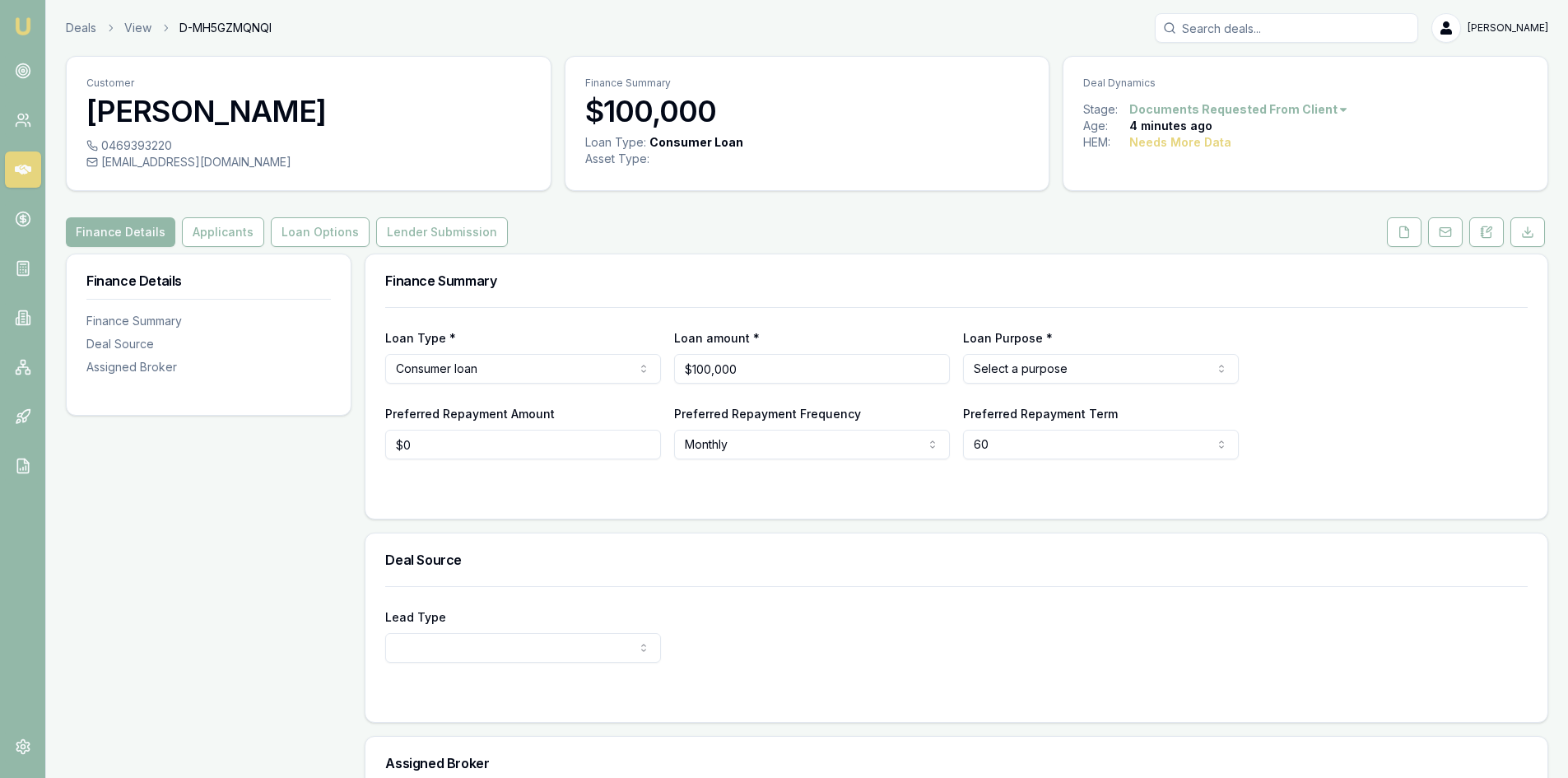
click at [990, 363] on html "Emu Broker Deals View D-MH5GZMQNQI [PERSON_NAME] Toggle Menu Customer Sivajikum…" at bounding box center [784, 389] width 1568 height 778
drag, startPoint x: 907, startPoint y: 530, endPoint x: 856, endPoint y: 509, distance: 55.2
click at [901, 526] on div "Finance Summary Loan Type * Consumer loan Consumer loan Consumer asset Commerci…" at bounding box center [956, 599] width 1184 height 690
click at [80, 24] on link "Deals" at bounding box center [81, 28] width 30 height 16
click at [406, 226] on button "Lender Submission" at bounding box center [442, 232] width 132 height 29
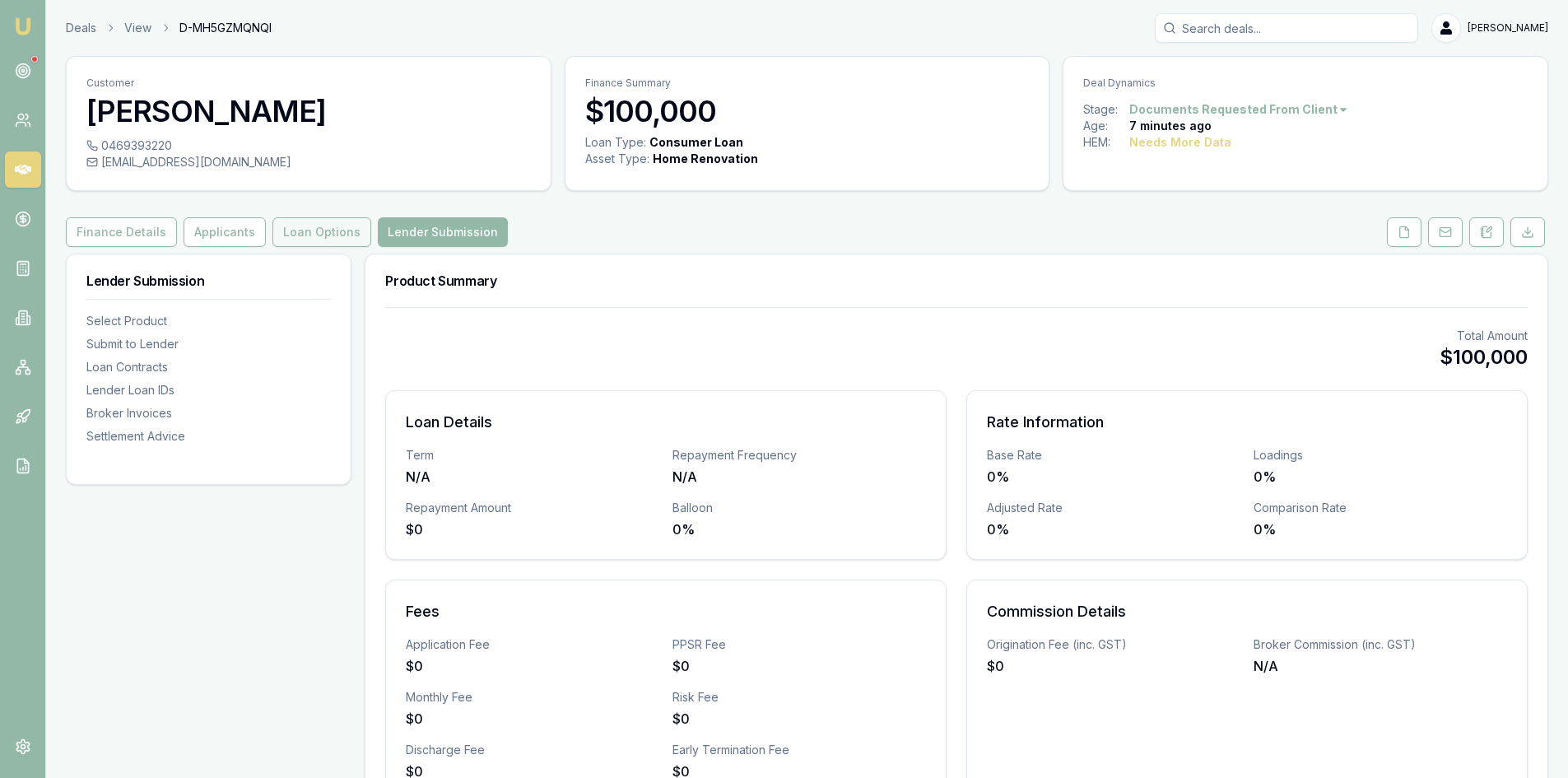
click at [273, 231] on button "Loan Options" at bounding box center [322, 232] width 99 height 29
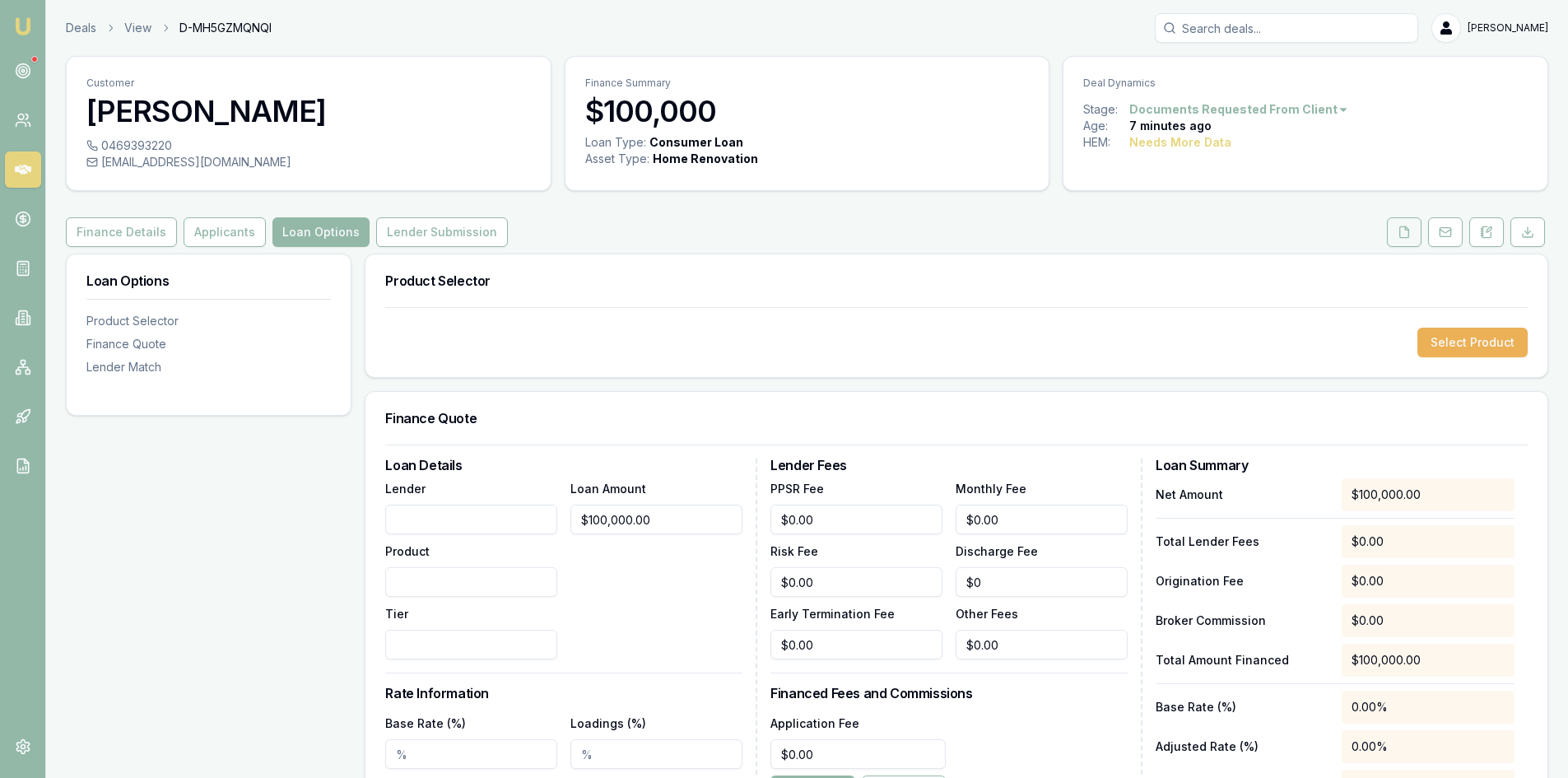
click at [1410, 232] on button at bounding box center [1404, 232] width 35 height 29
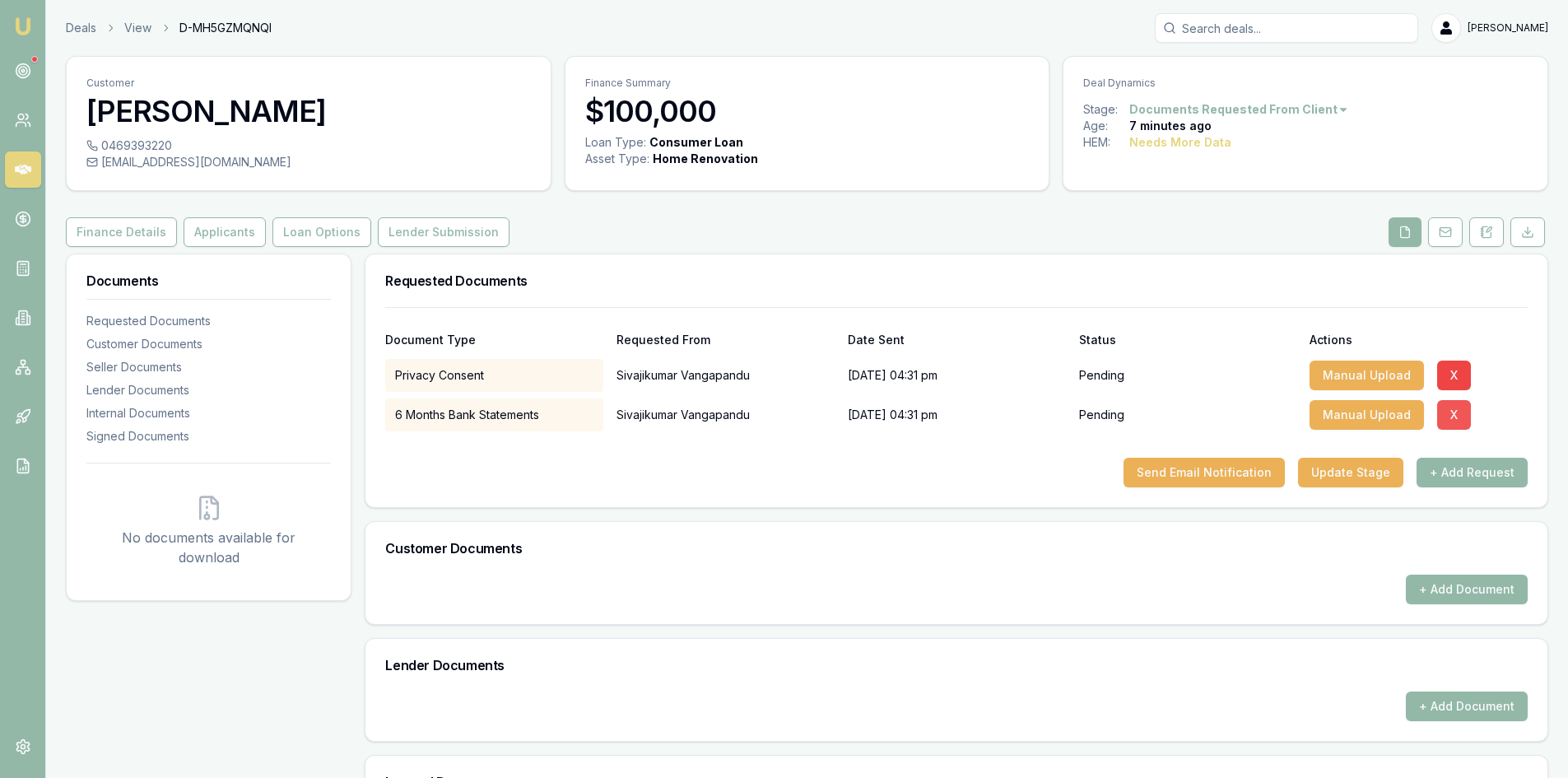
click at [1448, 413] on button "X" at bounding box center [1454, 415] width 34 height 29
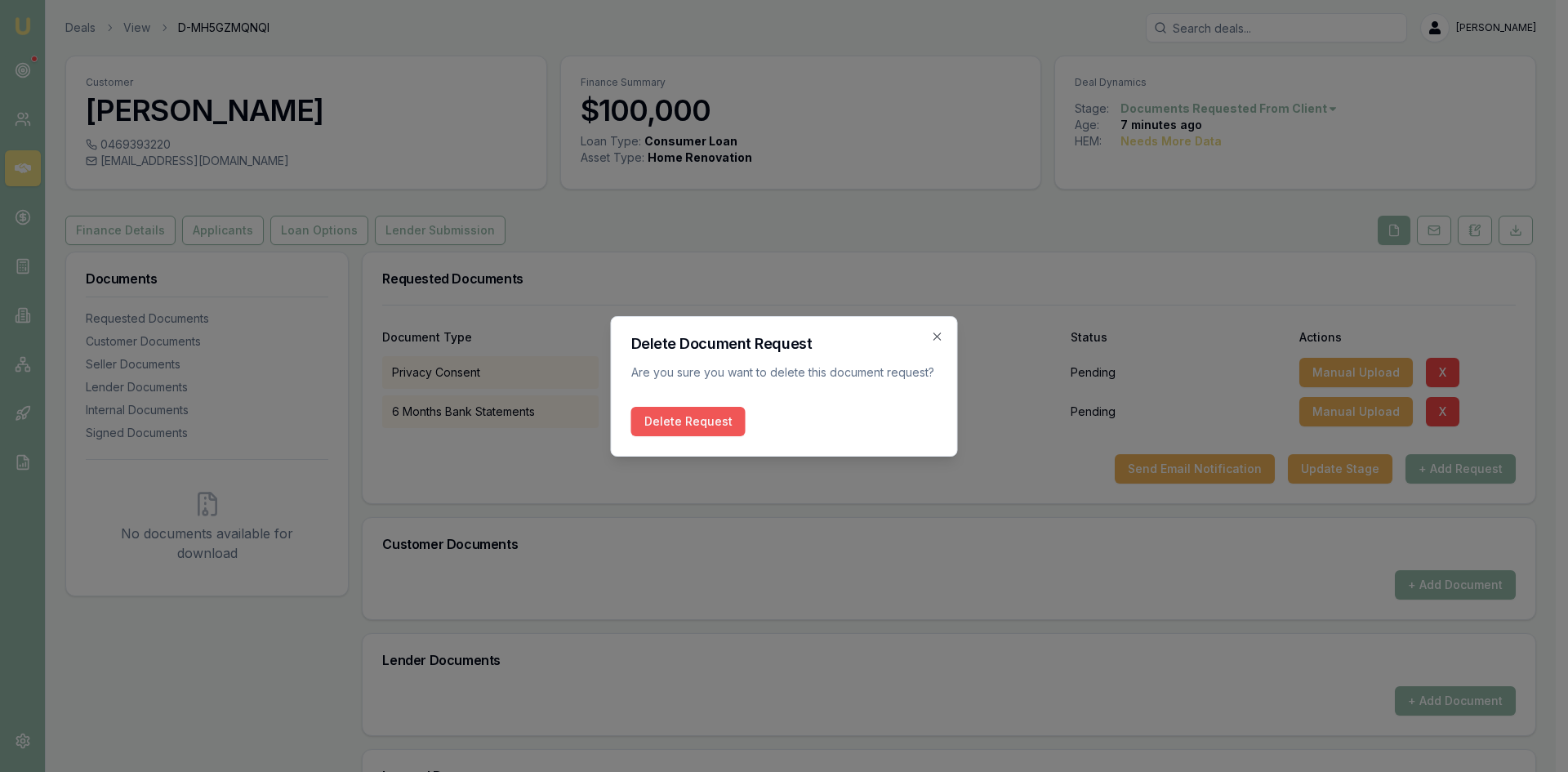
click at [650, 414] on button "Delete Request" at bounding box center [688, 421] width 114 height 29
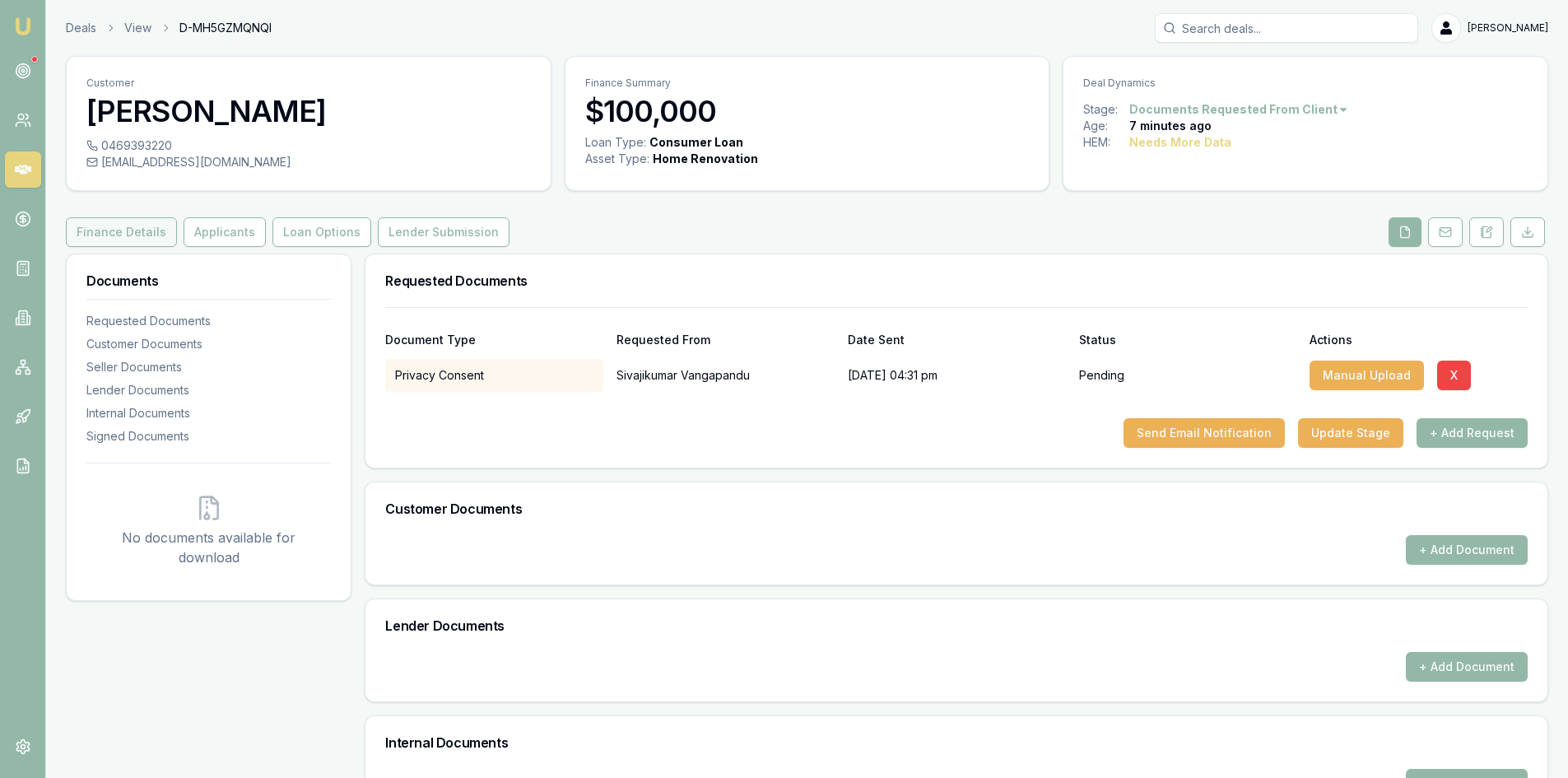
click at [96, 230] on button "Finance Details" at bounding box center [121, 232] width 111 height 29
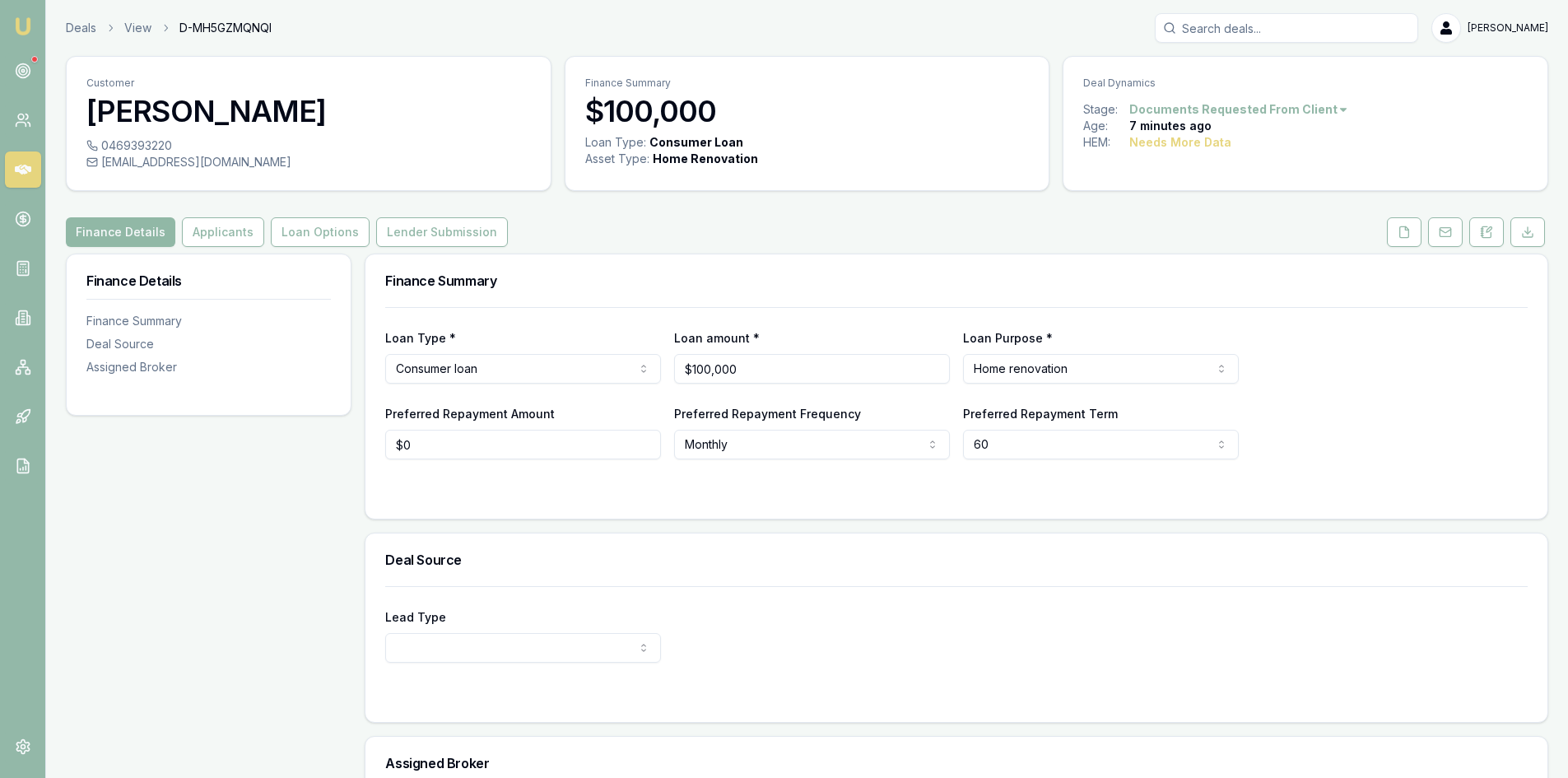
click at [85, 226] on button "Finance Details" at bounding box center [120, 232] width 109 height 29
click at [31, 54] on link at bounding box center [23, 71] width 36 height 36
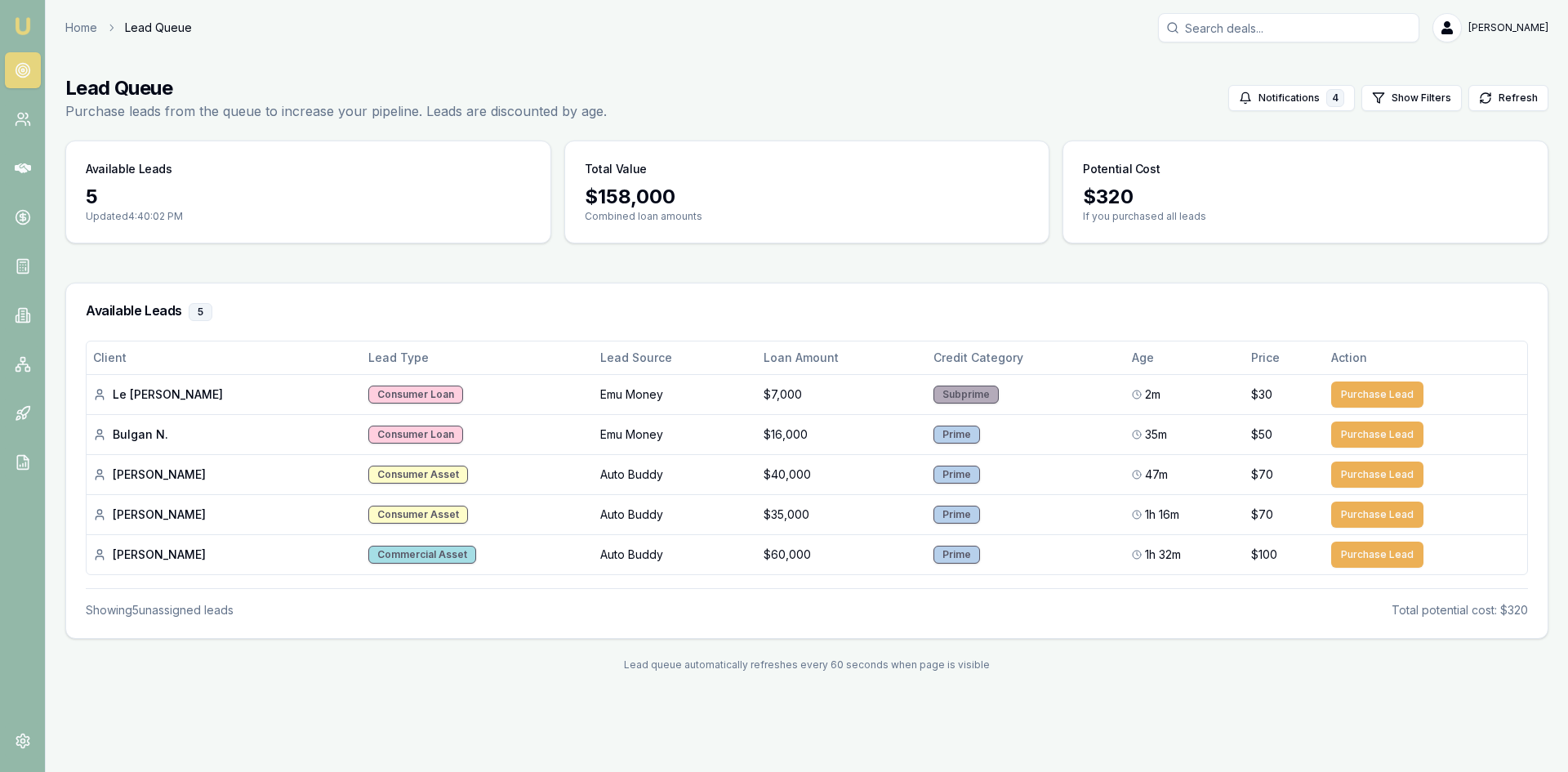
click at [447, 265] on main "Lead Queue Purchase leads from the queue to increase your pipeline. Leads are d…" at bounding box center [807, 374] width 1522 height 636
click at [787, 81] on div "Lead Queue Purchase leads from the queue to increase your pipeline. Leads are d…" at bounding box center [807, 97] width 1483 height 46
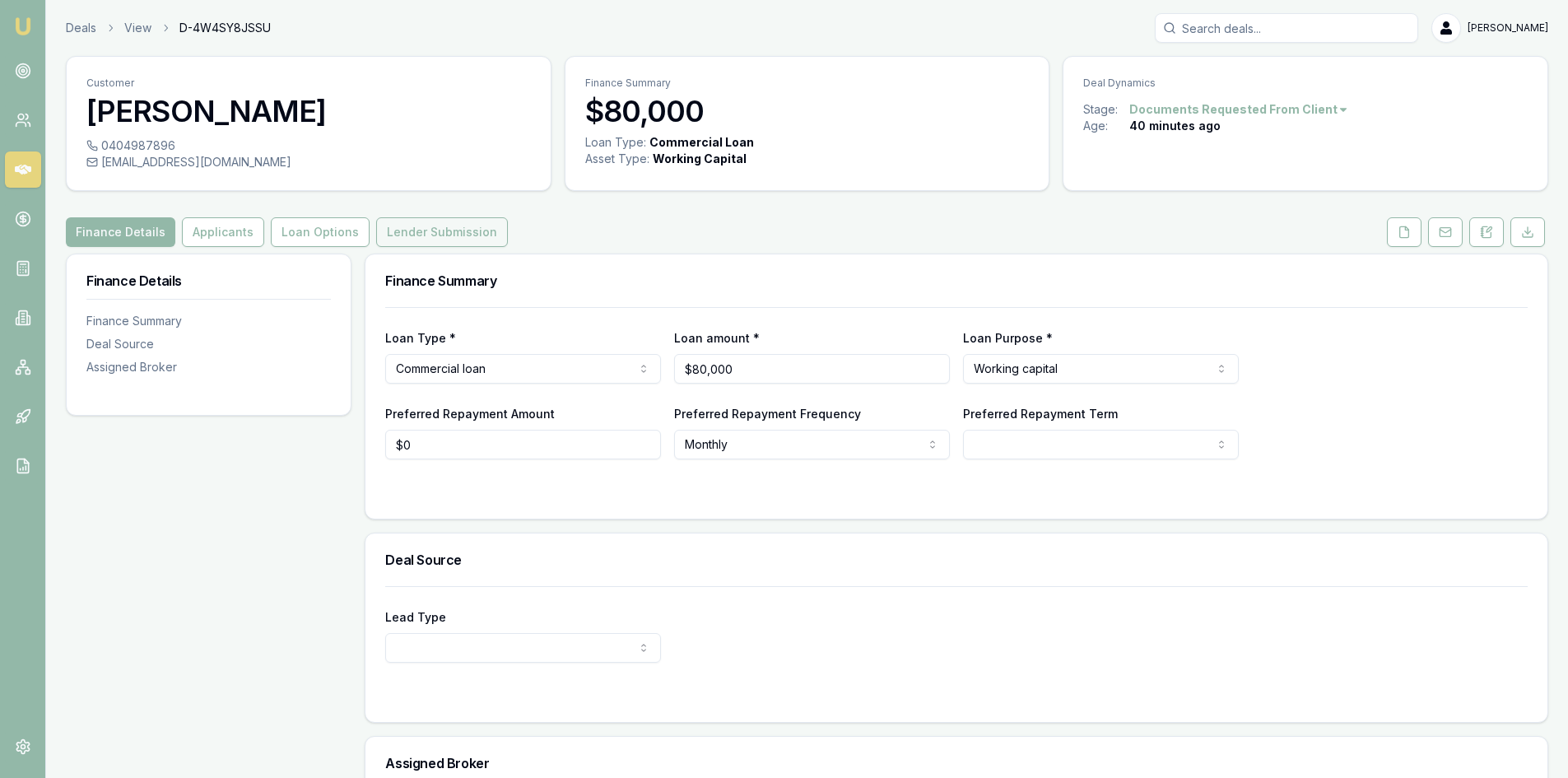
click at [417, 233] on button "Lender Submission" at bounding box center [442, 232] width 132 height 29
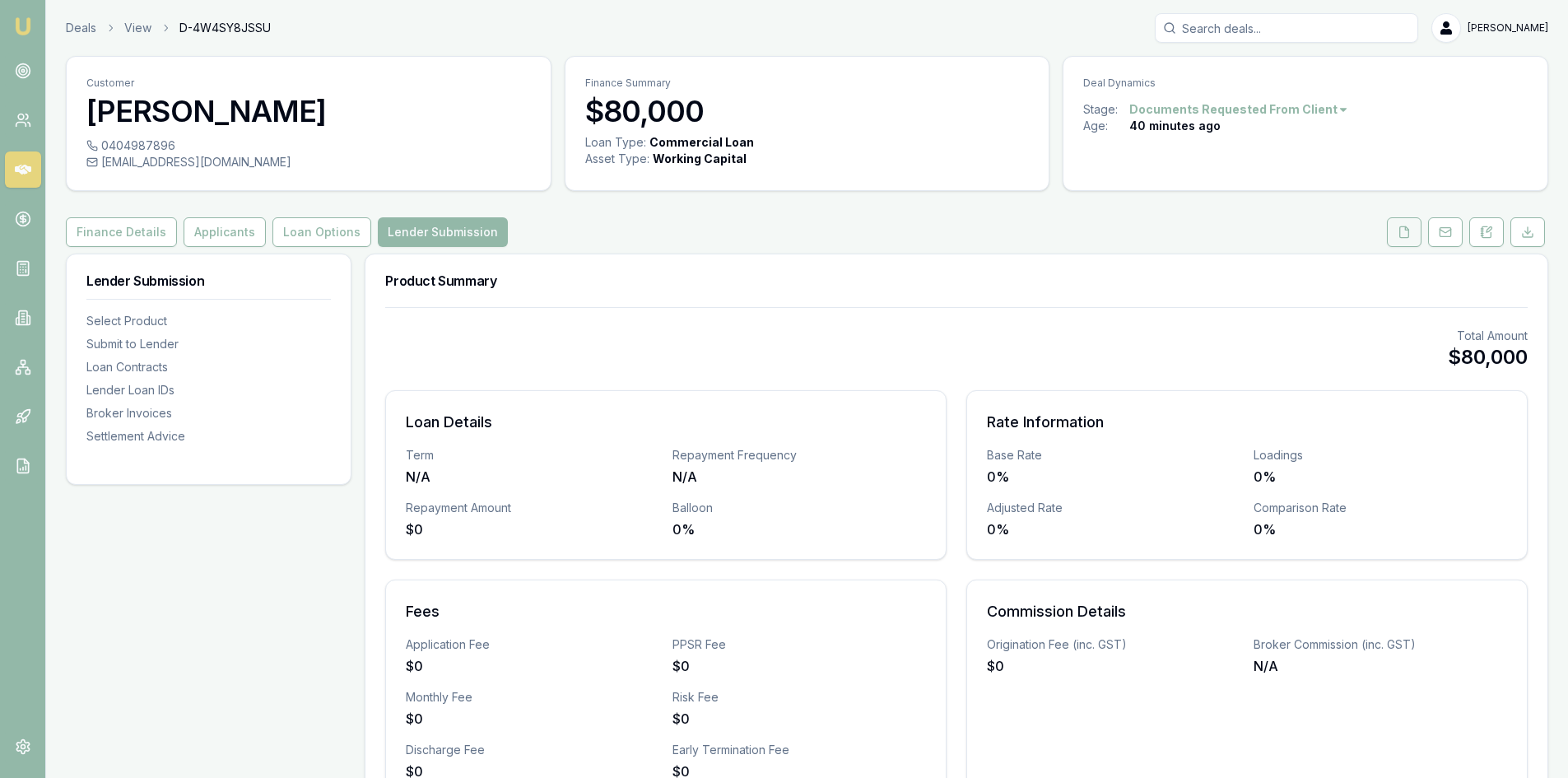
click at [1392, 229] on button at bounding box center [1404, 232] width 35 height 29
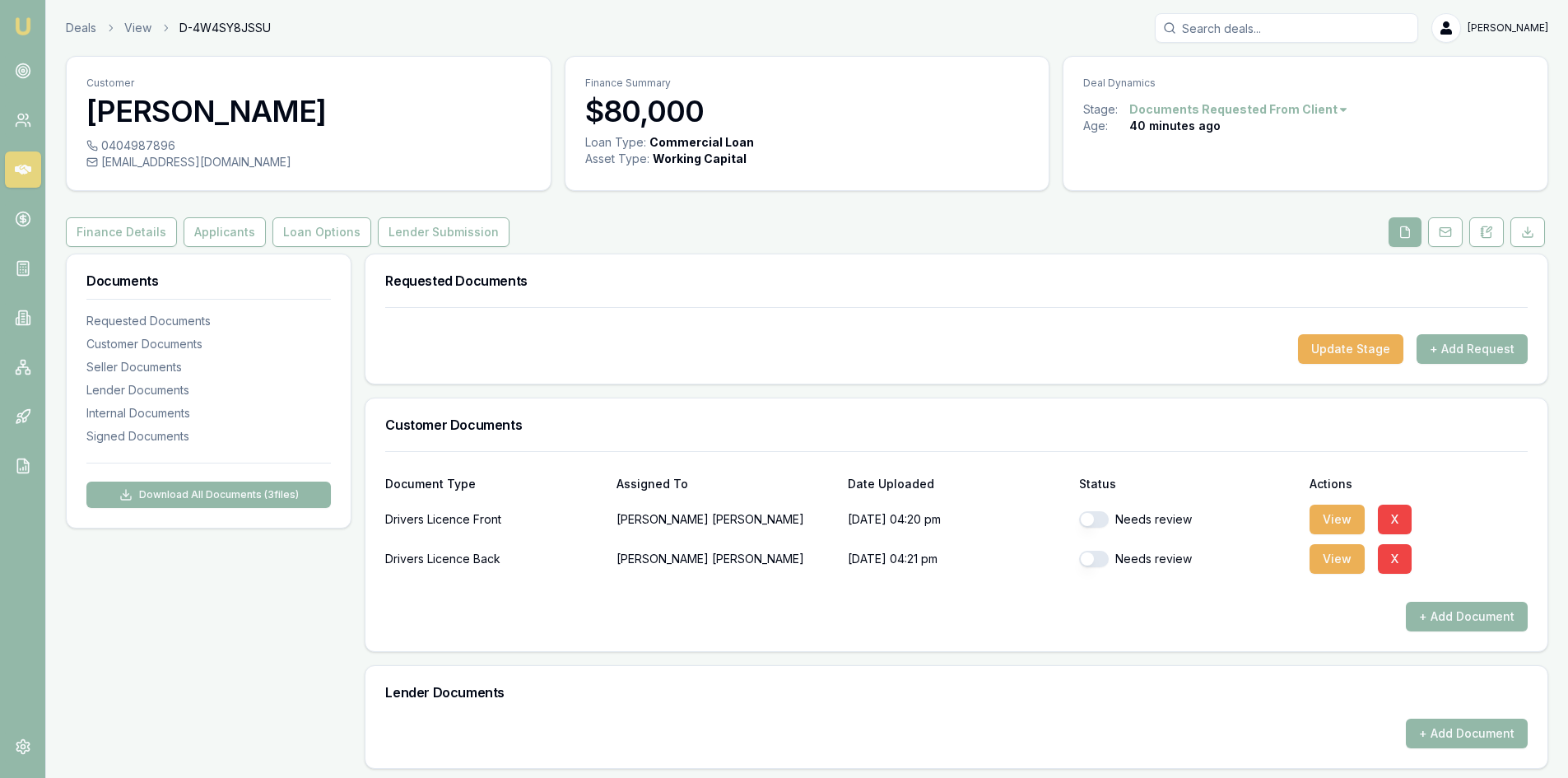
click at [1097, 517] on button "button" at bounding box center [1094, 519] width 29 height 16
checkbox input "true"
click at [1106, 553] on button "button" at bounding box center [1094, 559] width 29 height 16
checkbox input "true"
click at [1343, 515] on button "View" at bounding box center [1337, 520] width 55 height 29
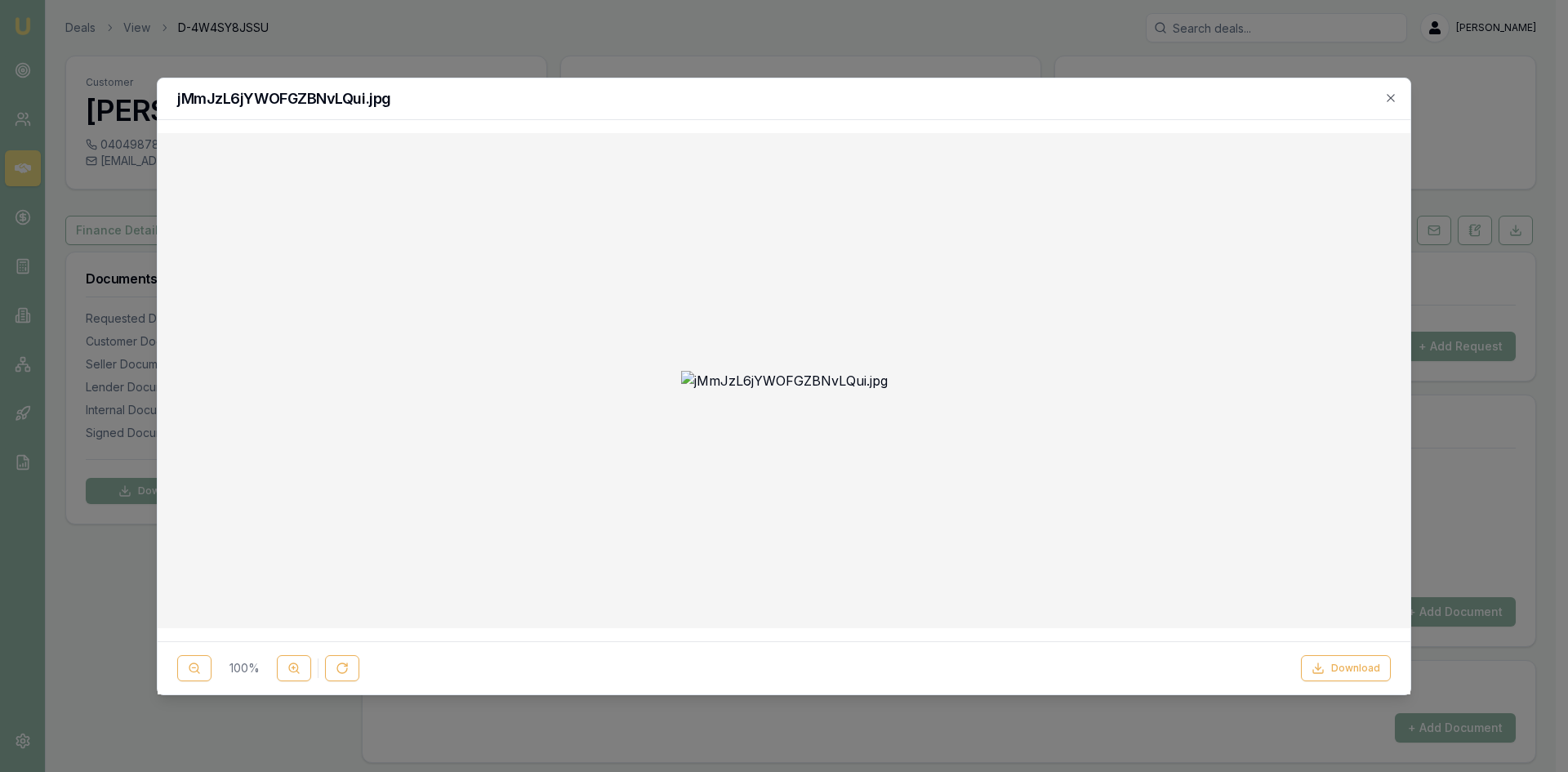
click at [784, 388] on img at bounding box center [784, 381] width 206 height 20
click at [1385, 93] on icon "button" at bounding box center [1390, 97] width 13 height 13
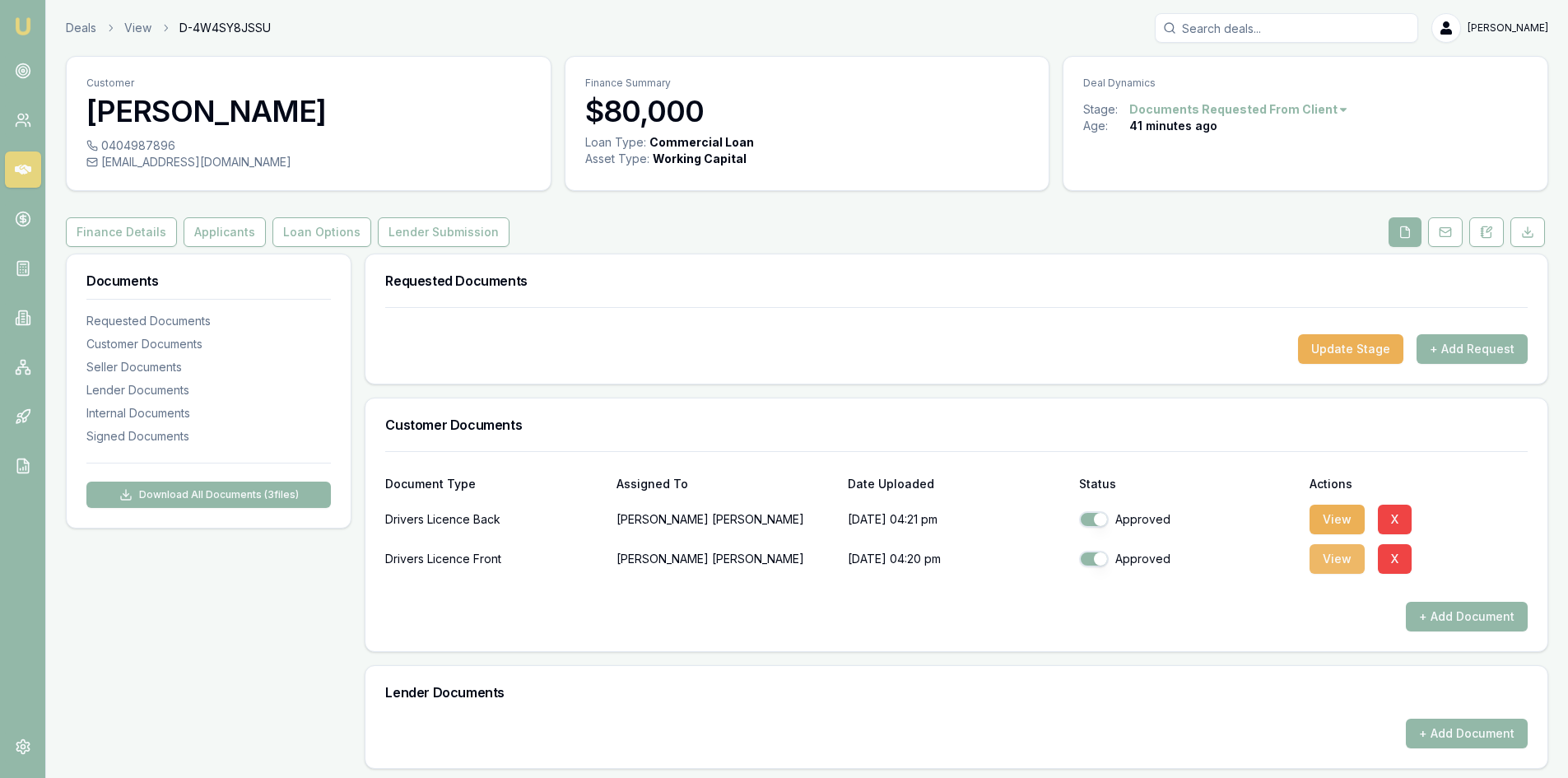
click at [1338, 566] on button "View" at bounding box center [1337, 559] width 55 height 29
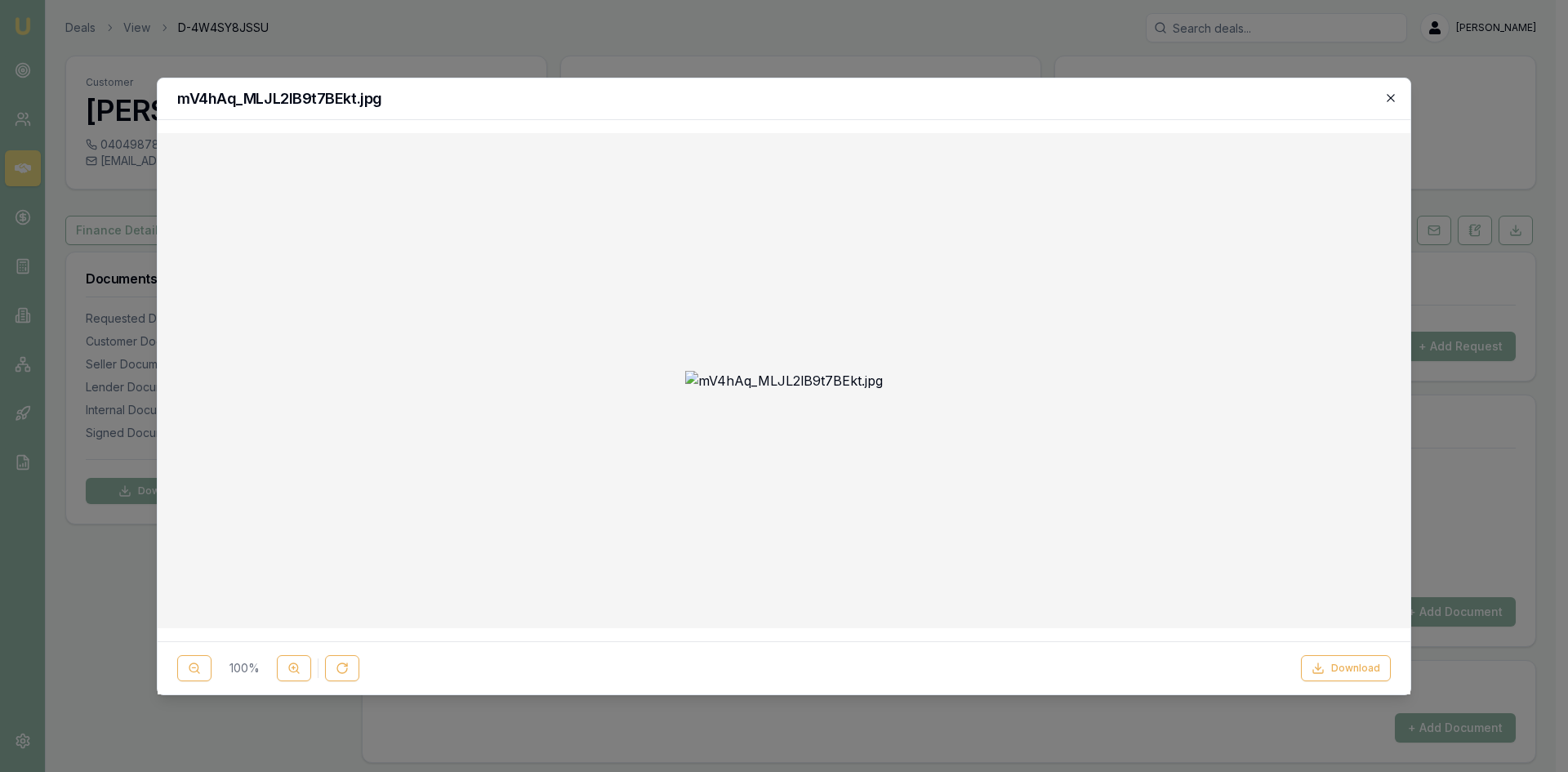
click at [1388, 93] on icon "button" at bounding box center [1390, 97] width 13 height 13
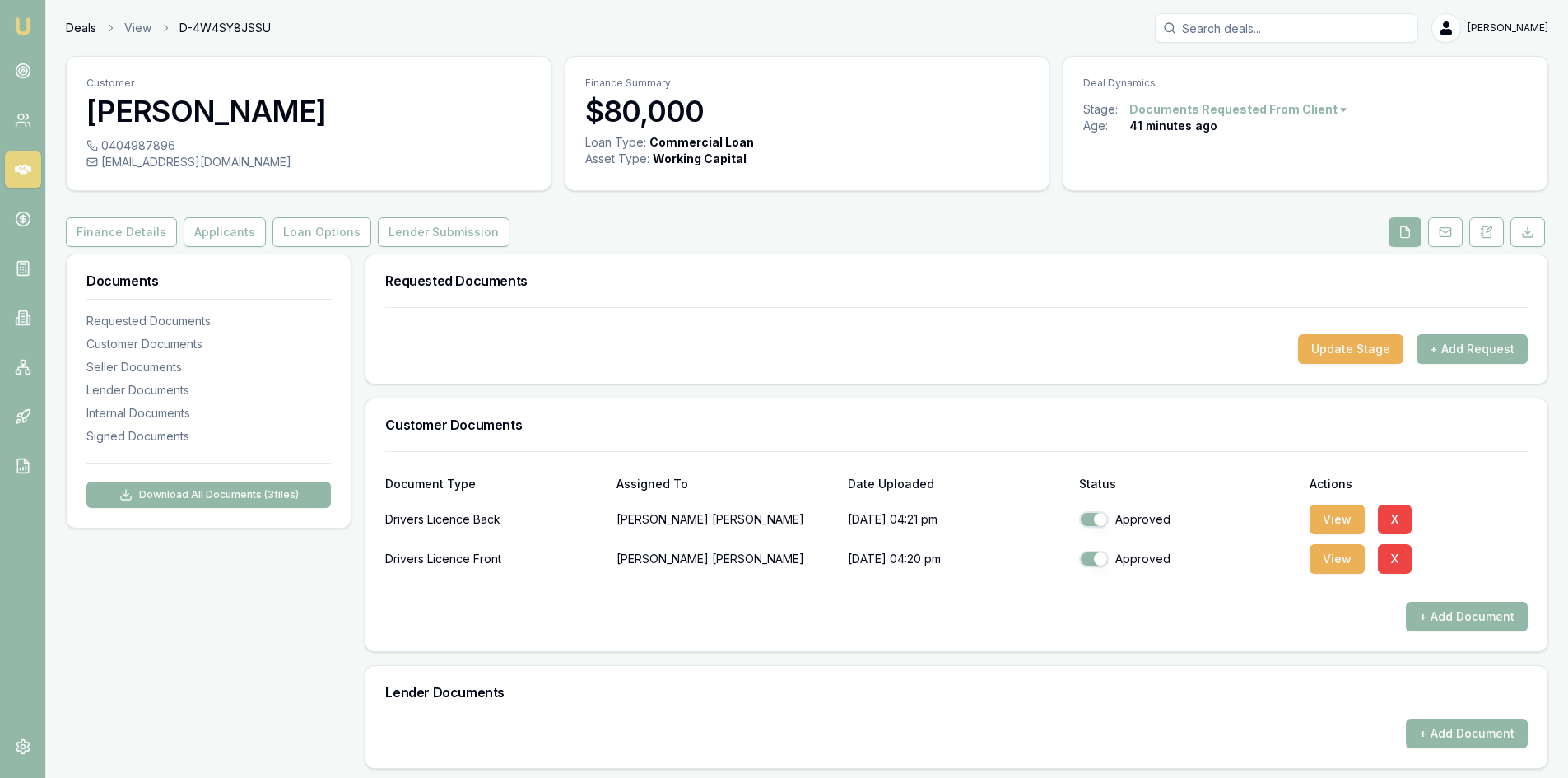
click at [81, 28] on link "Deals" at bounding box center [81, 28] width 30 height 16
